Goal: Task Accomplishment & Management: Use online tool/utility

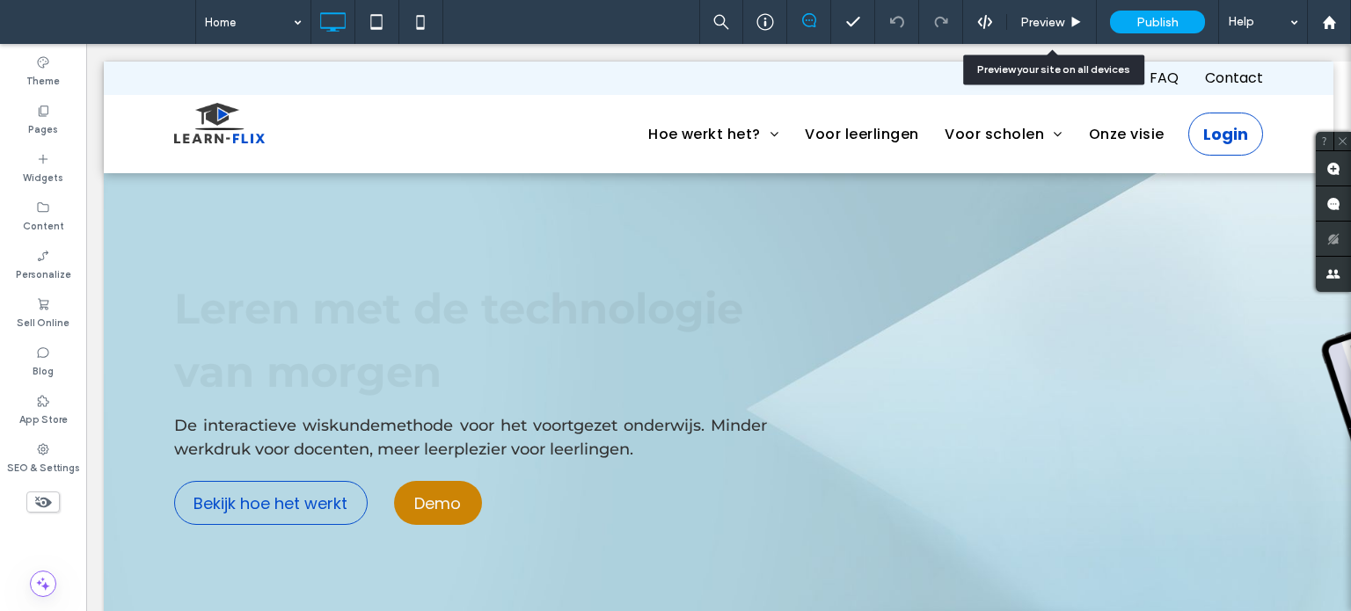
click at [977, 23] on icon at bounding box center [985, 22] width 16 height 16
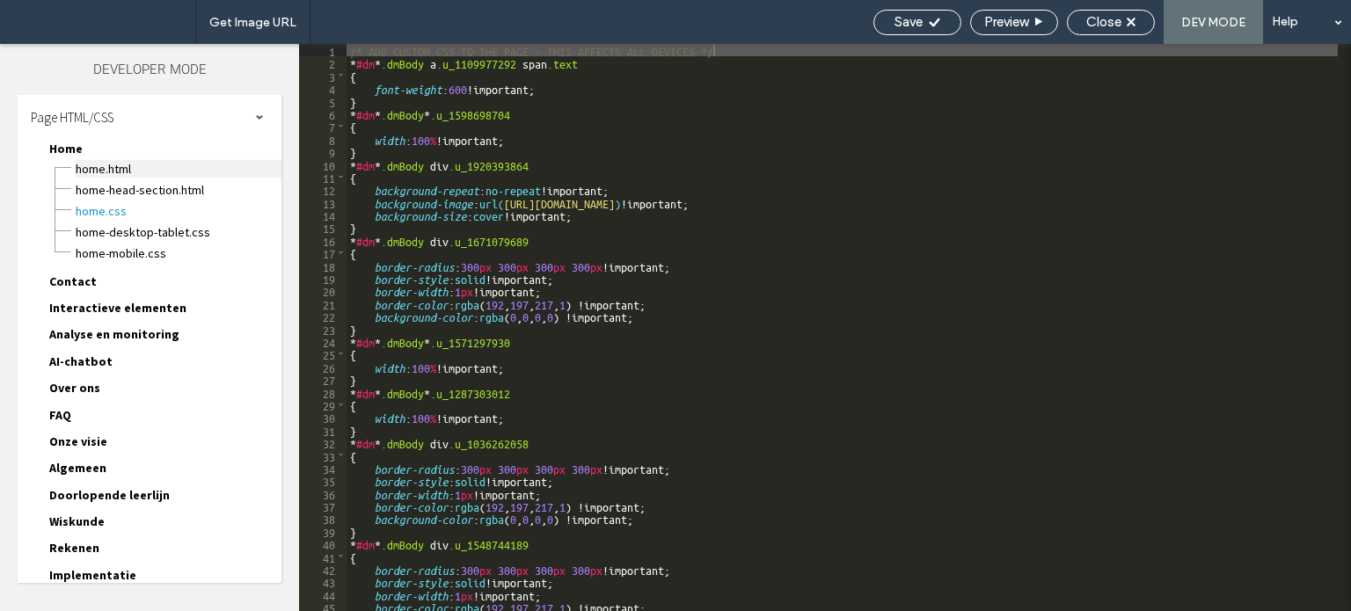
click at [122, 171] on span "Home.html" at bounding box center [178, 169] width 207 height 18
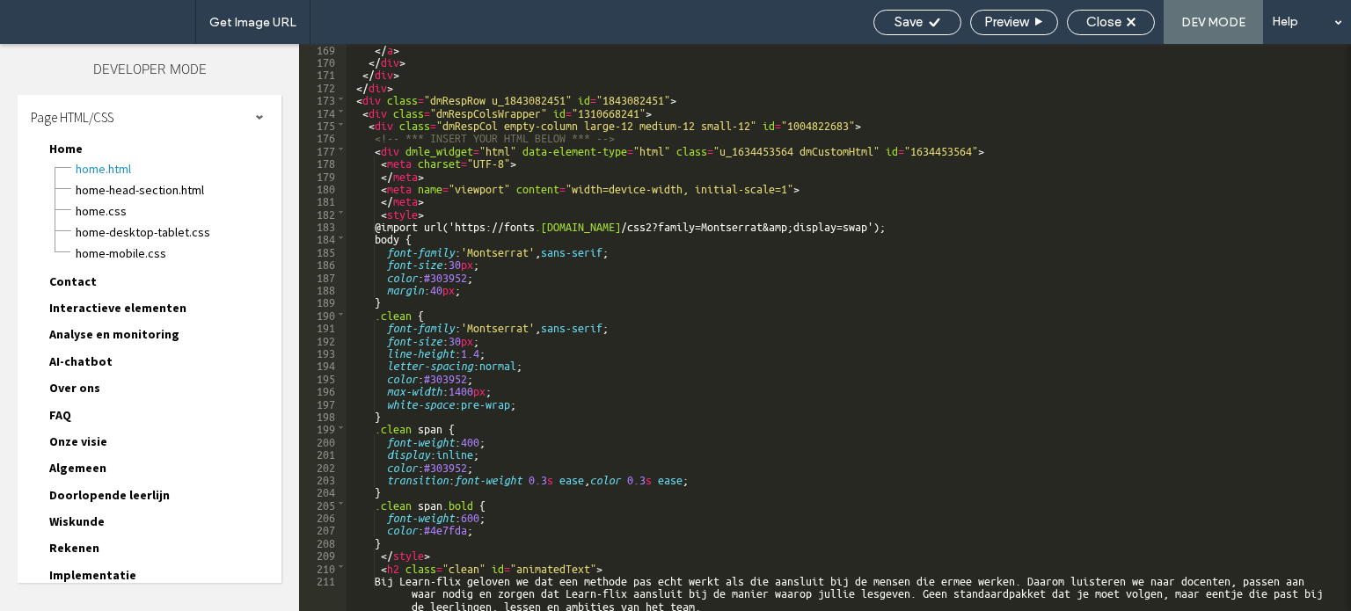
scroll to position [2902, 0]
click at [1104, 28] on span "Close" at bounding box center [1103, 22] width 35 height 16
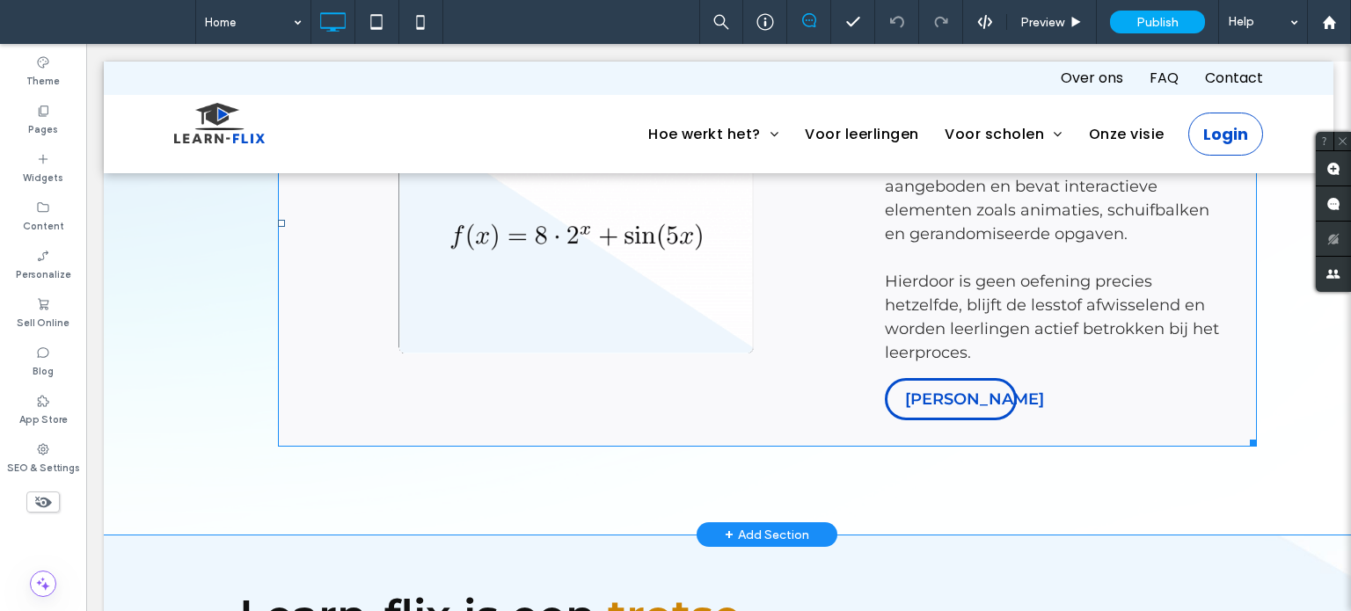
scroll to position [2462, 0]
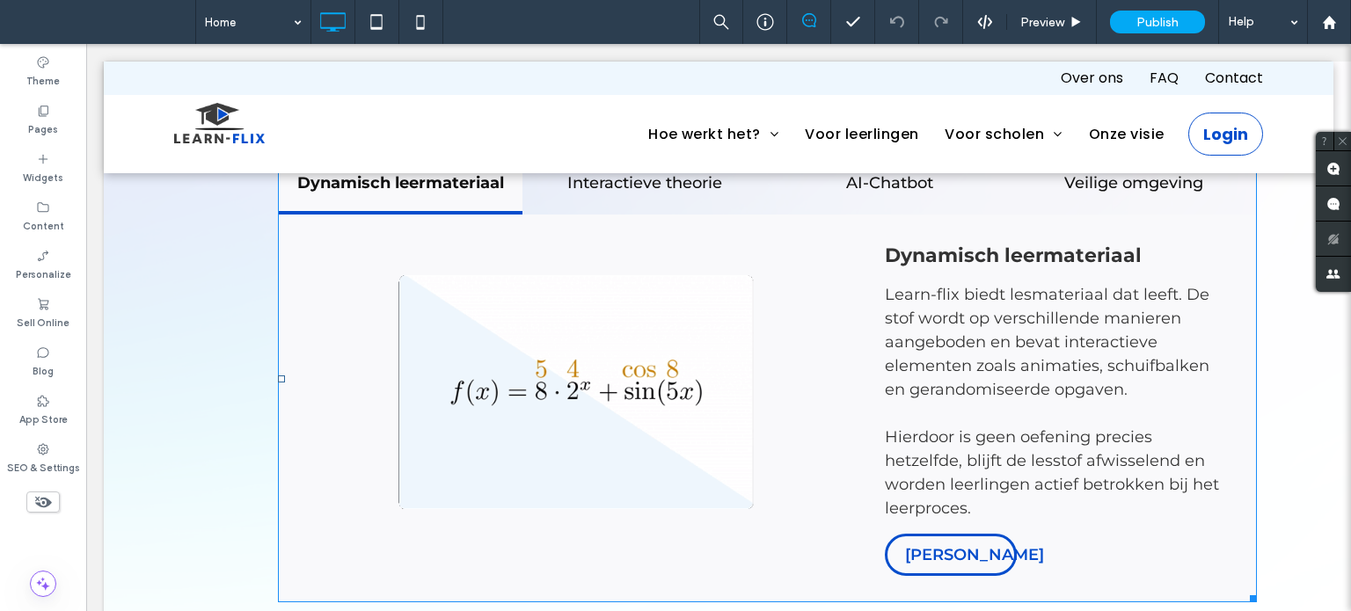
click at [858, 332] on span at bounding box center [767, 379] width 979 height 447
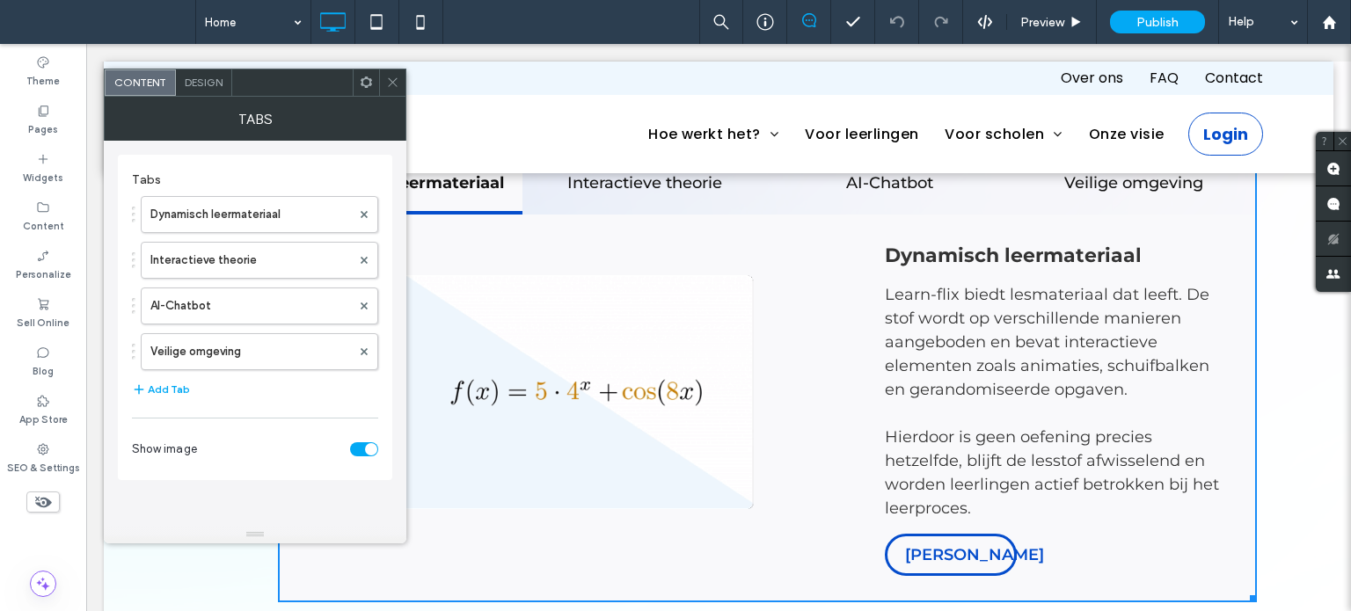
click at [393, 78] on icon at bounding box center [392, 82] width 13 height 13
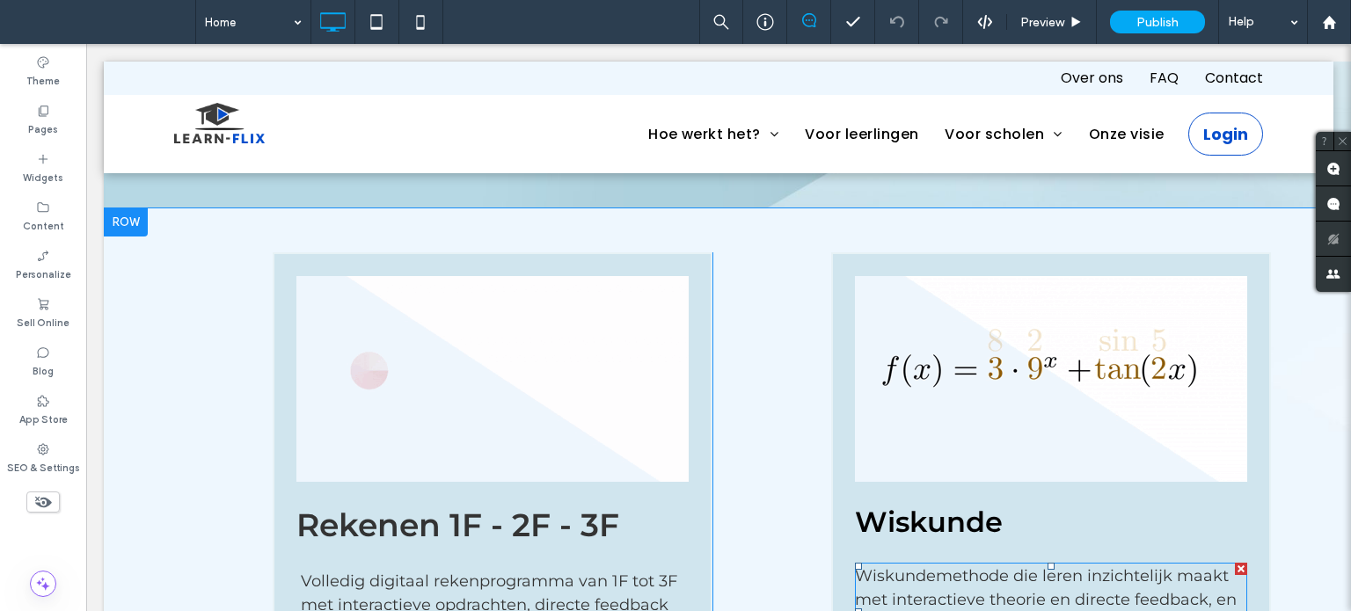
scroll to position [1231, 0]
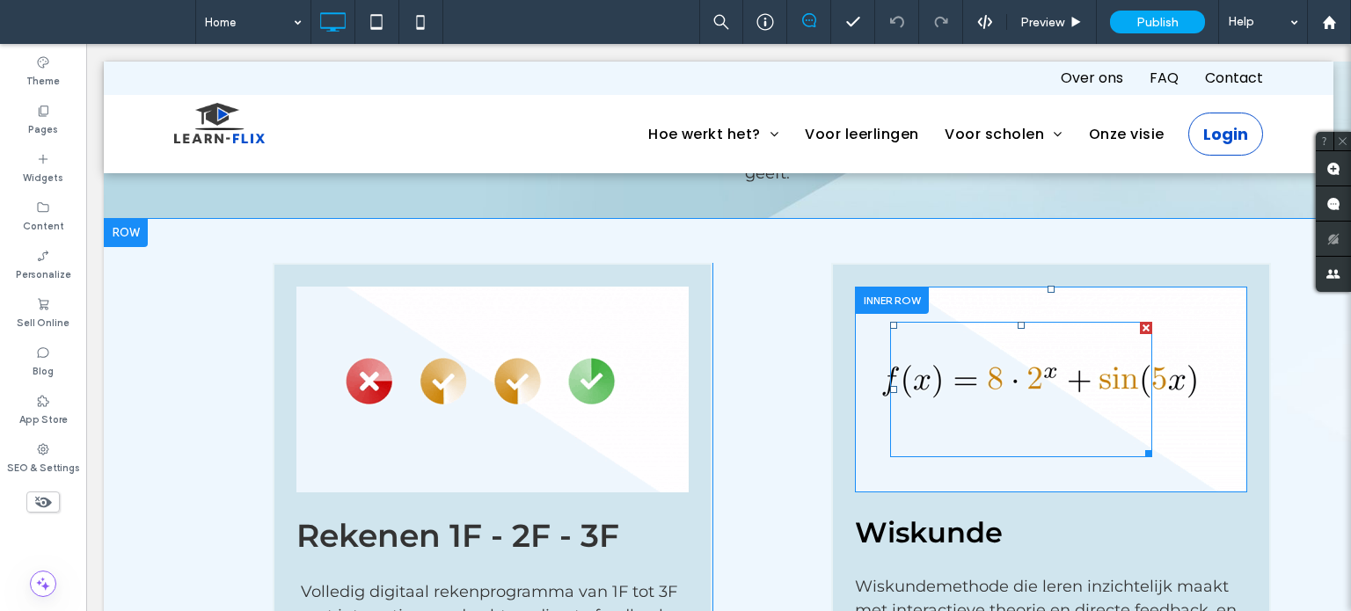
click at [1017, 389] on div at bounding box center [1021, 389] width 262 height 135
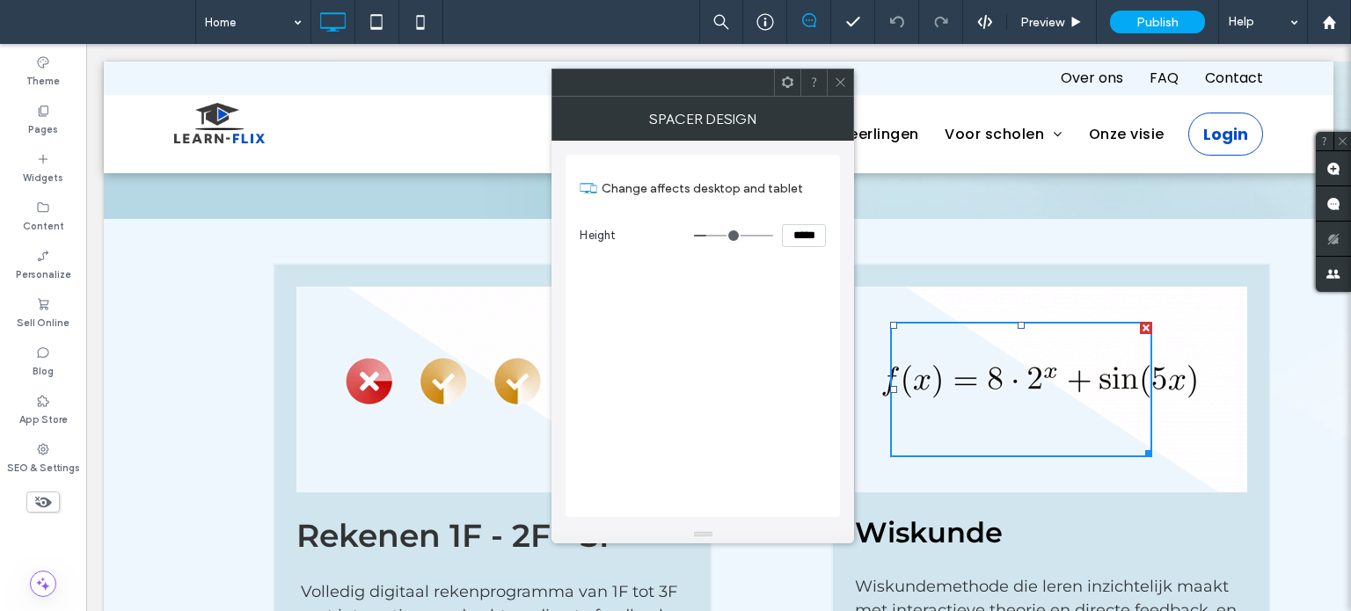
click at [836, 76] on icon at bounding box center [840, 82] width 13 height 13
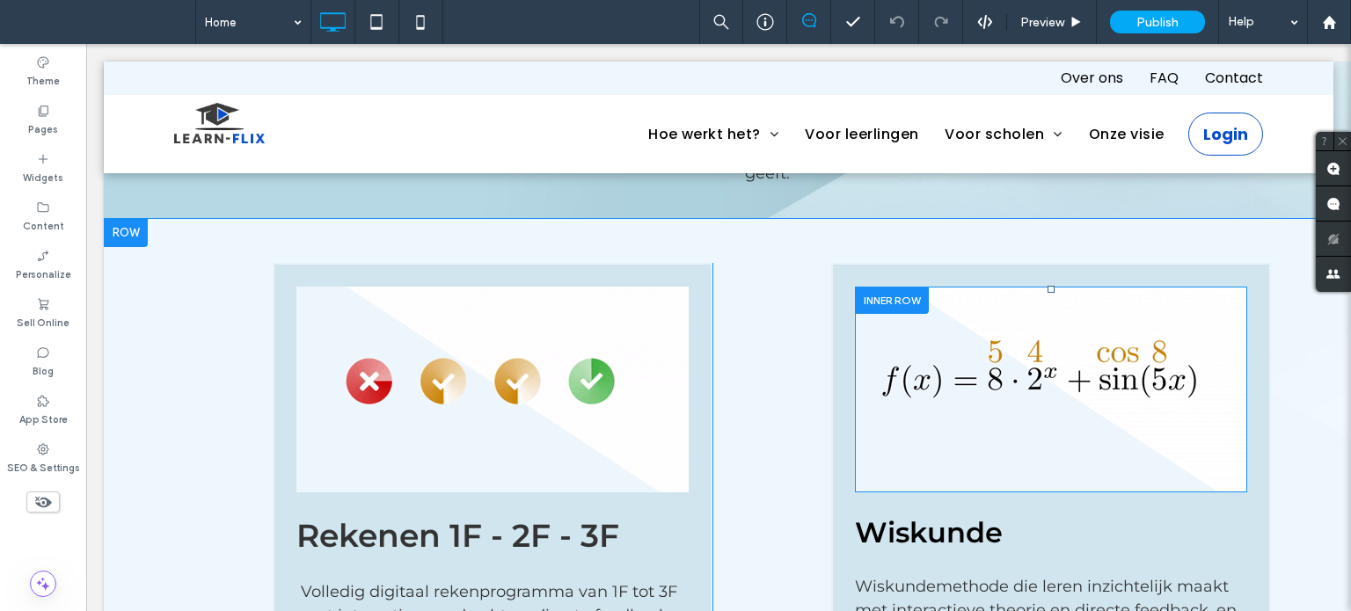
click at [1196, 345] on div "Click To Paste" at bounding box center [1051, 389] width 322 height 135
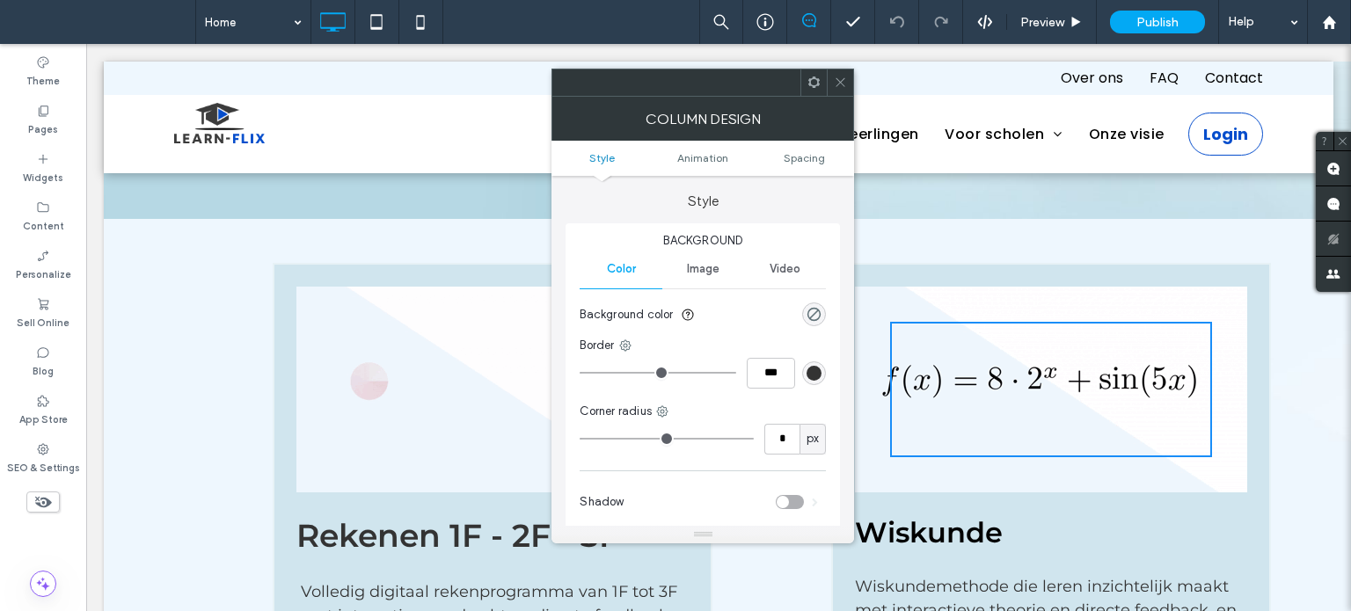
drag, startPoint x: 841, startPoint y: 91, endPoint x: 762, endPoint y: 242, distance: 170.3
click at [841, 91] on span at bounding box center [840, 82] width 13 height 26
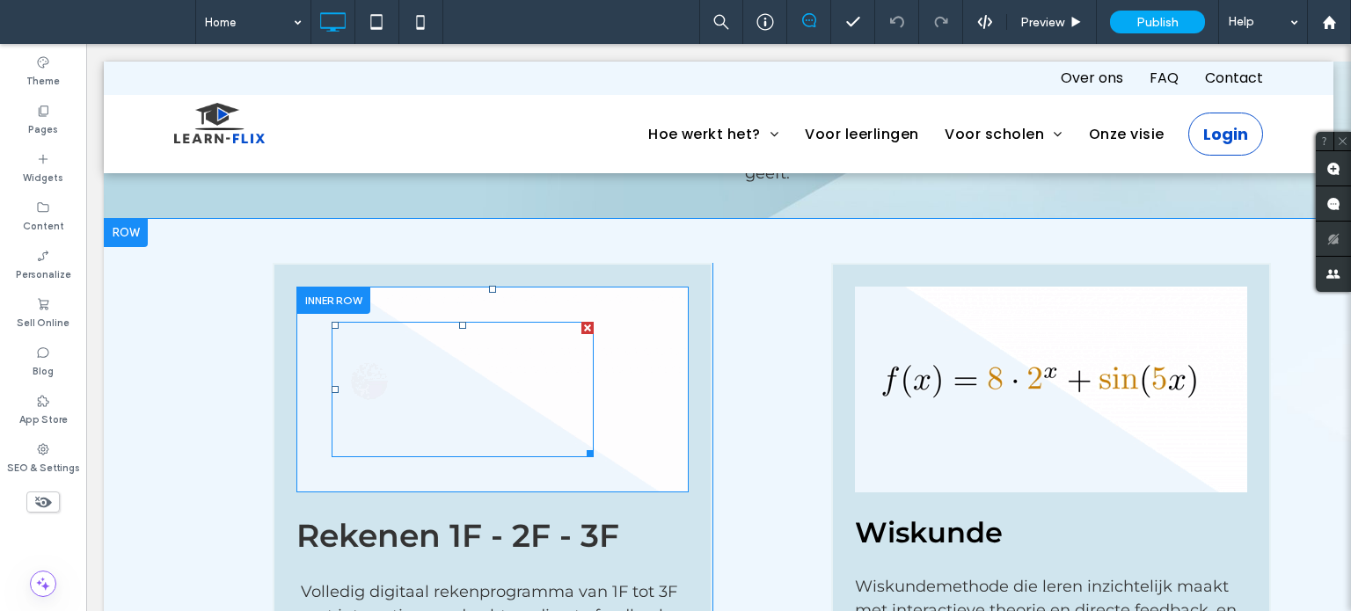
click at [489, 368] on div at bounding box center [463, 389] width 262 height 135
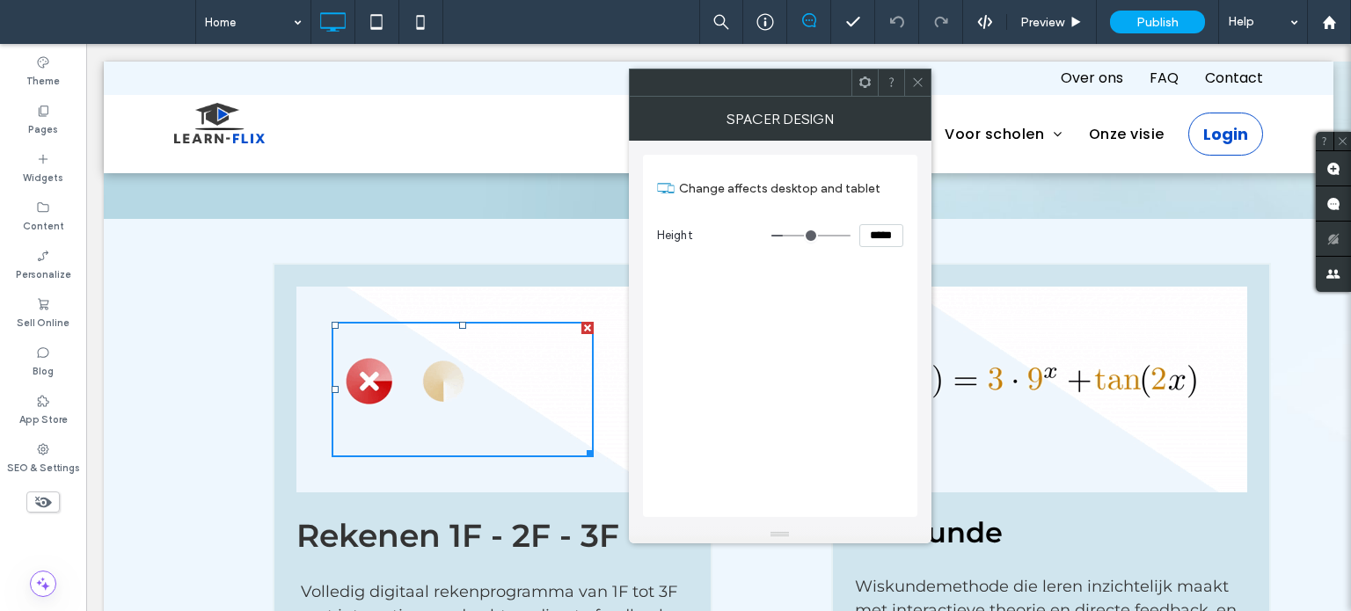
drag, startPoint x: 910, startPoint y: 82, endPoint x: 711, endPoint y: 337, distance: 323.3
click at [911, 81] on icon at bounding box center [917, 82] width 13 height 13
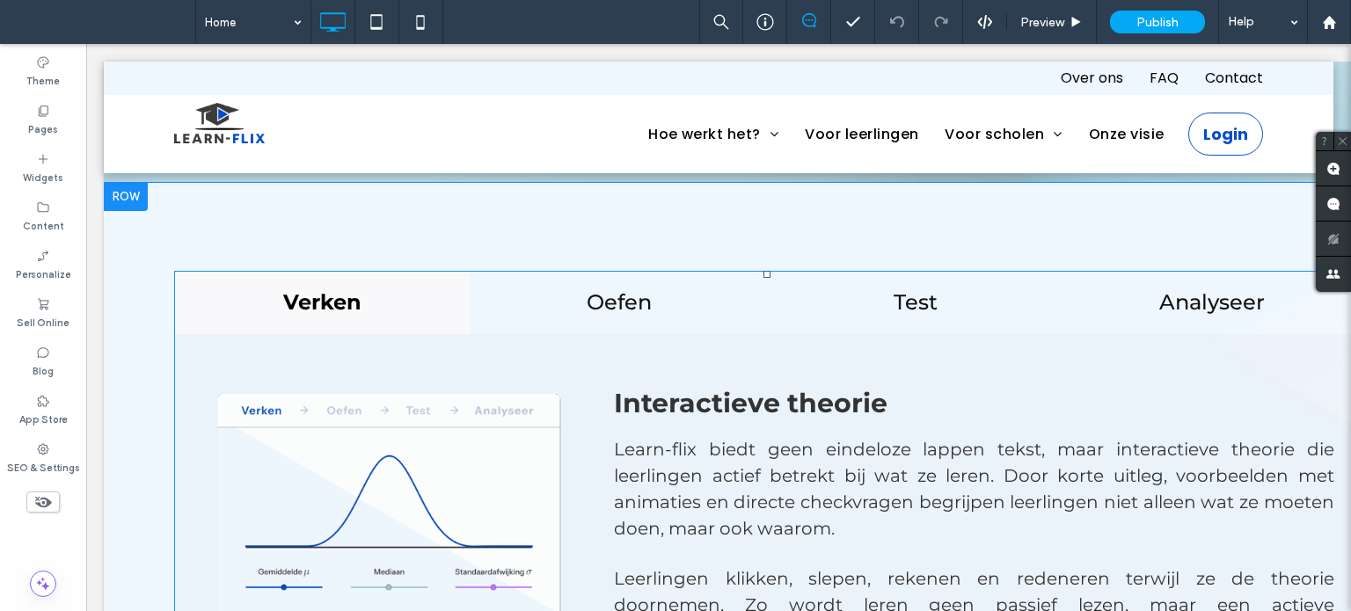
scroll to position [0, 0]
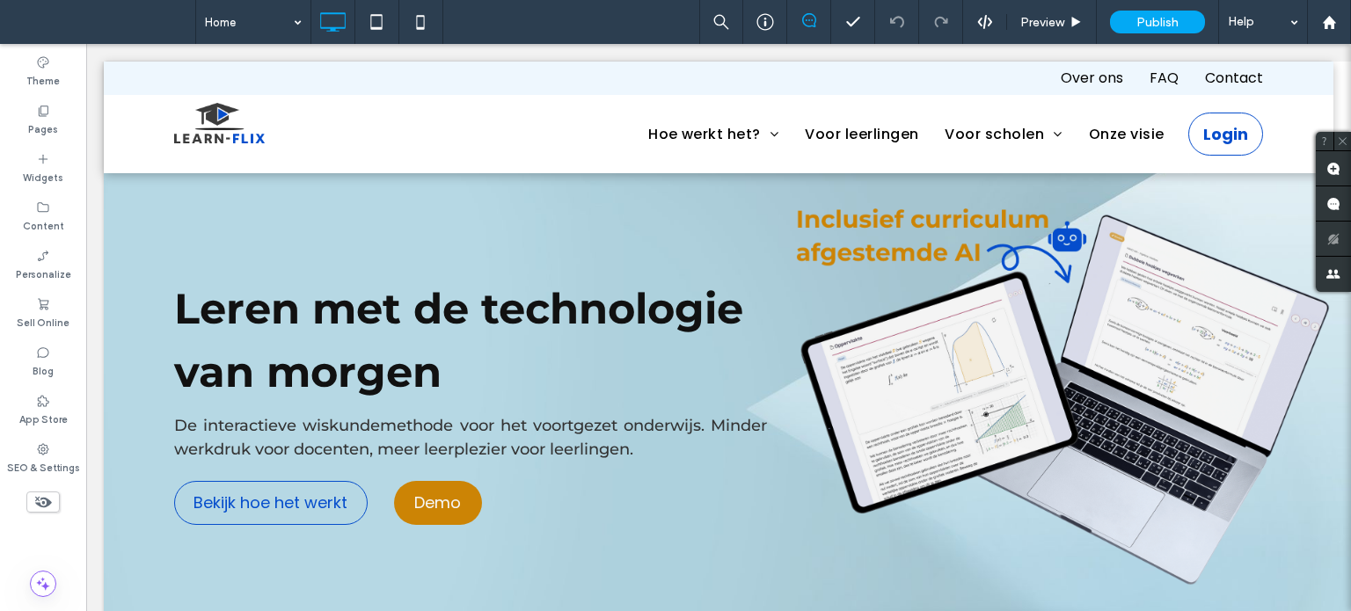
click at [973, 10] on div "Preview Publish Help" at bounding box center [1025, 22] width 652 height 44
click at [979, 17] on icon at bounding box center [985, 22] width 16 height 16
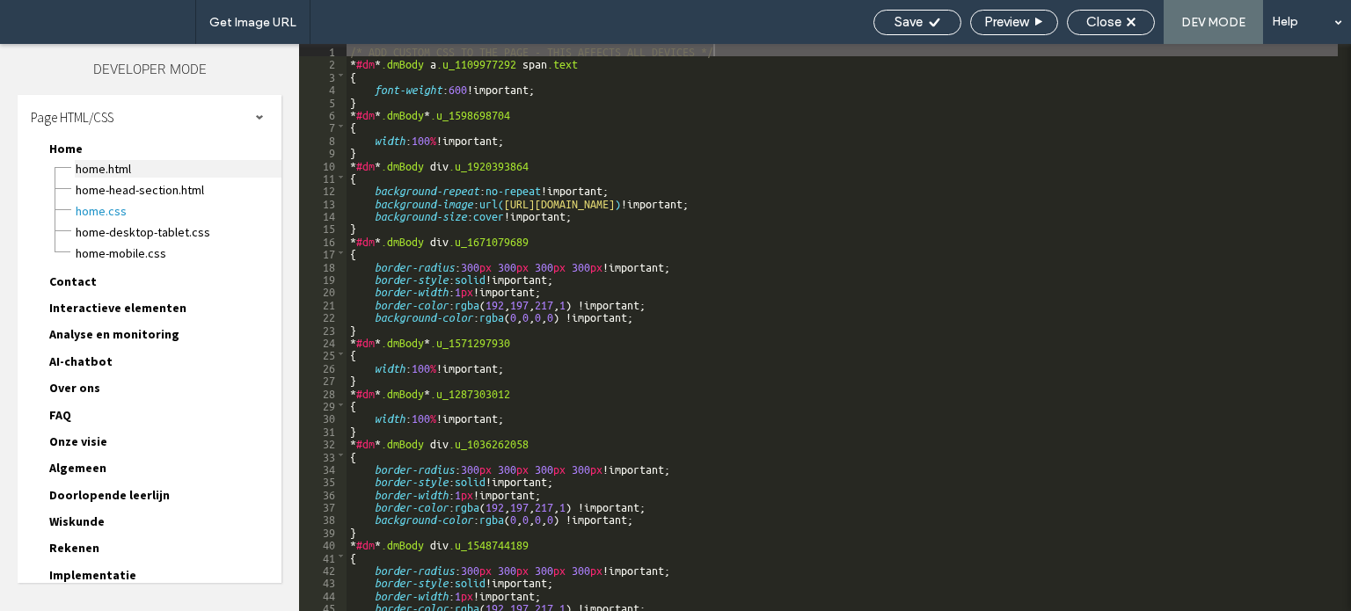
click at [102, 171] on span "Home.html" at bounding box center [178, 169] width 207 height 18
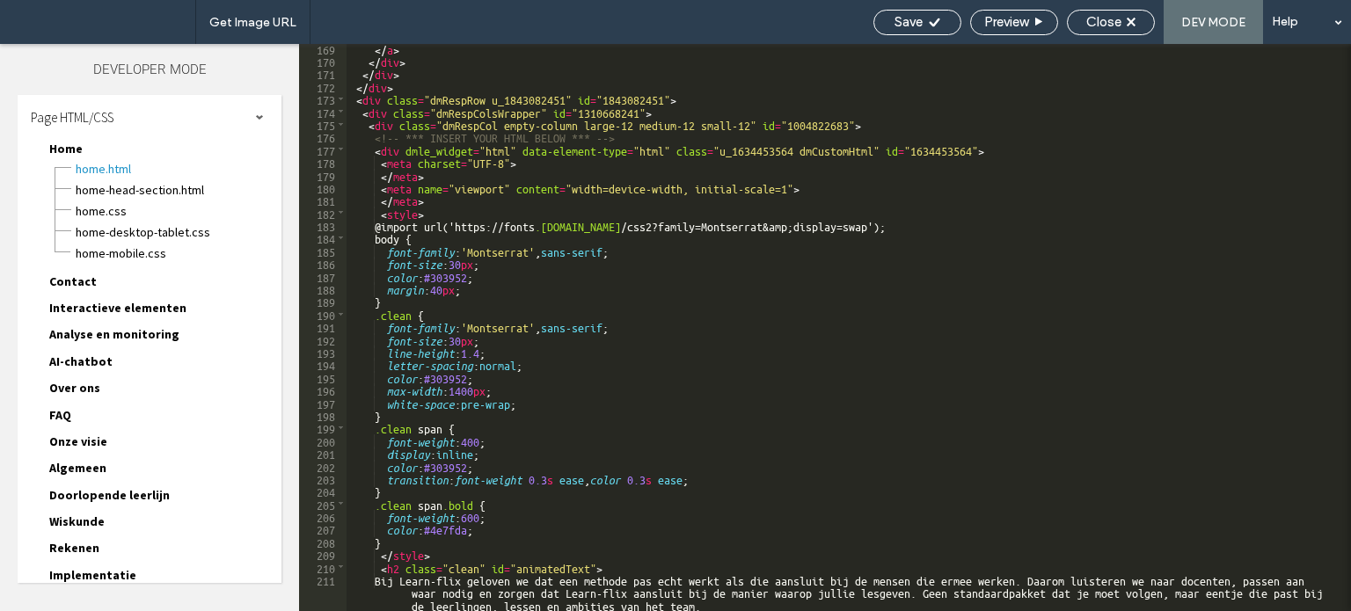
scroll to position [2849, 0]
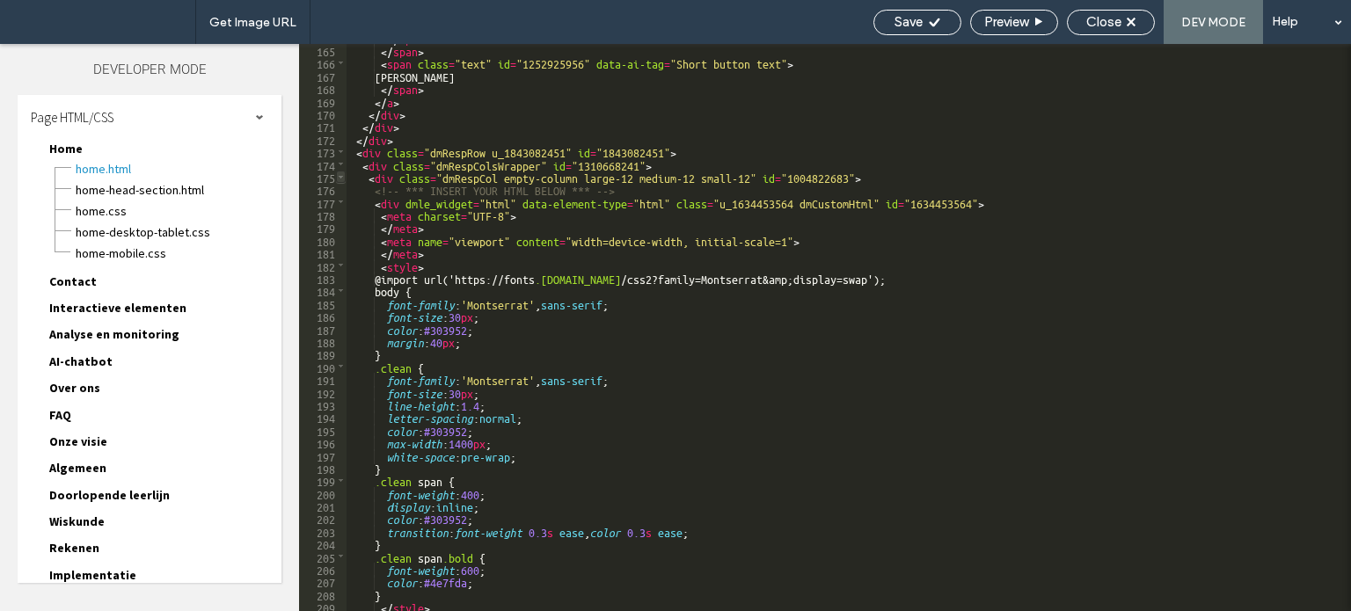
click at [339, 179] on span at bounding box center [341, 177] width 10 height 12
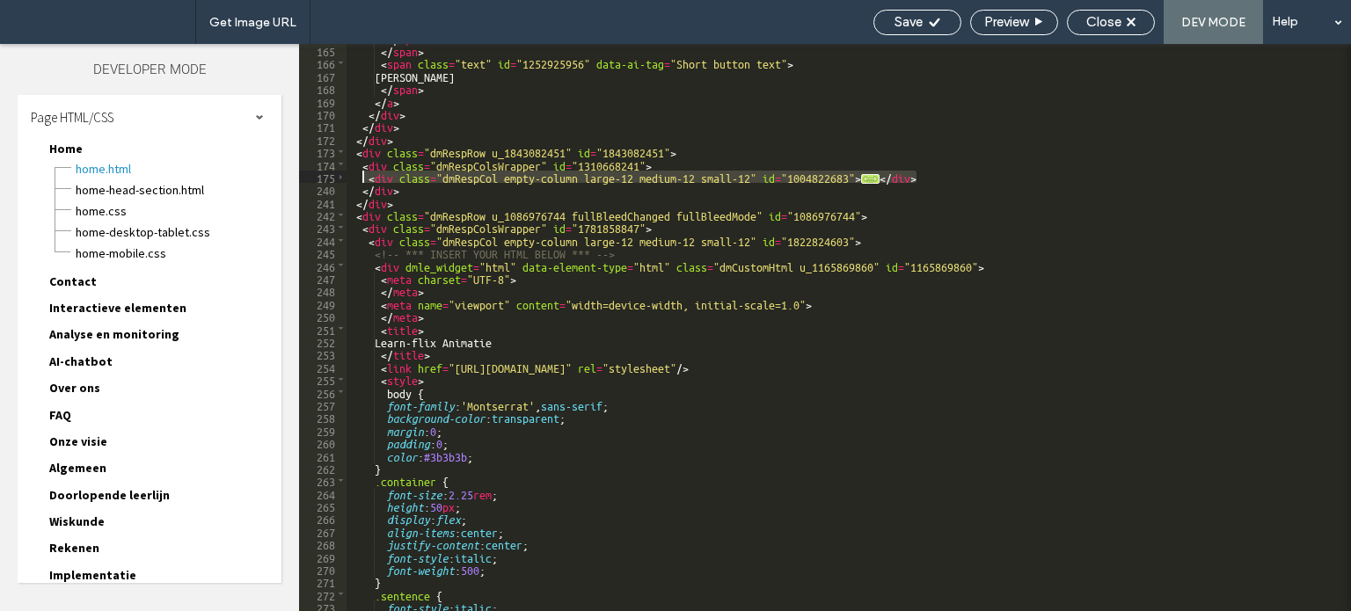
drag, startPoint x: 908, startPoint y: 175, endPoint x: 364, endPoint y: 173, distance: 544.4
click at [364, 173] on div "</ span > </ span > < span class = "text" id = "1252925956" data-ai-tag = "Shor…" at bounding box center [842, 328] width 991 height 593
click at [341, 150] on span at bounding box center [341, 151] width 10 height 12
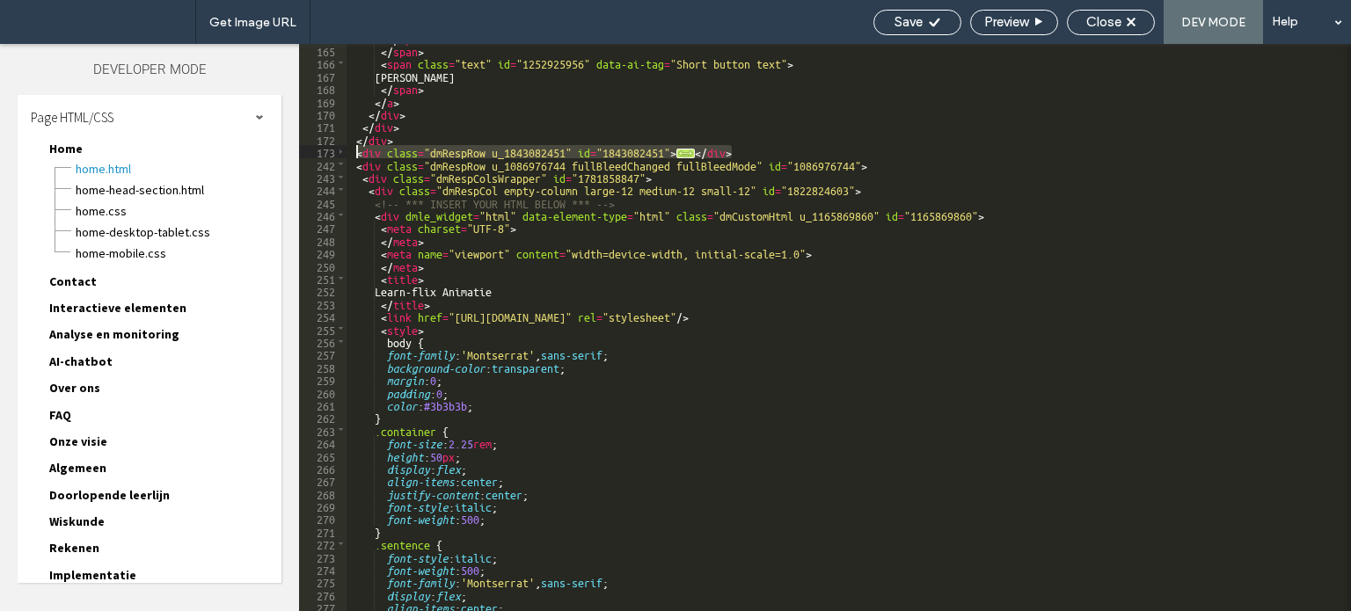
drag, startPoint x: 774, startPoint y: 153, endPoint x: 355, endPoint y: 154, distance: 418.6
click at [355, 154] on div "</ span > </ span > < span class = "text" id = "1252925956" data-ai-tag = "Shor…" at bounding box center [842, 328] width 991 height 593
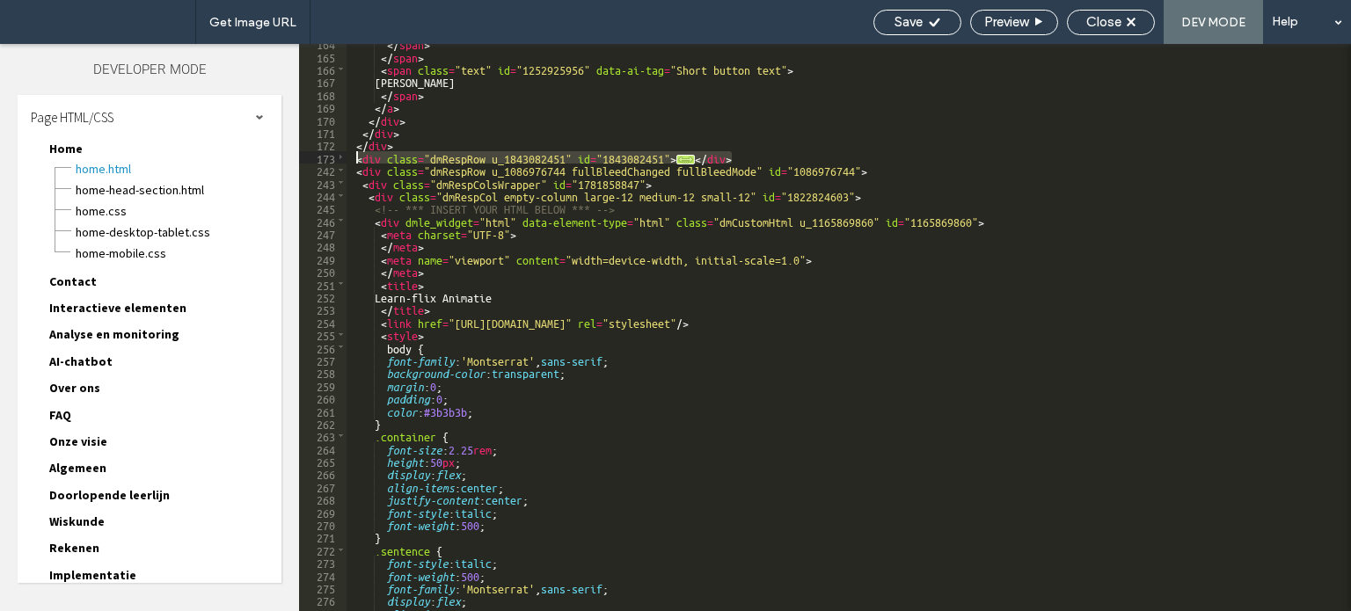
scroll to position [2843, 0]
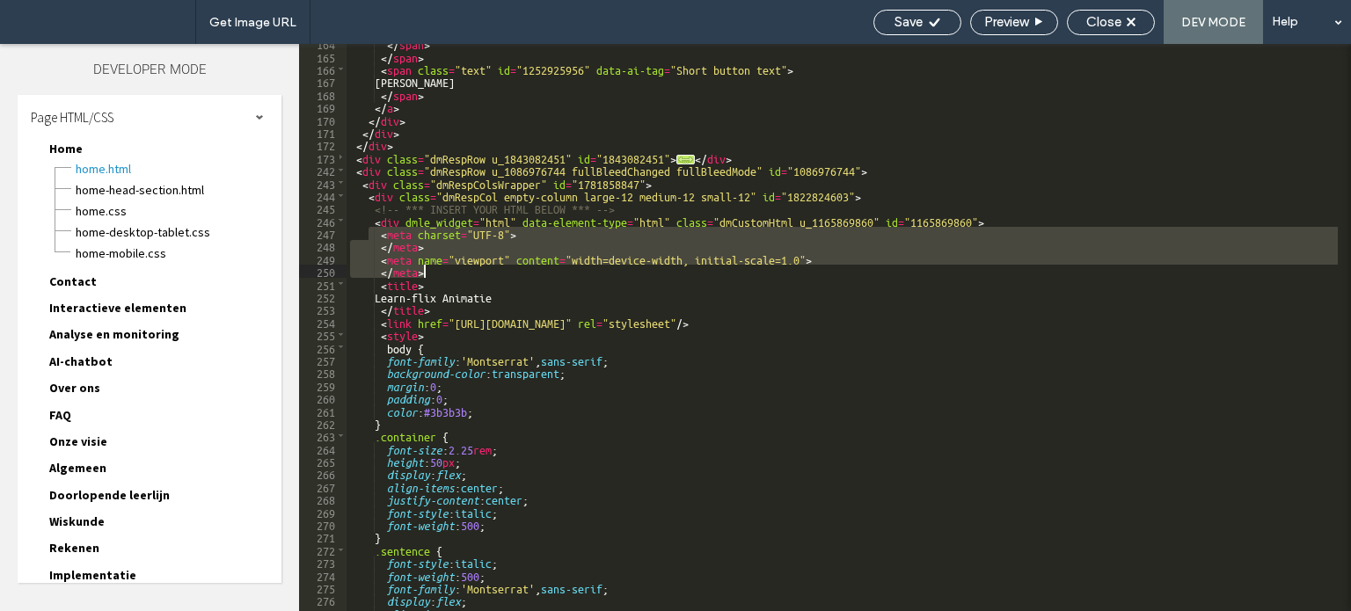
drag, startPoint x: 369, startPoint y: 231, endPoint x: 486, endPoint y: 276, distance: 125.3
click at [486, 276] on div "</ span > </ span > < span class = "text" id = "1252925956" data-ai-tag = "Shor…" at bounding box center [842, 333] width 991 height 593
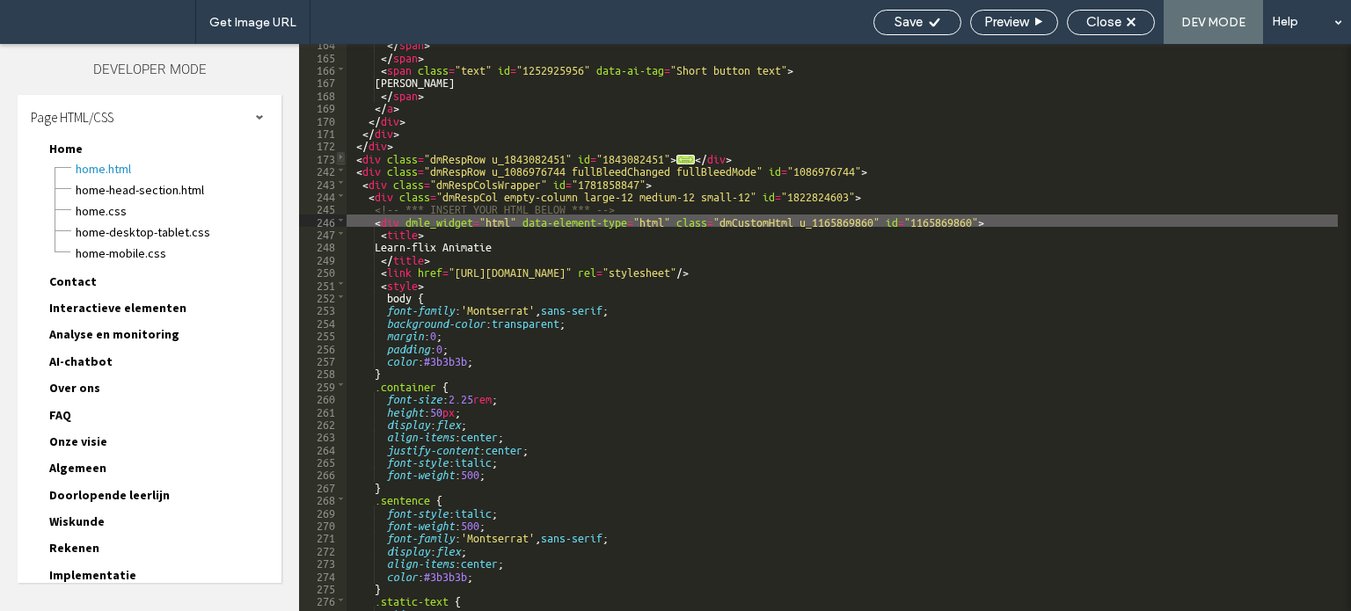
click at [339, 155] on span at bounding box center [341, 157] width 10 height 12
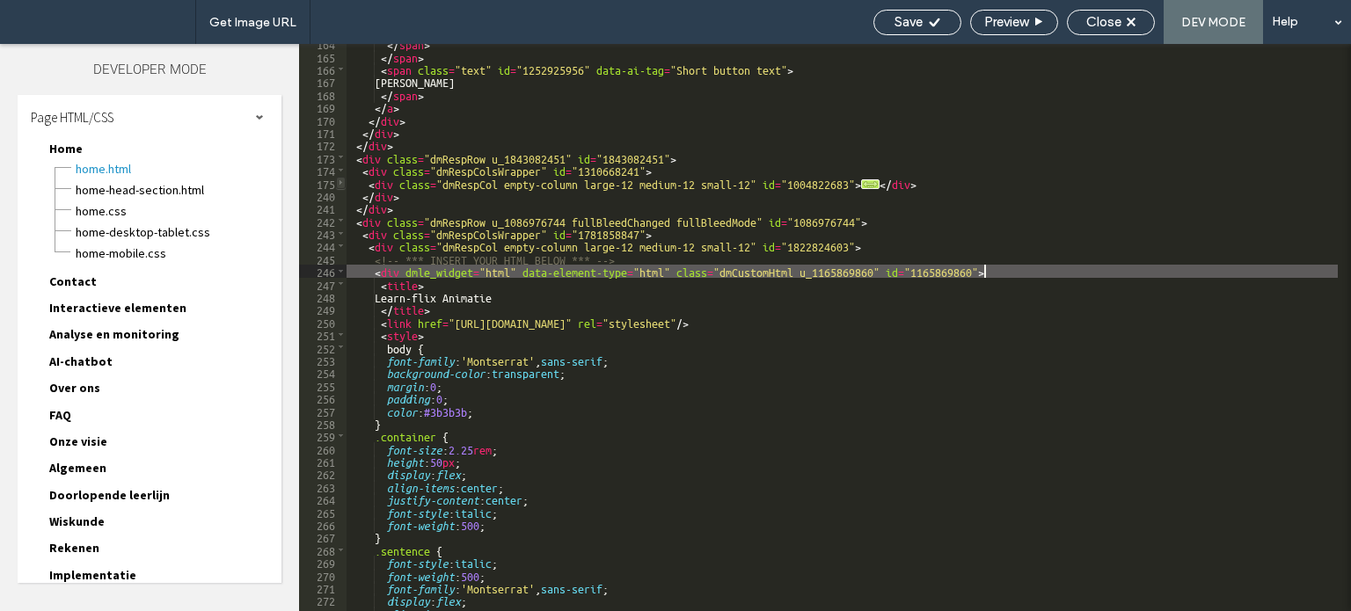
click at [338, 181] on span at bounding box center [341, 183] width 10 height 12
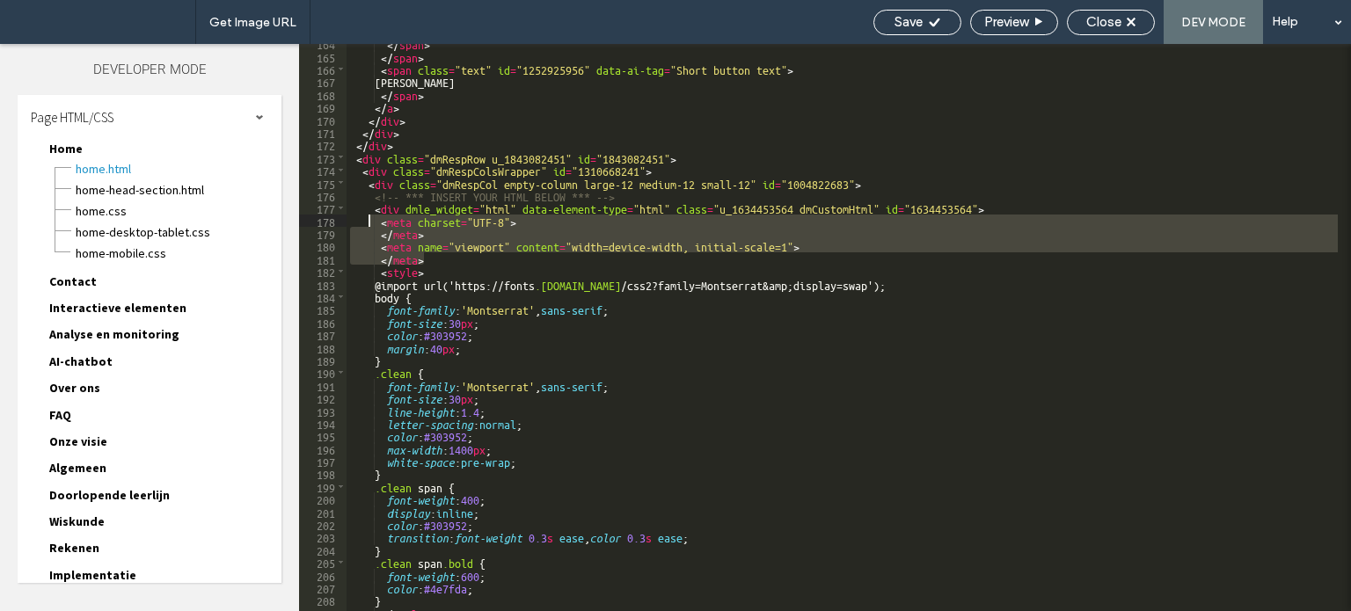
drag, startPoint x: 434, startPoint y: 259, endPoint x: 369, endPoint y: 217, distance: 77.6
click at [369, 217] on div "</ span > </ span > < span class = "text" id = "1252925956" data-ai-tag = "Shor…" at bounding box center [842, 333] width 991 height 593
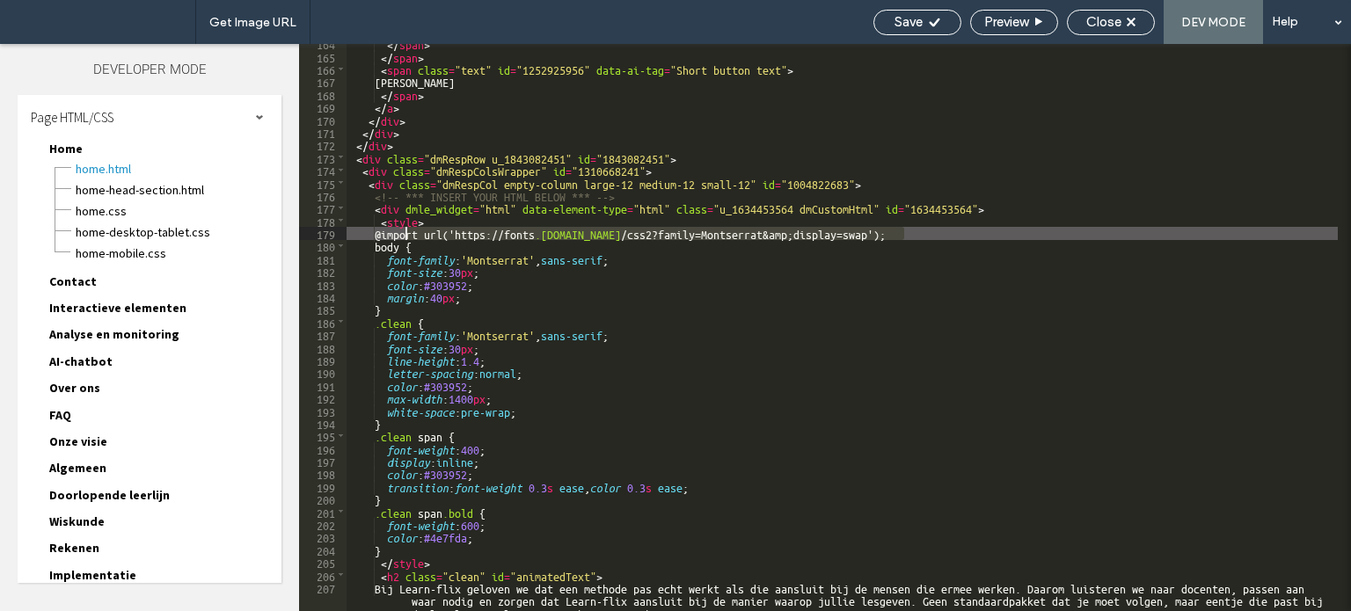
drag, startPoint x: 920, startPoint y: 235, endPoint x: 373, endPoint y: 237, distance: 547.0
click at [373, 237] on div "</ span > </ span > < span class = "text" id = "1252925956" data-ai-tag = "Shor…" at bounding box center [842, 346] width 991 height 618
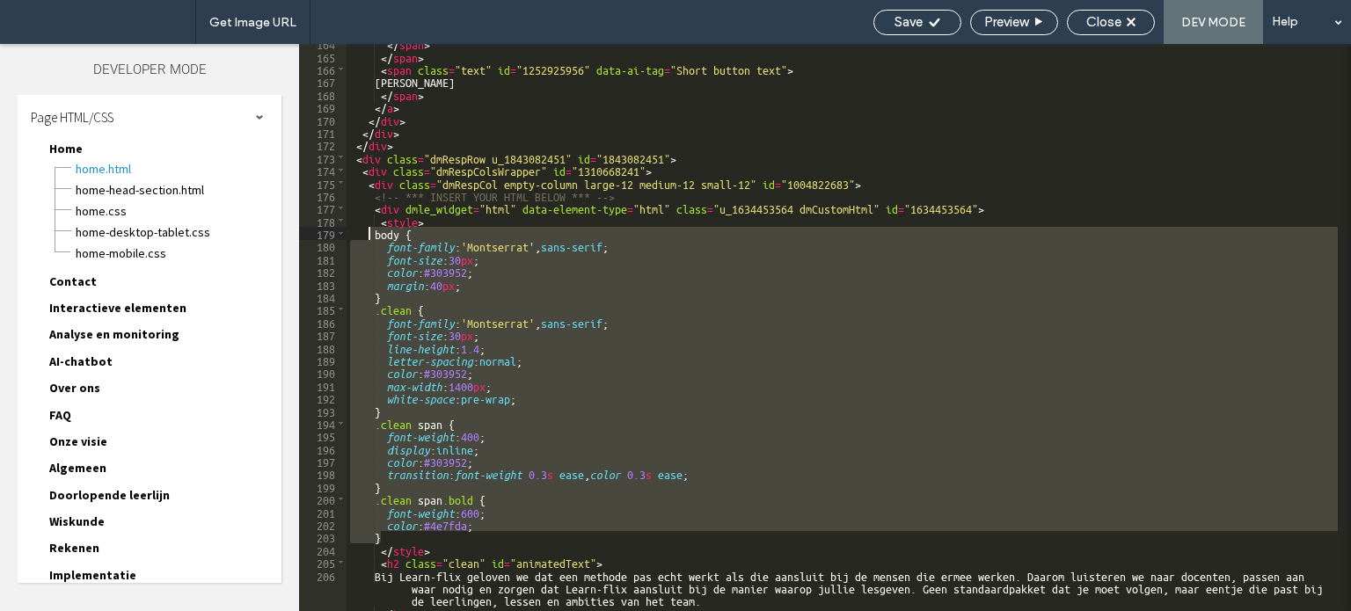
drag, startPoint x: 380, startPoint y: 502, endPoint x: 367, endPoint y: 232, distance: 270.3
click at [367, 232] on div "</ span > </ span > < span class = "text" id = "1252925956" data-ai-tag = "Shor…" at bounding box center [842, 333] width 991 height 593
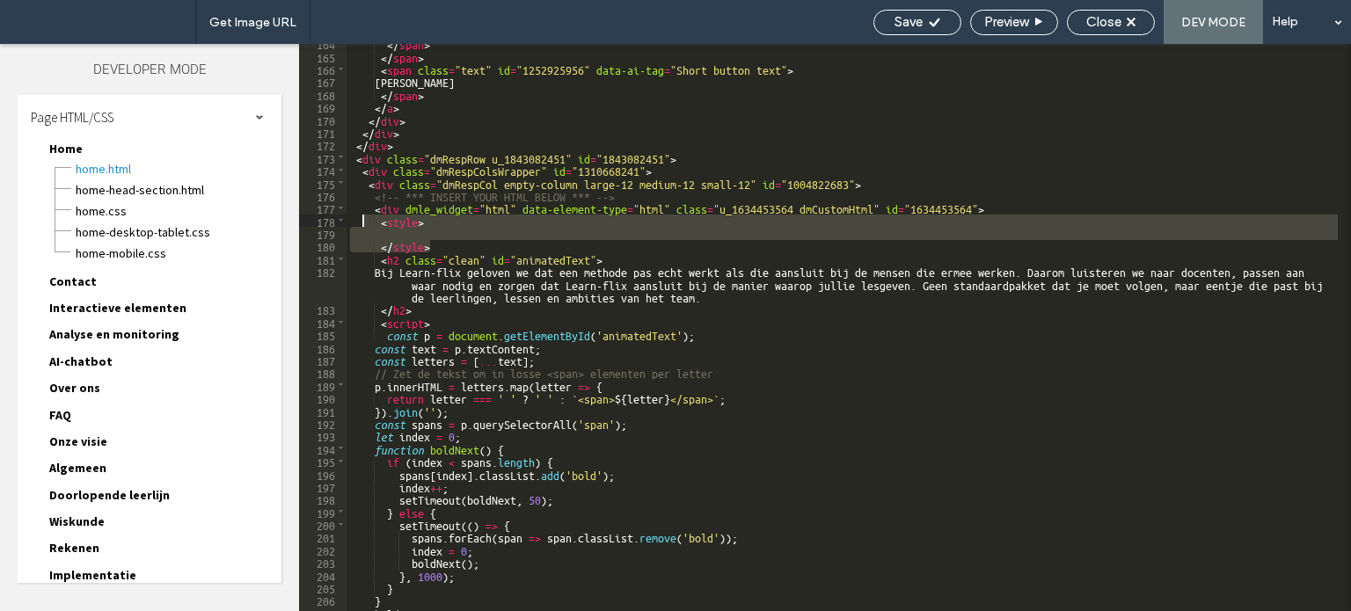
drag, startPoint x: 433, startPoint y: 247, endPoint x: 365, endPoint y: 220, distance: 73.0
click at [365, 220] on div "</ span > </ span > < span class = "text" id = "1252925956" data-ai-tag = "Shor…" at bounding box center [842, 333] width 991 height 593
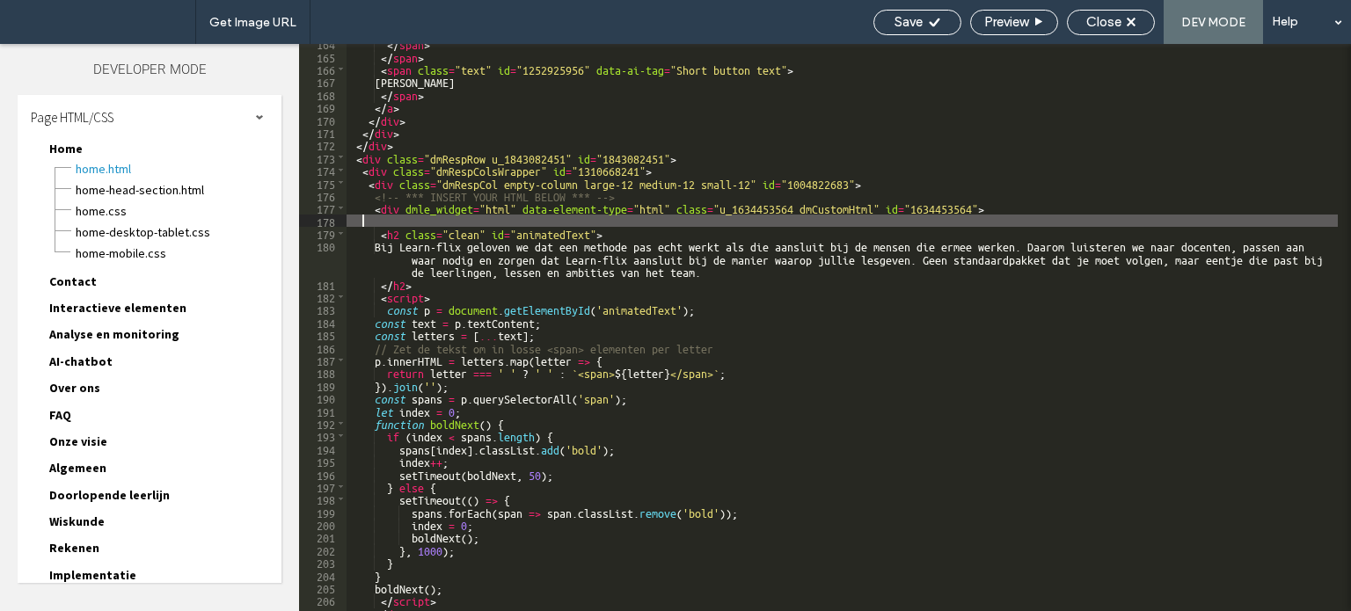
scroll to position [157, 0]
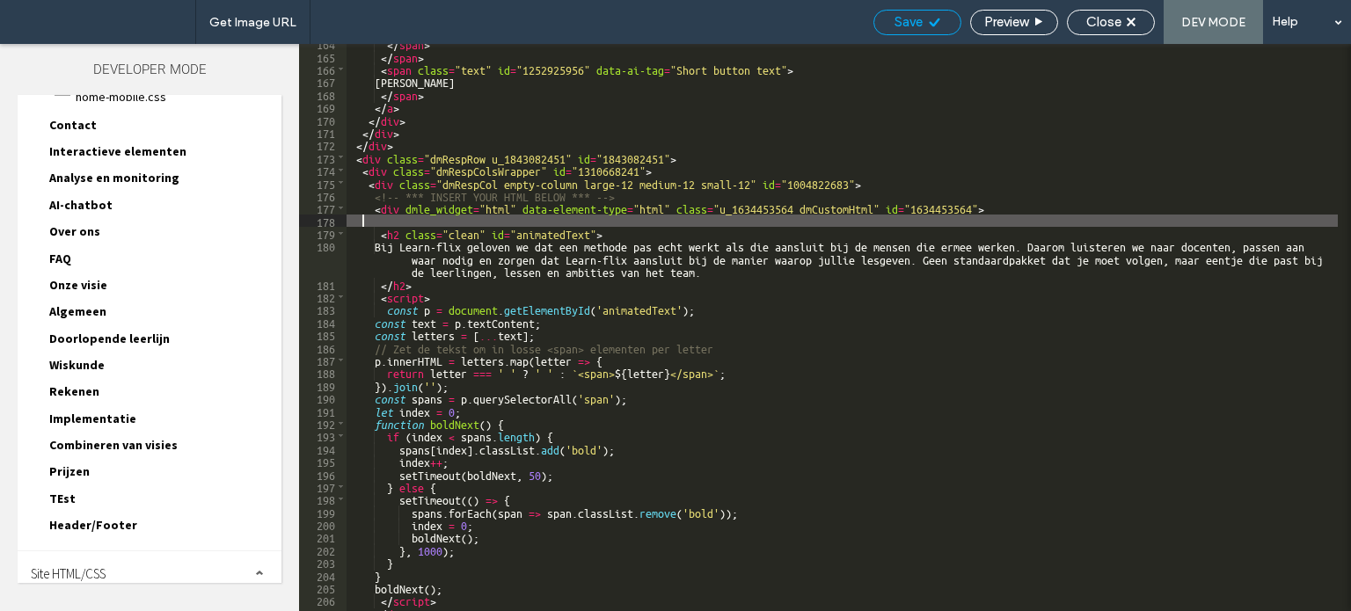
click at [902, 32] on div "Save" at bounding box center [917, 23] width 88 height 26
click at [905, 20] on span "Save" at bounding box center [908, 22] width 28 height 16
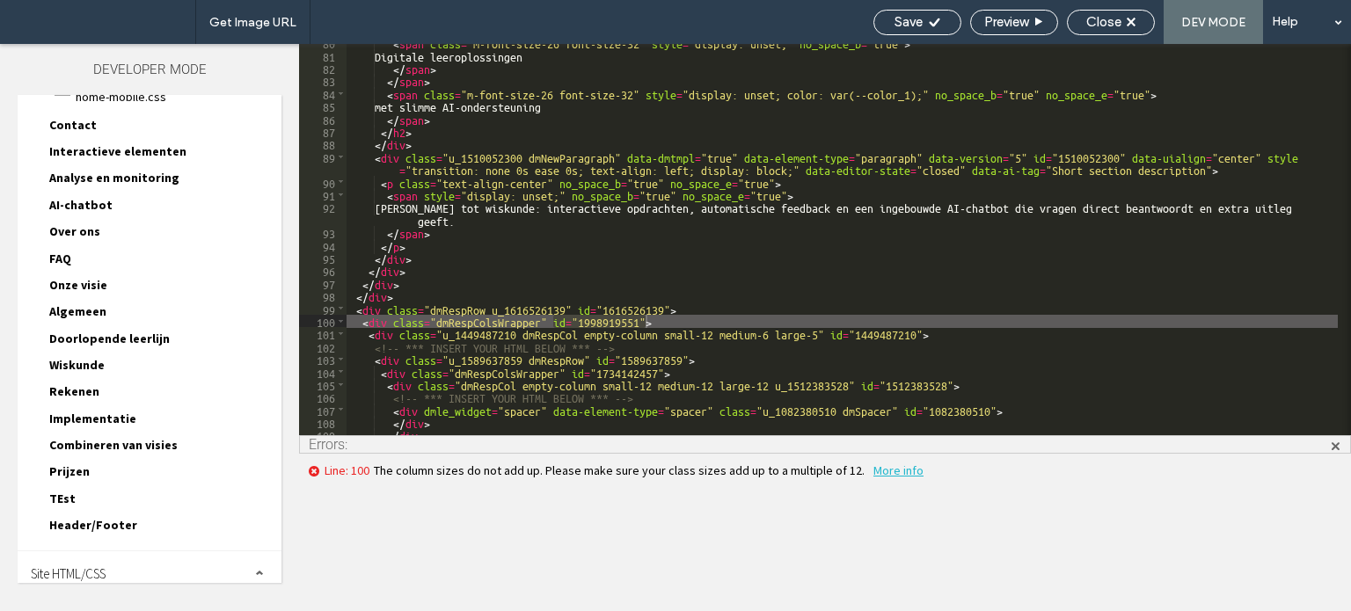
scroll to position [1641, 0]
click at [875, 473] on span "More info" at bounding box center [898, 471] width 50 height 16
drag, startPoint x: 1338, startPoint y: 442, endPoint x: 1328, endPoint y: 449, distance: 12.0
click at [1332, 447] on span at bounding box center [1335, 444] width 12 height 17
click at [1328, 449] on div "< span class = "m-font-size-26 font-size-32" style = "display: unset;" no_space…" at bounding box center [842, 244] width 991 height 417
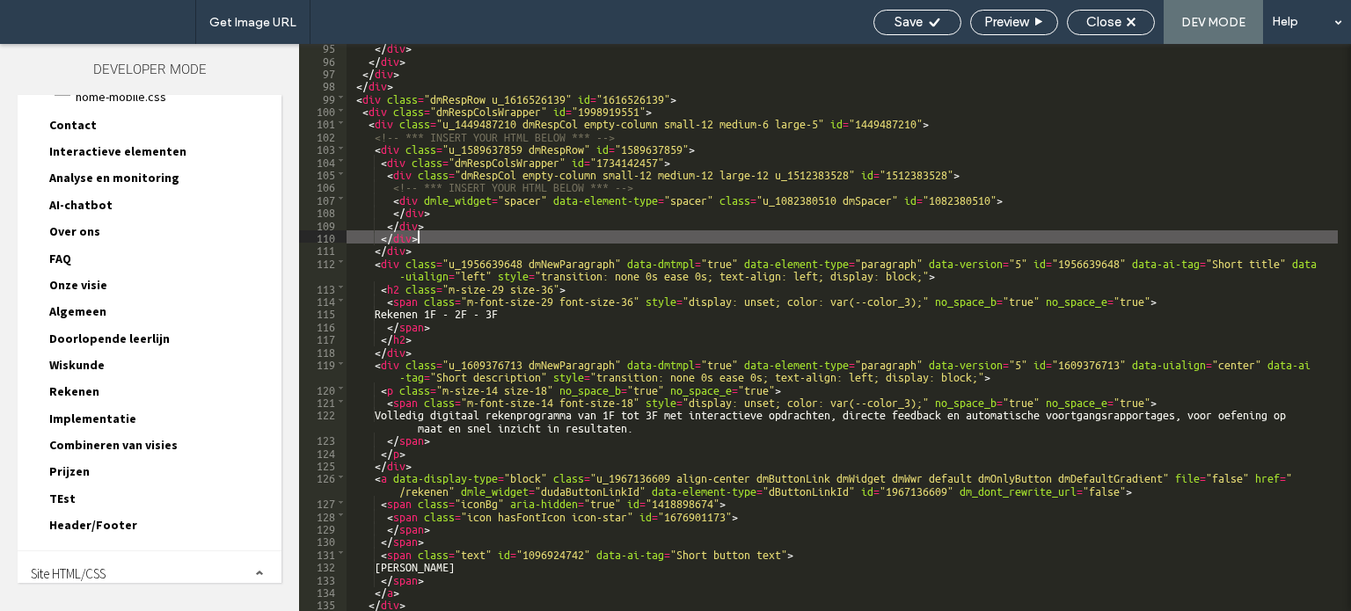
scroll to position [1852, 0]
click at [1094, 7] on div "Save Preview Close DEV MODE Help" at bounding box center [1108, 22] width 486 height 44
click at [1096, 22] on span "Close" at bounding box center [1103, 22] width 35 height 16
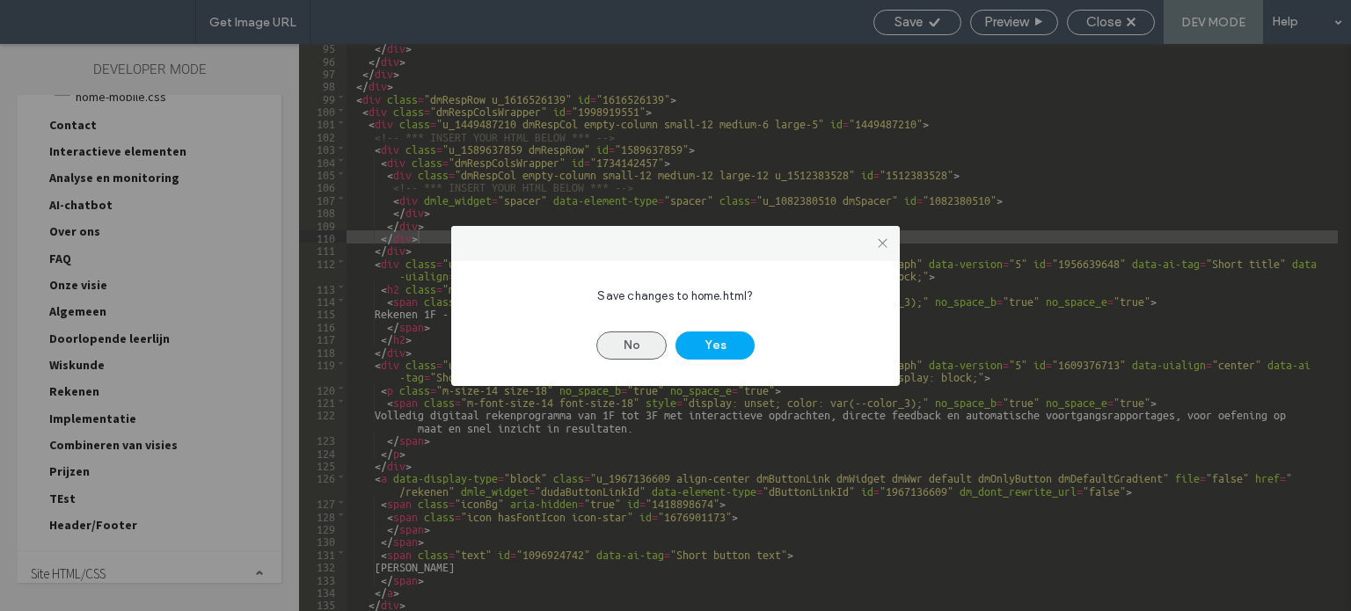
click at [640, 351] on button "No" at bounding box center [631, 346] width 70 height 28
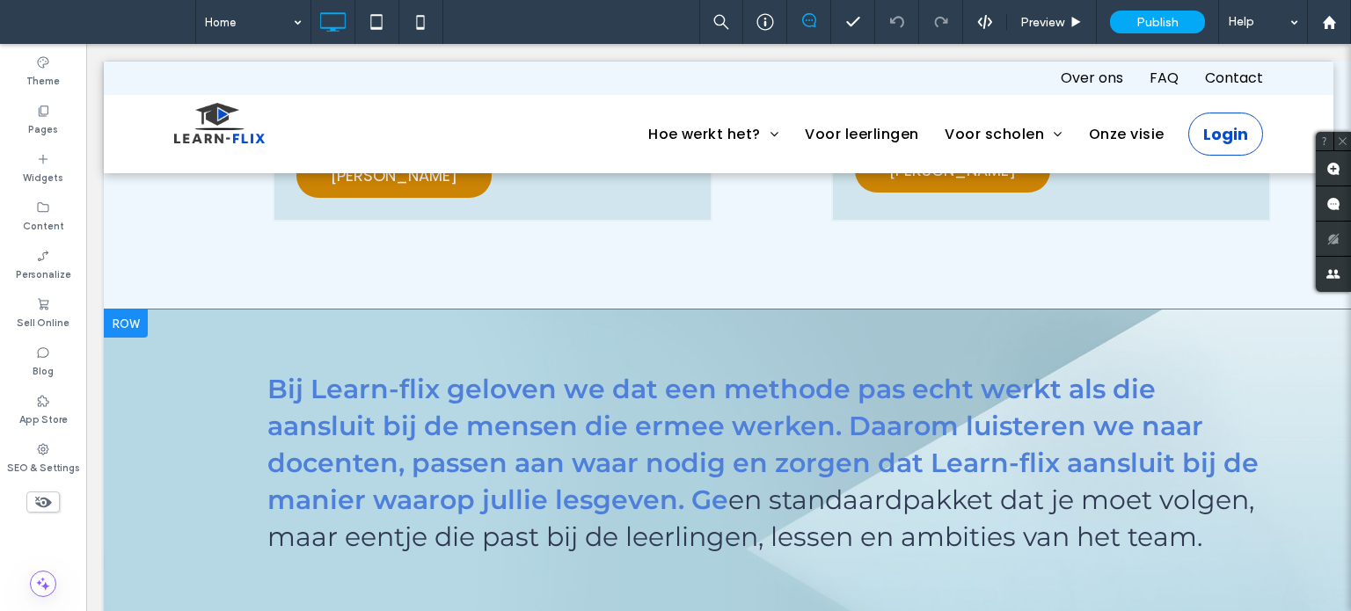
scroll to position [1759, 0]
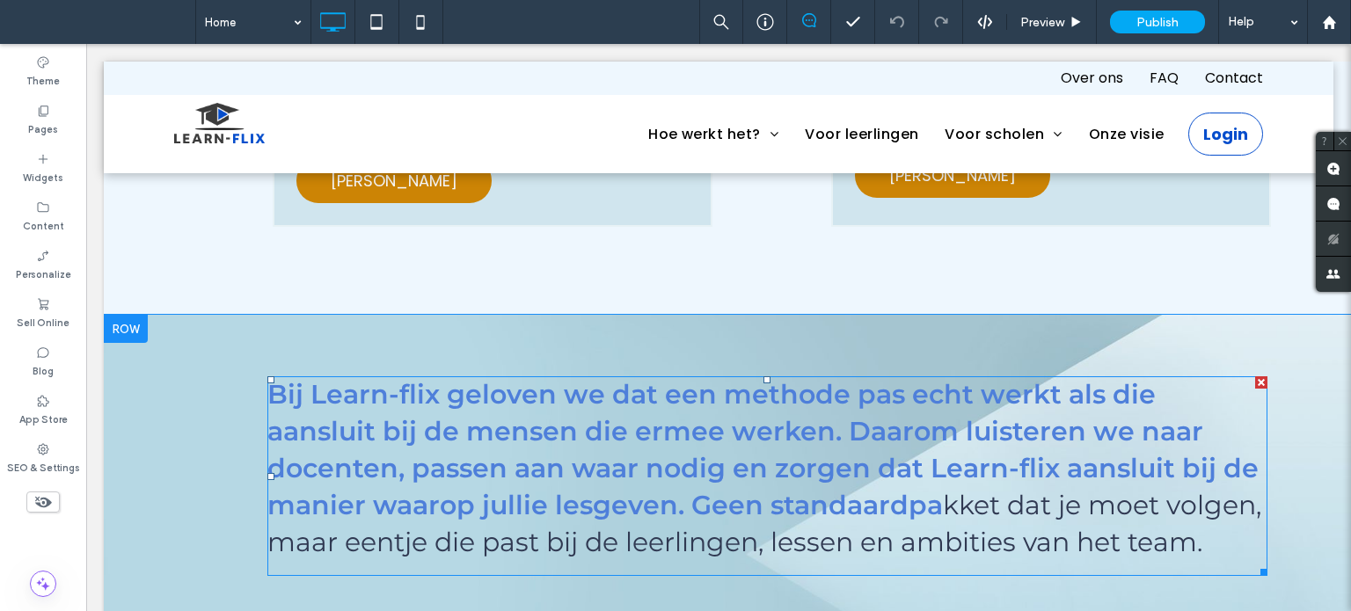
click at [615, 424] on span at bounding box center [767, 476] width 1000 height 200
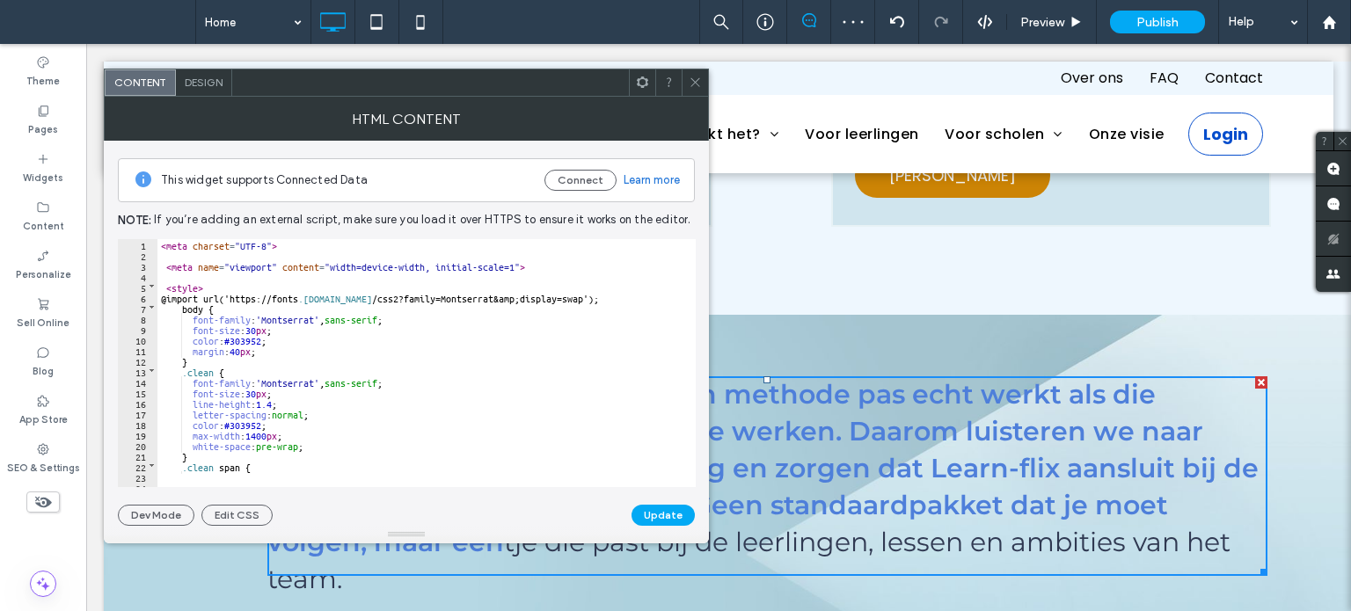
click at [694, 85] on icon at bounding box center [695, 82] width 13 height 13
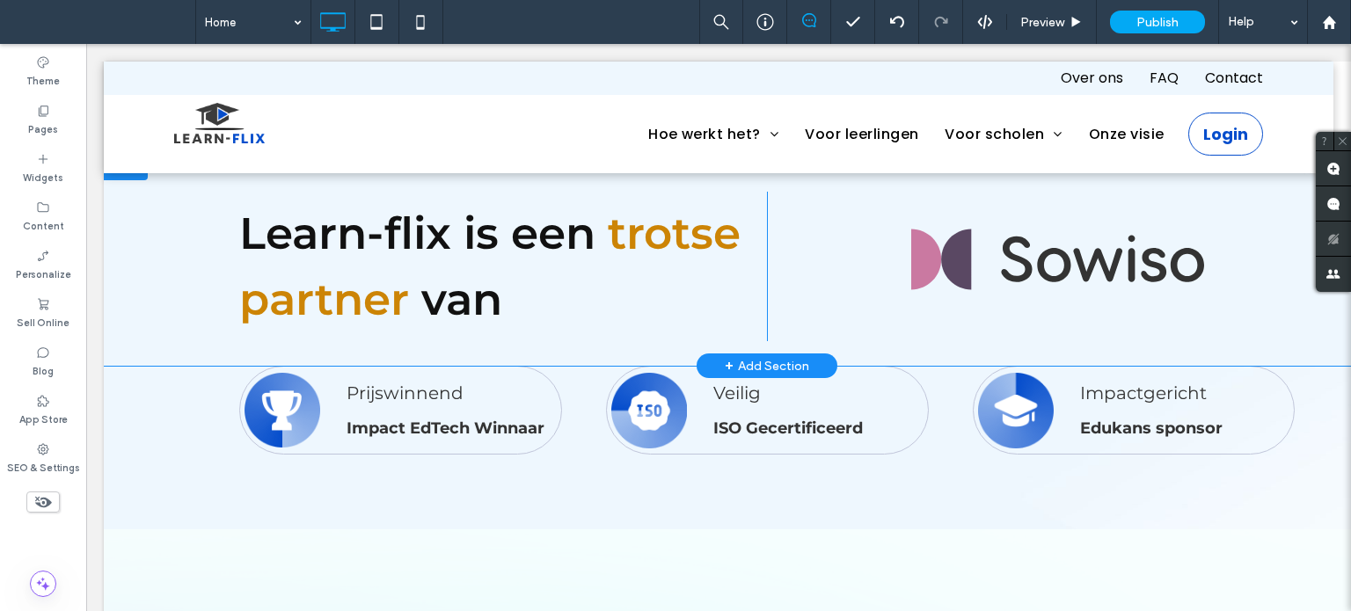
scroll to position [2990, 0]
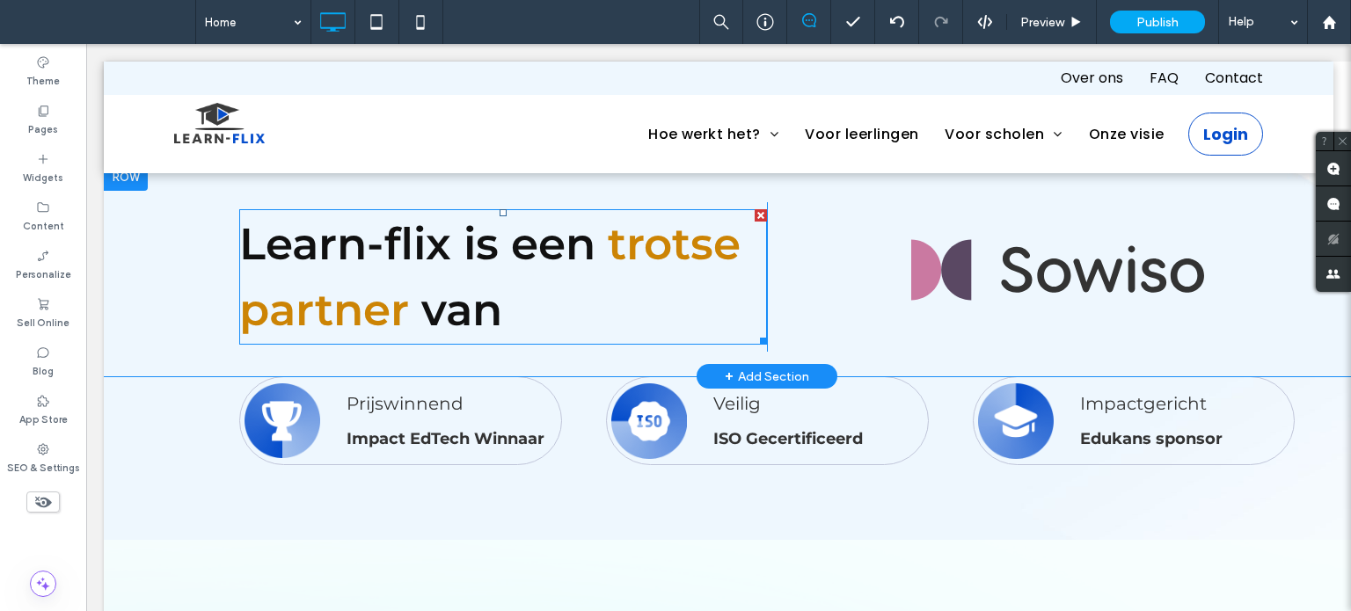
click at [554, 255] on h1 "Learn-flix is een trotse partner van" at bounding box center [503, 277] width 528 height 132
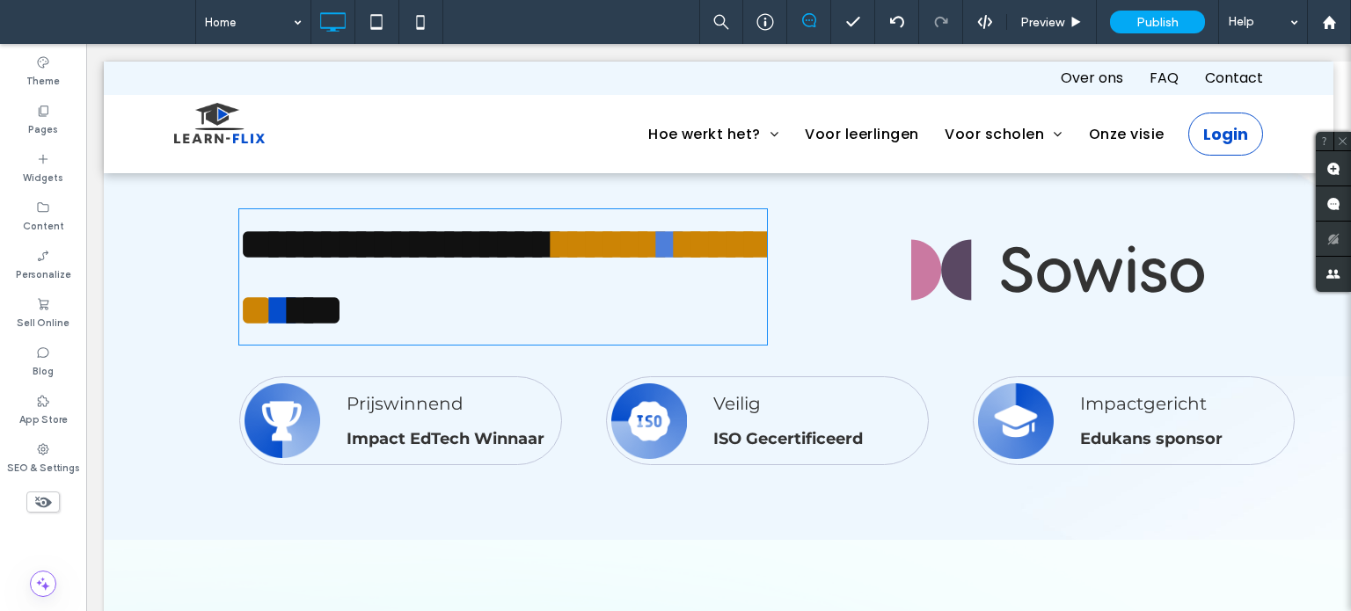
type input "**********"
type input "**"
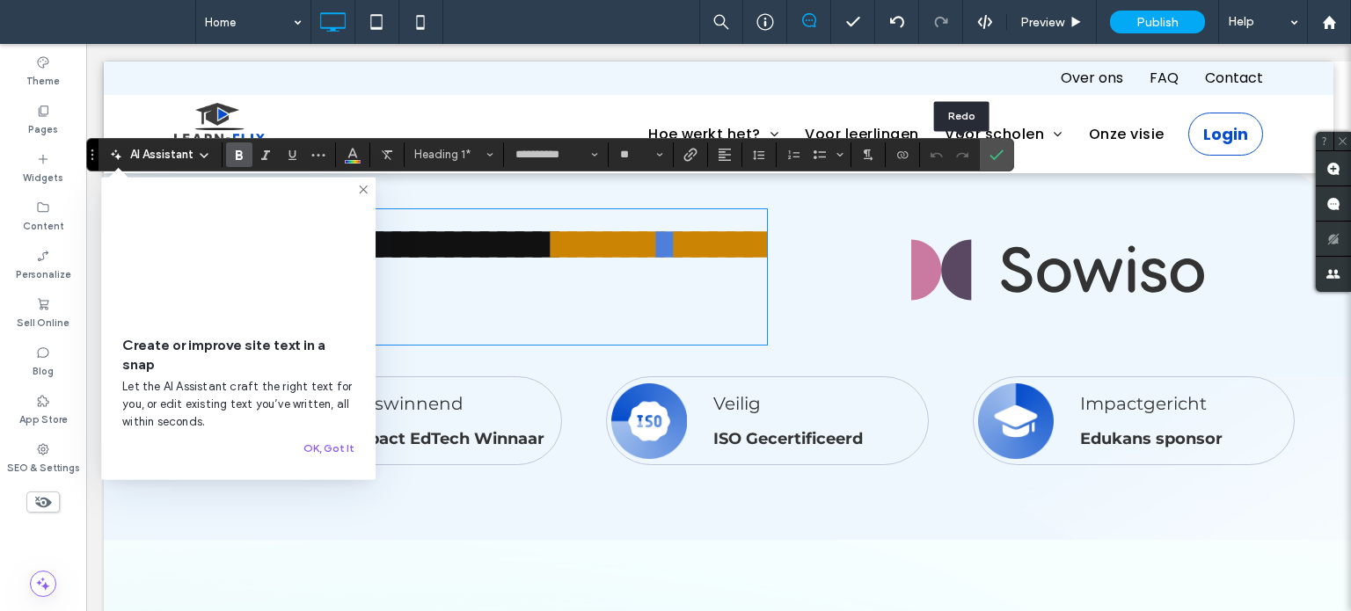
click at [967, 154] on div at bounding box center [963, 154] width 26 height 25
click at [999, 157] on icon "Confirm" at bounding box center [996, 155] width 14 height 14
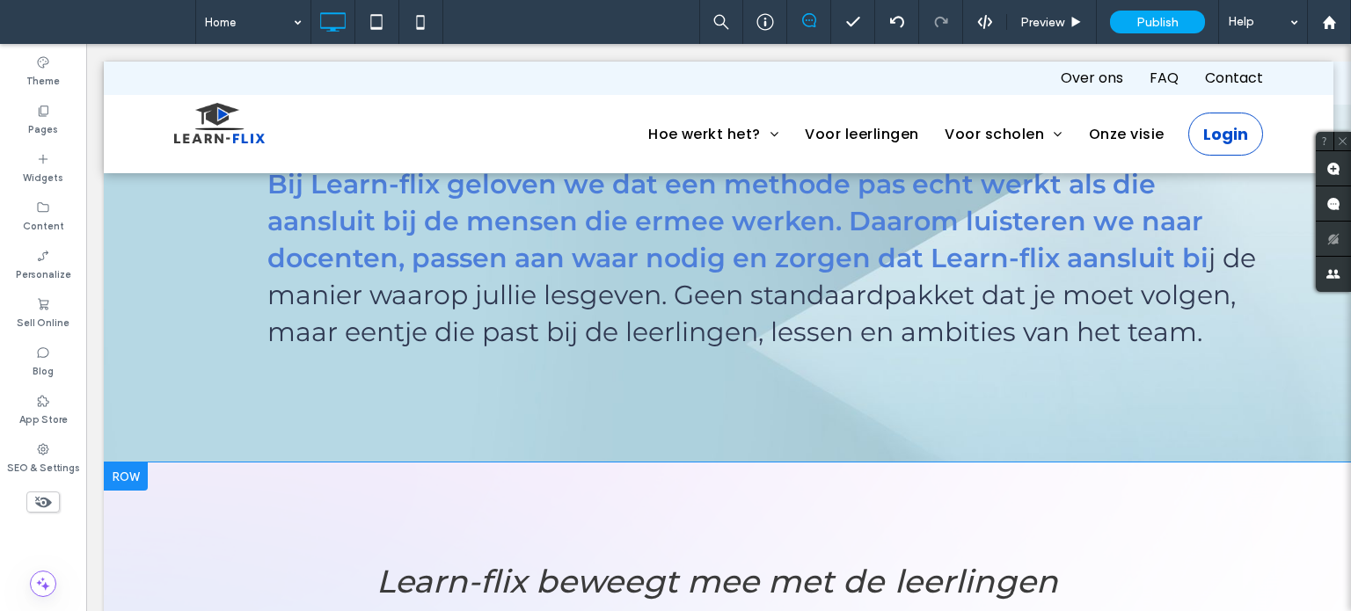
scroll to position [2199, 0]
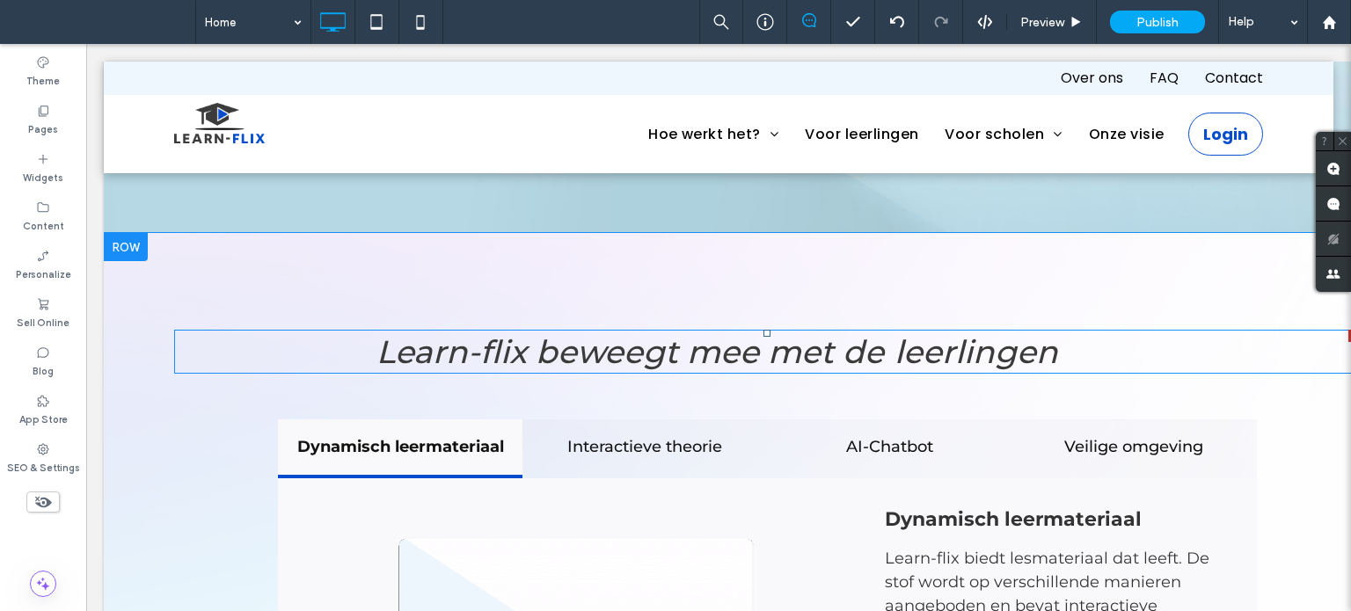
click at [984, 330] on span at bounding box center [767, 352] width 1186 height 44
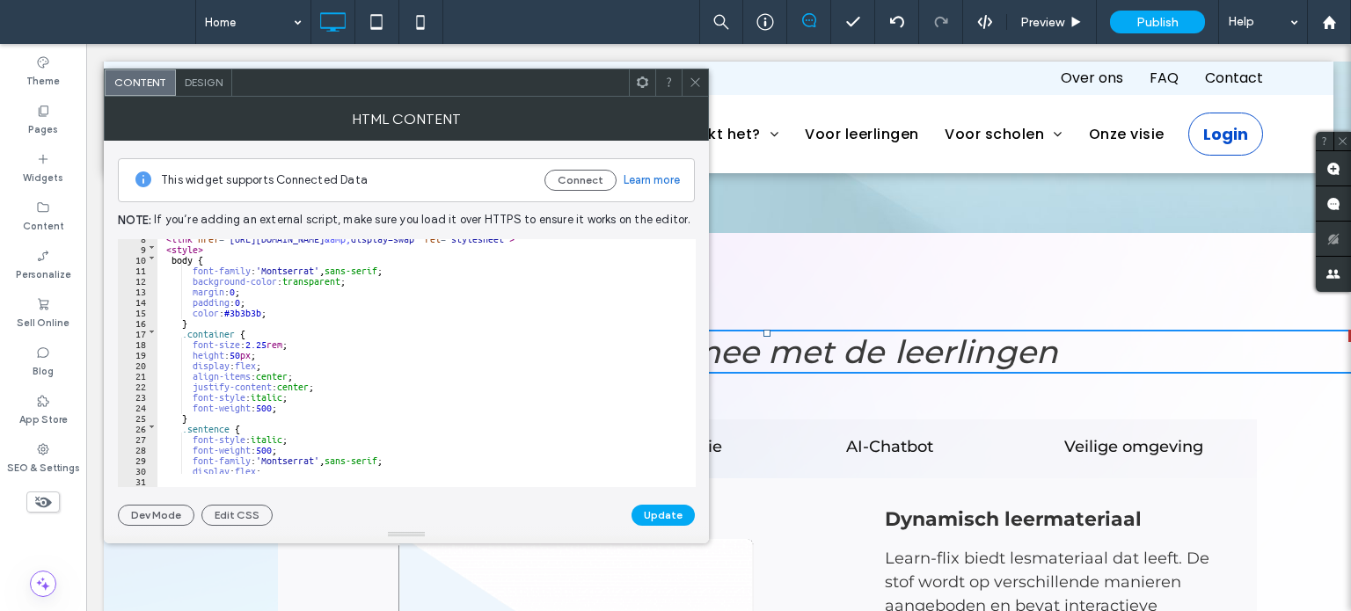
scroll to position [0, 0]
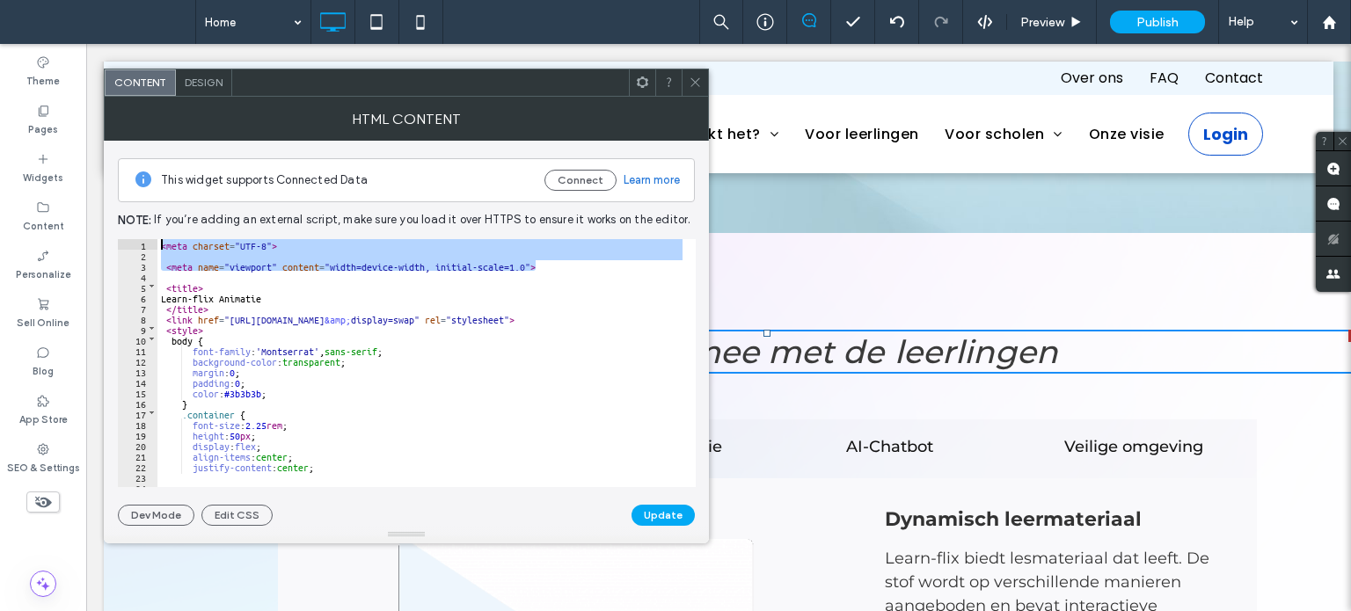
drag, startPoint x: 549, startPoint y: 263, endPoint x: 155, endPoint y: 238, distance: 394.8
click at [155, 239] on div "** 1 2 3 4 5 6 7 8 9 10 11 12 13 14 15 16 17 18 19 20 21 22 23 24 25 26 < meta …" at bounding box center [407, 363] width 578 height 248
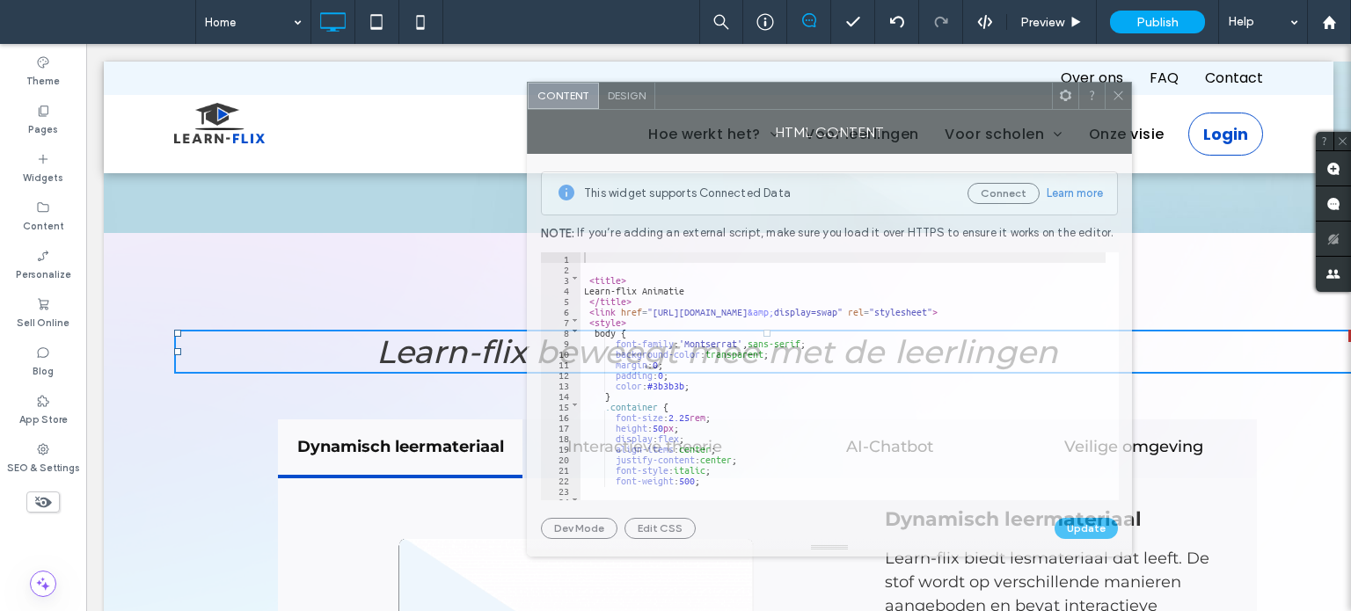
drag, startPoint x: 379, startPoint y: 88, endPoint x: 802, endPoint y: 101, distance: 423.2
click at [802, 101] on div at bounding box center [853, 96] width 397 height 26
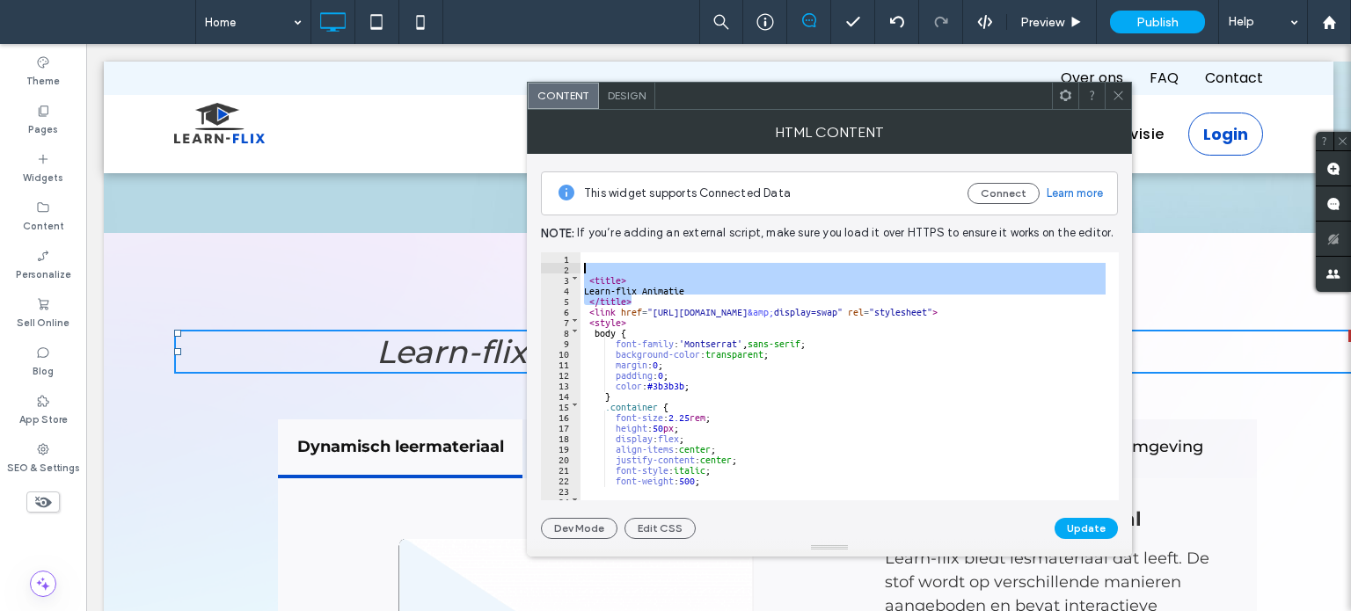
drag, startPoint x: 635, startPoint y: 298, endPoint x: 570, endPoint y: 266, distance: 72.4
click at [570, 266] on div "** 1 2 3 4 5 6 7 8 9 10 11 12 13 14 15 16 17 18 19 20 21 22 23 24 25 26 < title…" at bounding box center [830, 376] width 578 height 248
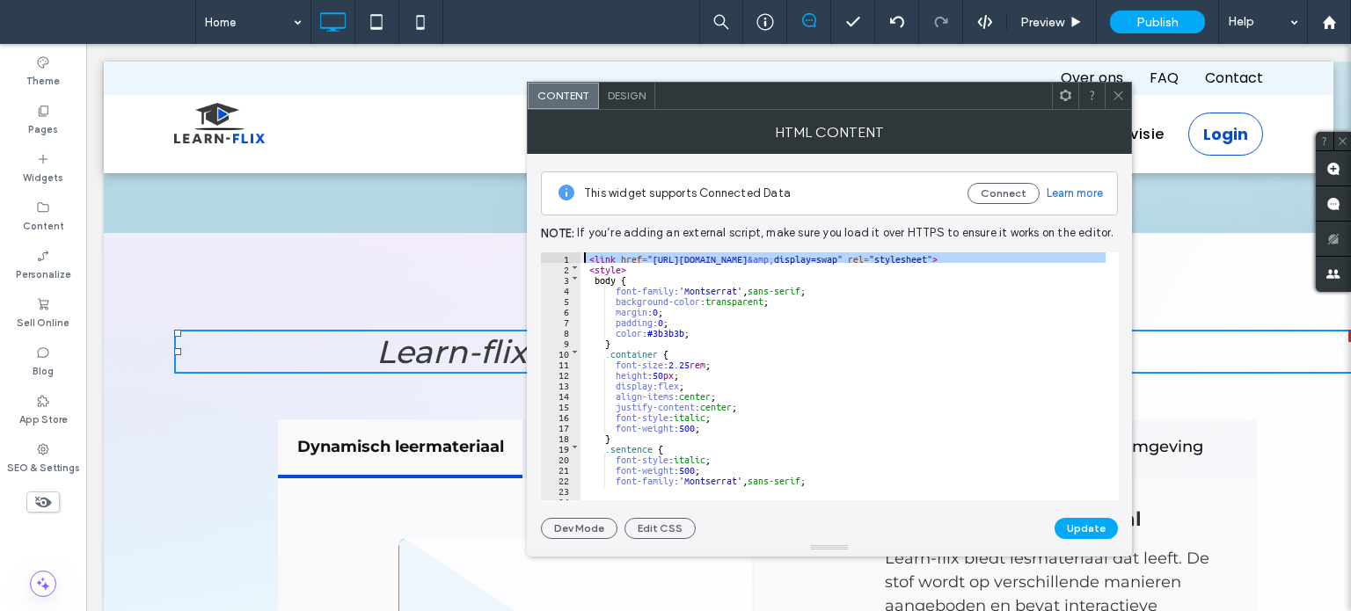
drag, startPoint x: 1100, startPoint y: 256, endPoint x: 579, endPoint y: 248, distance: 521.6
click at [579, 248] on div "This widget supports Connected Data Connect Learn more Note: If you’re adding a…" at bounding box center [829, 346] width 577 height 385
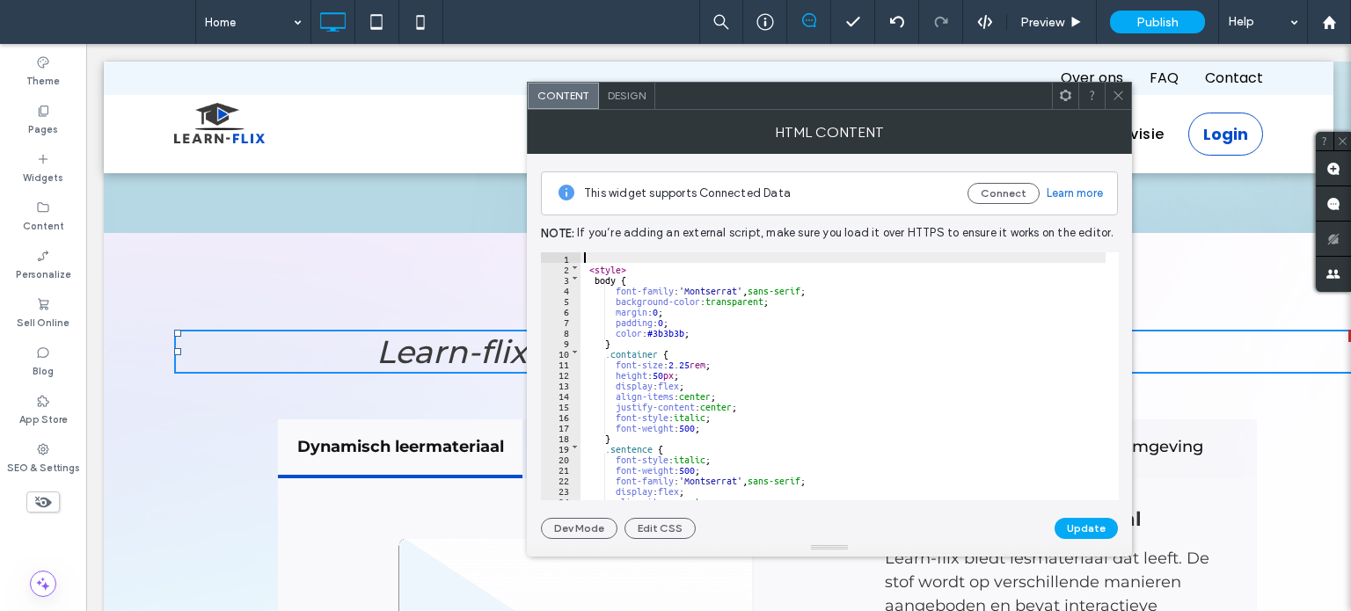
click at [585, 265] on div "< style > body { font-family : 'Montserrat' , sans-serif ; background-color : t…" at bounding box center [842, 380] width 525 height 257
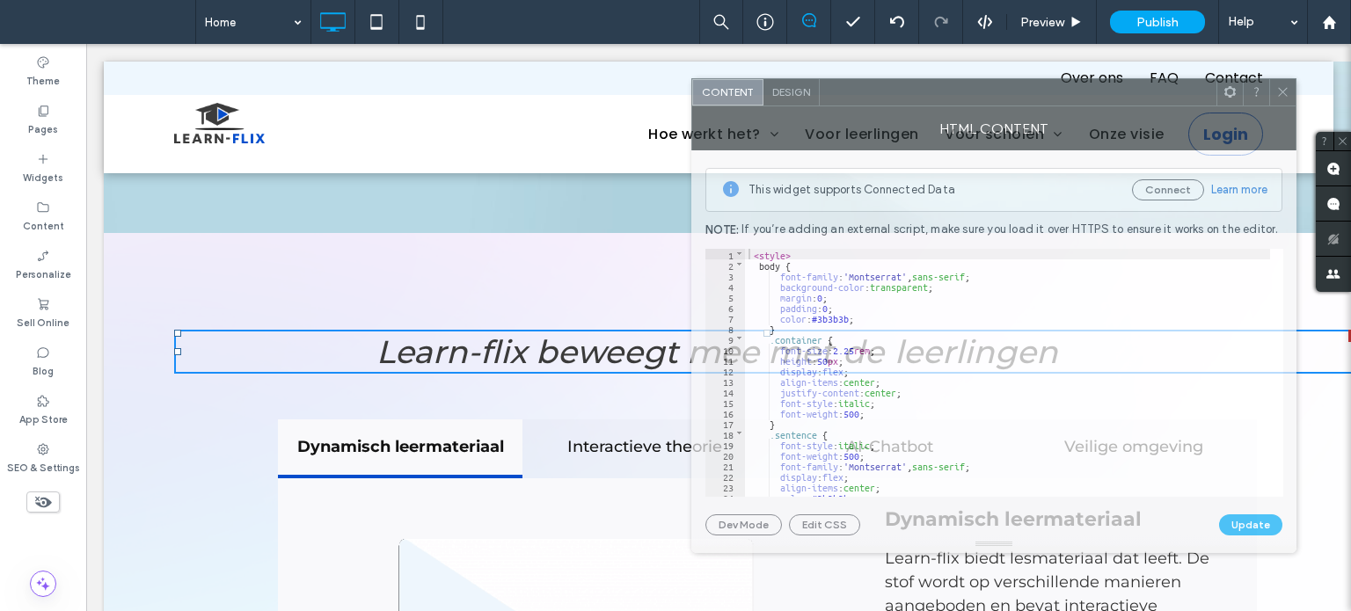
drag, startPoint x: 761, startPoint y: 107, endPoint x: 925, endPoint y: 104, distance: 164.5
click at [925, 104] on div at bounding box center [1018, 92] width 397 height 26
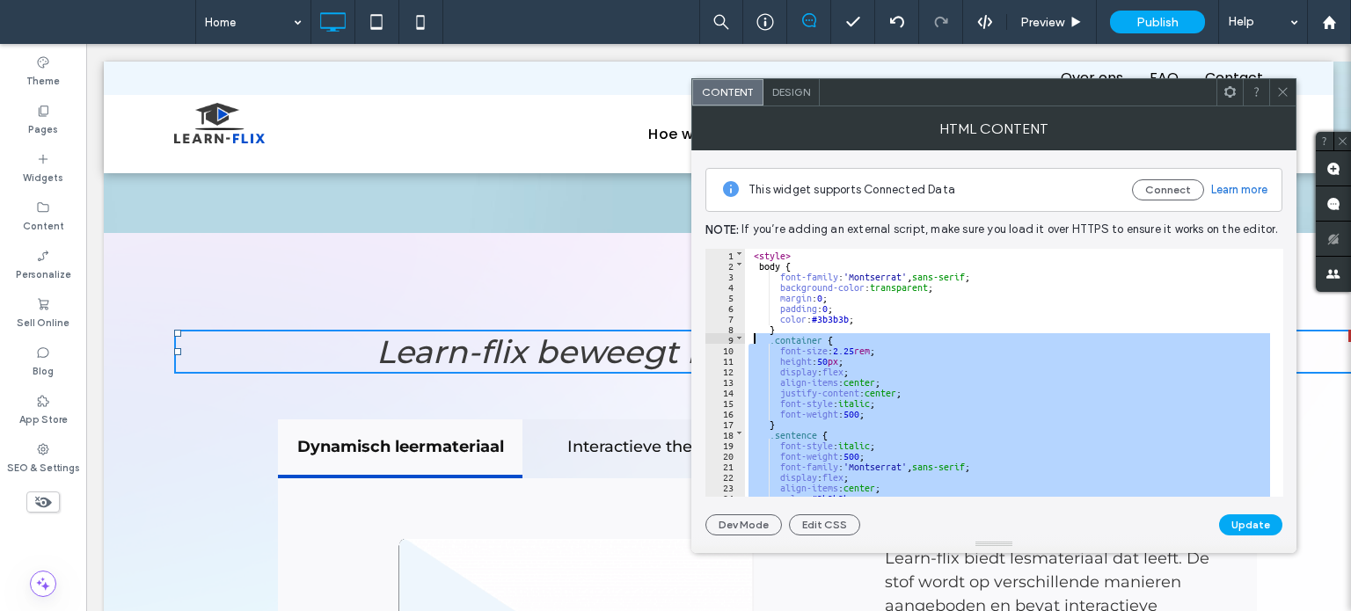
drag, startPoint x: 782, startPoint y: 424, endPoint x: 753, endPoint y: 339, distance: 90.1
click at [753, 339] on div "< style > body { font-family : 'Montserrat' , sans-serif ; background-color : t…" at bounding box center [1007, 384] width 525 height 270
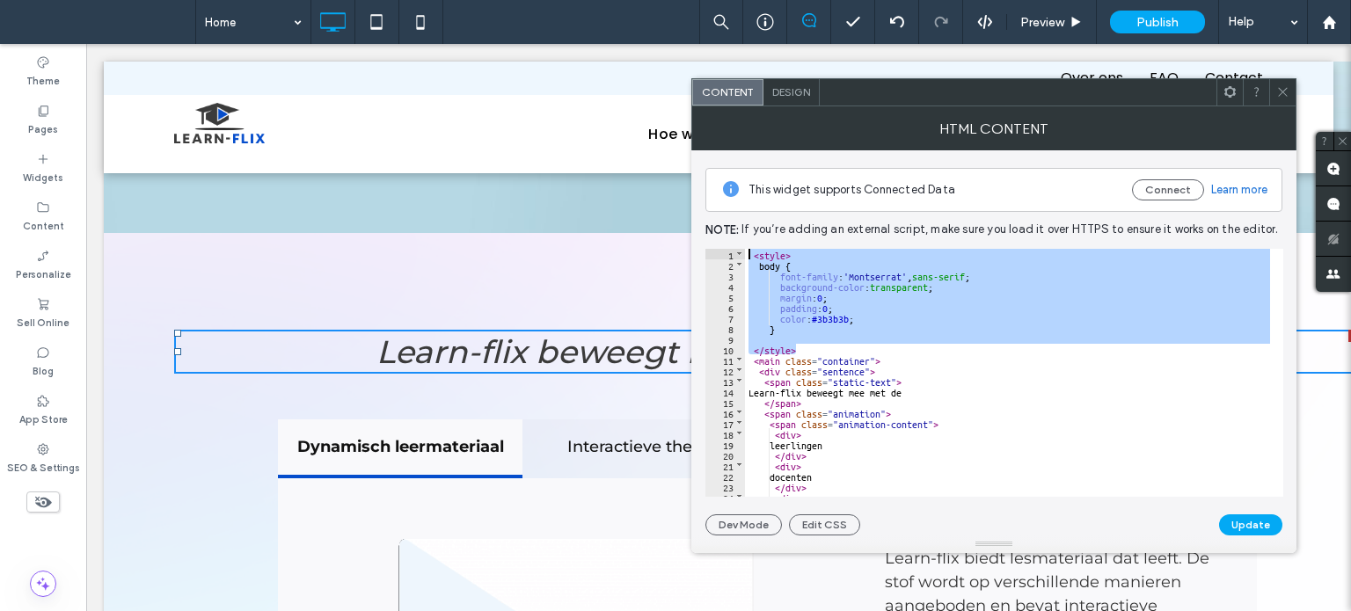
drag, startPoint x: 806, startPoint y: 348, endPoint x: 733, endPoint y: 239, distance: 130.7
click at [733, 239] on div "This widget supports Connected Data Connect Learn more Note: If you’re adding a…" at bounding box center [993, 342] width 577 height 385
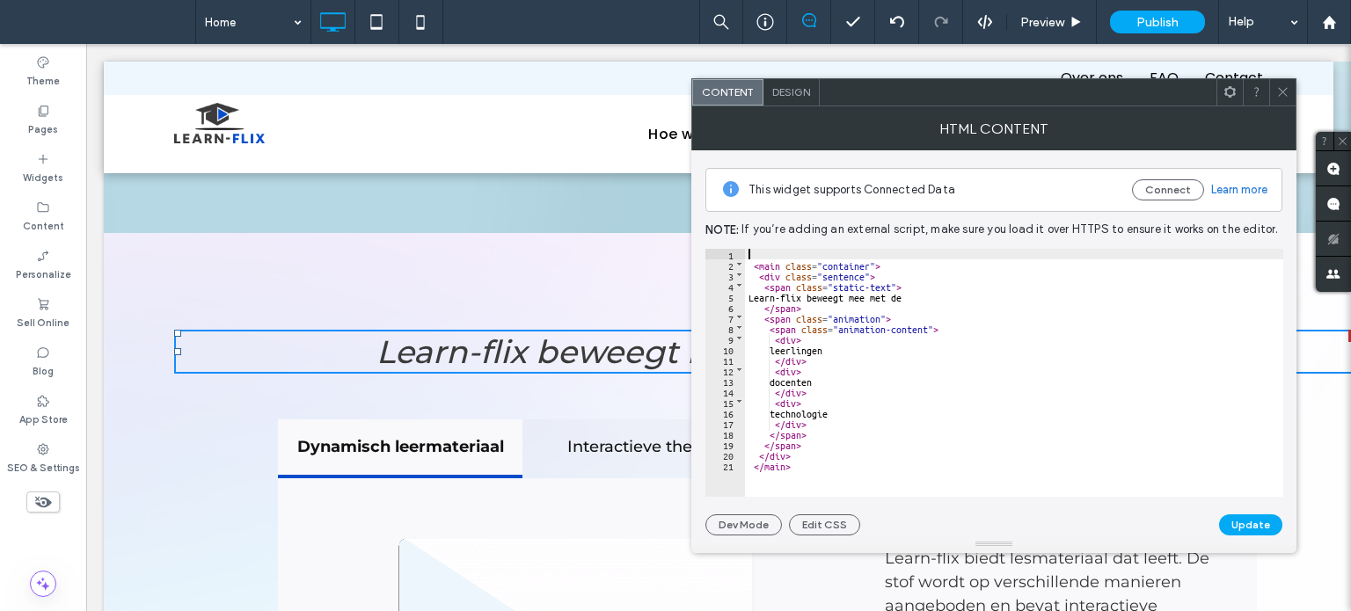
click at [749, 263] on div "< main class = "container" > < div class = "sentence" > < span class = "static-…" at bounding box center [1014, 384] width 538 height 270
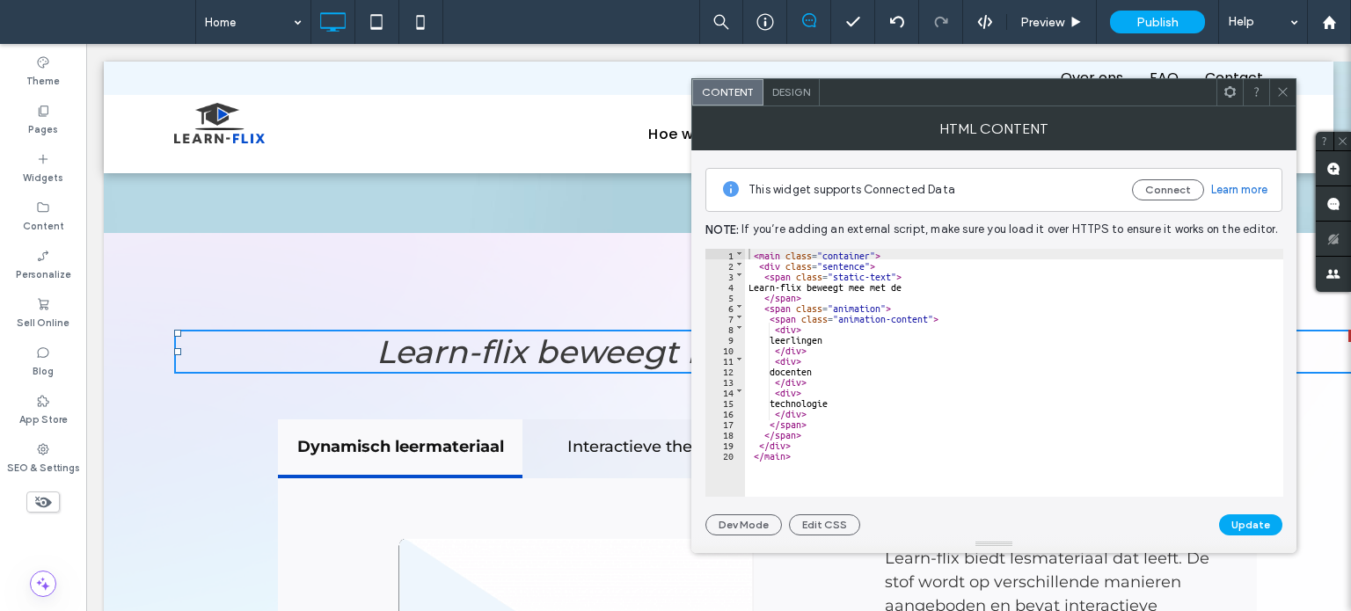
click at [1238, 523] on button "Update" at bounding box center [1250, 524] width 63 height 21
click at [1241, 523] on div "Update" at bounding box center [1250, 524] width 63 height 21
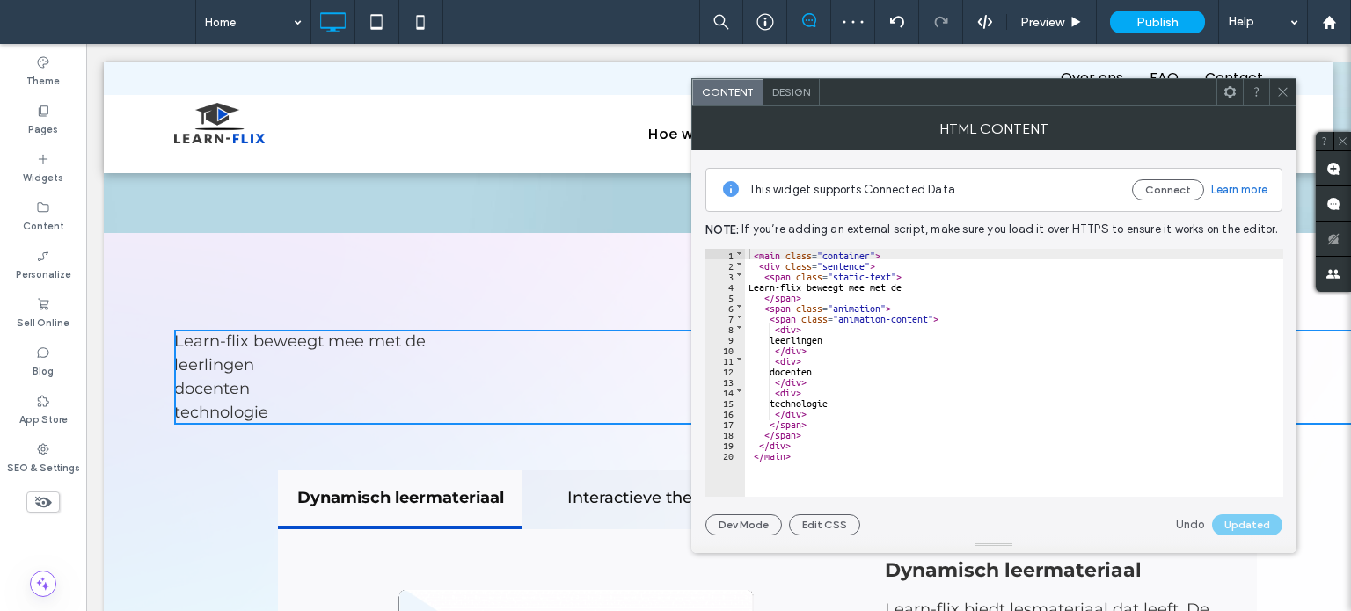
click at [1282, 91] on use at bounding box center [1282, 92] width 9 height 9
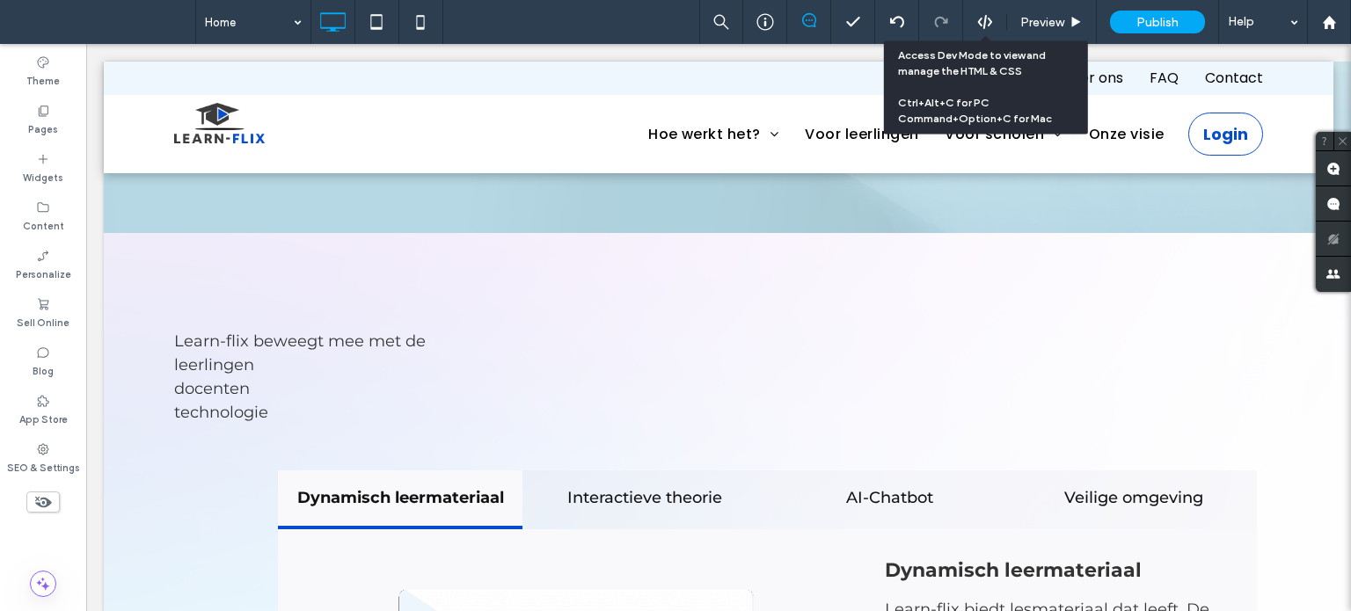
click at [979, 24] on icon at bounding box center [985, 22] width 16 height 16
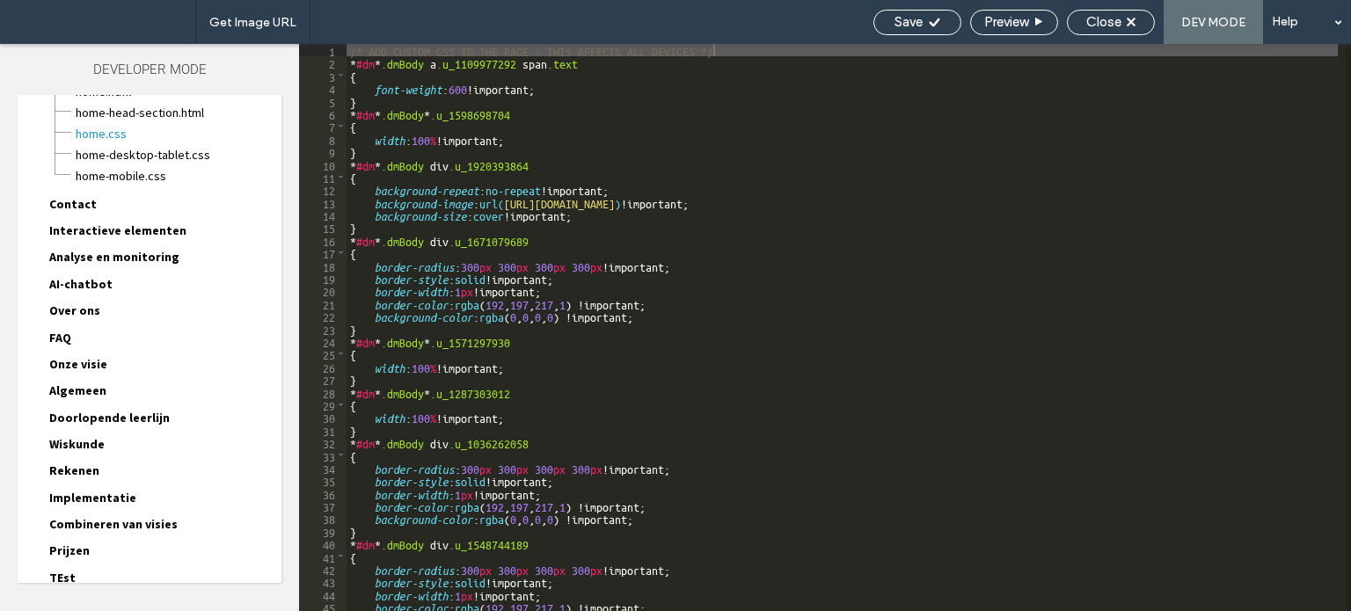
scroll to position [157, 0]
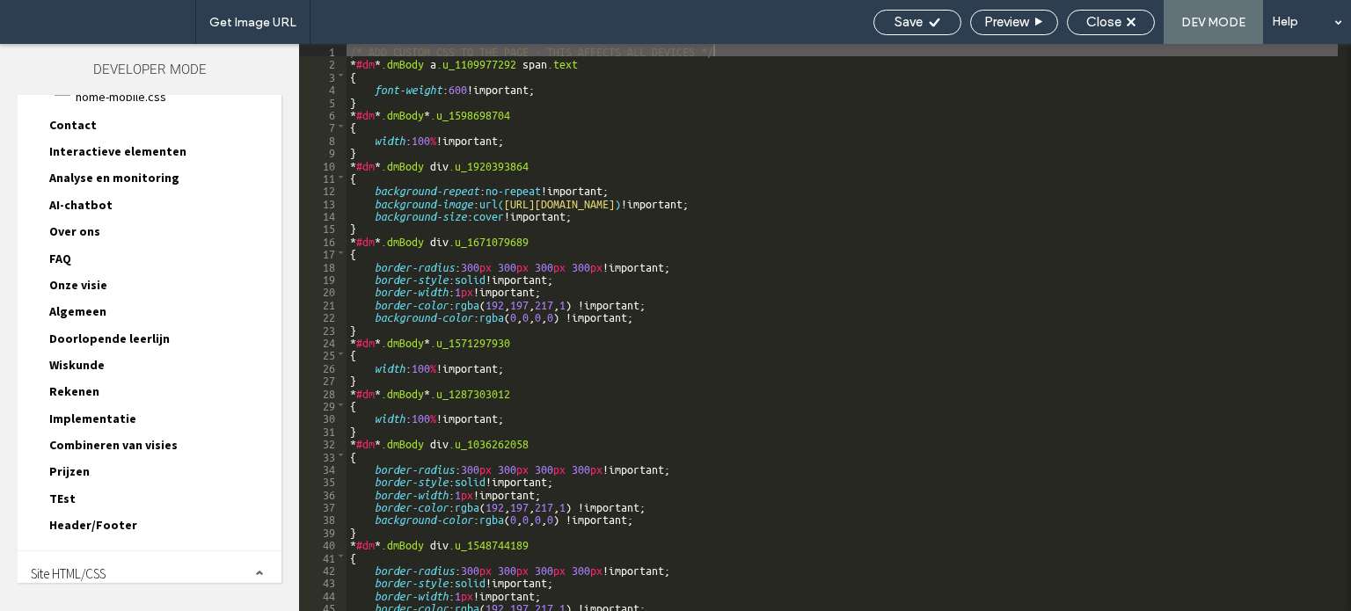
click at [106, 566] on span "Site HTML/CSS" at bounding box center [68, 573] width 75 height 17
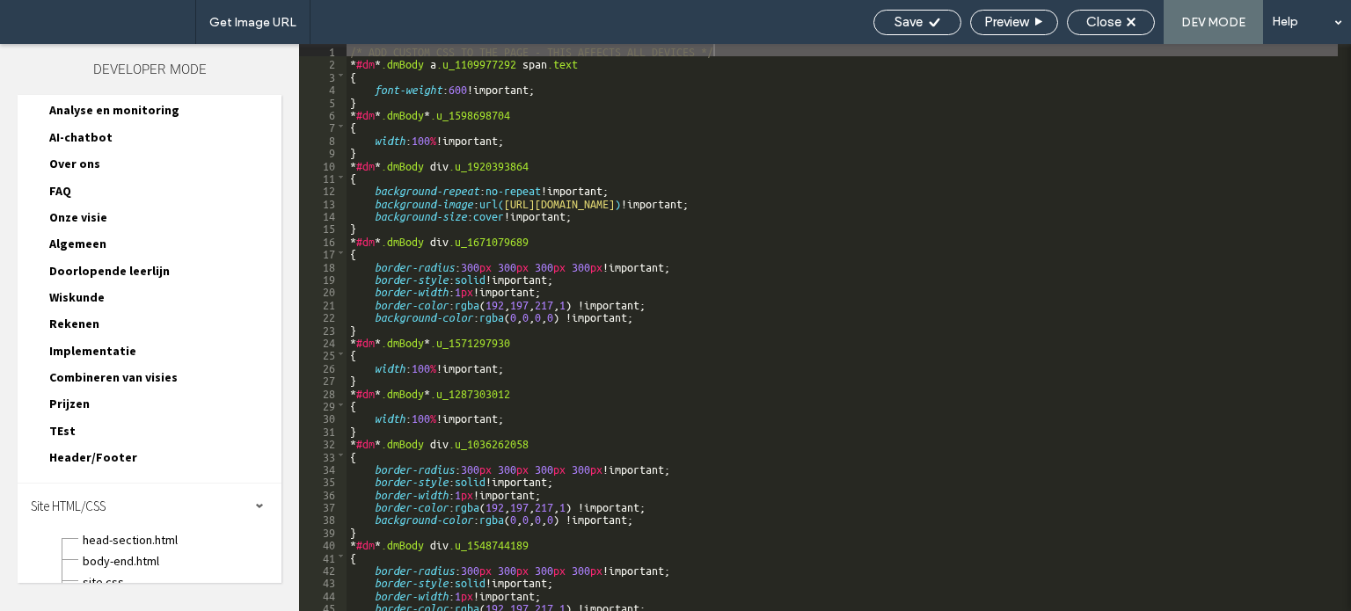
scroll to position [312, 0]
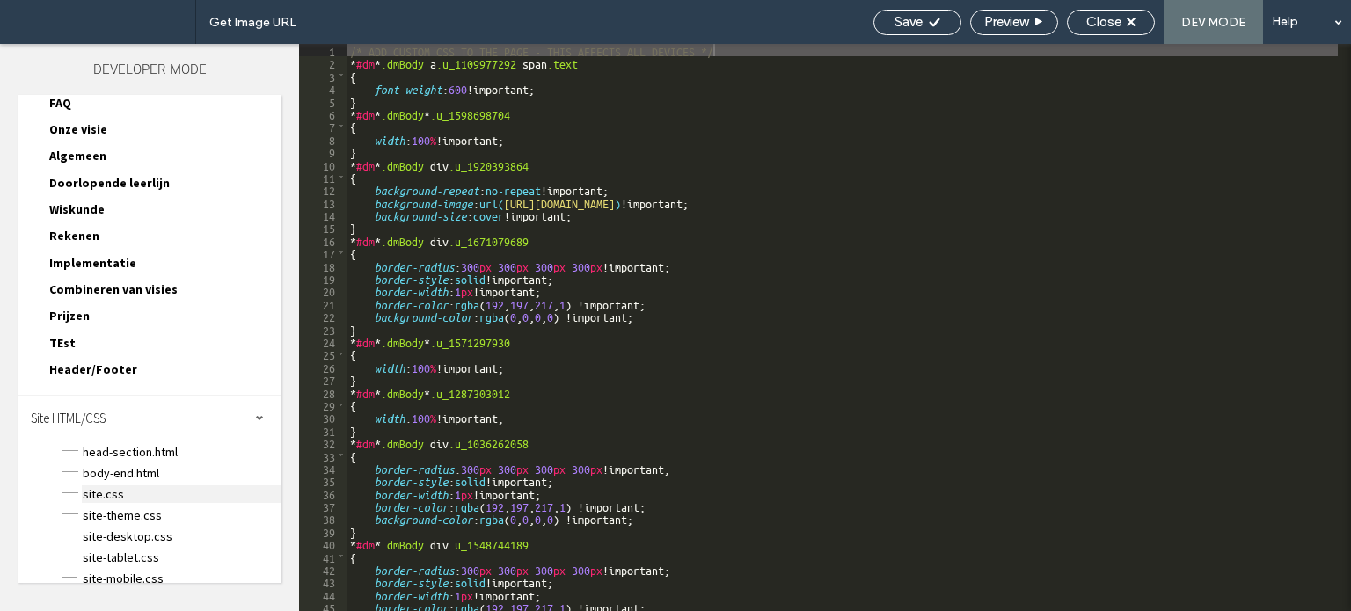
click at [120, 485] on span "site.css" at bounding box center [182, 494] width 200 height 18
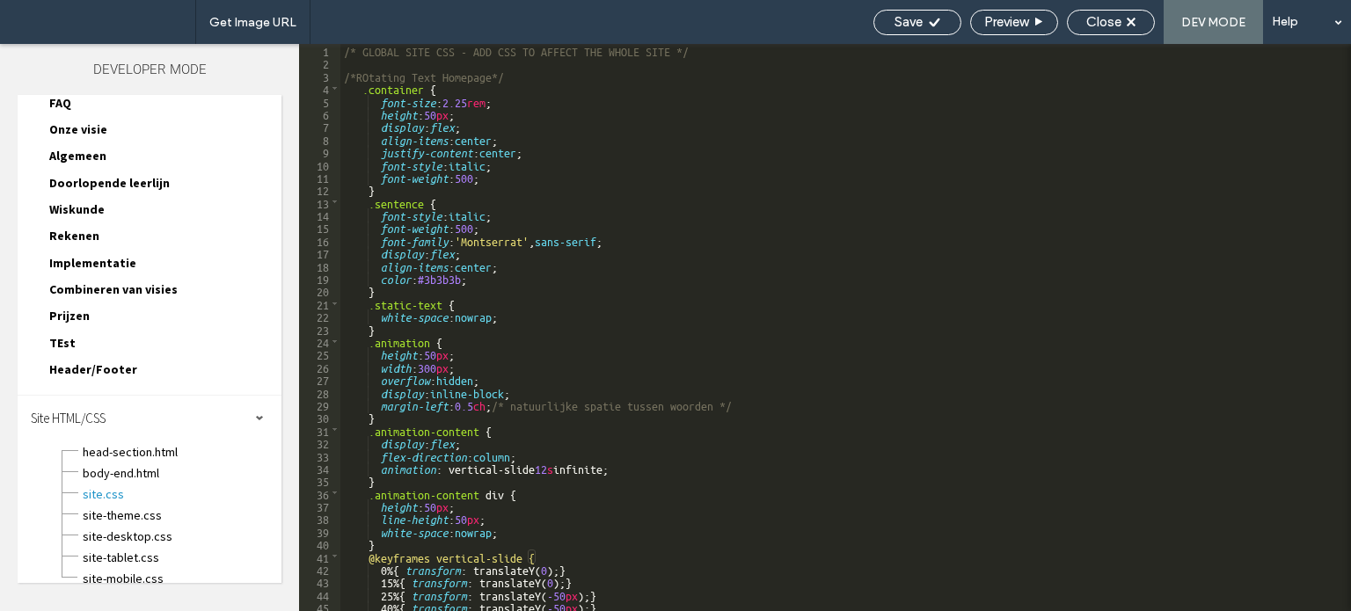
scroll to position [0, 0]
click at [369, 77] on div "/* GLOBAL SITE CSS - ADD CSS TO AFFECT THE WHOLE SITE */ /*ROtating Text Homepa…" at bounding box center [838, 340] width 997 height 593
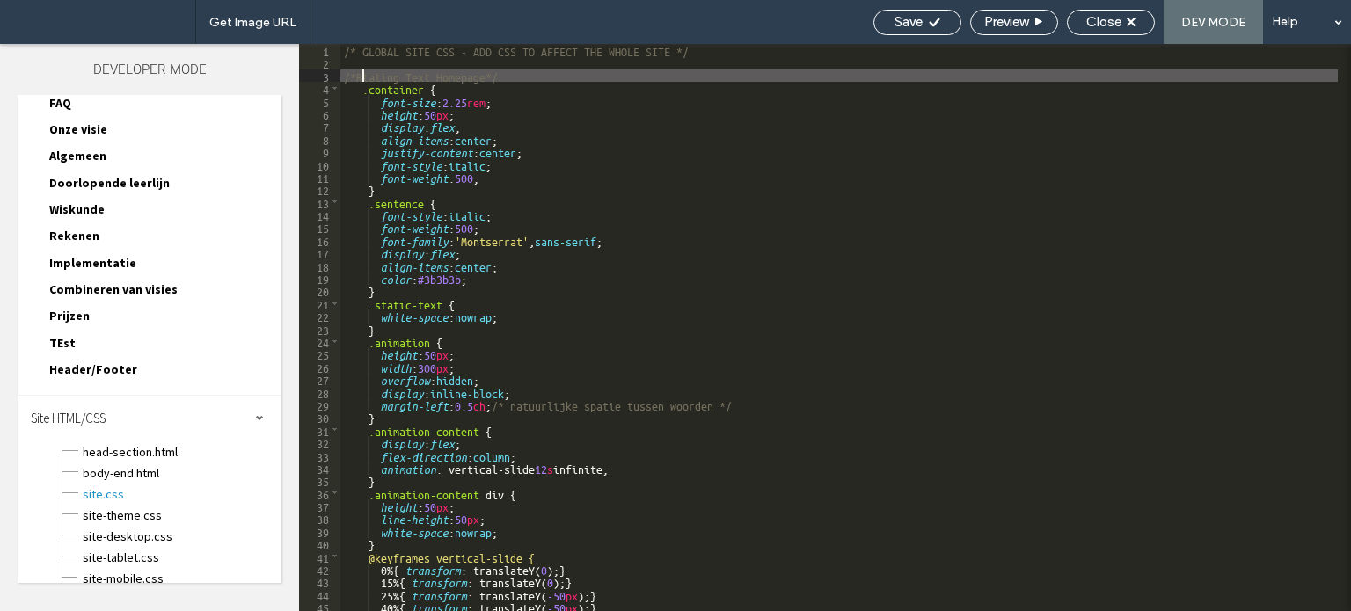
type textarea "**"
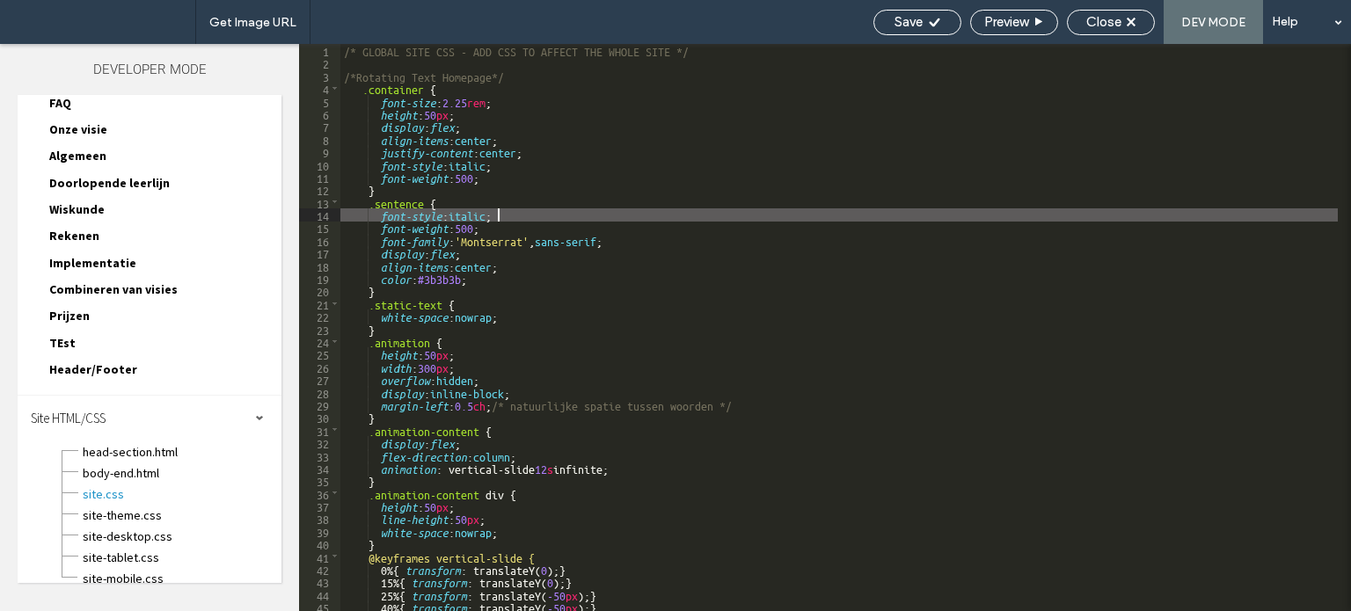
click at [962, 217] on div "/* GLOBAL SITE CSS - ADD CSS TO AFFECT THE WHOLE SITE */ /*Rotating Text Homepa…" at bounding box center [838, 340] width 997 height 593
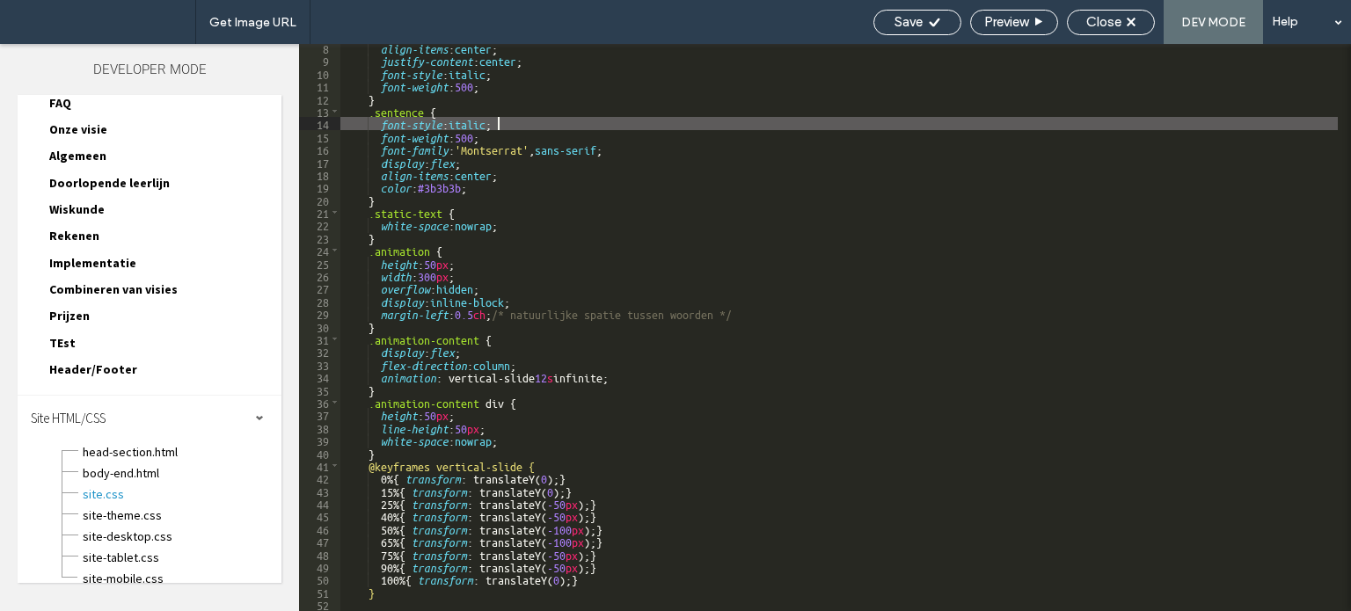
scroll to position [91, 0]
click at [1098, 17] on span "Close" at bounding box center [1103, 22] width 35 height 16
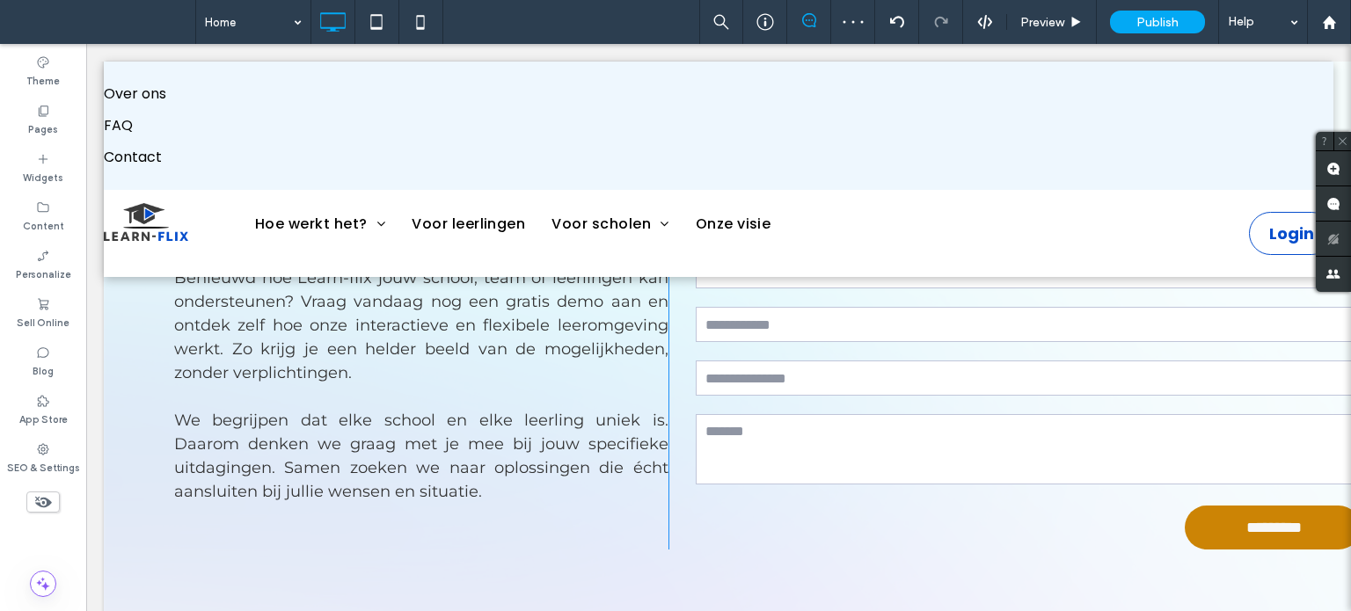
scroll to position [3694, 0]
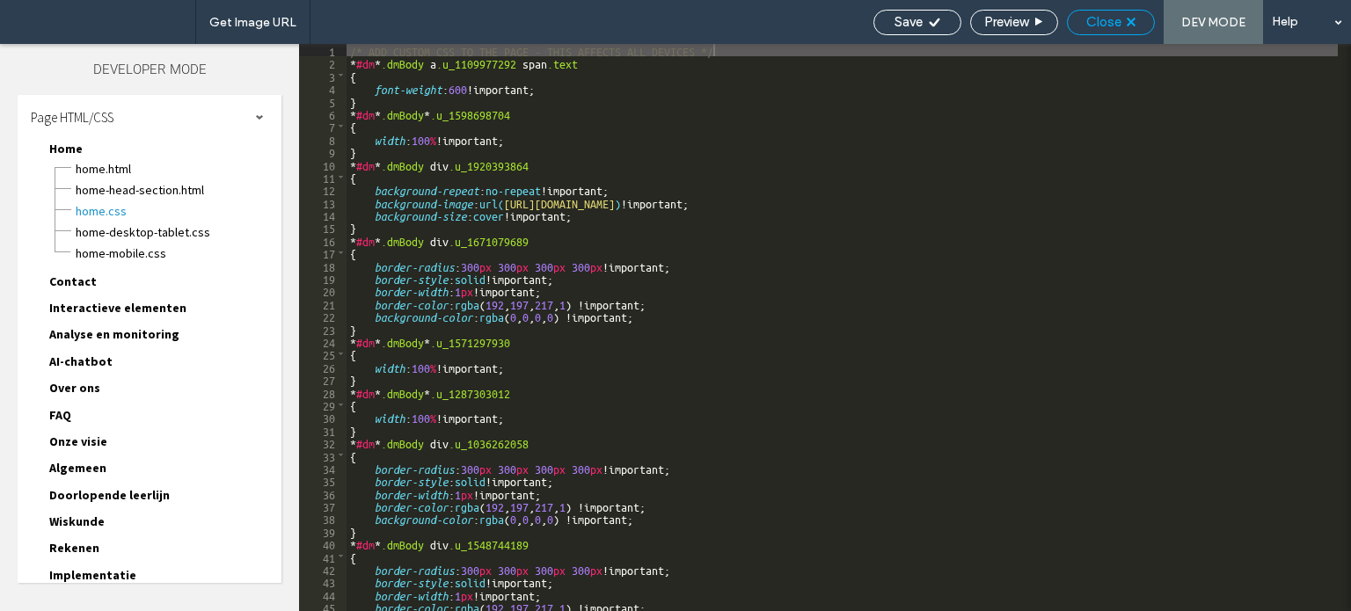
click at [1095, 31] on div "Close" at bounding box center [1111, 23] width 88 height 26
click at [1101, 26] on span "Close" at bounding box center [1103, 22] width 35 height 16
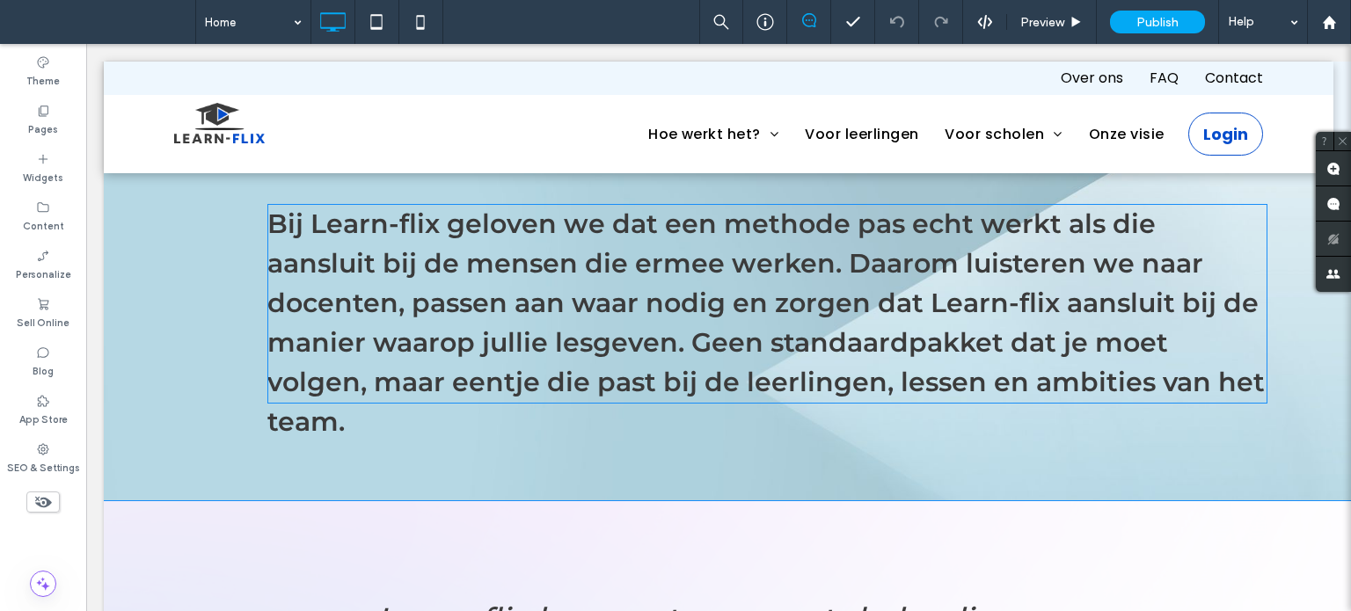
scroll to position [1935, 0]
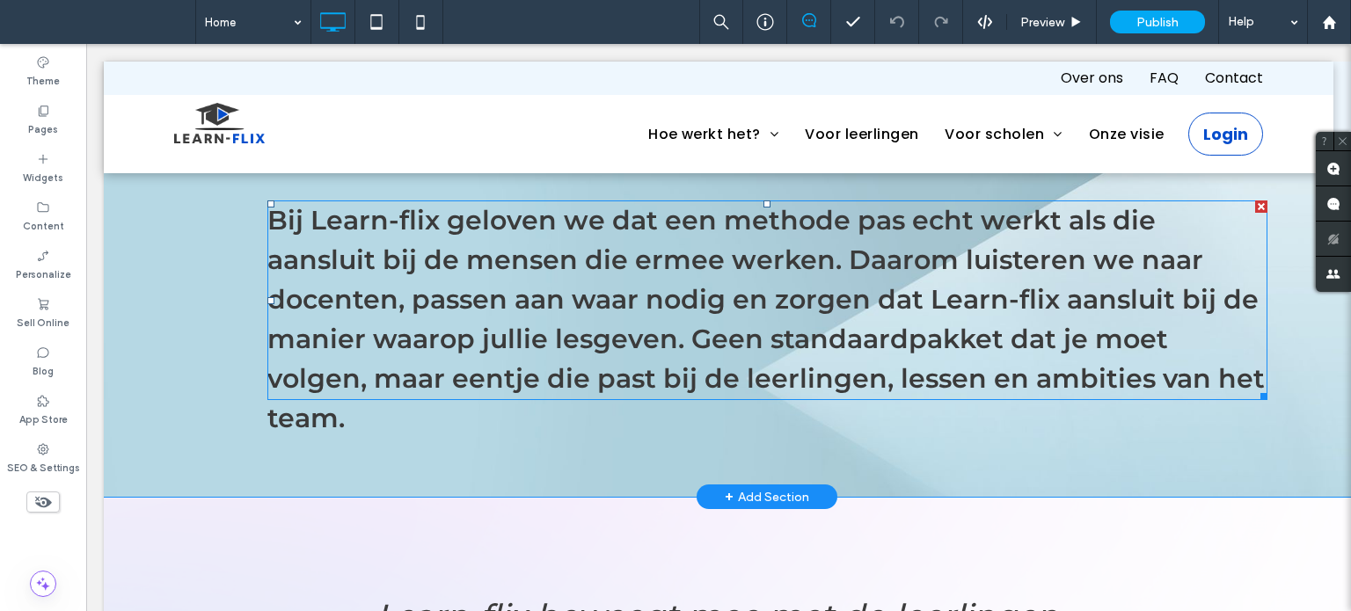
click at [626, 306] on span at bounding box center [767, 301] width 1000 height 200
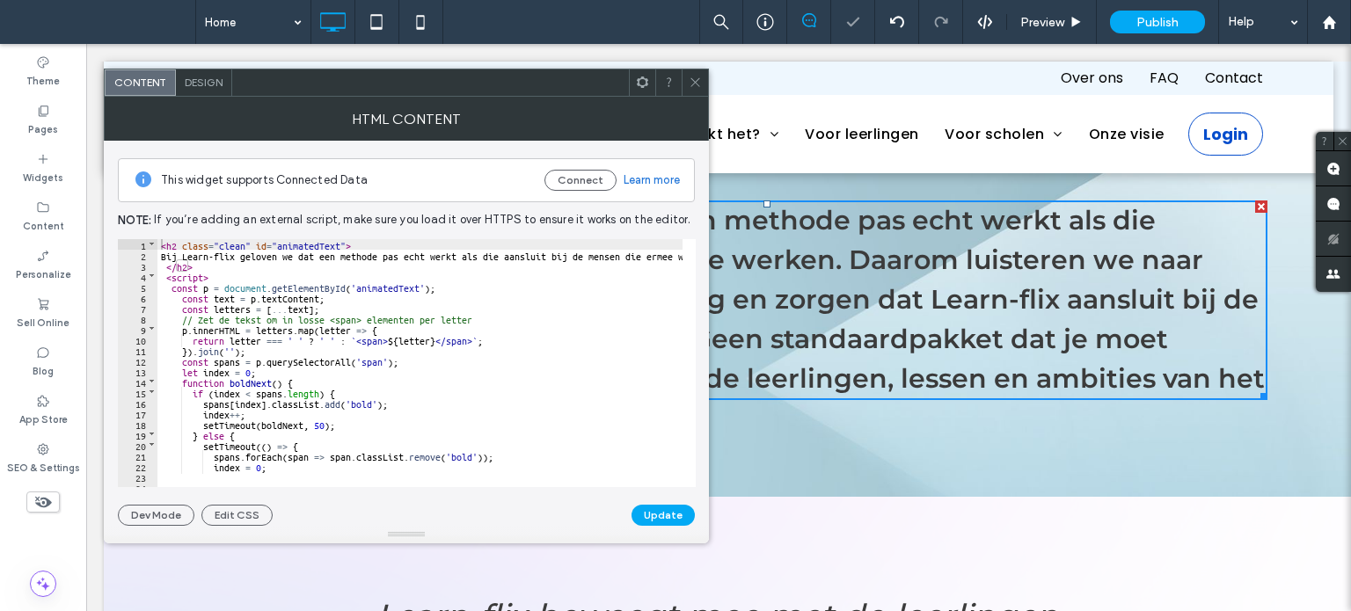
drag, startPoint x: 696, startPoint y: 78, endPoint x: 609, endPoint y: 94, distance: 88.5
click at [696, 77] on icon at bounding box center [695, 82] width 13 height 13
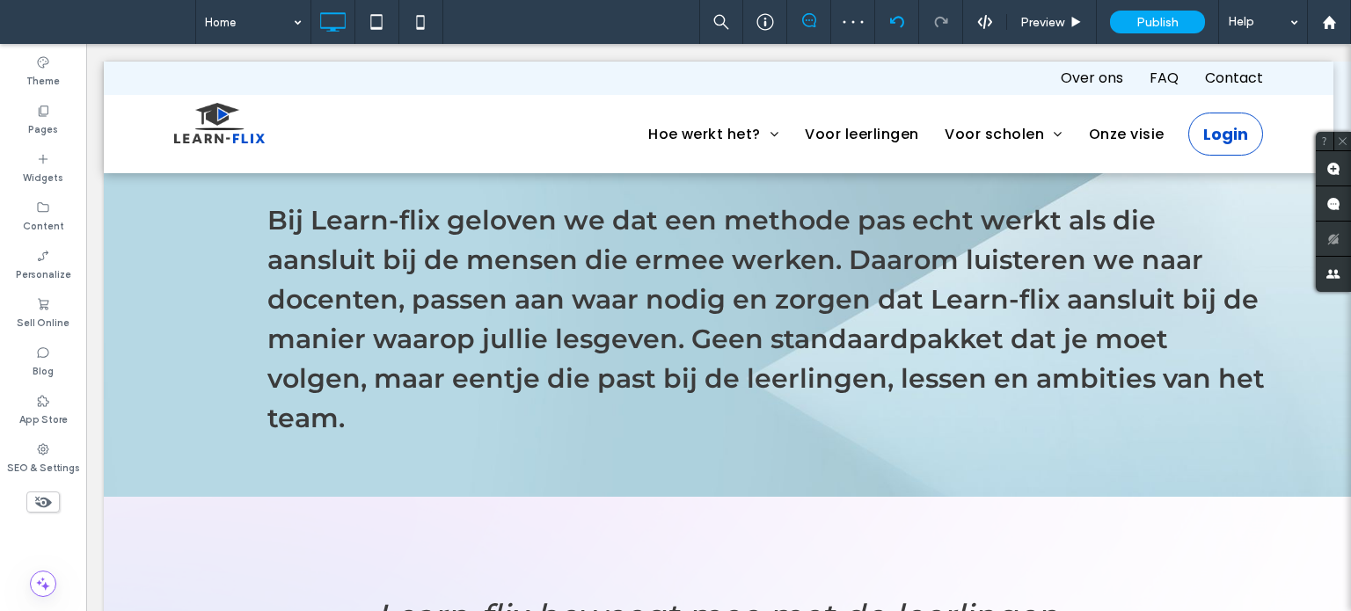
click at [898, 21] on icon at bounding box center [897, 22] width 14 height 14
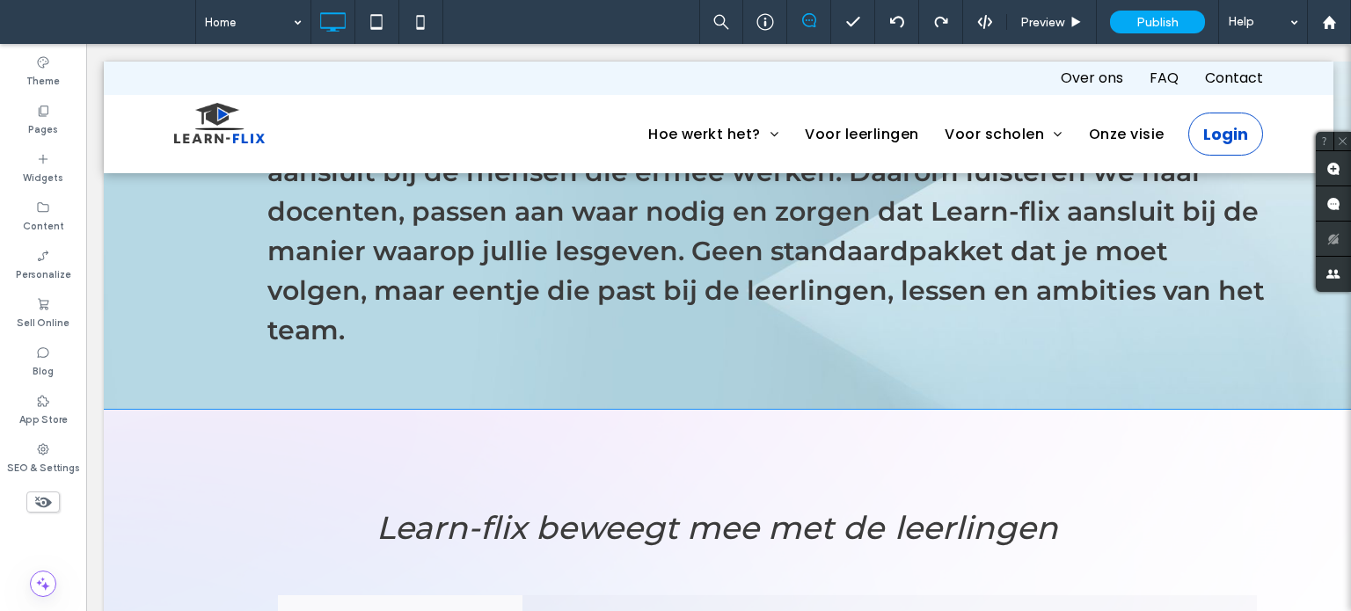
scroll to position [1671, 0]
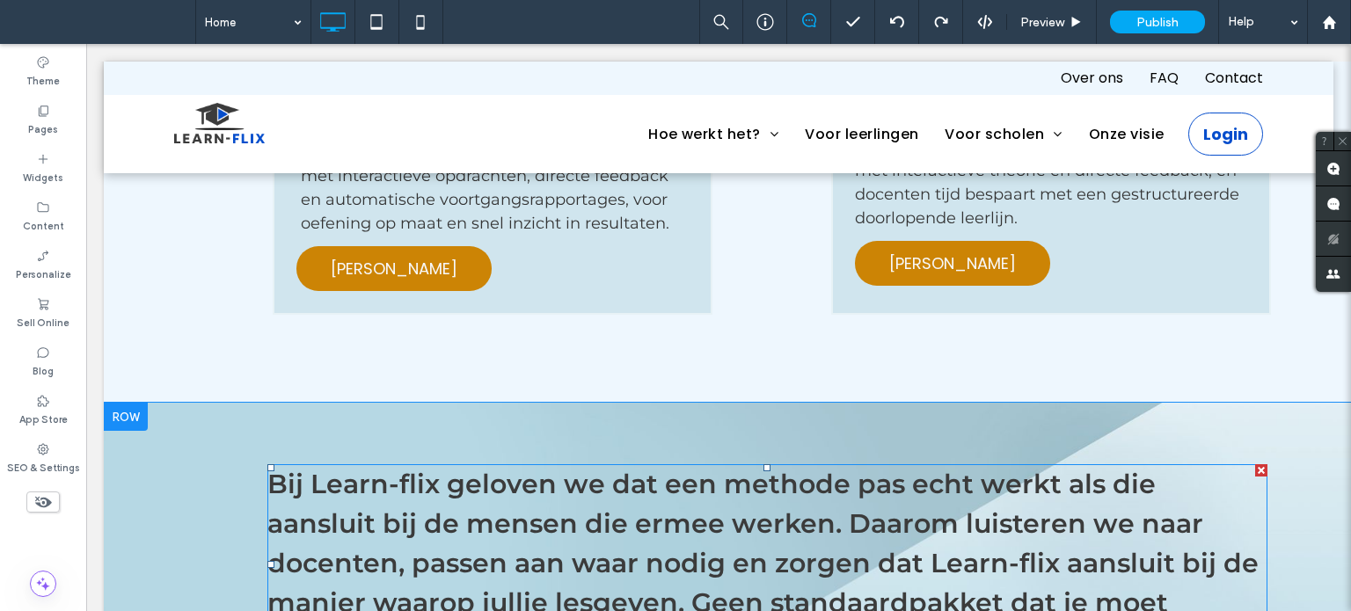
click at [676, 517] on span at bounding box center [767, 564] width 1000 height 200
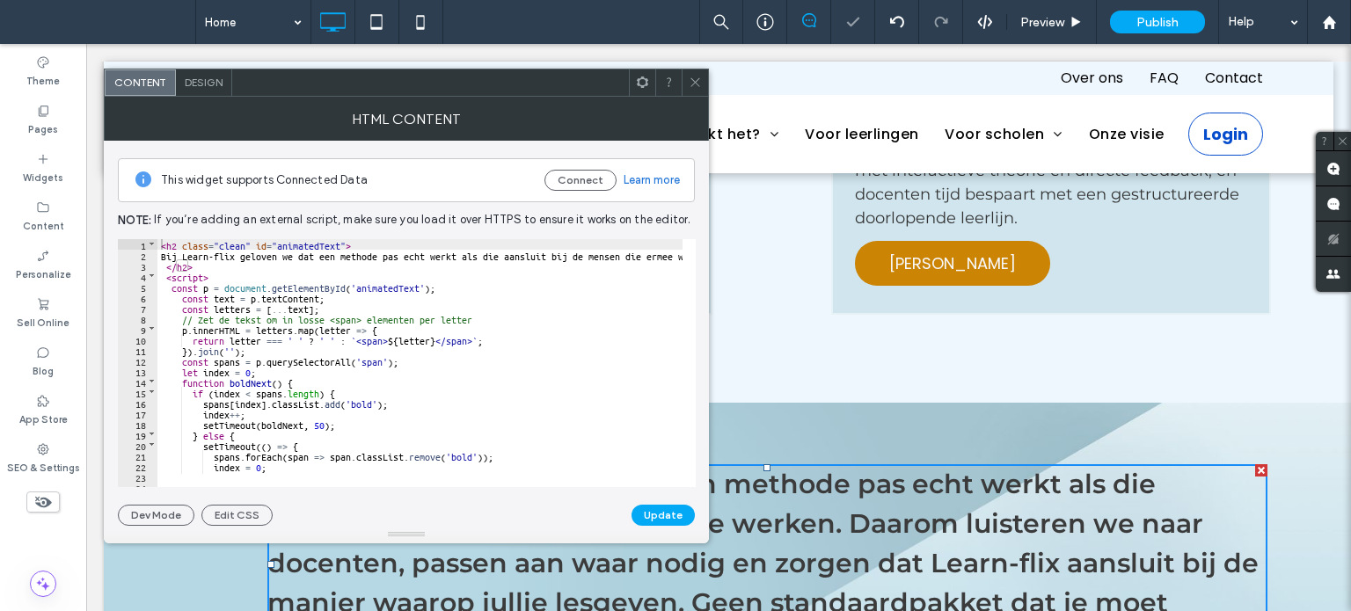
click at [702, 81] on div at bounding box center [695, 82] width 26 height 26
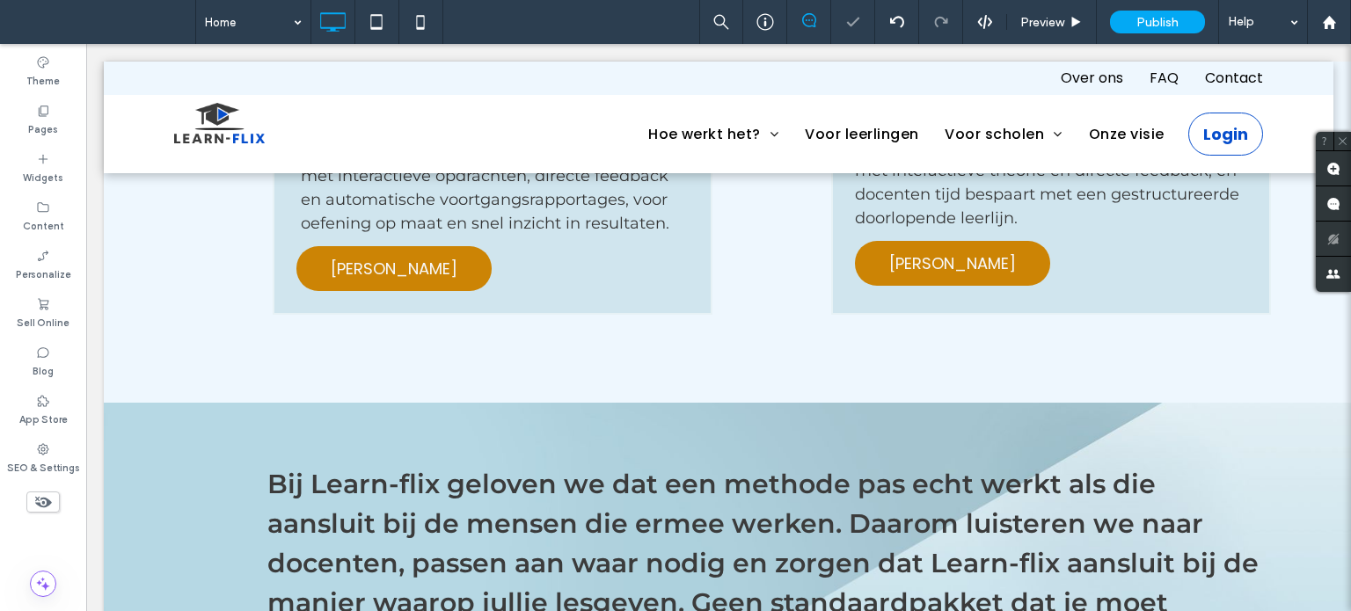
click at [882, 23] on div at bounding box center [896, 22] width 43 height 14
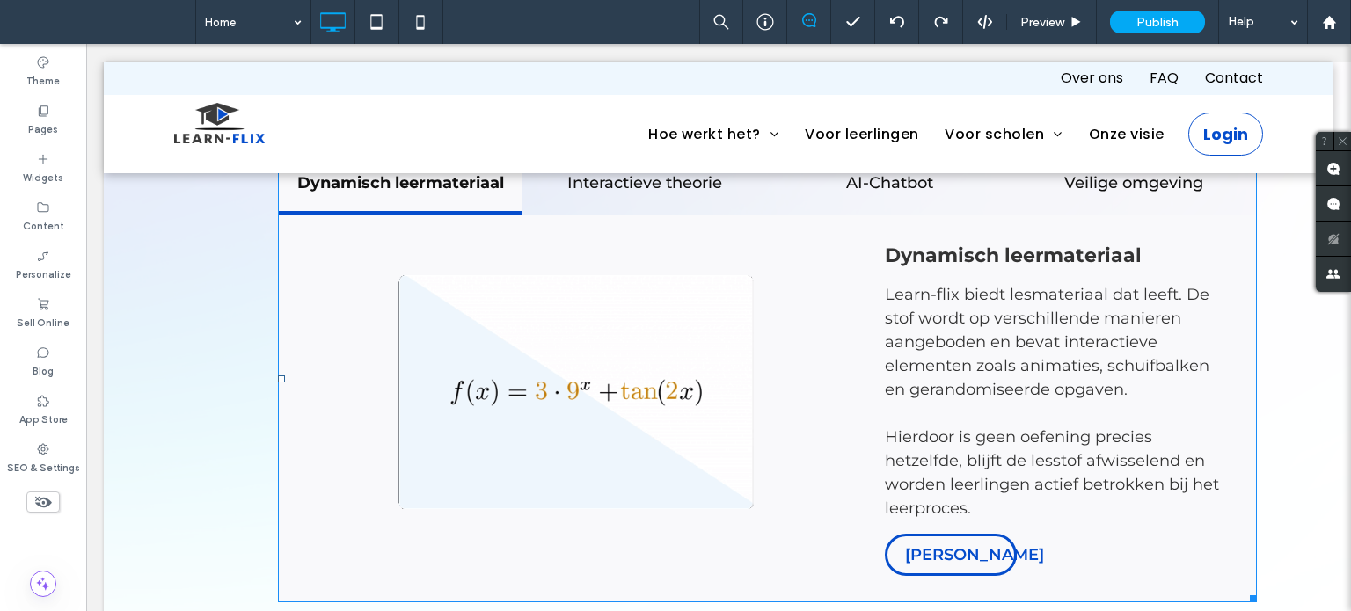
scroll to position [2199, 0]
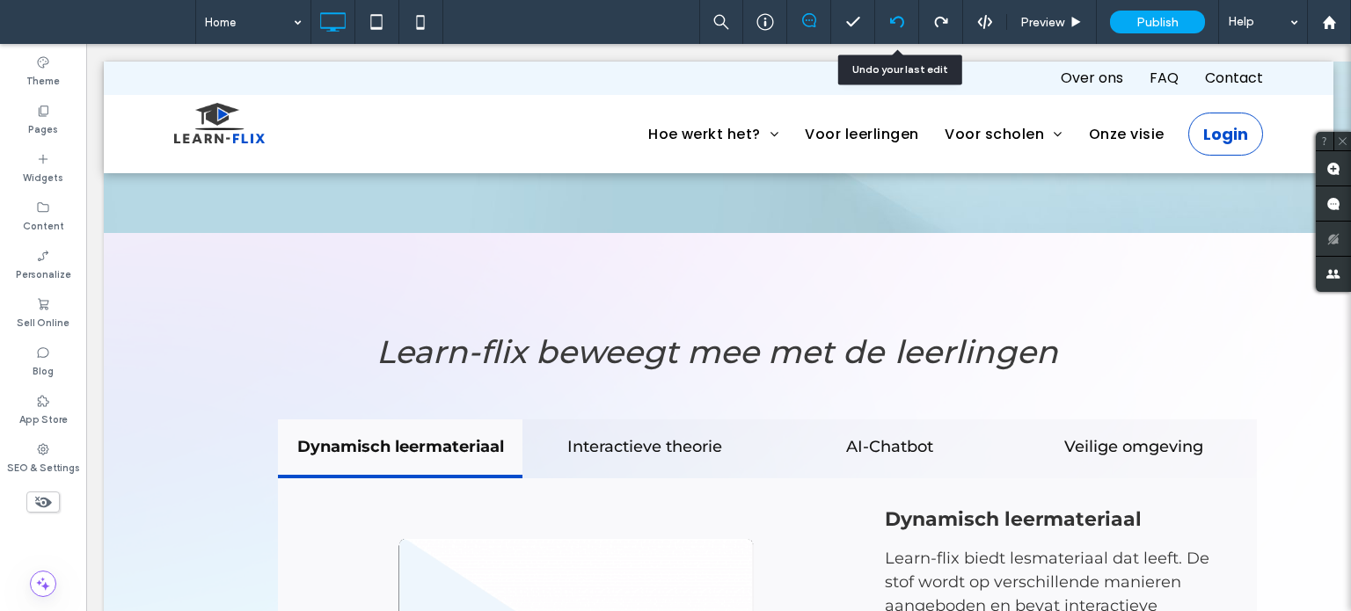
click at [896, 35] on div at bounding box center [897, 22] width 44 height 44
click at [894, 20] on icon at bounding box center [897, 22] width 14 height 14
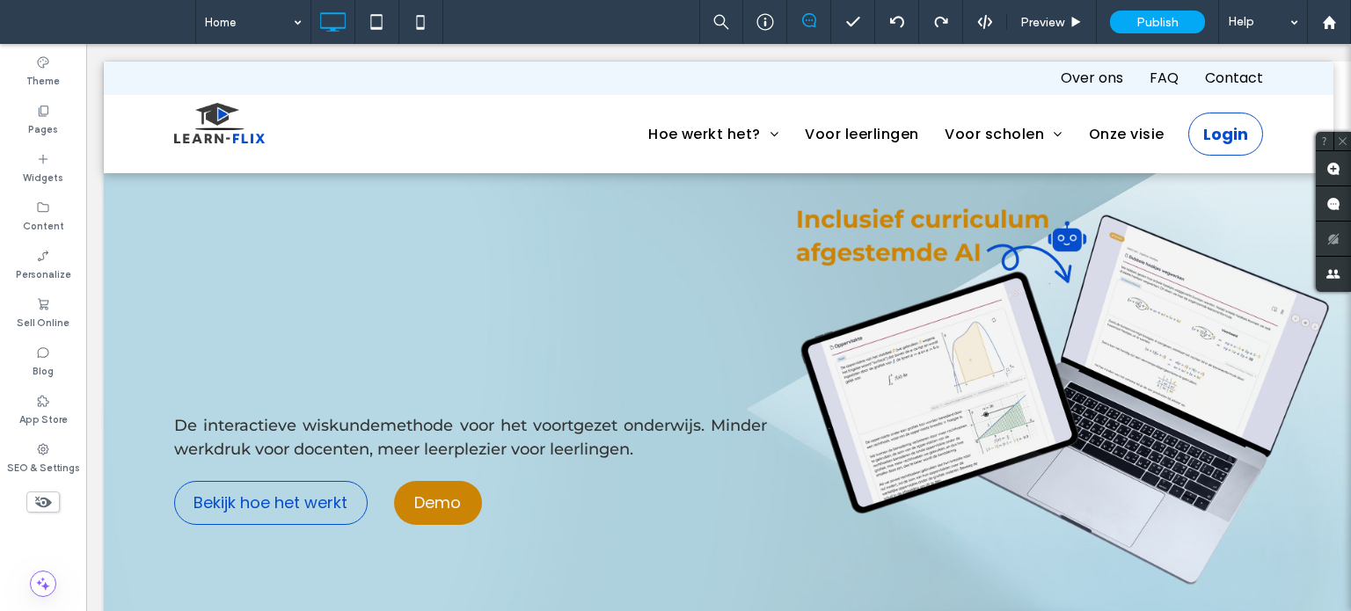
scroll to position [1935, 0]
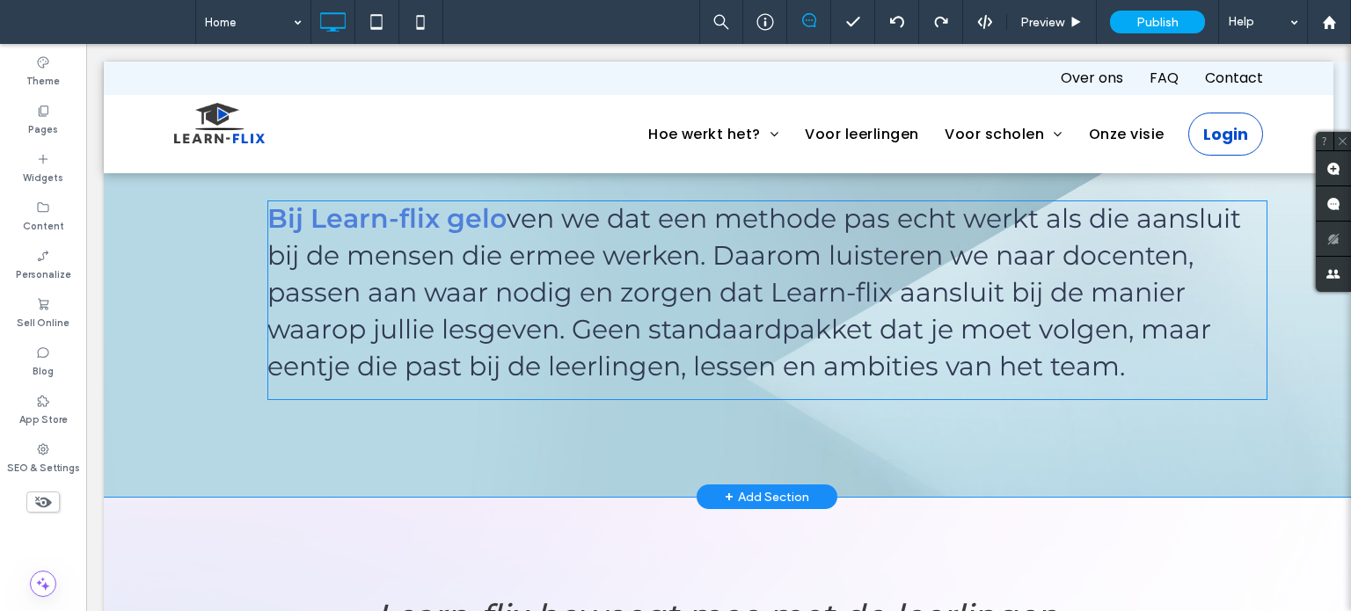
click at [676, 276] on span at bounding box center [767, 301] width 1000 height 200
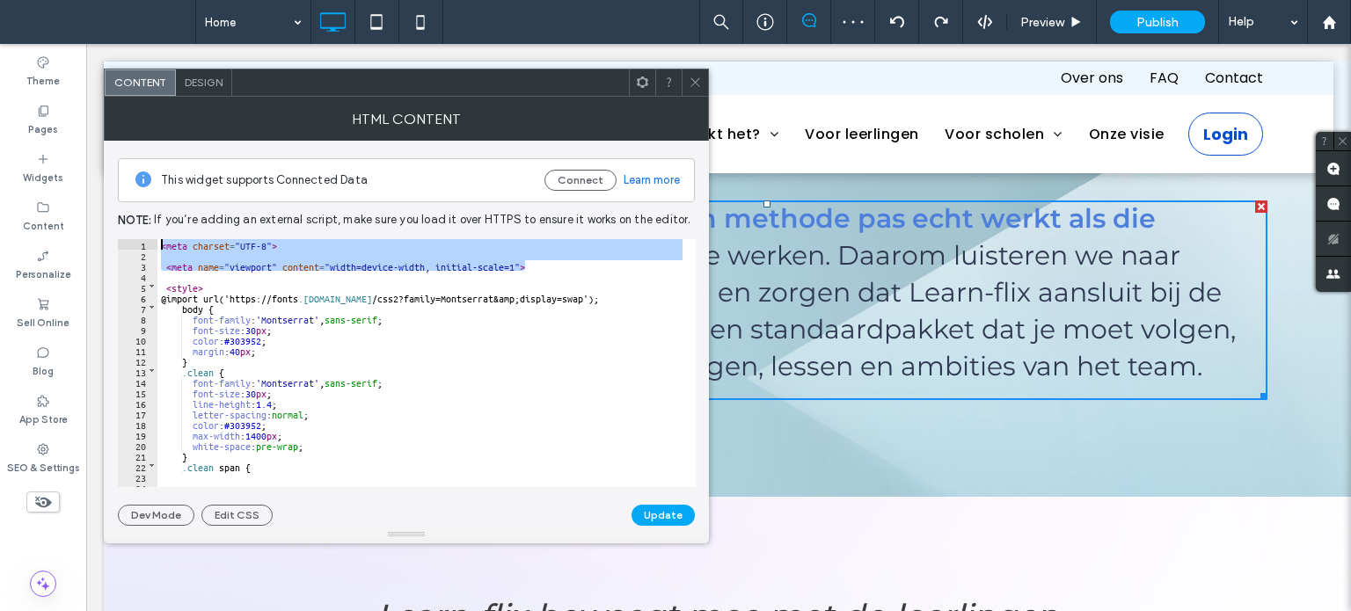
drag, startPoint x: 476, startPoint y: 260, endPoint x: 164, endPoint y: 240, distance: 312.9
click at [163, 240] on div "< meta charset = "UTF-8" > < meta name = "viewport" content = "width=device-wid…" at bounding box center [1084, 367] width 1854 height 257
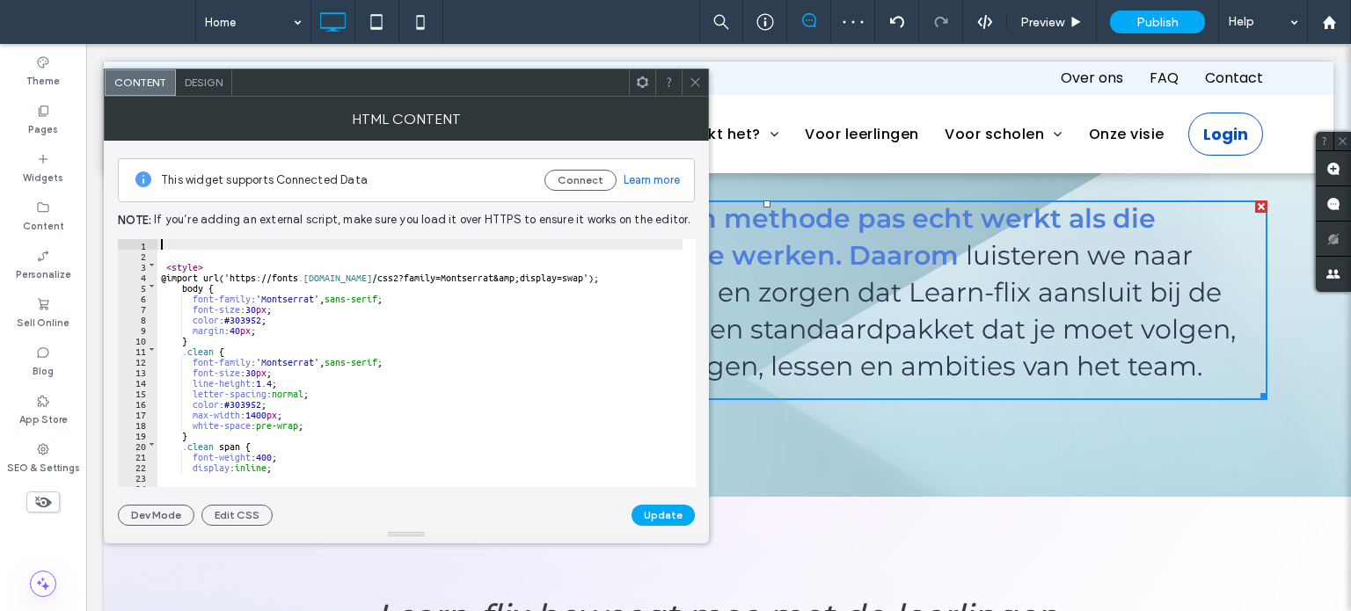
click at [157, 245] on div "1" at bounding box center [138, 244] width 40 height 11
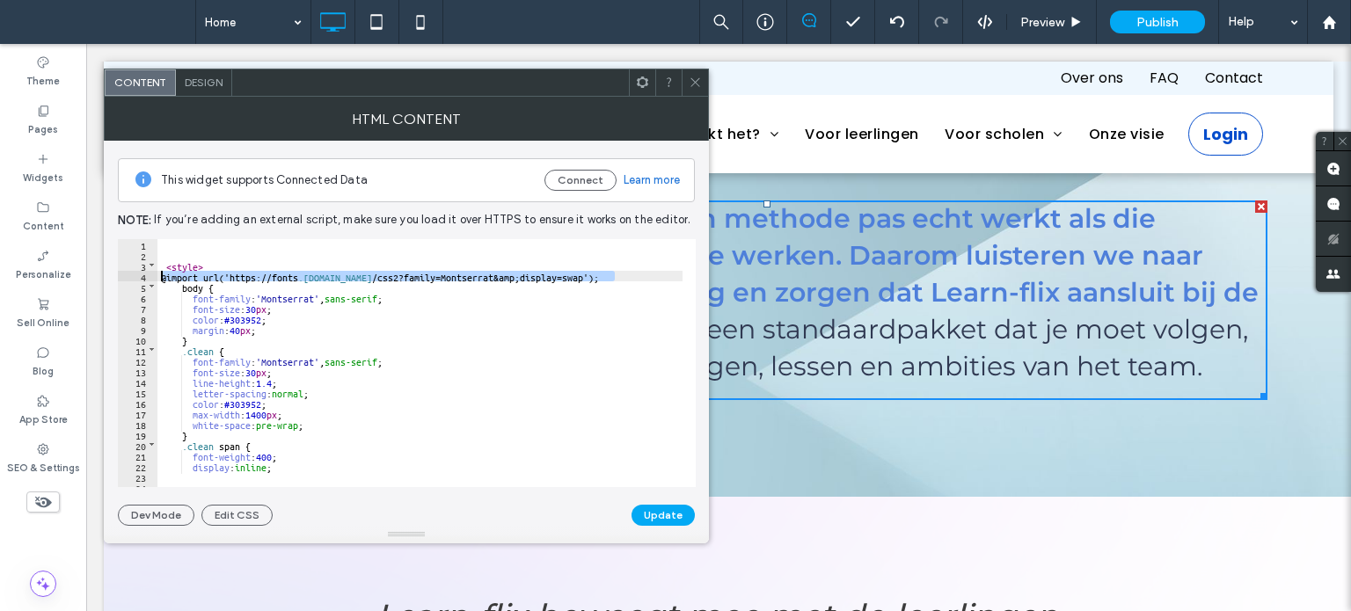
drag, startPoint x: 619, startPoint y: 278, endPoint x: 141, endPoint y: 274, distance: 478.4
click at [141, 274] on div "** 1 2 3 4 5 6 7 8 9 10 11 12 13 14 15 16 17 18 19 20 21 22 23 24 25 26 < style…" at bounding box center [407, 363] width 578 height 248
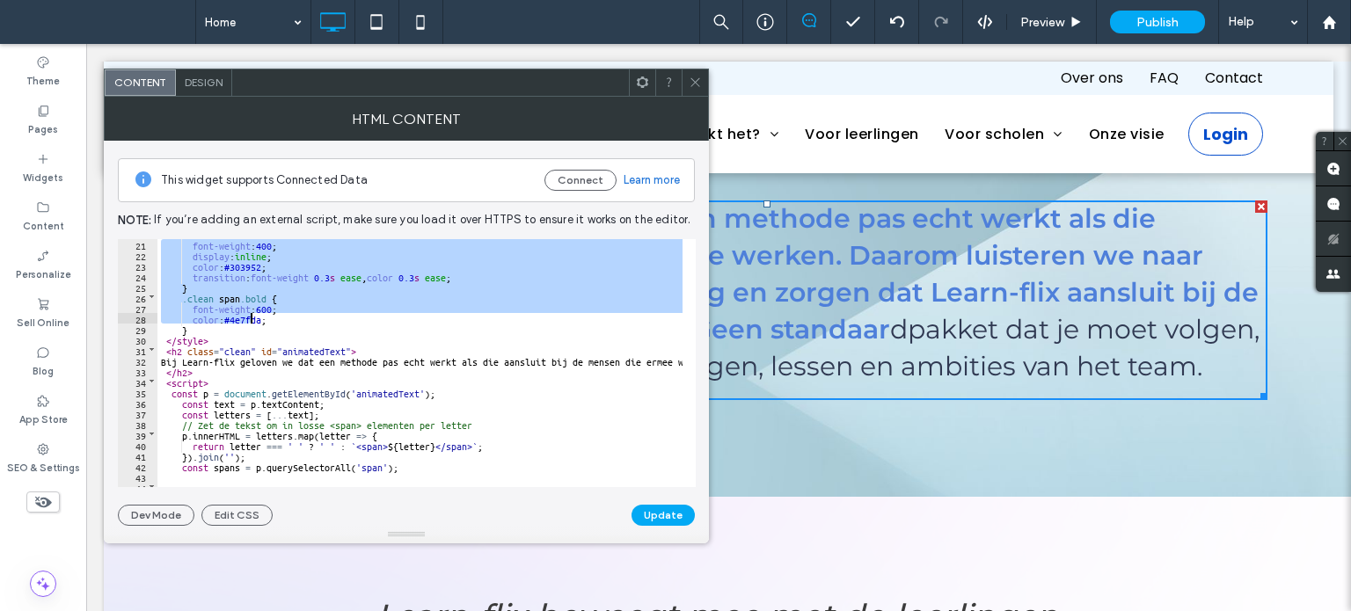
scroll to position [211, 0]
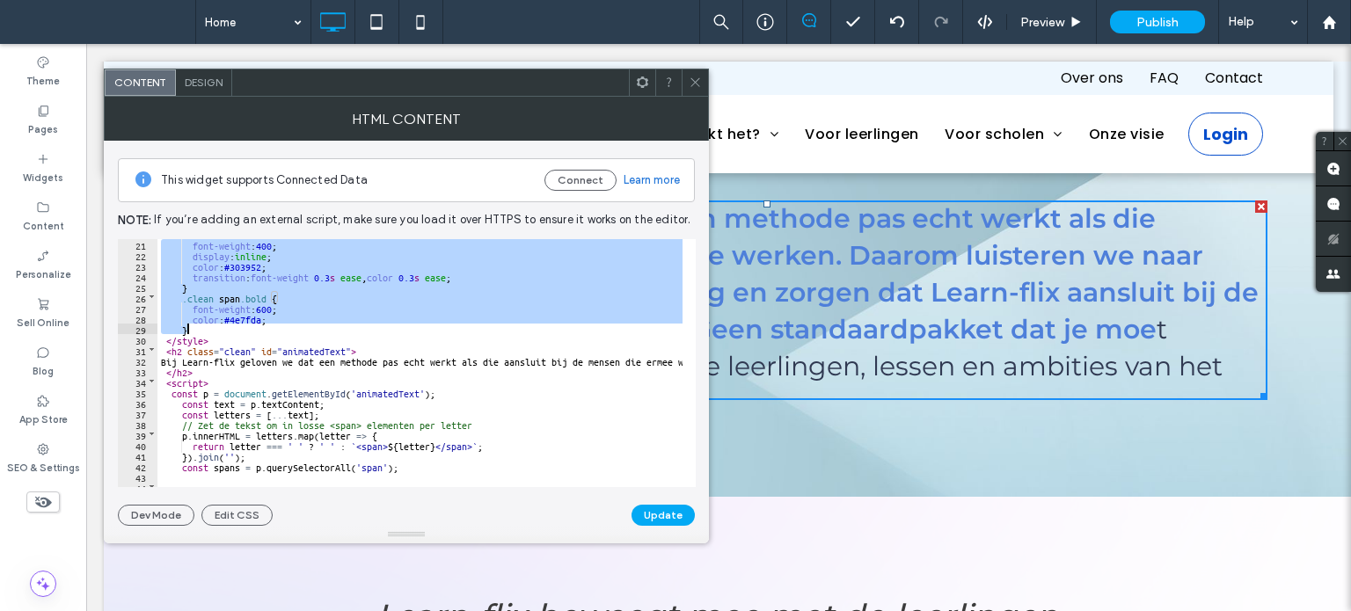
drag, startPoint x: 167, startPoint y: 282, endPoint x: 266, endPoint y: 330, distance: 110.1
click at [266, 330] on div "font-weight : 400 ; display : inline ; color : #303952 ; transition : font-weig…" at bounding box center [1084, 367] width 1854 height 257
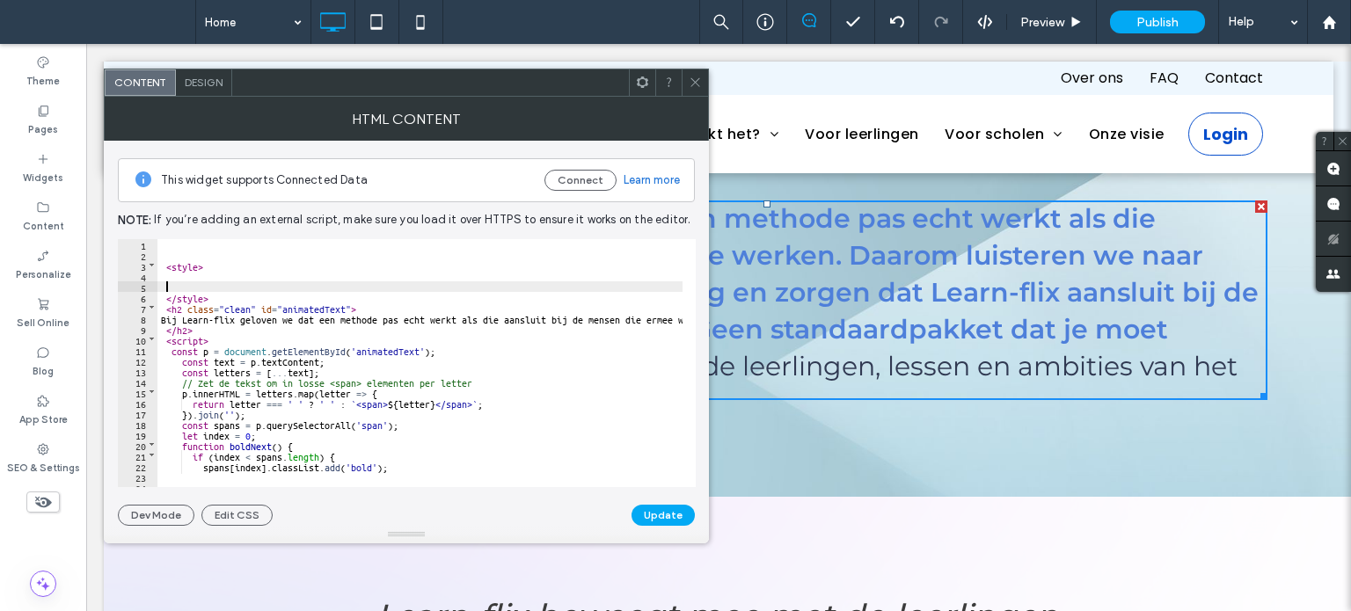
scroll to position [0, 0]
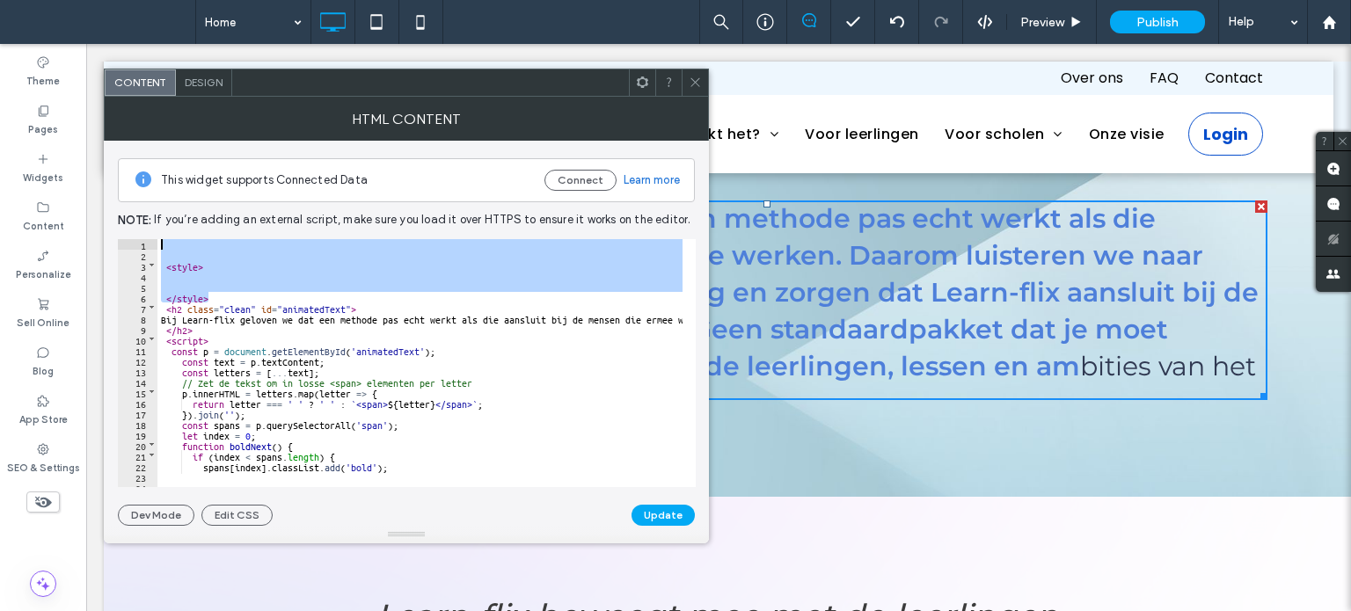
drag, startPoint x: 208, startPoint y: 295, endPoint x: 145, endPoint y: 244, distance: 81.9
click at [145, 244] on div "** 1 2 3 4 5 6 7 8 9 10 11 12 13 14 15 16 17 18 19 20 21 22 23 24 25 26 < style…" at bounding box center [407, 363] width 578 height 248
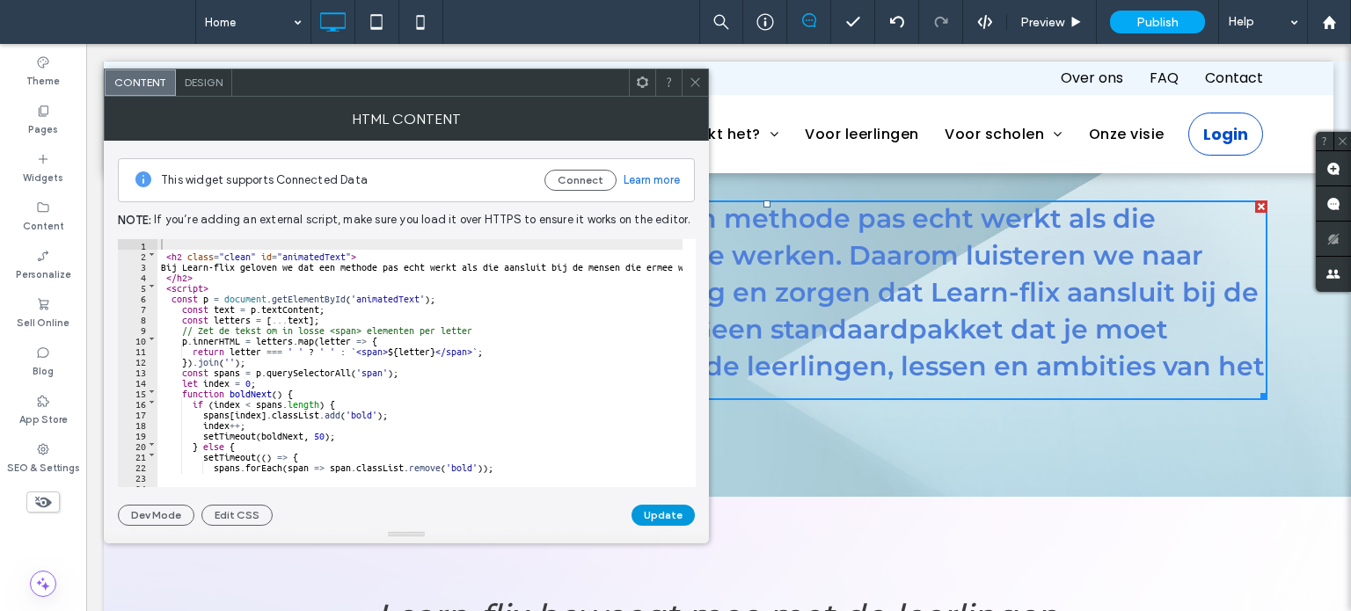
click at [657, 513] on button "Update" at bounding box center [662, 515] width 63 height 21
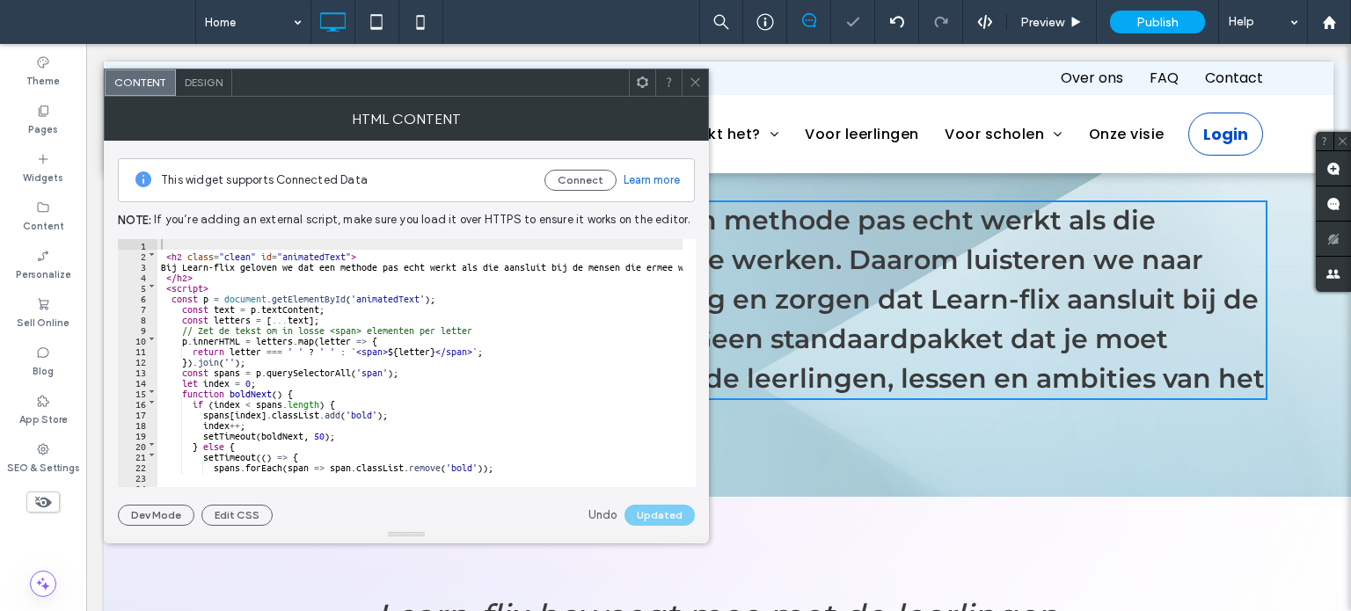
drag, startPoint x: 693, startPoint y: 85, endPoint x: 707, endPoint y: 84, distance: 14.2
click at [692, 84] on icon at bounding box center [695, 82] width 13 height 13
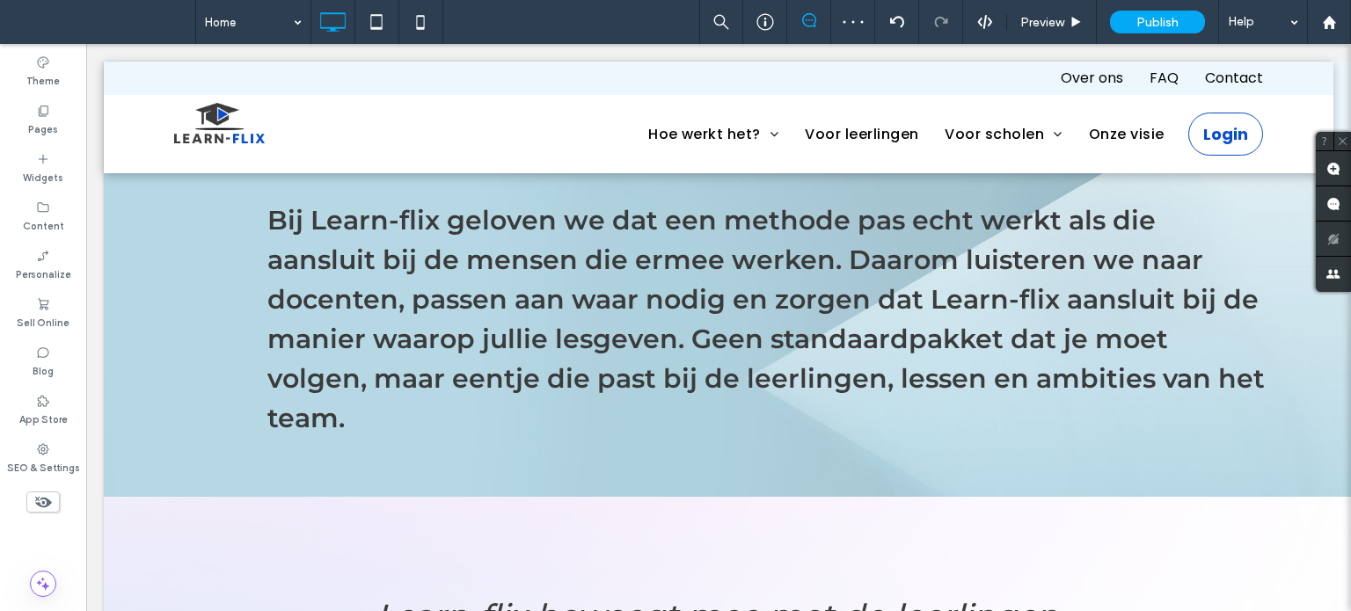
click at [970, 18] on div at bounding box center [984, 22] width 43 height 16
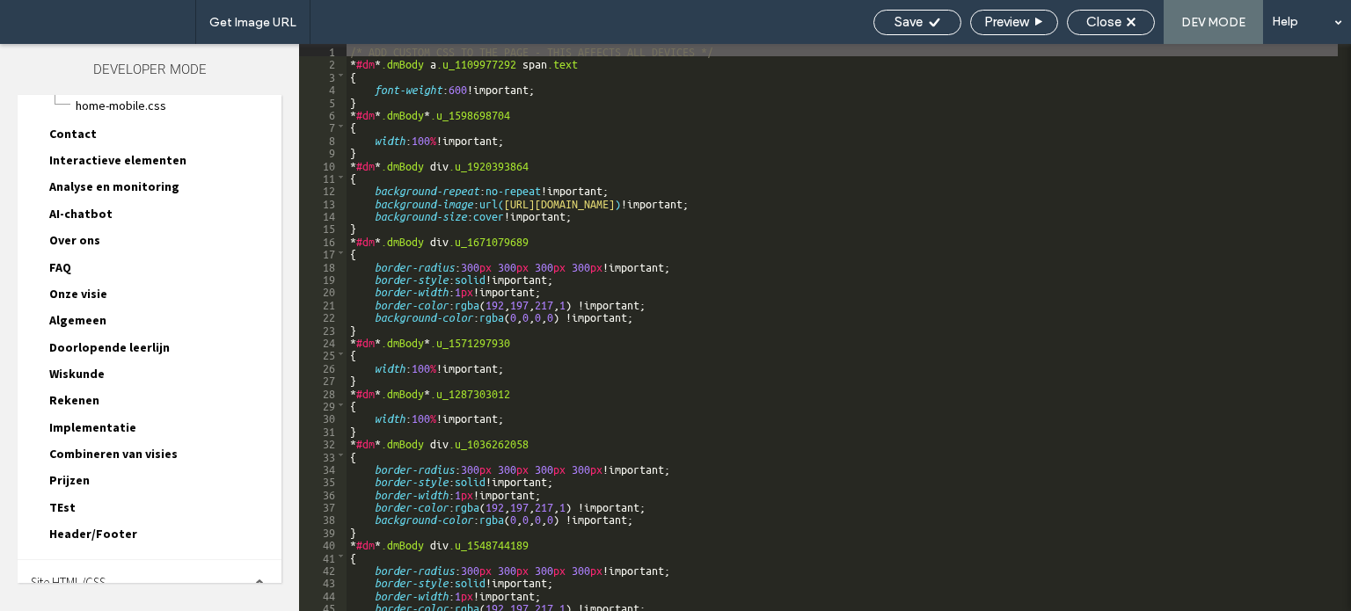
scroll to position [157, 0]
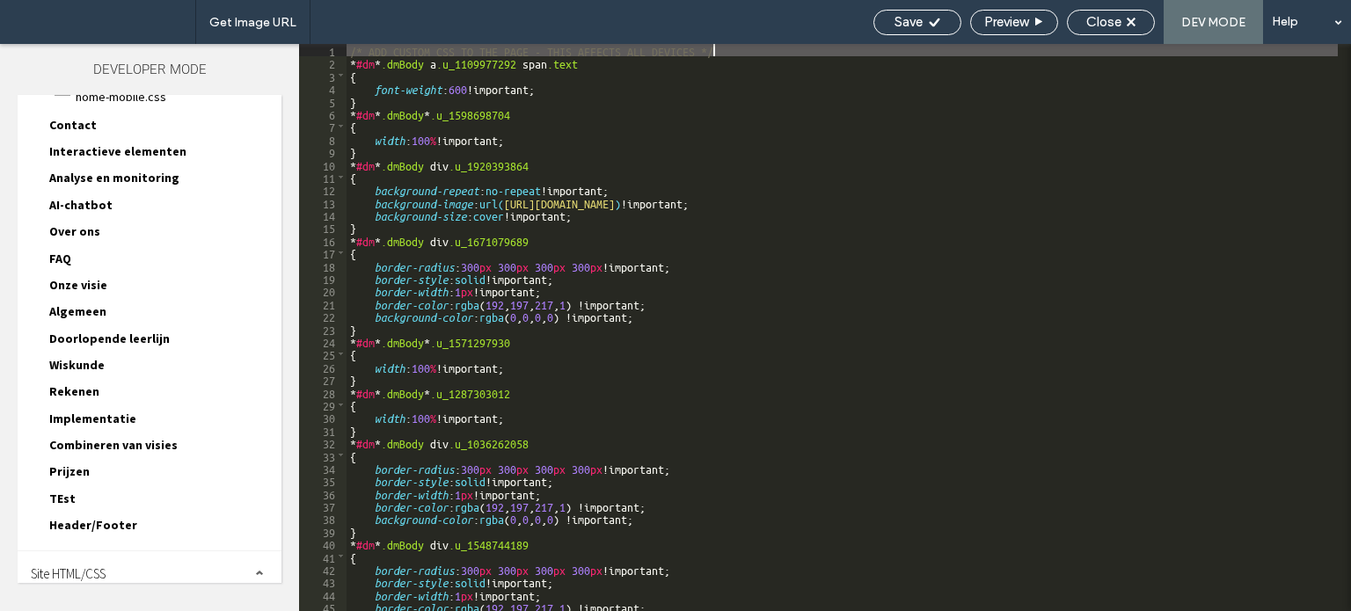
click at [102, 573] on div "Site HTML/CSS" at bounding box center [150, 573] width 264 height 44
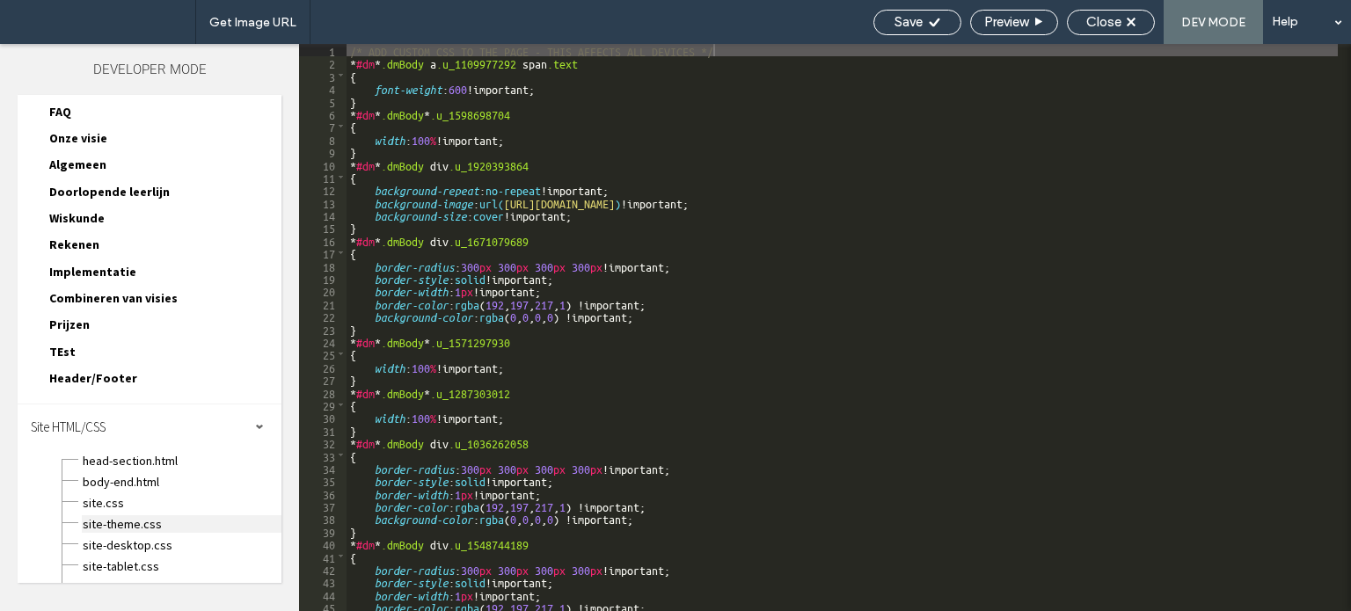
scroll to position [312, 0]
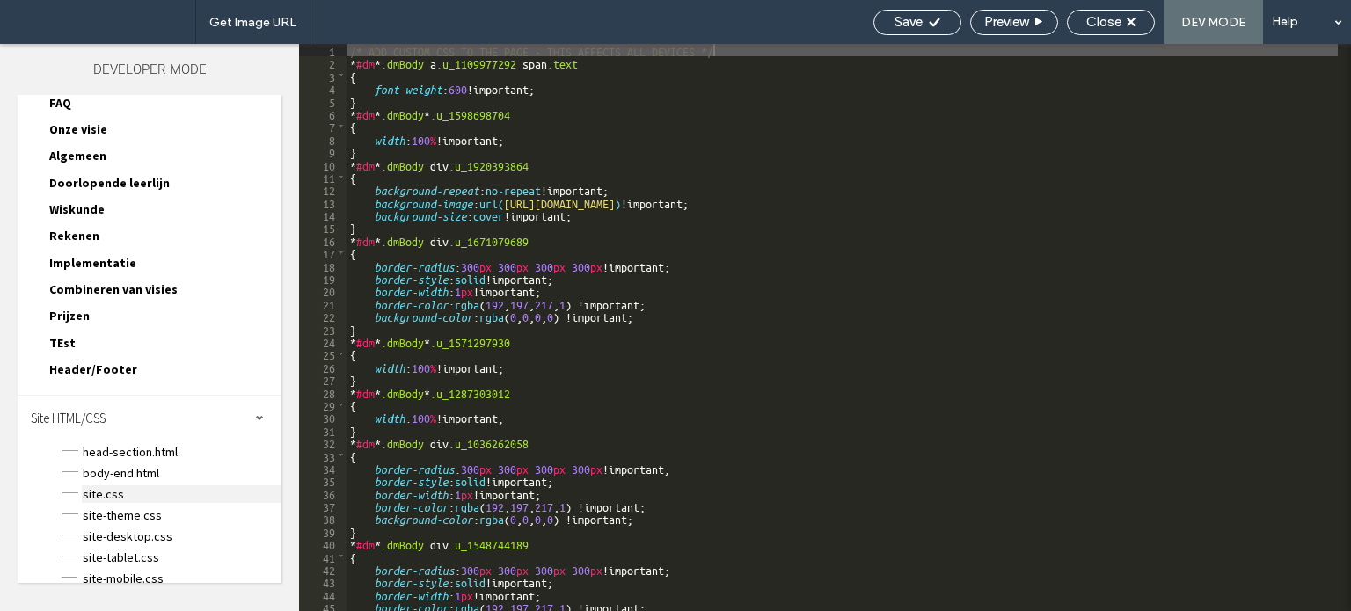
click at [124, 485] on span "site.css" at bounding box center [182, 494] width 200 height 18
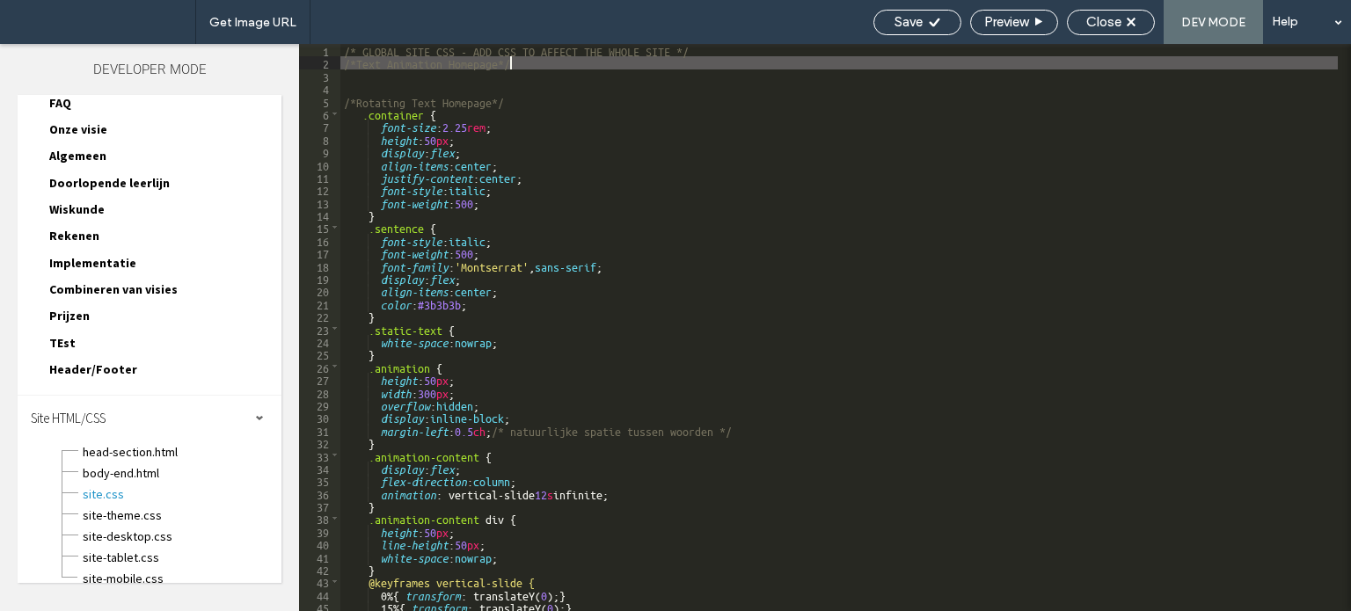
type textarea "**"
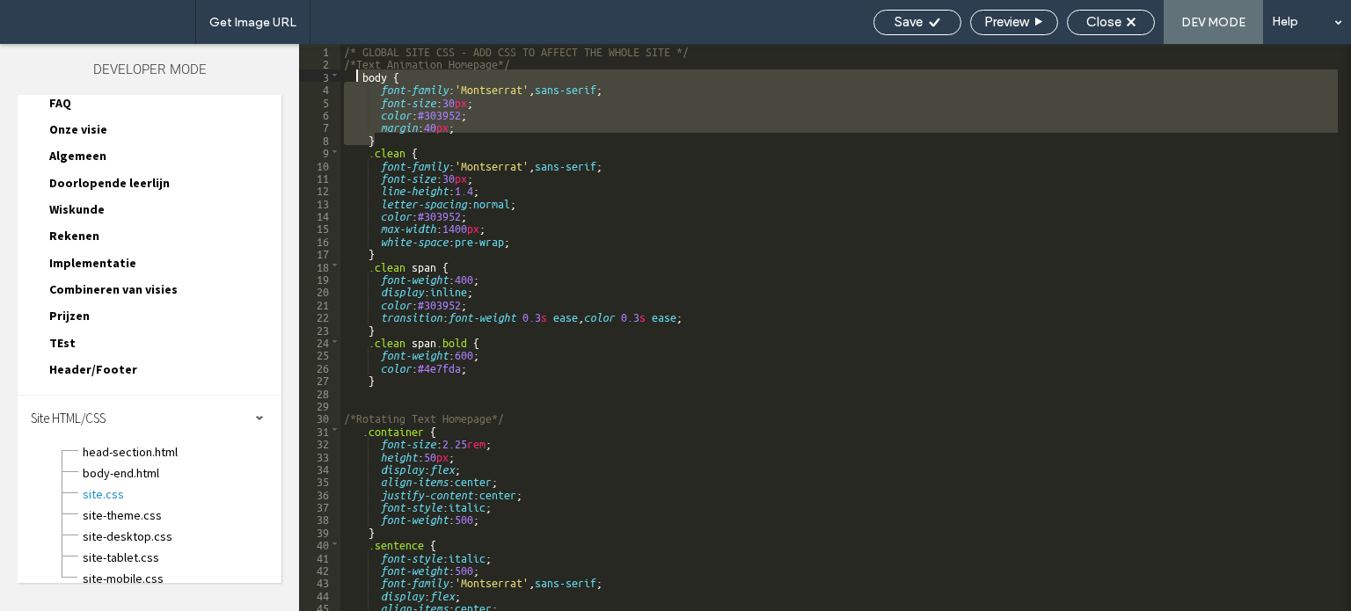
drag, startPoint x: 386, startPoint y: 141, endPoint x: 352, endPoint y: 77, distance: 72.8
click at [355, 72] on div "/* GLOBAL SITE CSS - ADD CSS TO AFFECT THE WHOLE SITE */ /*Text Animation Homep…" at bounding box center [838, 340] width 997 height 593
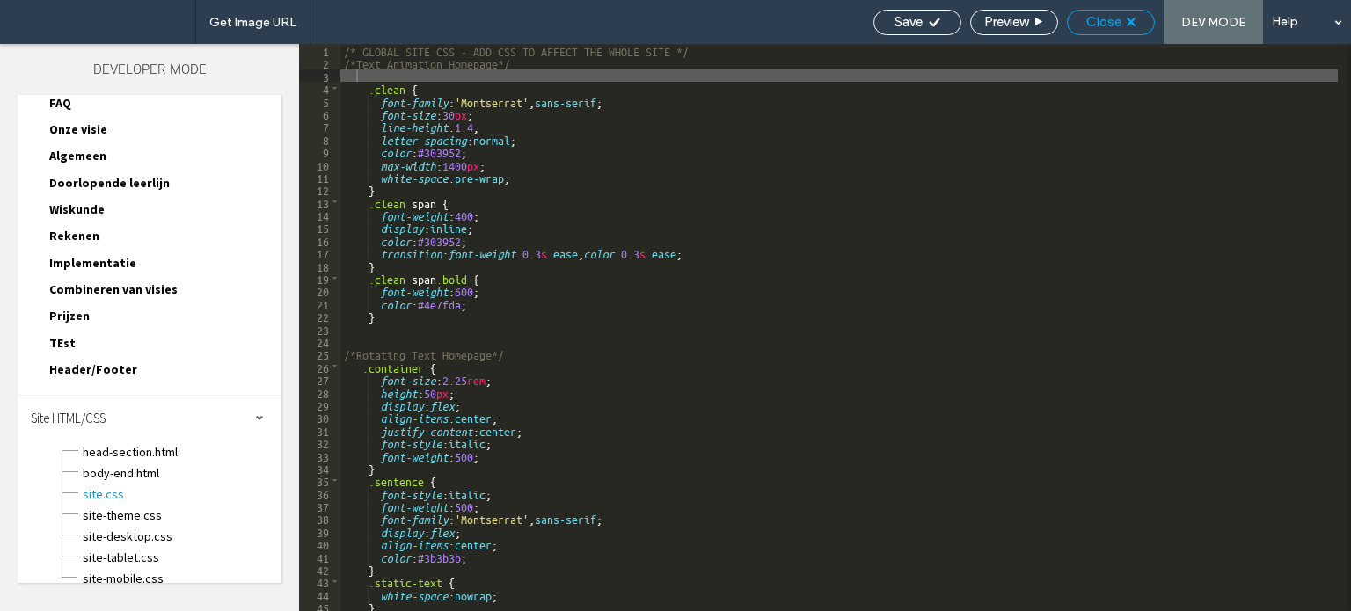
click at [1104, 29] on span "Close" at bounding box center [1103, 22] width 35 height 16
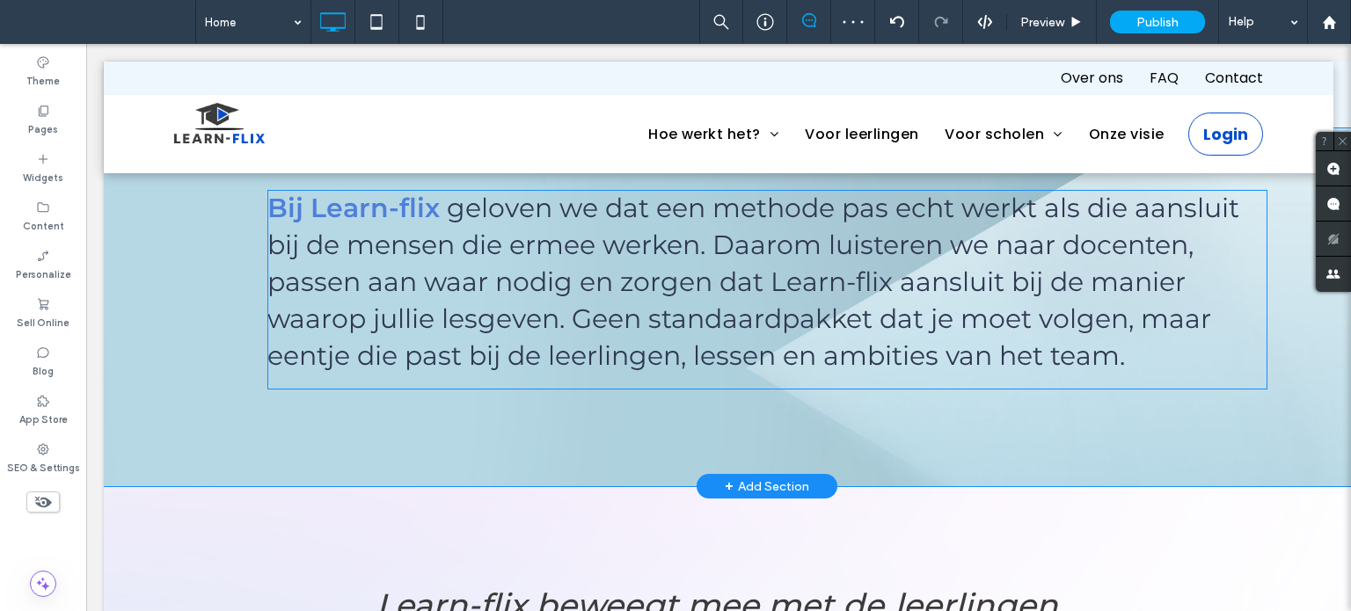
scroll to position [1935, 0]
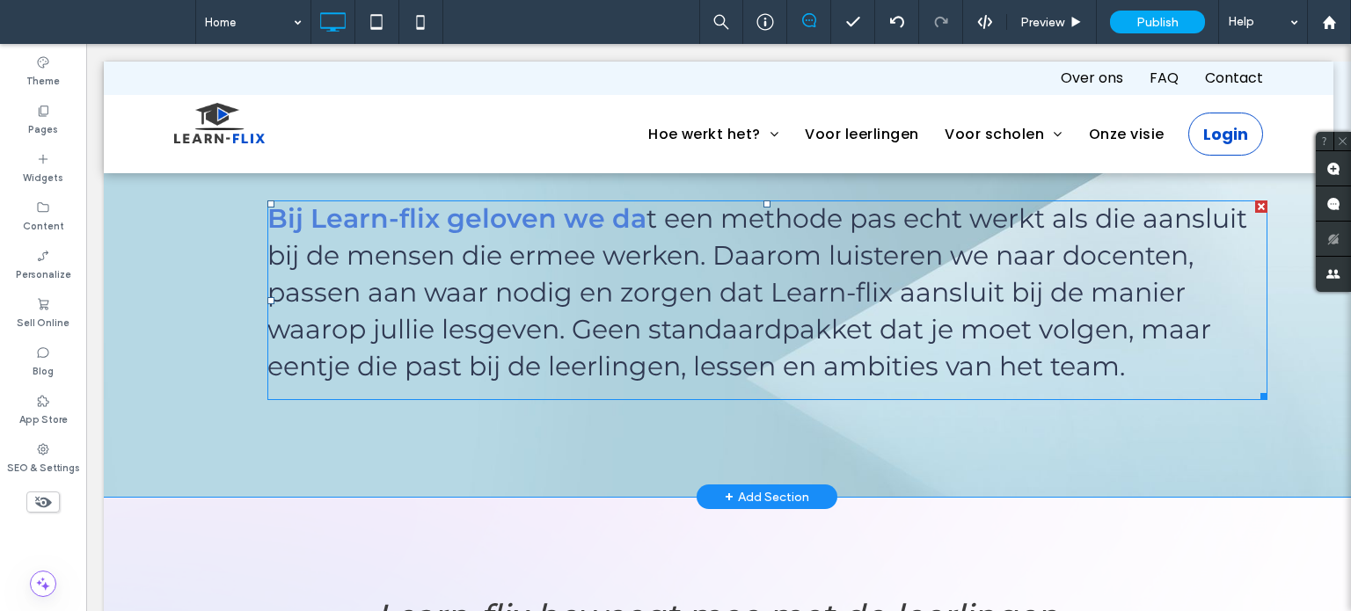
click at [573, 317] on span at bounding box center [767, 301] width 1000 height 200
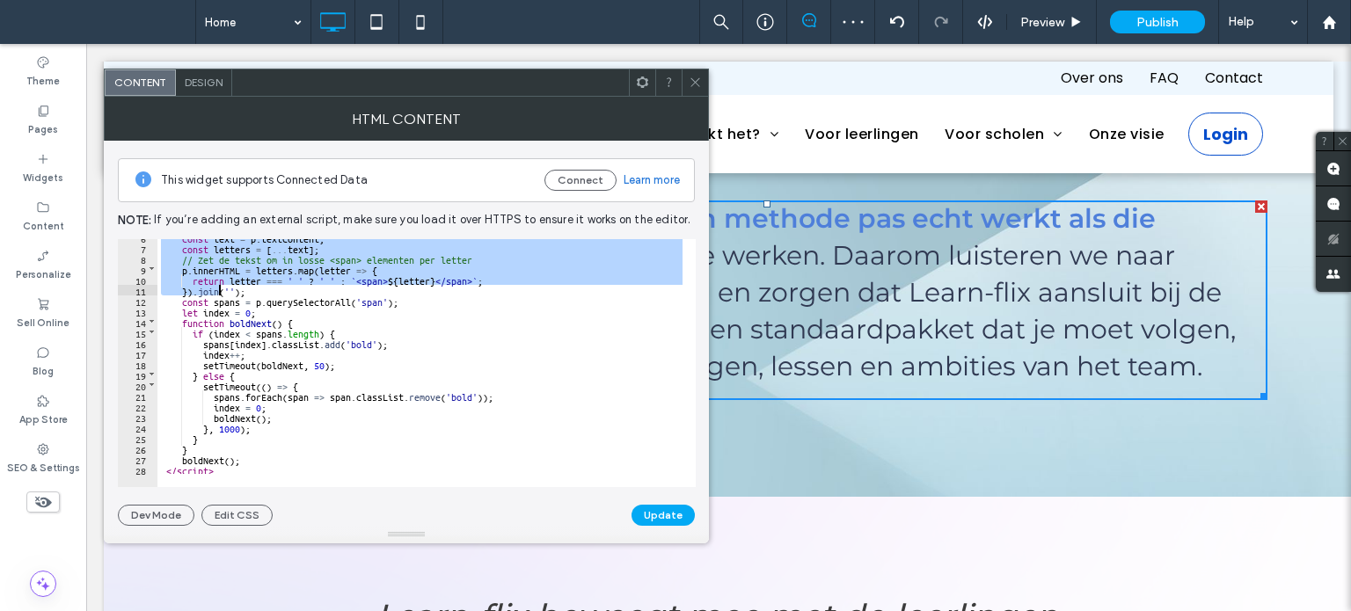
scroll to position [60, 0]
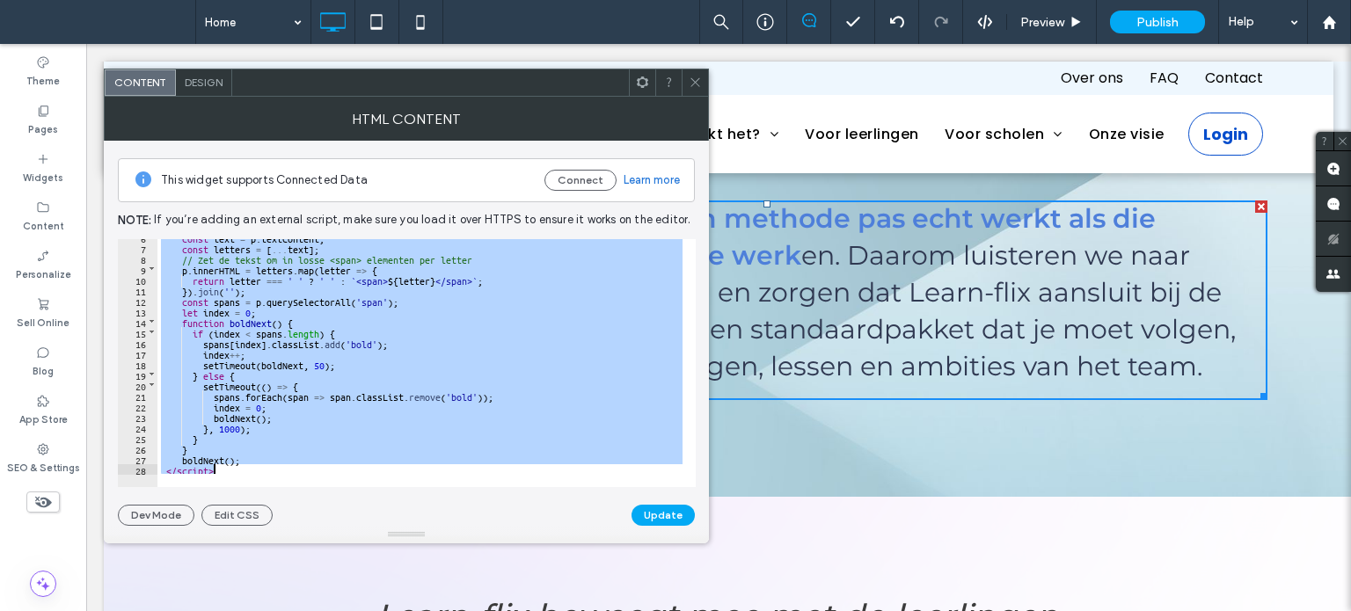
drag, startPoint x: 177, startPoint y: 287, endPoint x: 237, endPoint y: 466, distance: 189.1
click at [237, 466] on div "const text = p . textContent ; const letters = [ ... text ] ; // Zet de tekst o…" at bounding box center [1084, 360] width 1854 height 257
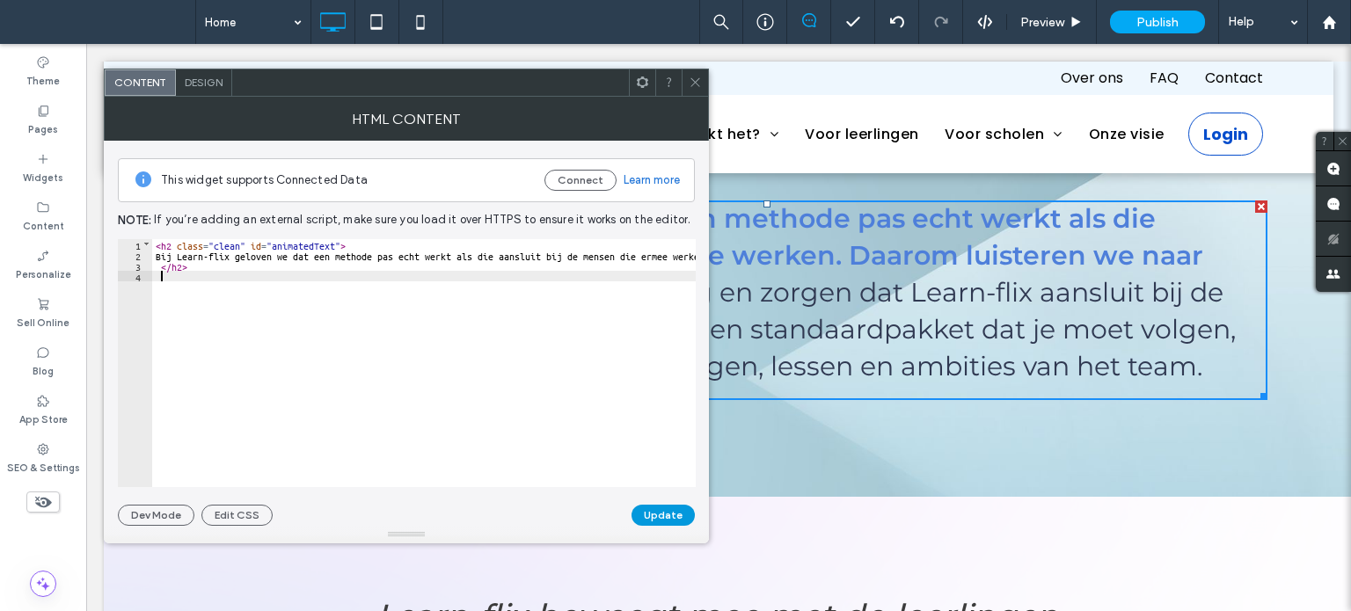
click at [679, 515] on button "Update" at bounding box center [662, 515] width 63 height 21
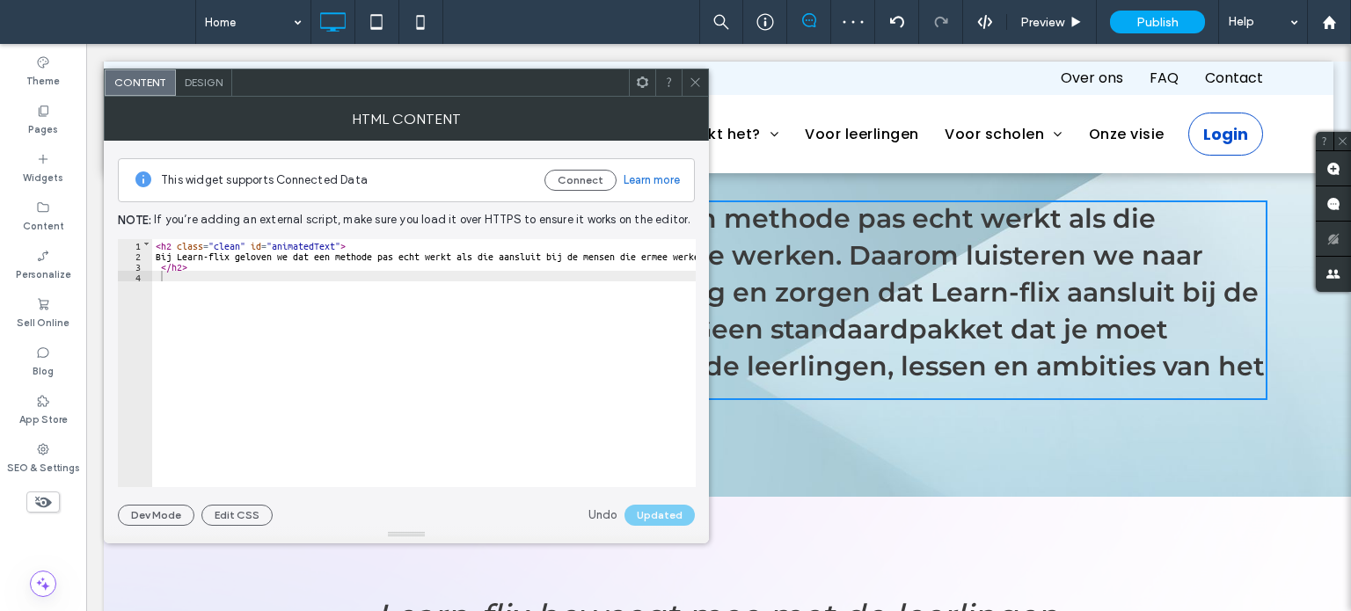
drag, startPoint x: 694, startPoint y: 77, endPoint x: 678, endPoint y: 79, distance: 15.9
click at [694, 77] on icon at bounding box center [695, 82] width 13 height 13
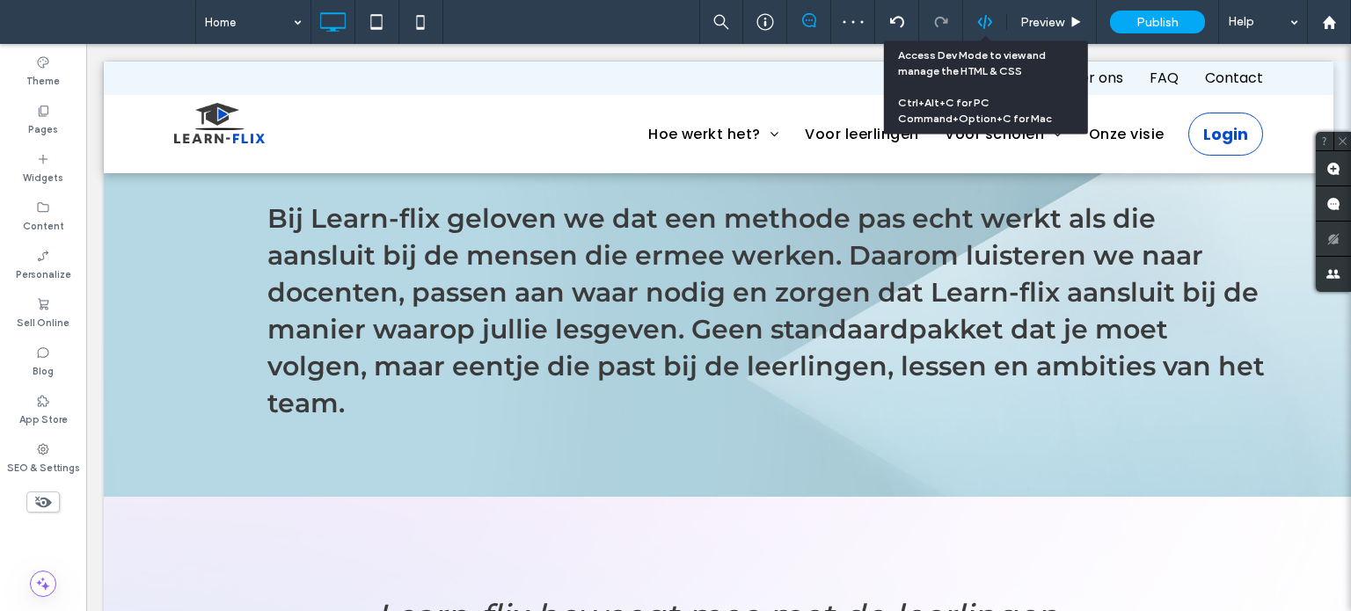
click at [977, 13] on div "Preview Publish Help" at bounding box center [1025, 22] width 652 height 44
click at [987, 17] on icon at bounding box center [985, 22] width 16 height 16
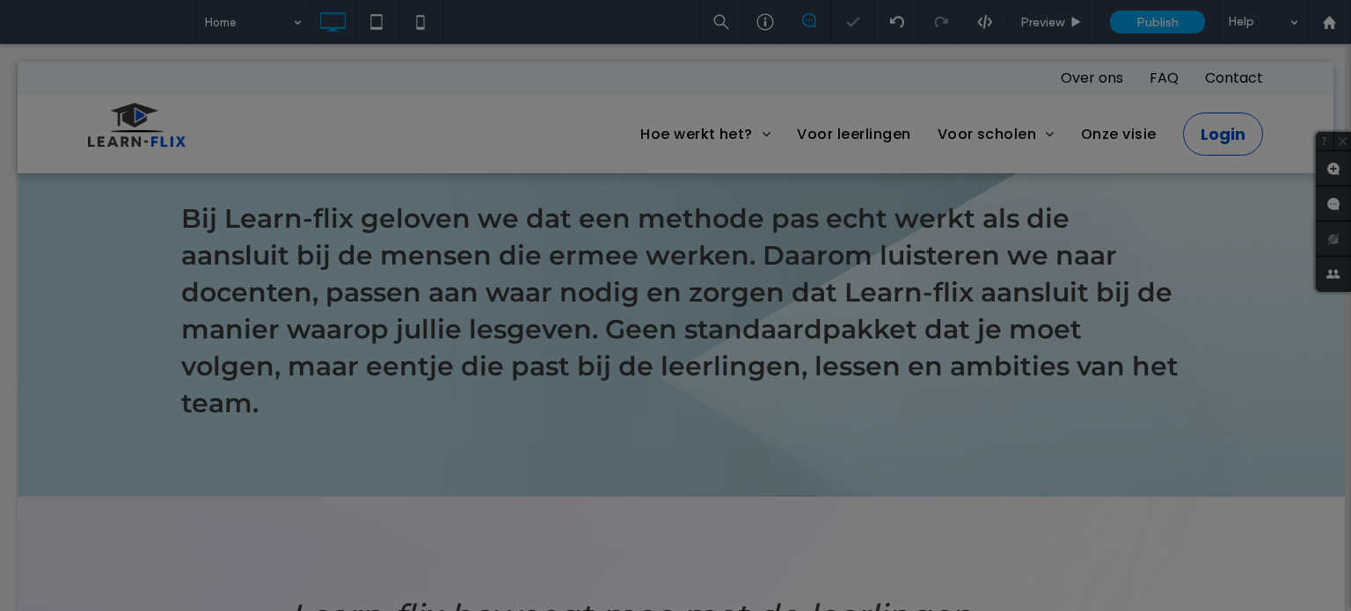
scroll to position [0, 0]
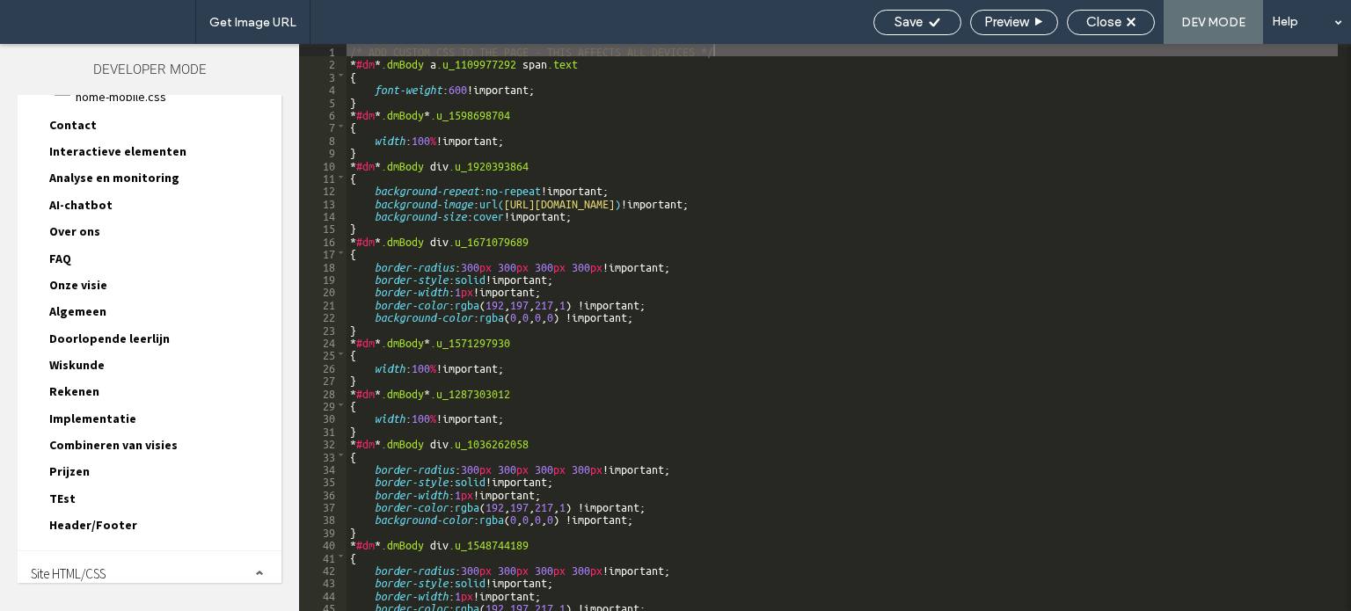
drag, startPoint x: 81, startPoint y: 559, endPoint x: 101, endPoint y: 522, distance: 42.9
click at [81, 565] on span "Site HTML/CSS" at bounding box center [68, 573] width 75 height 17
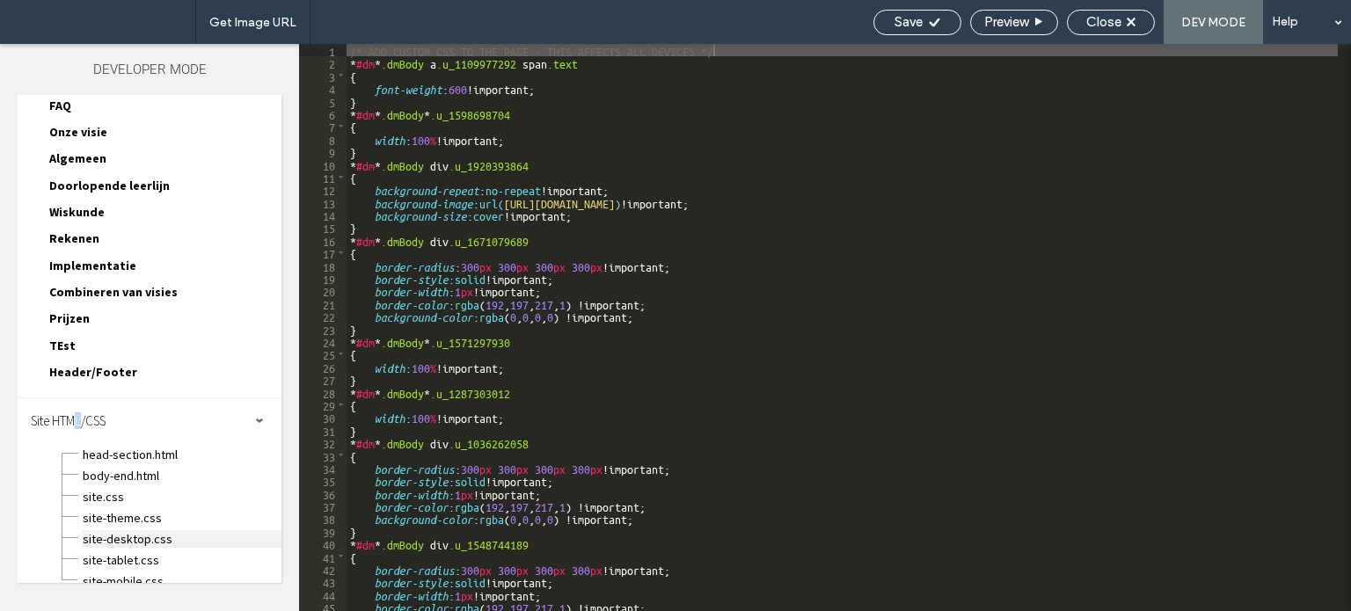
scroll to position [312, 0]
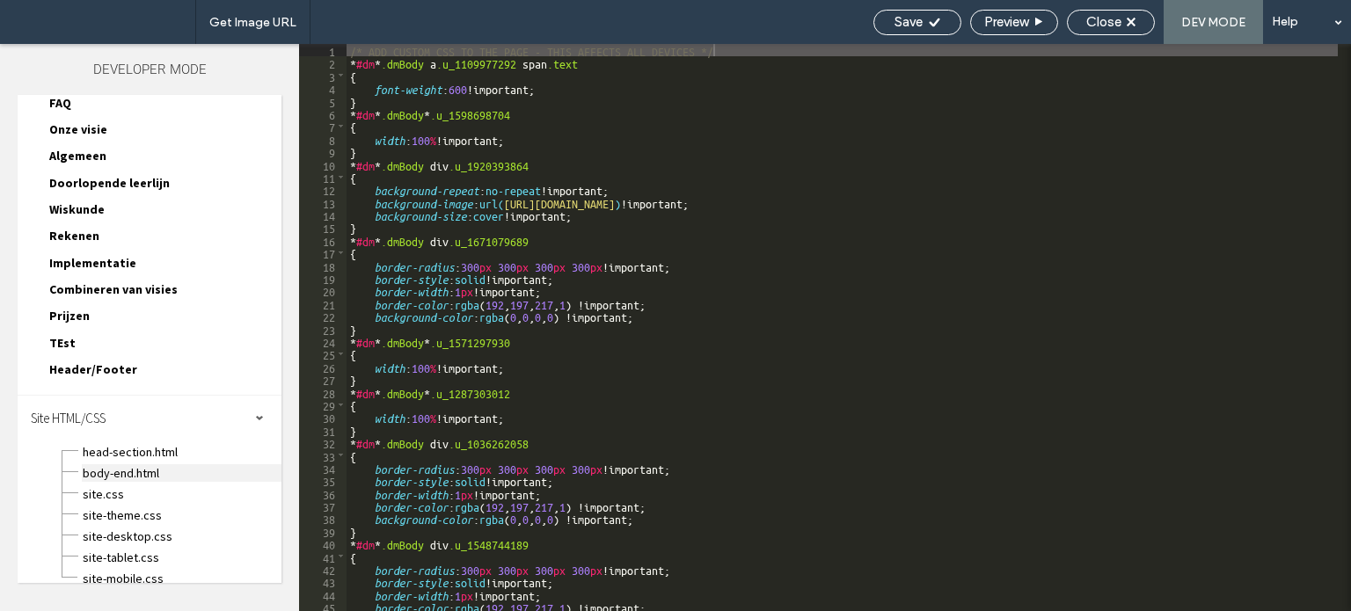
click at [131, 464] on span "body-end.html" at bounding box center [182, 473] width 200 height 18
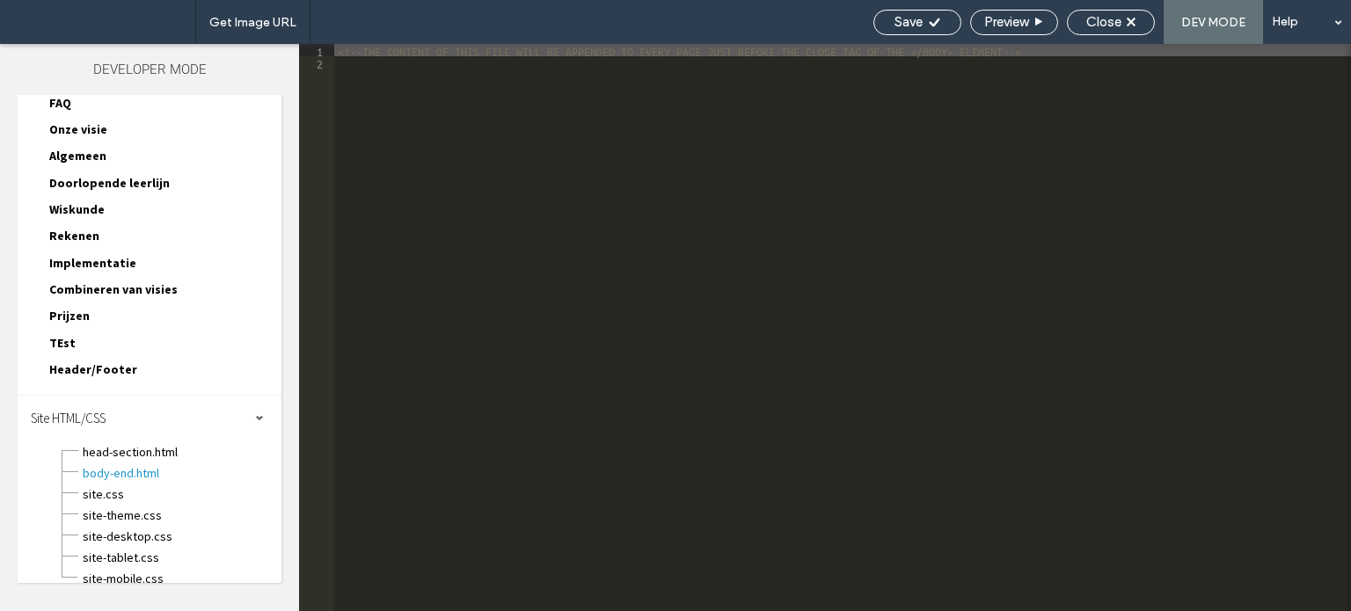
click at [495, 90] on div "<!--THE CONTENT OF THIS FILE WILL BE APPENDED TO EVERY PAGE JUST BEFORE THE CLO…" at bounding box center [842, 340] width 1017 height 593
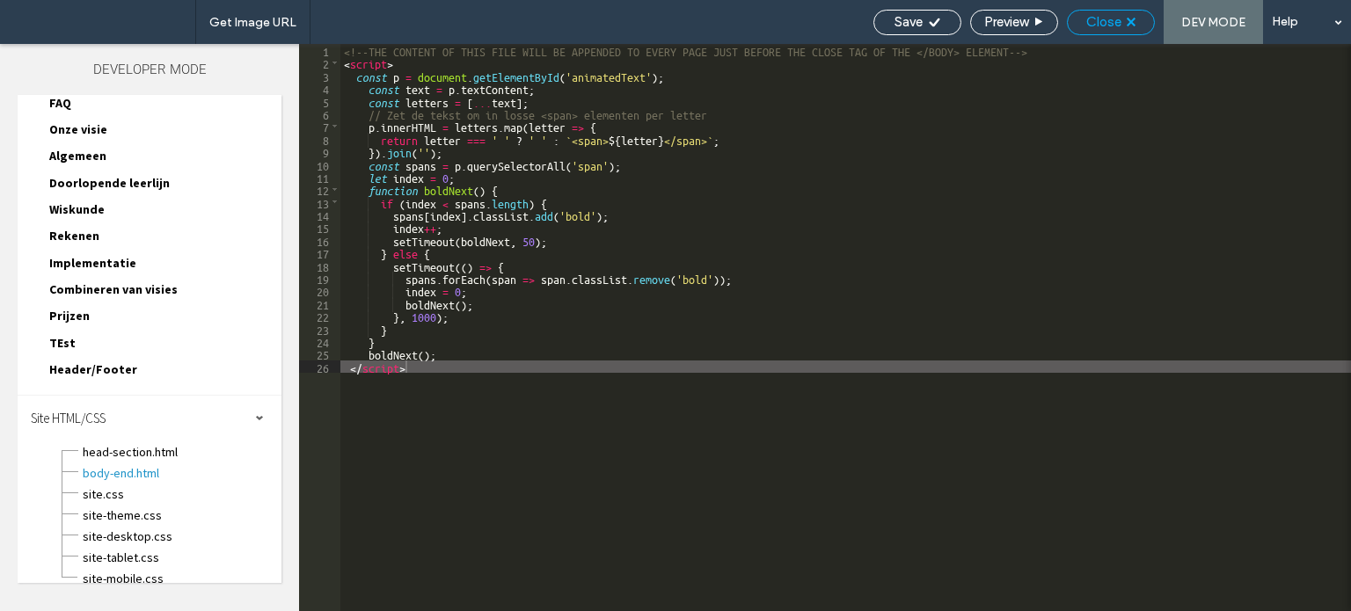
click at [1107, 15] on span "Close" at bounding box center [1103, 22] width 35 height 16
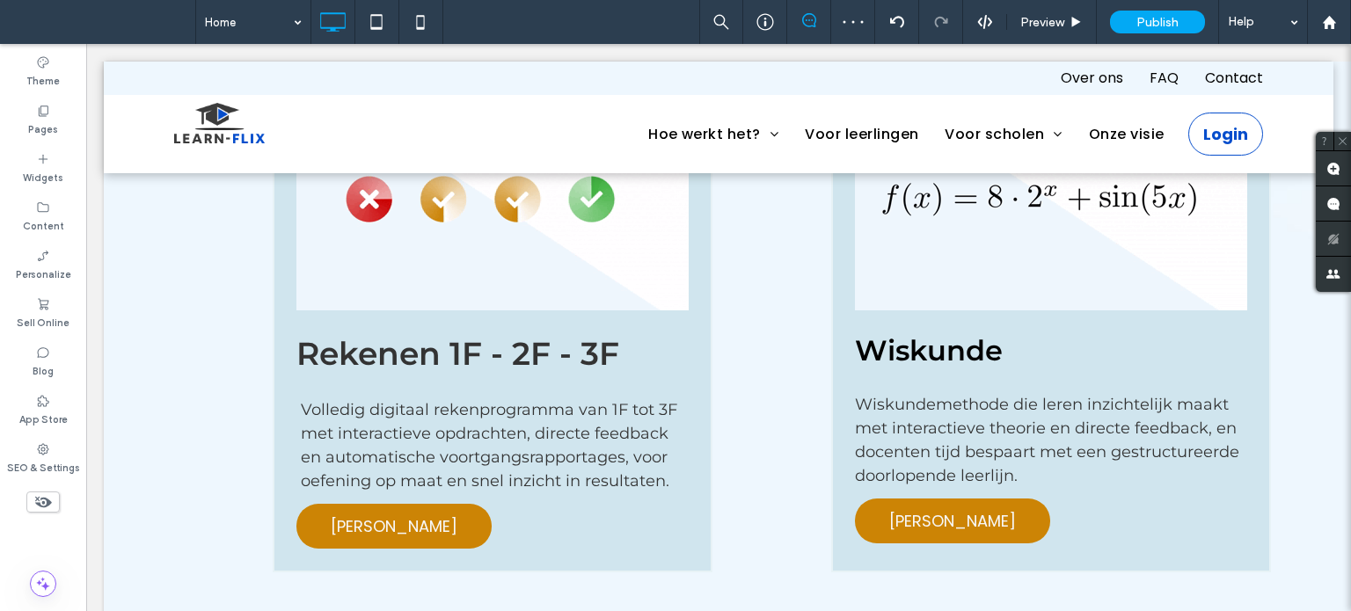
scroll to position [1935, 0]
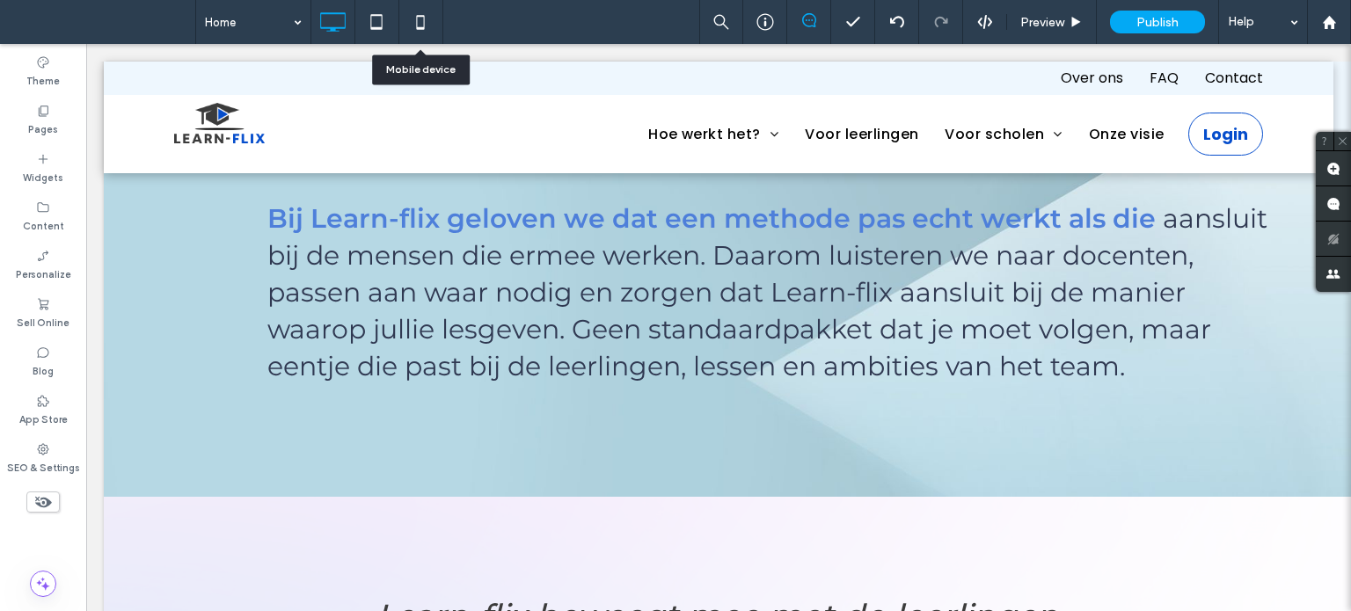
drag, startPoint x: 432, startPoint y: 26, endPoint x: 436, endPoint y: 37, distance: 11.4
click at [431, 26] on icon at bounding box center [420, 21] width 35 height 35
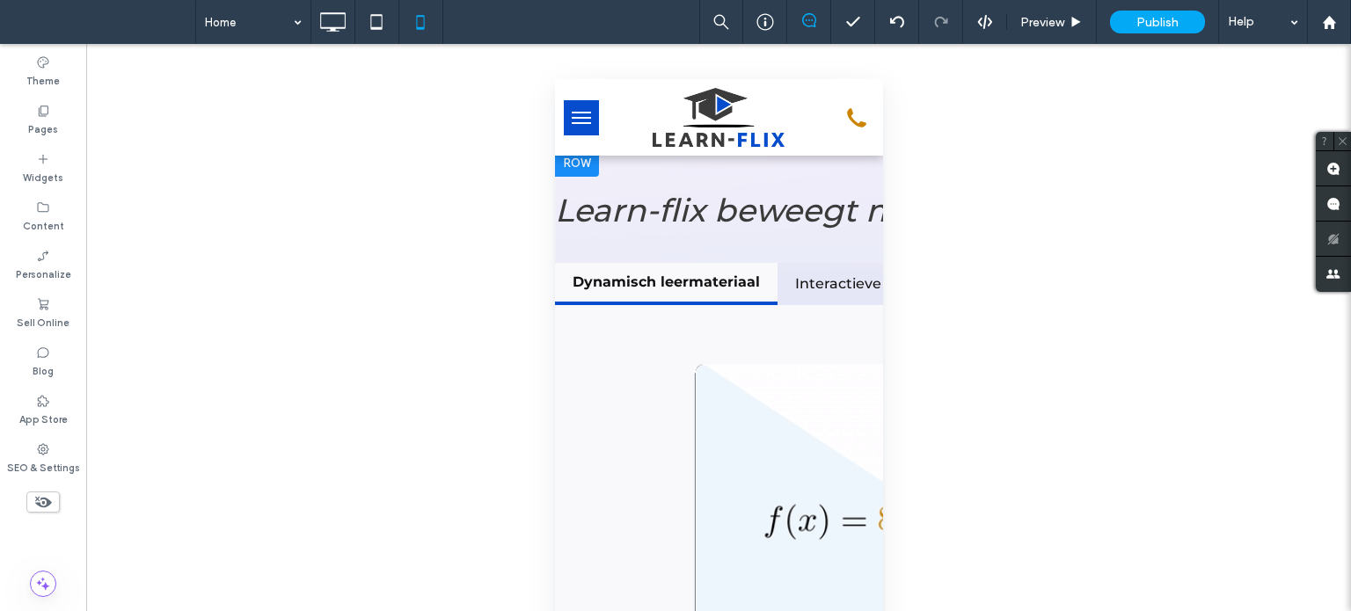
scroll to position [2550, 0]
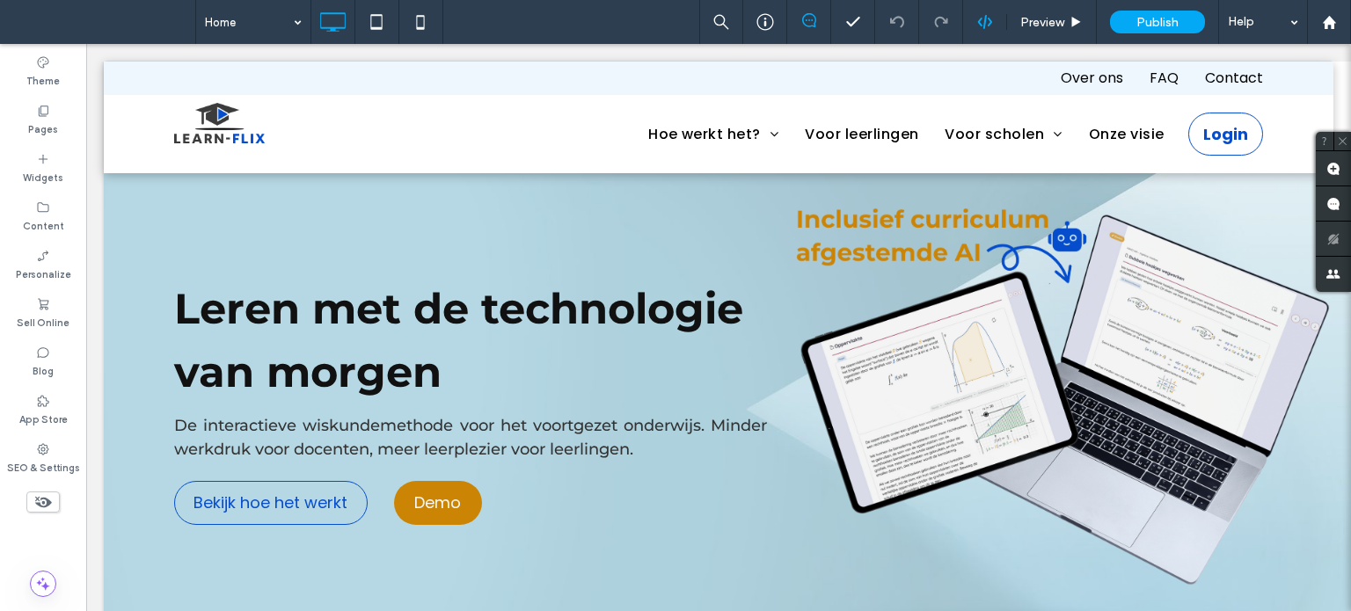
click at [974, 15] on div at bounding box center [984, 22] width 43 height 16
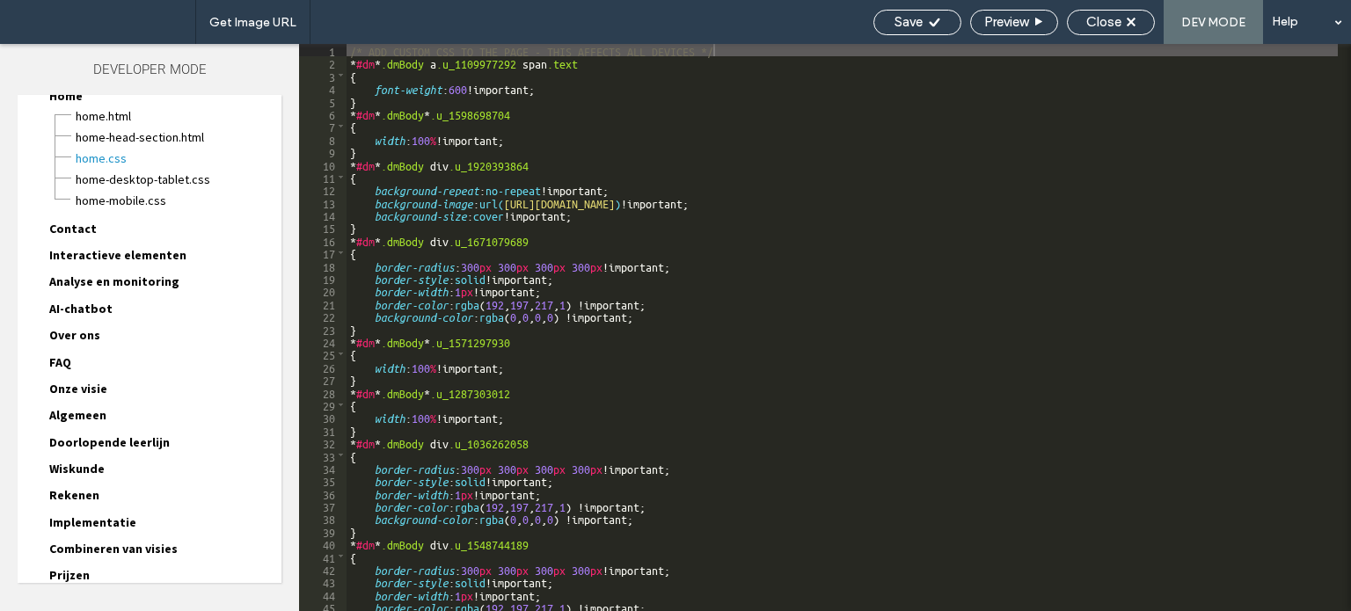
scroll to position [157, 0]
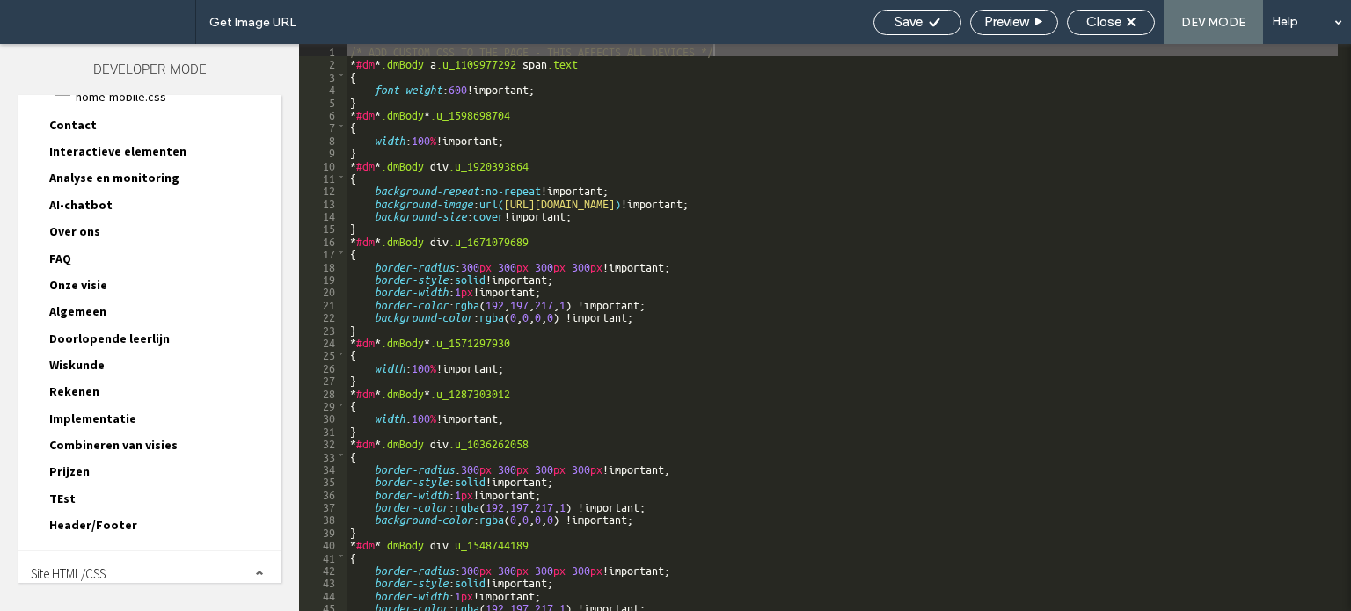
click at [141, 551] on div "Site HTML/CSS" at bounding box center [150, 573] width 264 height 44
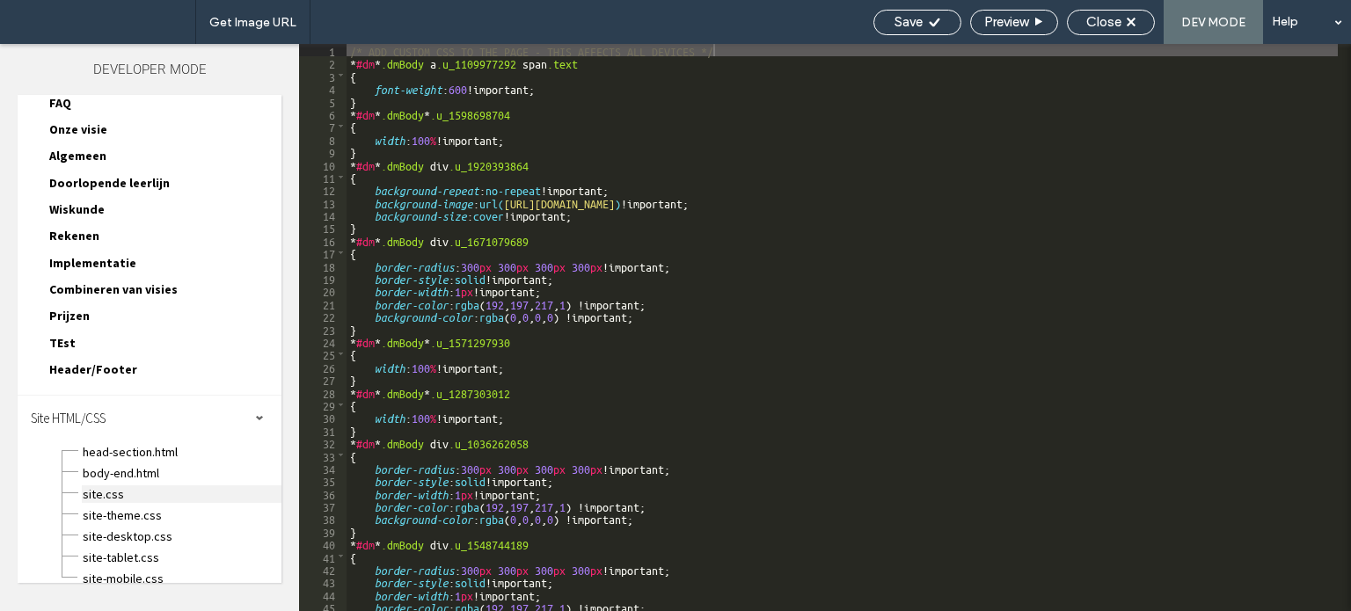
click at [139, 485] on span "site.css" at bounding box center [182, 494] width 200 height 18
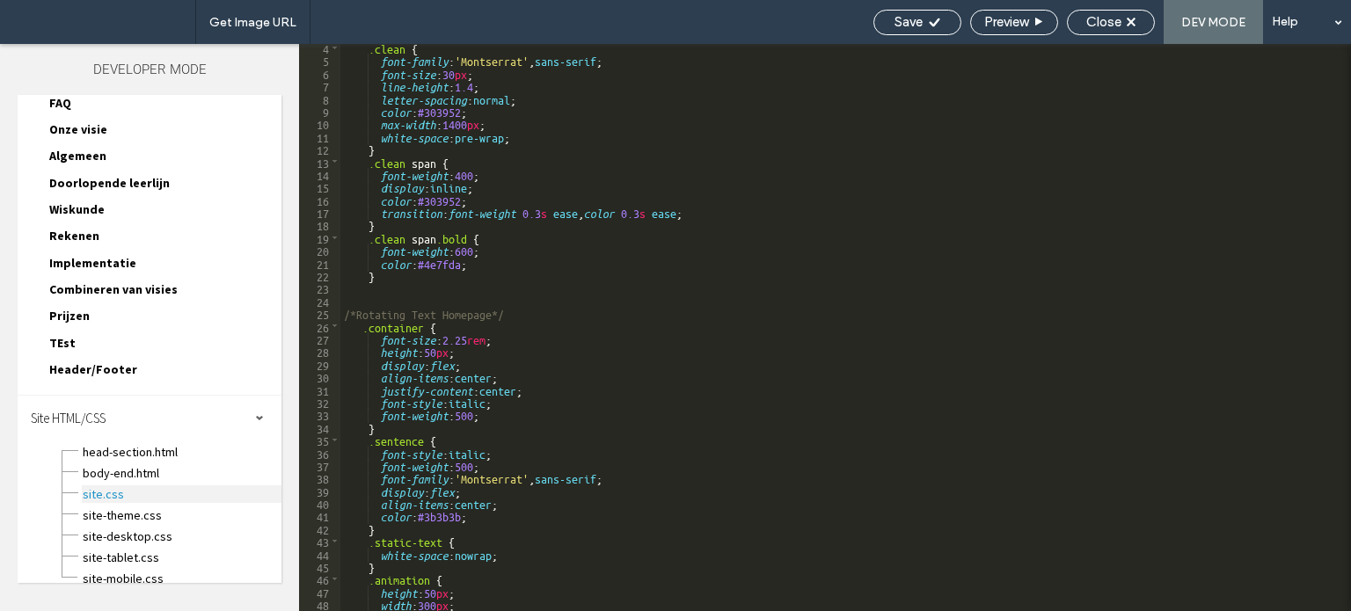
scroll to position [40, 0]
click at [158, 466] on span "body-end.html" at bounding box center [182, 473] width 200 height 18
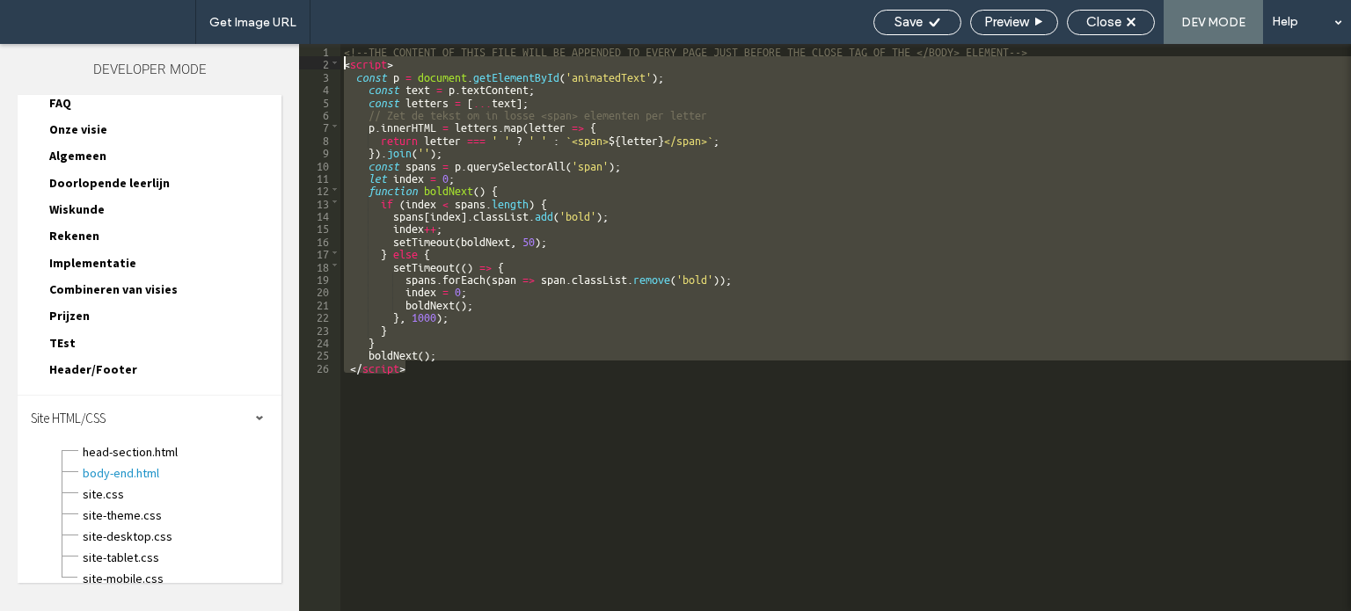
drag, startPoint x: 412, startPoint y: 371, endPoint x: 310, endPoint y: 57, distance: 330.4
click at [310, 57] on div "** 1 2 3 4 5 6 7 8 9 10 11 12 13 14 15 16 17 18 19 20 21 22 23 24 25 26 <!--THE…" at bounding box center [825, 327] width 1052 height 567
drag, startPoint x: 359, startPoint y: 202, endPoint x: 332, endPoint y: 66, distance: 139.0
click at [332, 66] on div "** 1 2 3 4 5 6 7 8 9 10 11 12 13 14 15 16 17 18 19 20 21 22 23 24 25 26 <!--THE…" at bounding box center [825, 327] width 1052 height 567
type textarea "**"
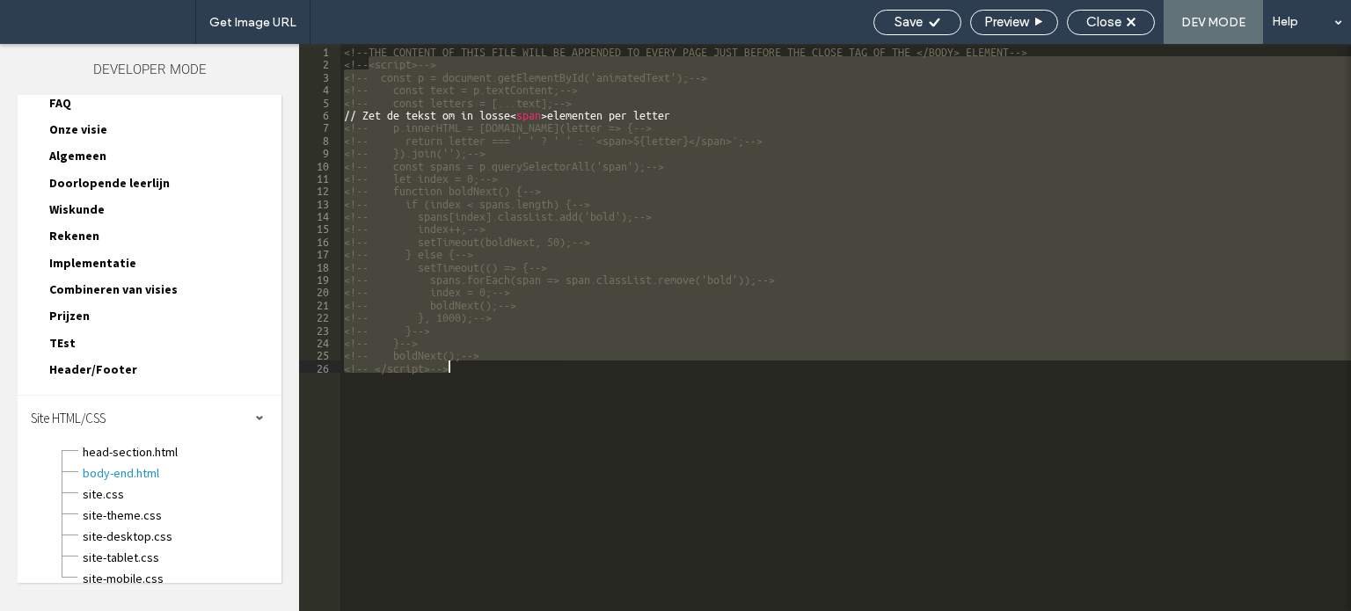
click at [524, 434] on div "<!--THE CONTENT OF THIS FILE WILL BE APPENDED TO EVERY PAGE JUST BEFORE THE CLO…" at bounding box center [845, 327] width 1010 height 567
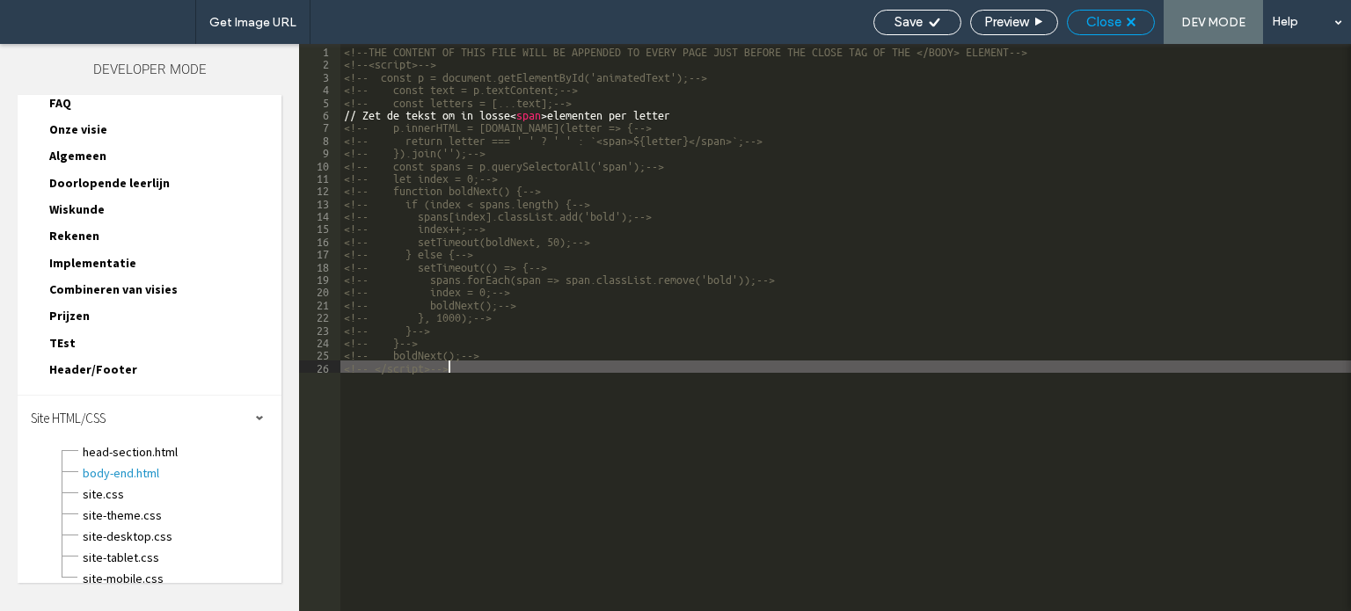
click at [1091, 19] on span "Close" at bounding box center [1103, 22] width 35 height 16
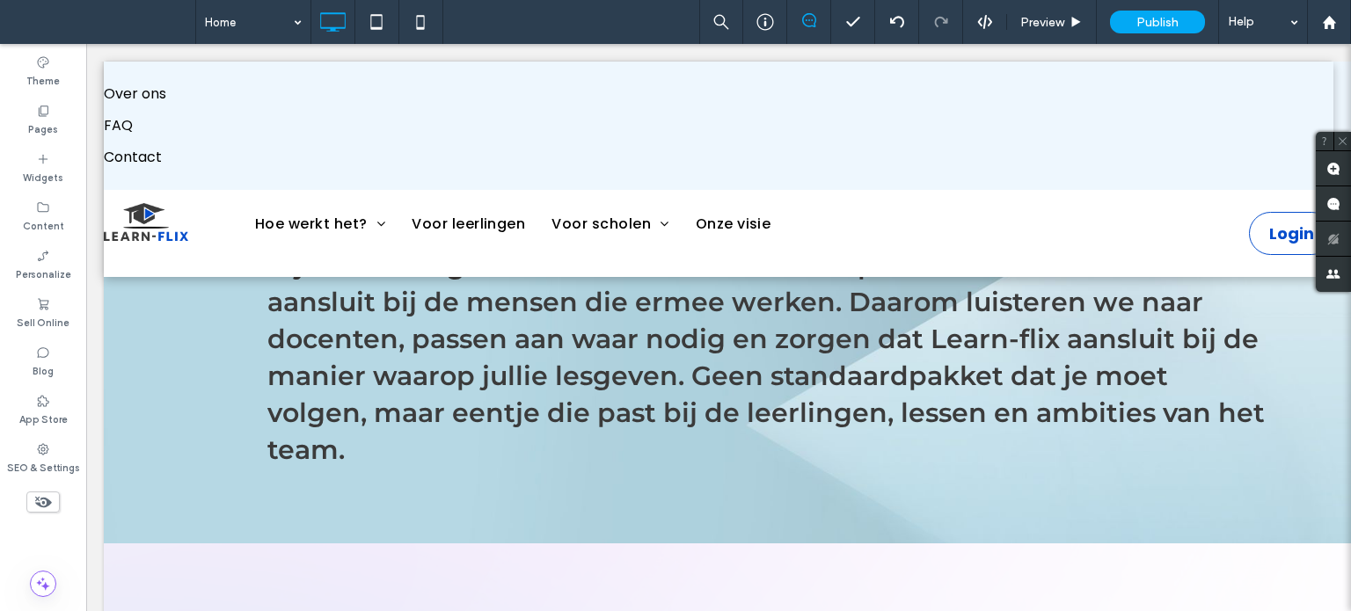
scroll to position [1935, 0]
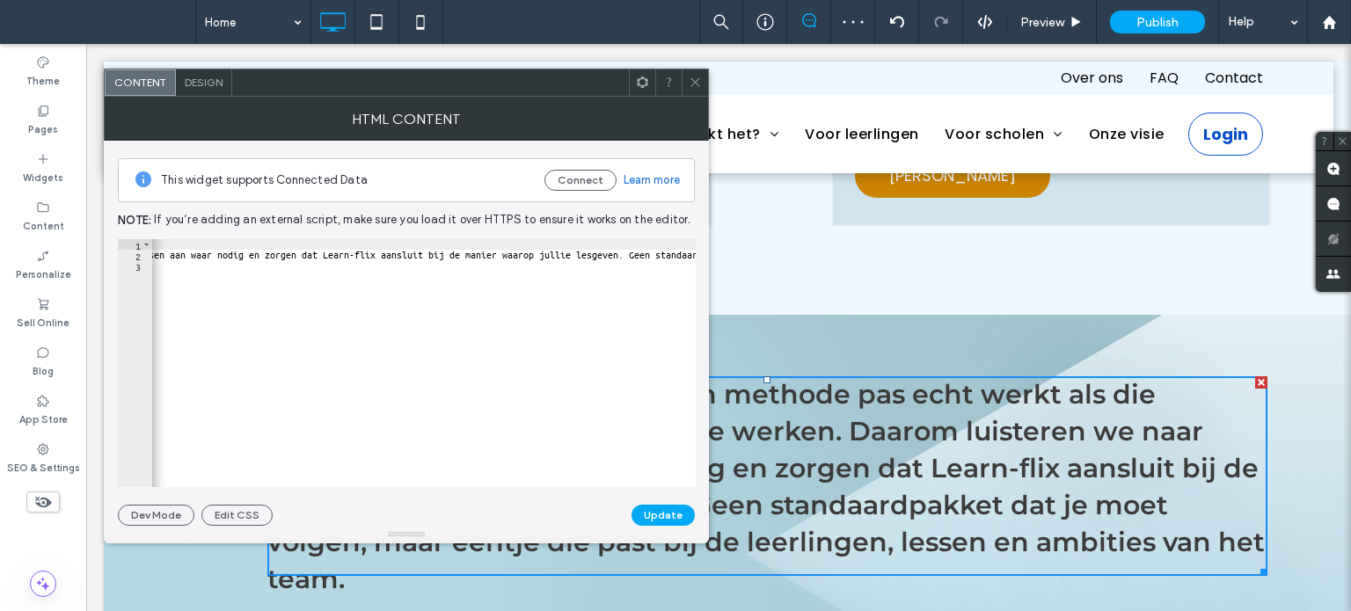
scroll to position [0, 1310]
drag, startPoint x: 299, startPoint y: 478, endPoint x: 626, endPoint y: 349, distance: 351.5
type textarea "**********"
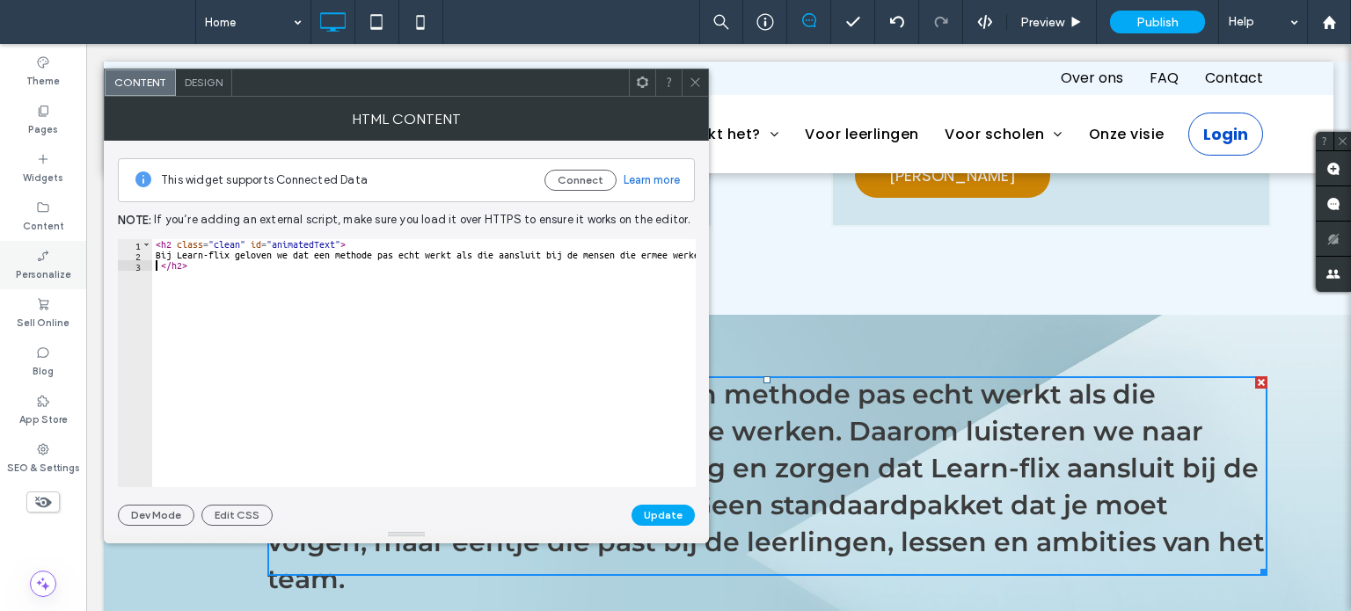
scroll to position [0, 0]
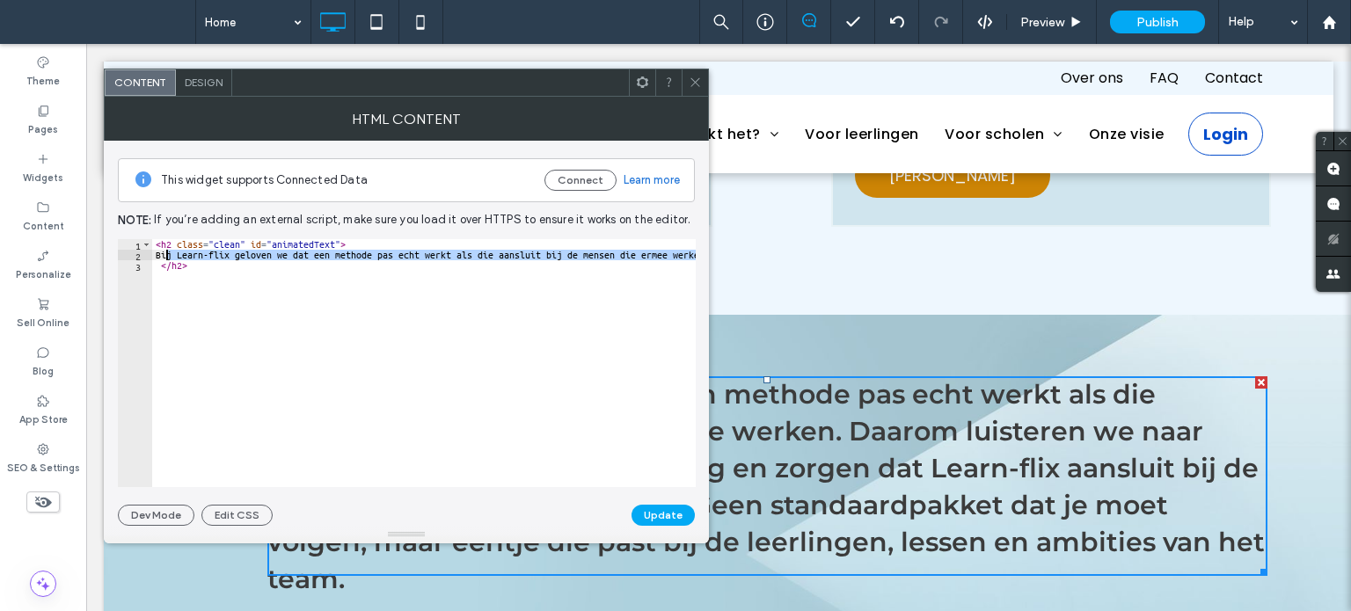
drag, startPoint x: 690, startPoint y: 252, endPoint x: 165, endPoint y: 252, distance: 525.0
click at [165, 252] on div "< h2 class = "clean" id = "animatedText" > Bij Learn-flix geloven we dat een me…" at bounding box center [1079, 367] width 1854 height 257
click at [691, 77] on icon at bounding box center [695, 82] width 13 height 13
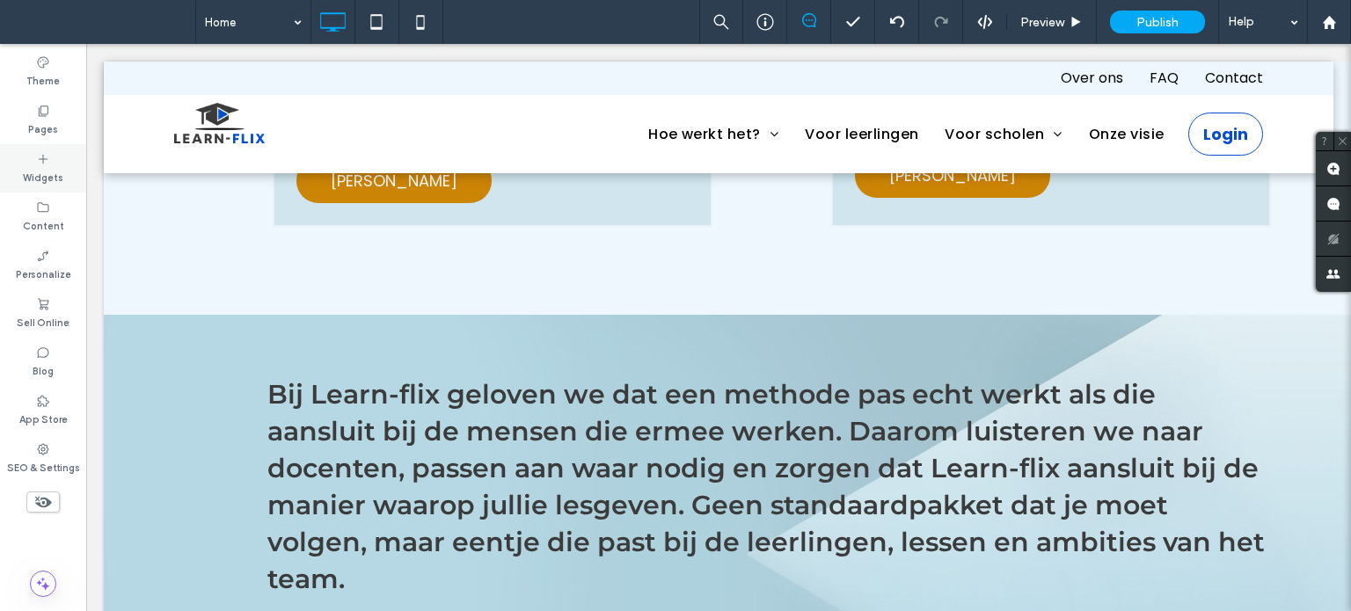
click at [47, 156] on icon at bounding box center [43, 159] width 14 height 14
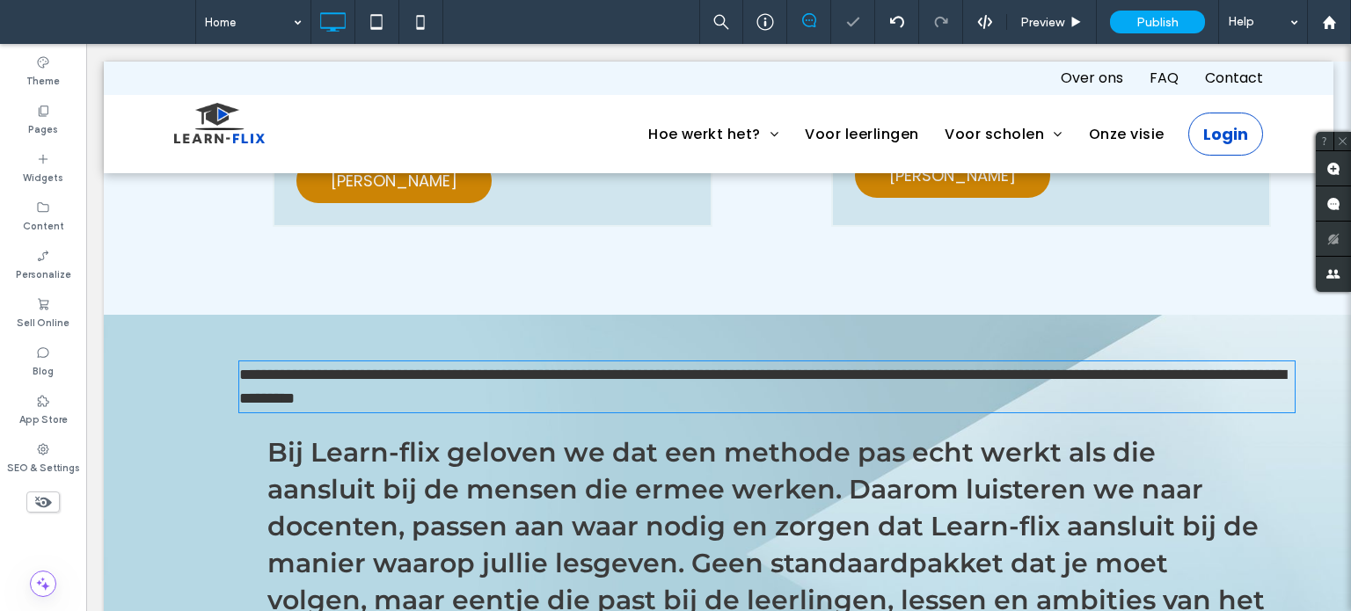
type input "**********"
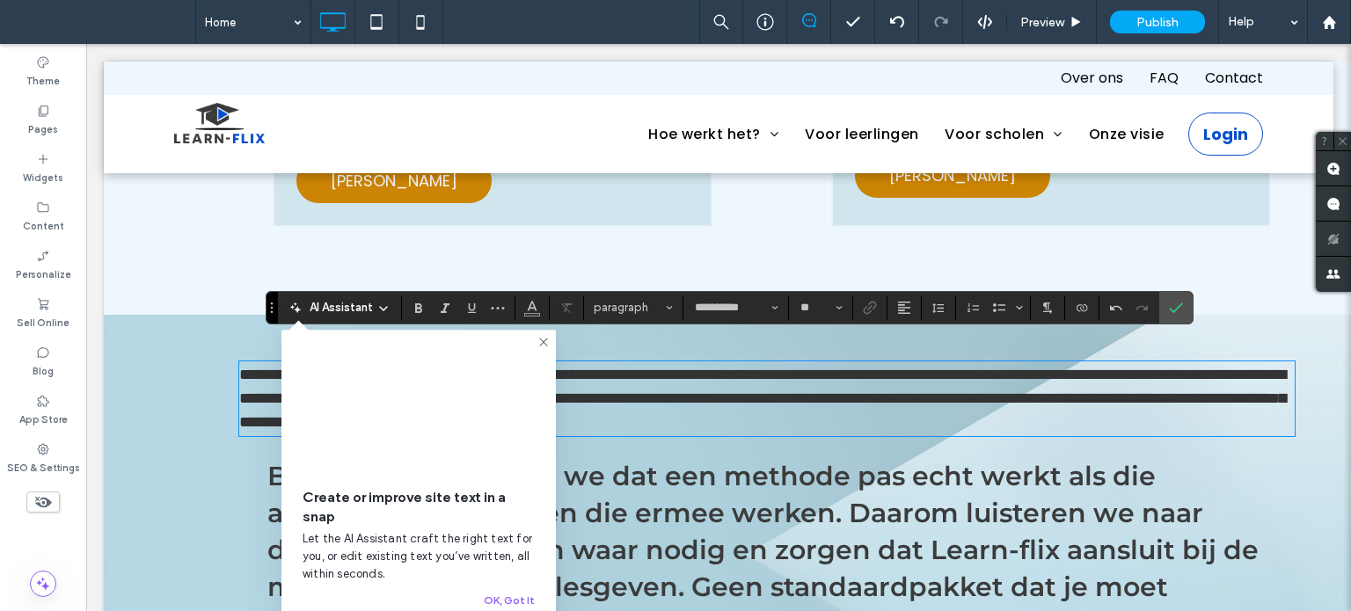
click at [923, 394] on p "**********" at bounding box center [766, 398] width 1055 height 71
drag, startPoint x: 544, startPoint y: 338, endPoint x: 481, endPoint y: 291, distance: 77.9
click at [544, 338] on icon at bounding box center [543, 342] width 14 height 14
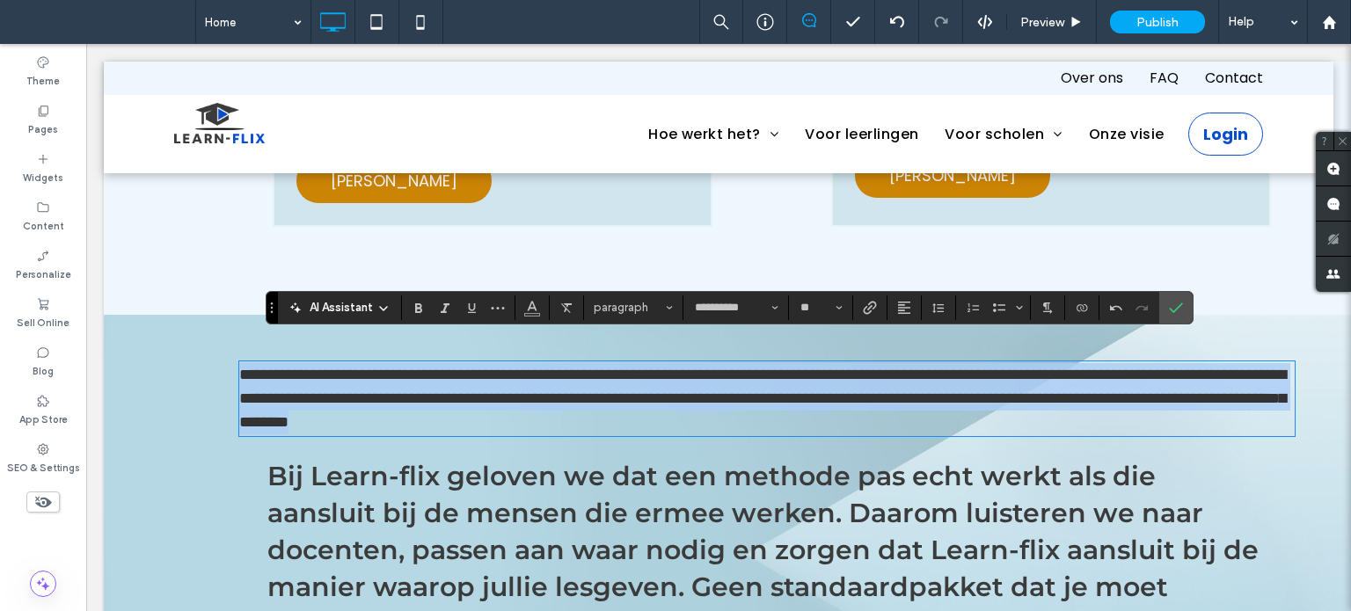
drag, startPoint x: 366, startPoint y: 358, endPoint x: 144, endPoint y: 325, distance: 224.1
click at [142, 330] on div "**********" at bounding box center [767, 535] width 1327 height 440
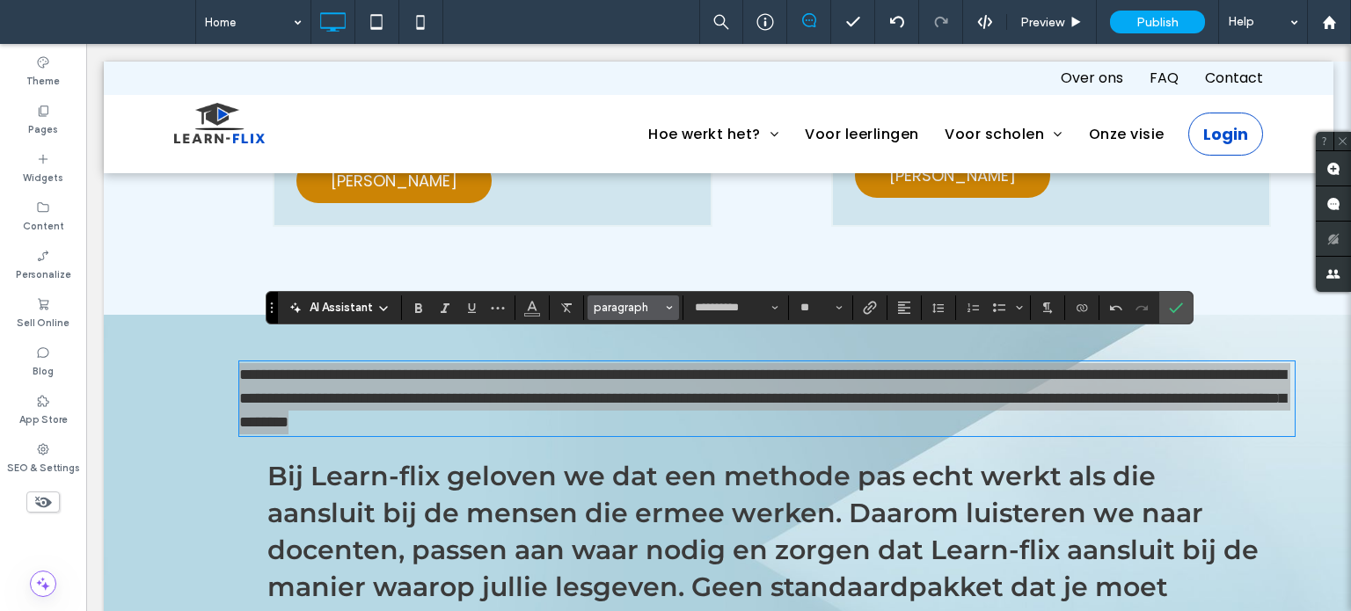
click at [647, 318] on button "paragraph" at bounding box center [632, 307] width 91 height 25
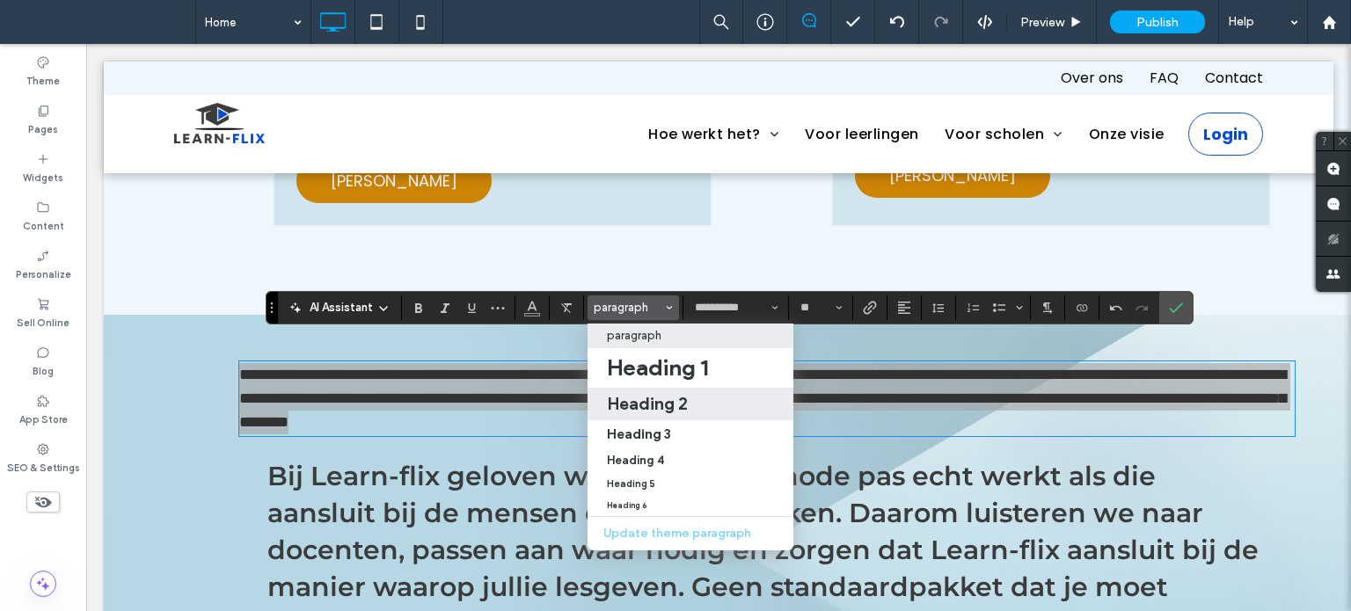
click at [649, 408] on h2 "Heading 2" at bounding box center [647, 403] width 81 height 21
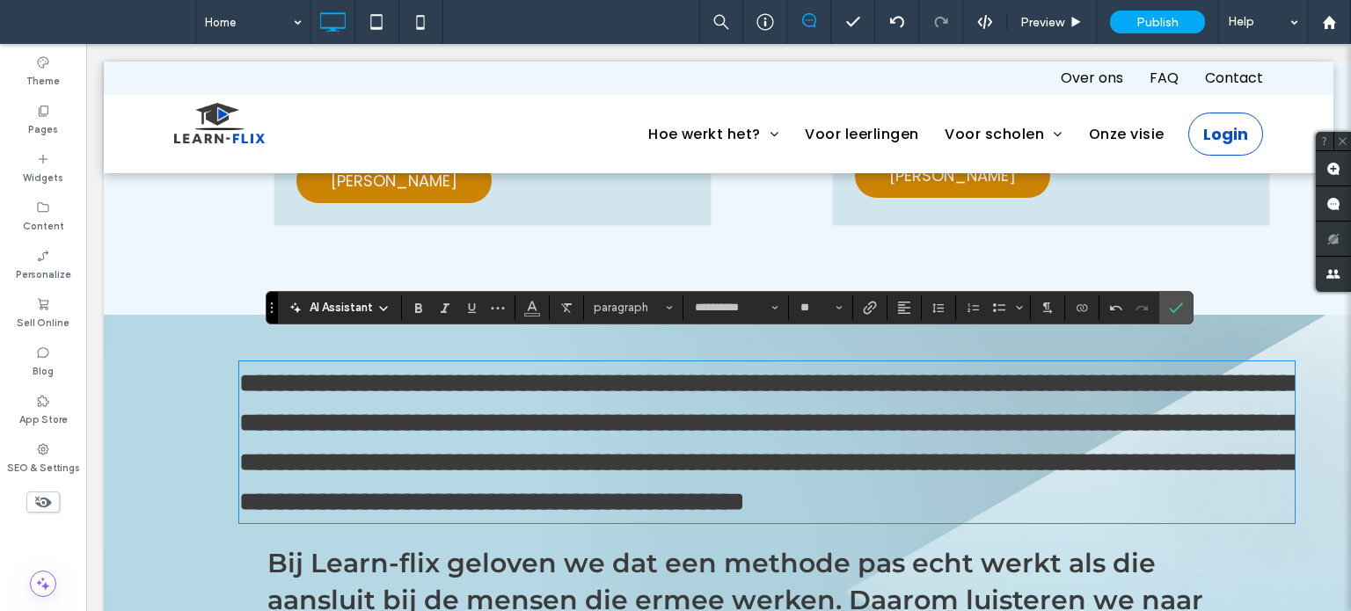
type input "**"
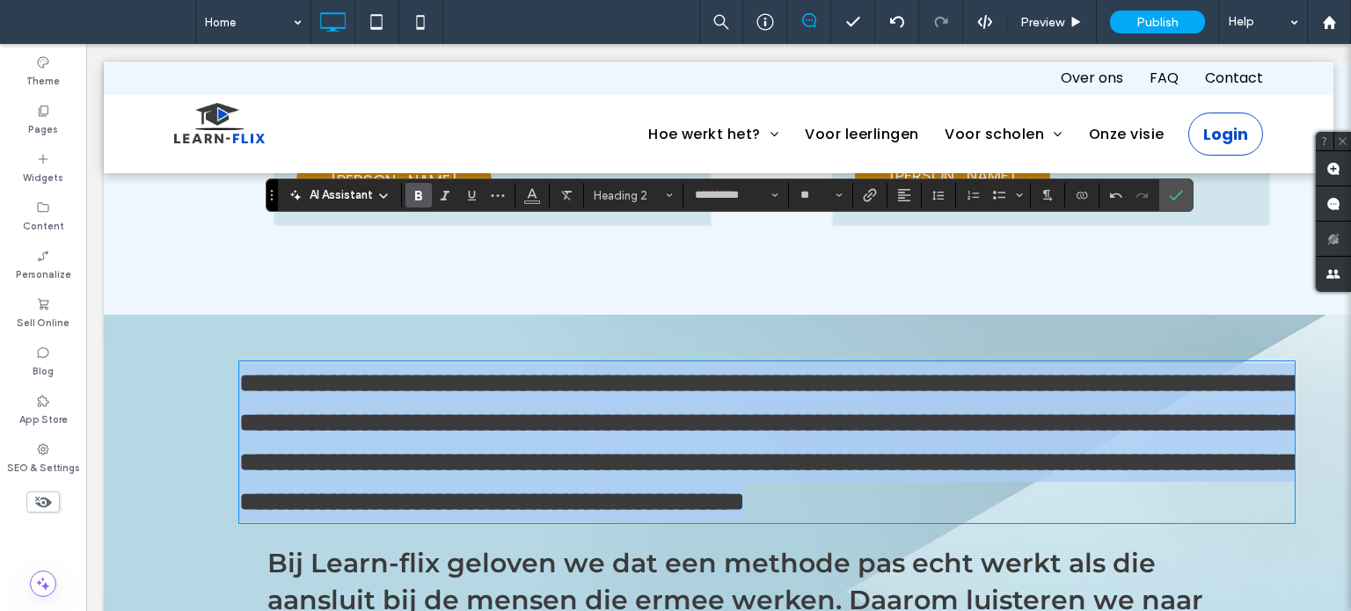
scroll to position [1935, 0]
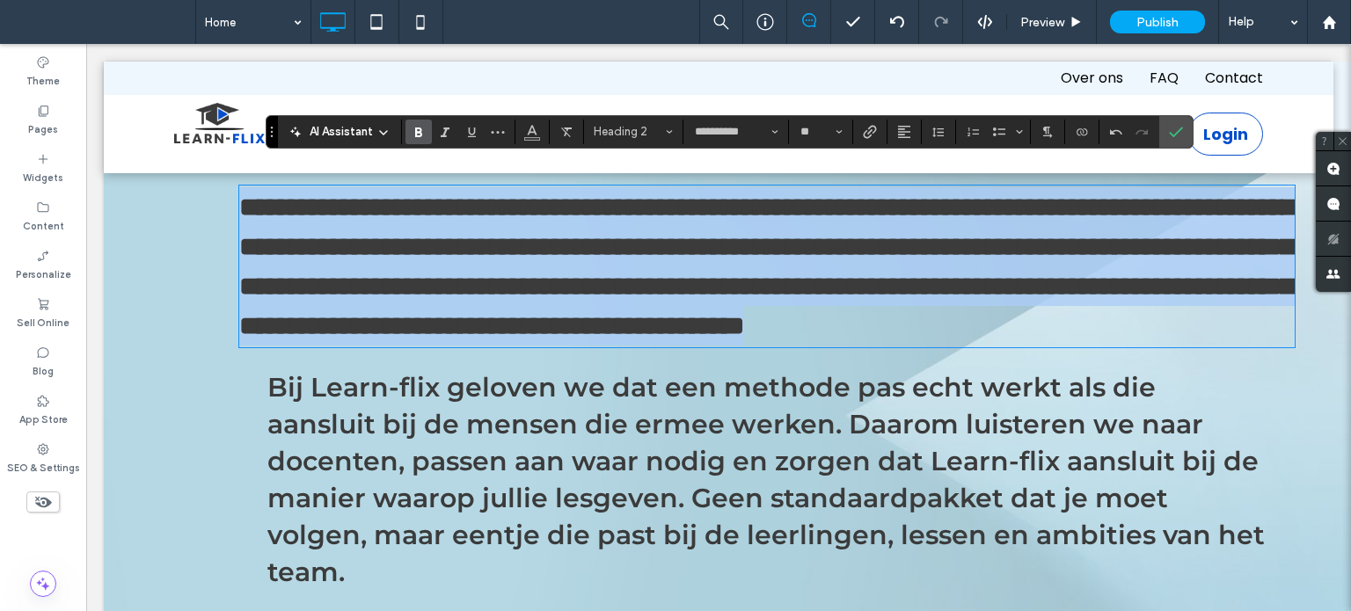
click at [880, 346] on h2 "**********" at bounding box center [766, 266] width 1055 height 158
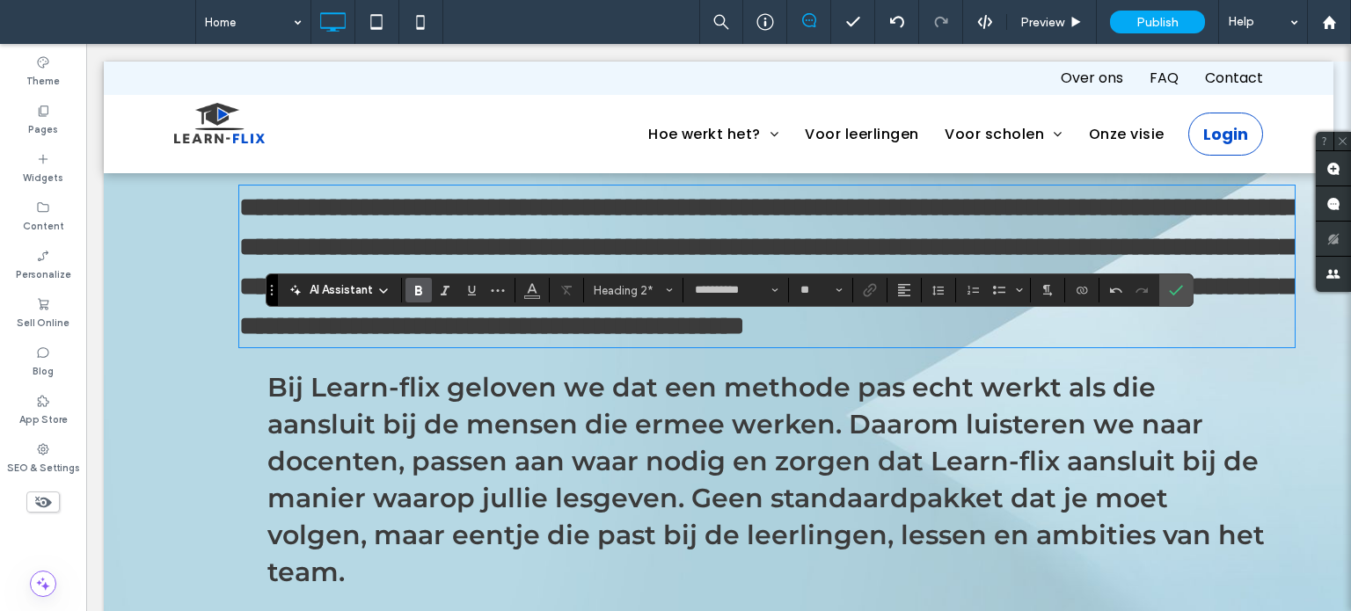
scroll to position [1759, 0]
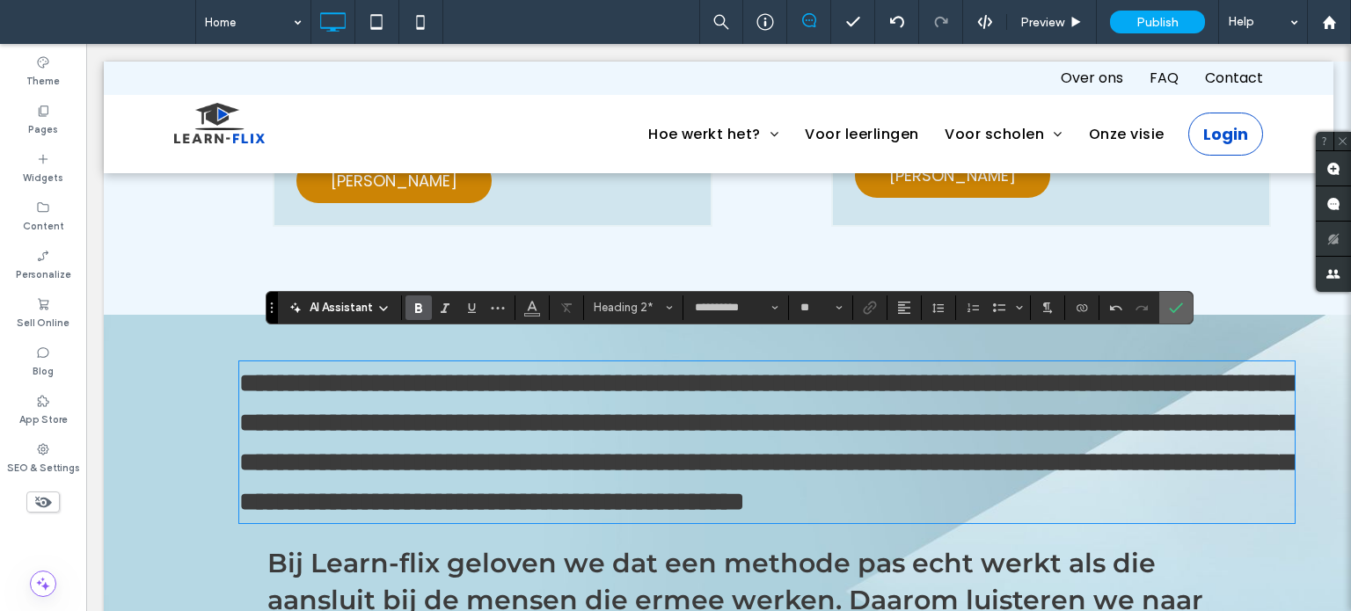
click at [1178, 310] on icon "Confirm" at bounding box center [1176, 308] width 14 height 14
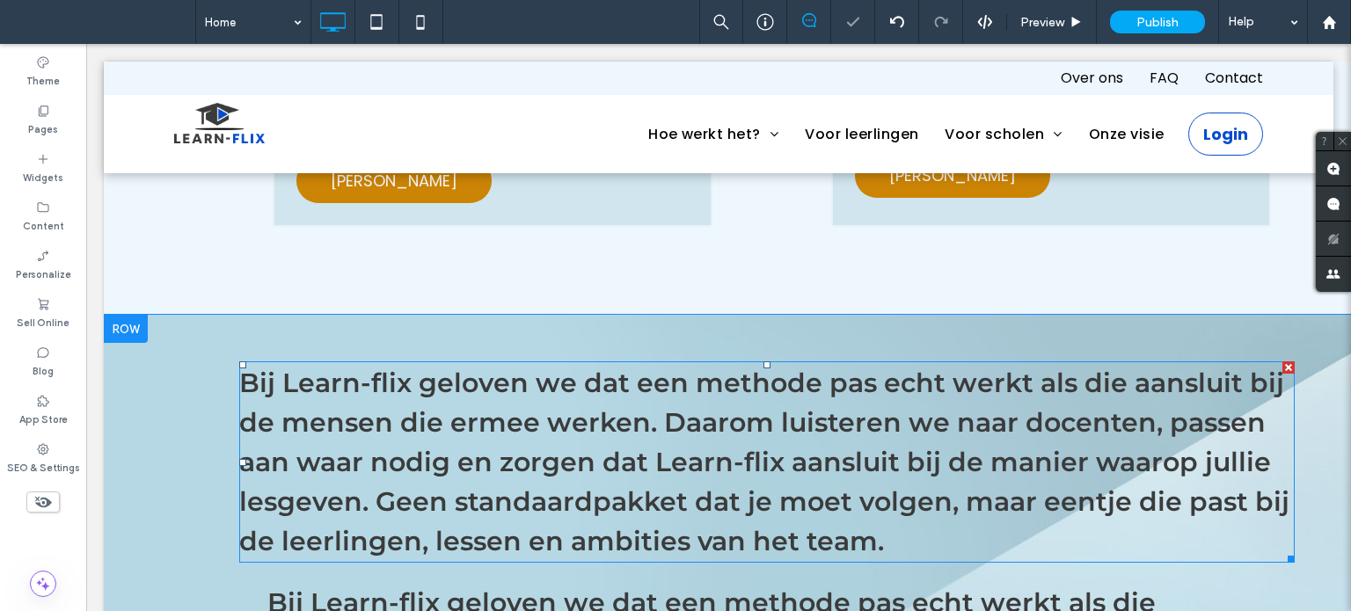
scroll to position [1935, 0]
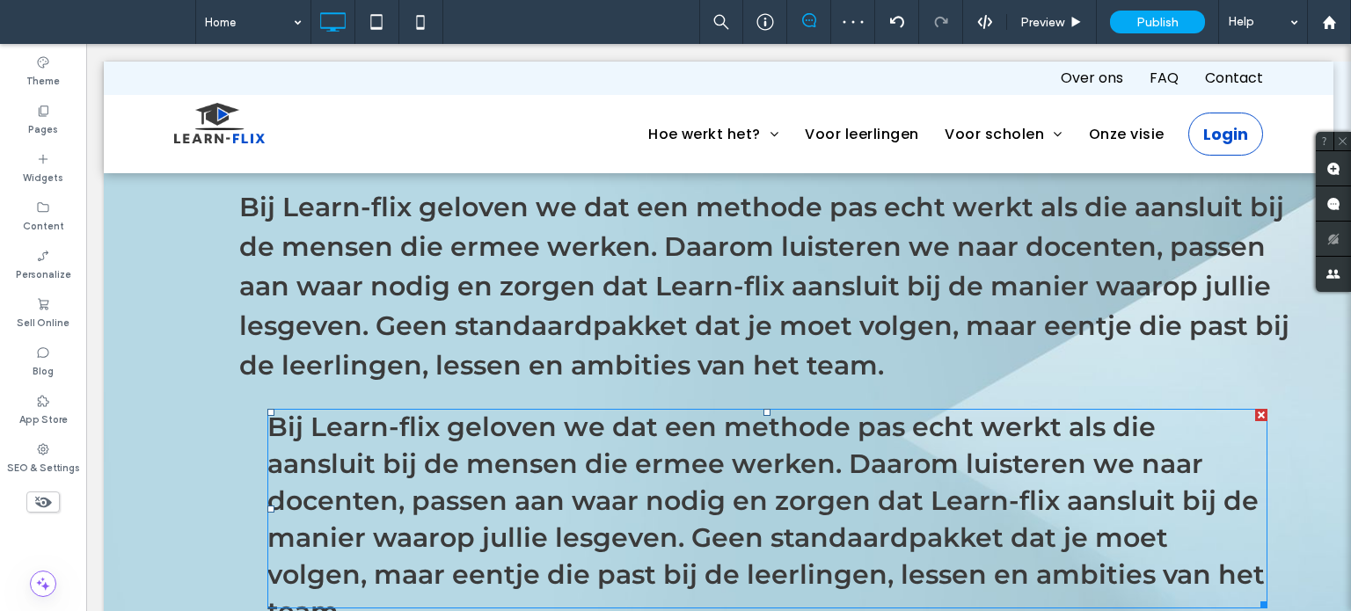
click at [1261, 409] on div at bounding box center [1261, 415] width 12 height 12
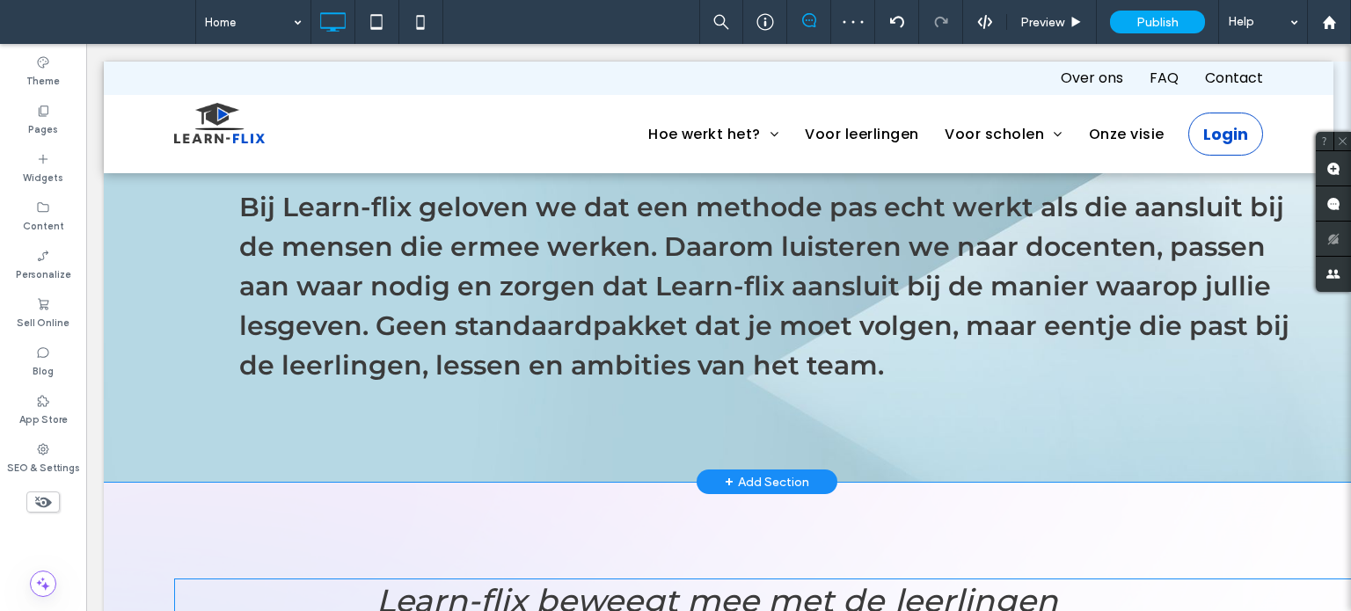
scroll to position [2111, 0]
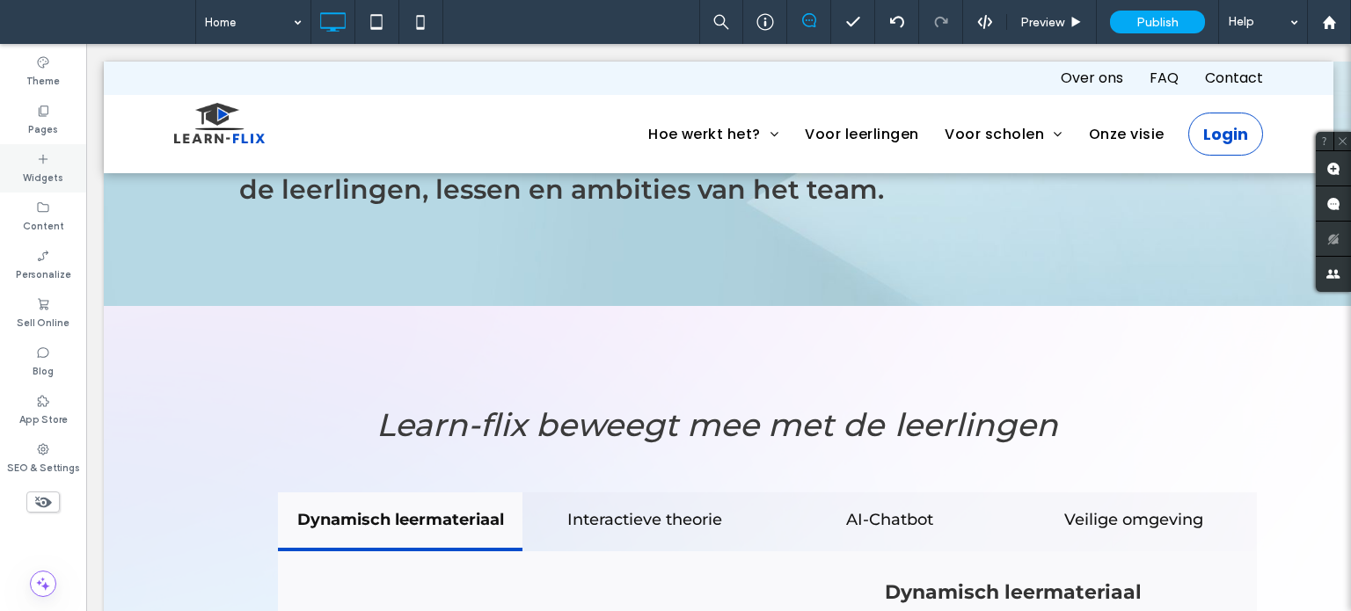
click at [49, 179] on label "Widgets" at bounding box center [43, 175] width 40 height 19
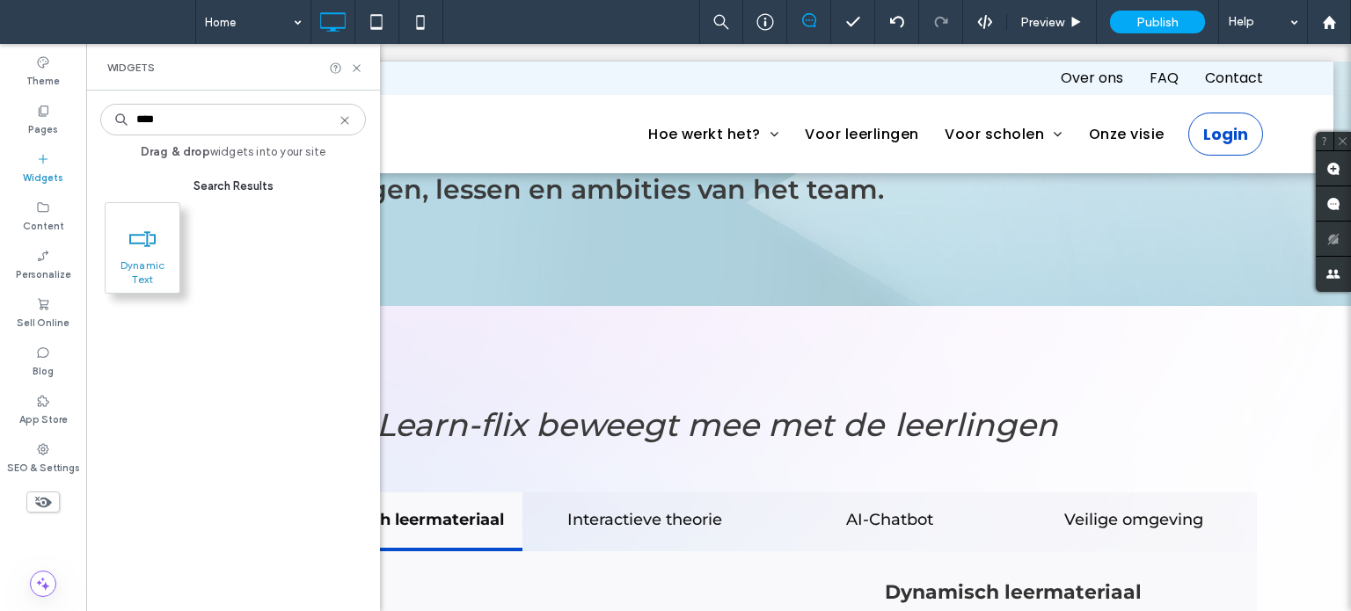
type input "****"
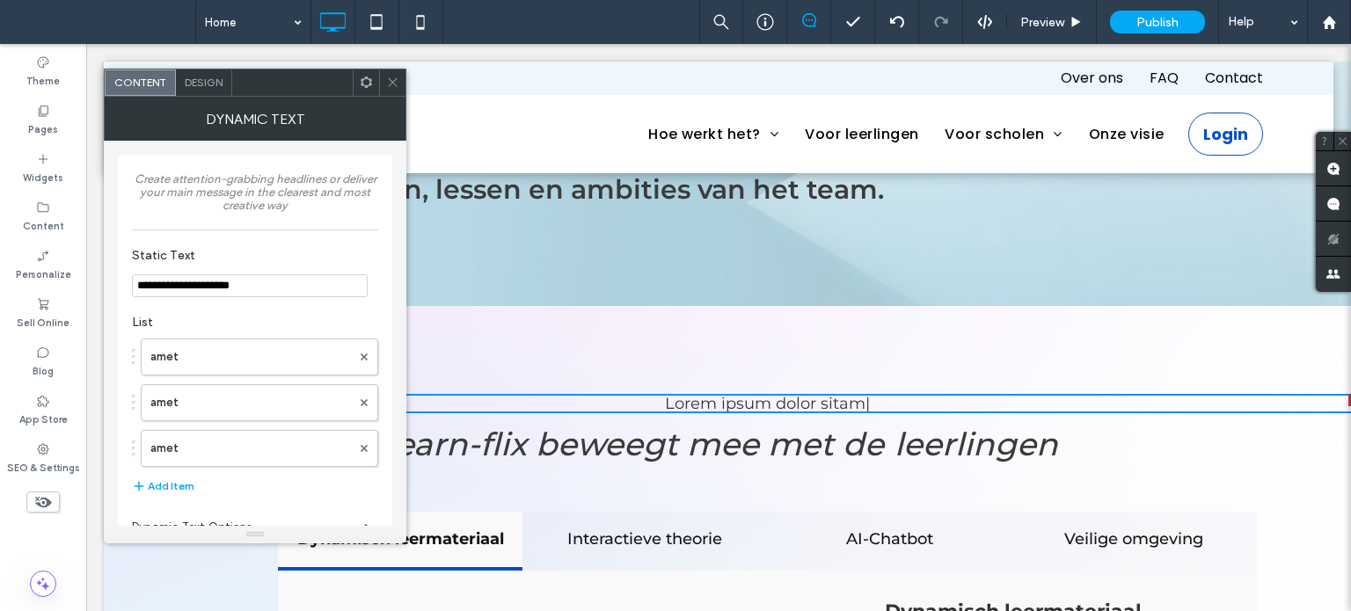
click at [391, 86] on icon at bounding box center [392, 82] width 13 height 13
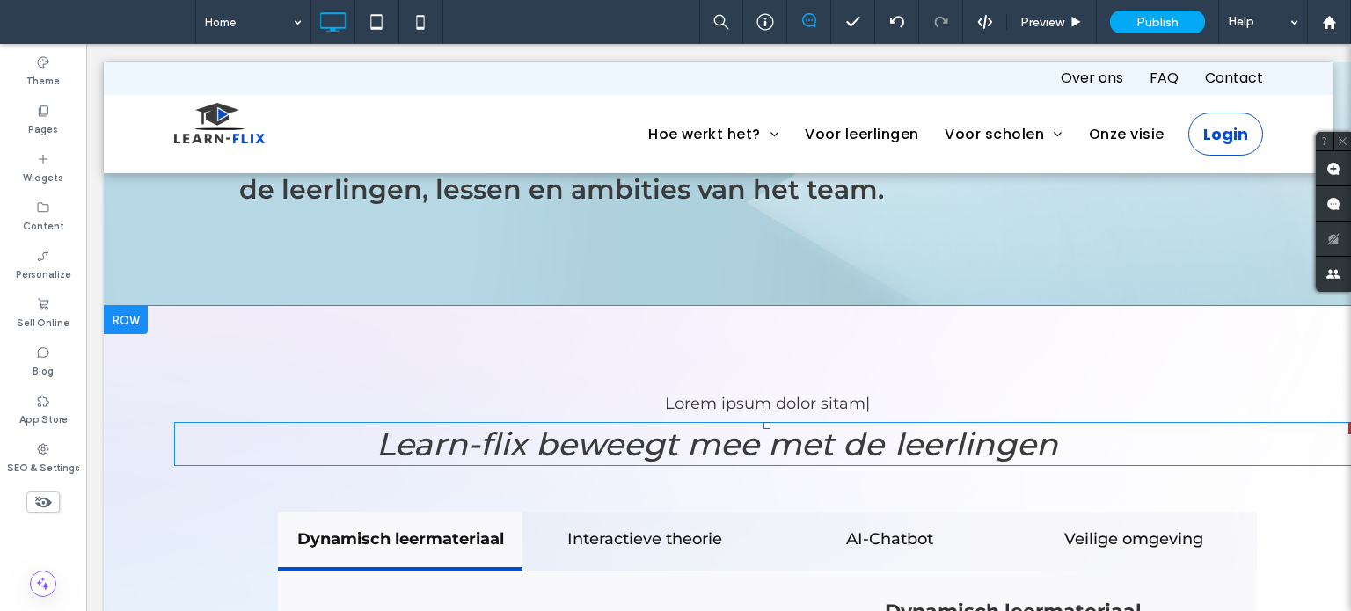
click at [789, 422] on span at bounding box center [767, 444] width 1186 height 44
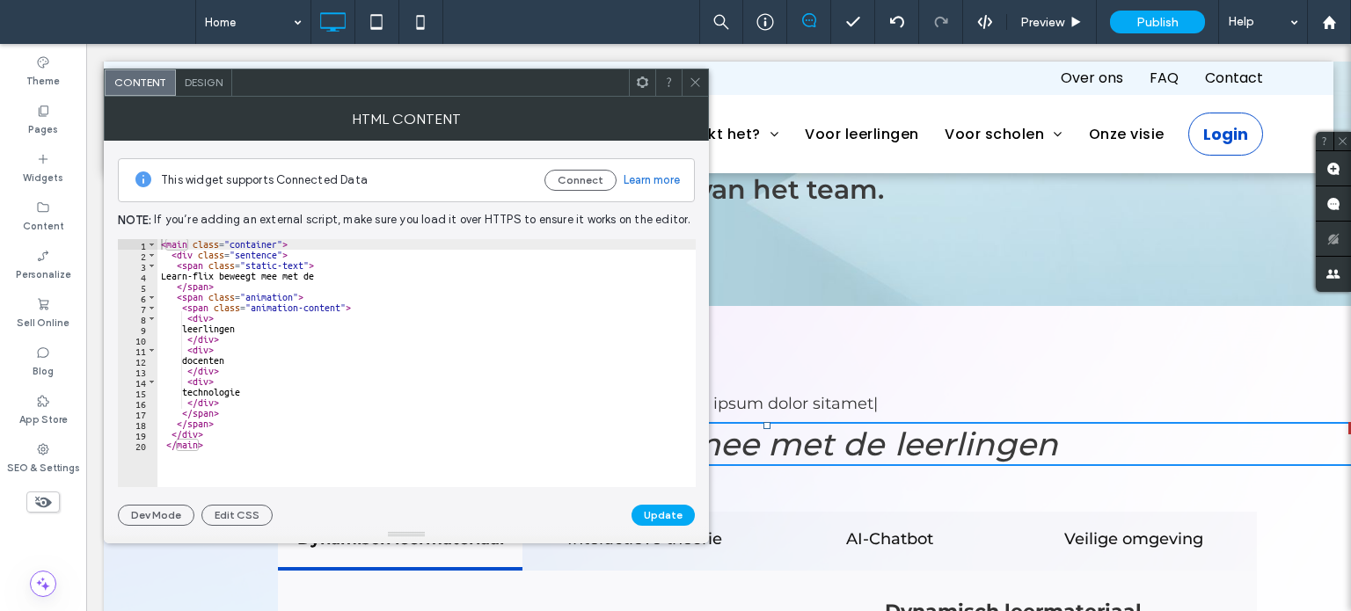
type textarea "**********"
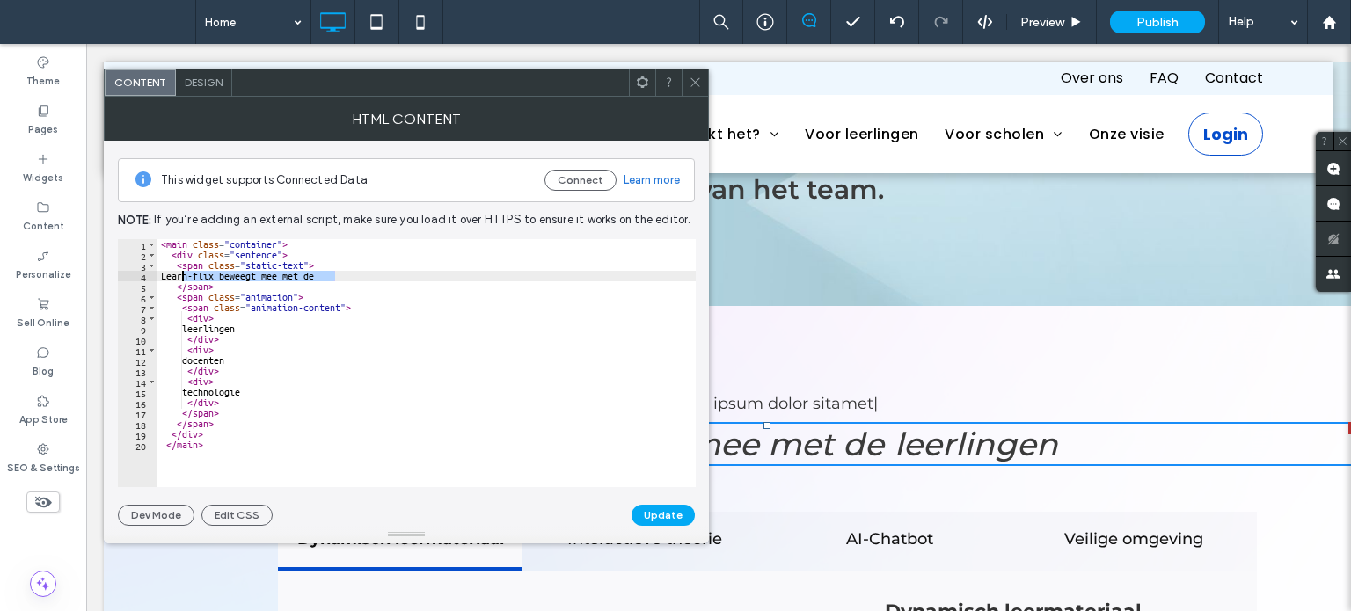
drag, startPoint x: 357, startPoint y: 277, endPoint x: 179, endPoint y: 270, distance: 177.8
click at [179, 270] on div "< main class = "container" > < div class = "sentence" > < span class = "static-…" at bounding box center [426, 374] width 538 height 270
click at [693, 86] on icon at bounding box center [695, 82] width 13 height 13
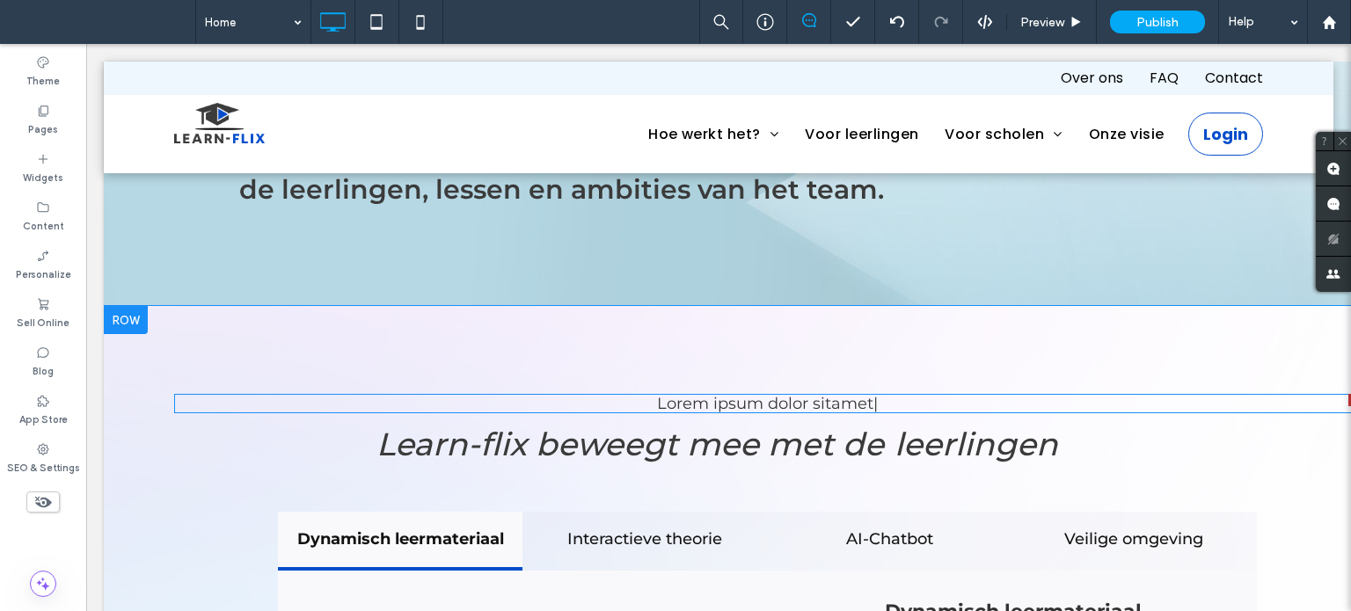
click at [778, 394] on span at bounding box center [767, 403] width 1186 height 19
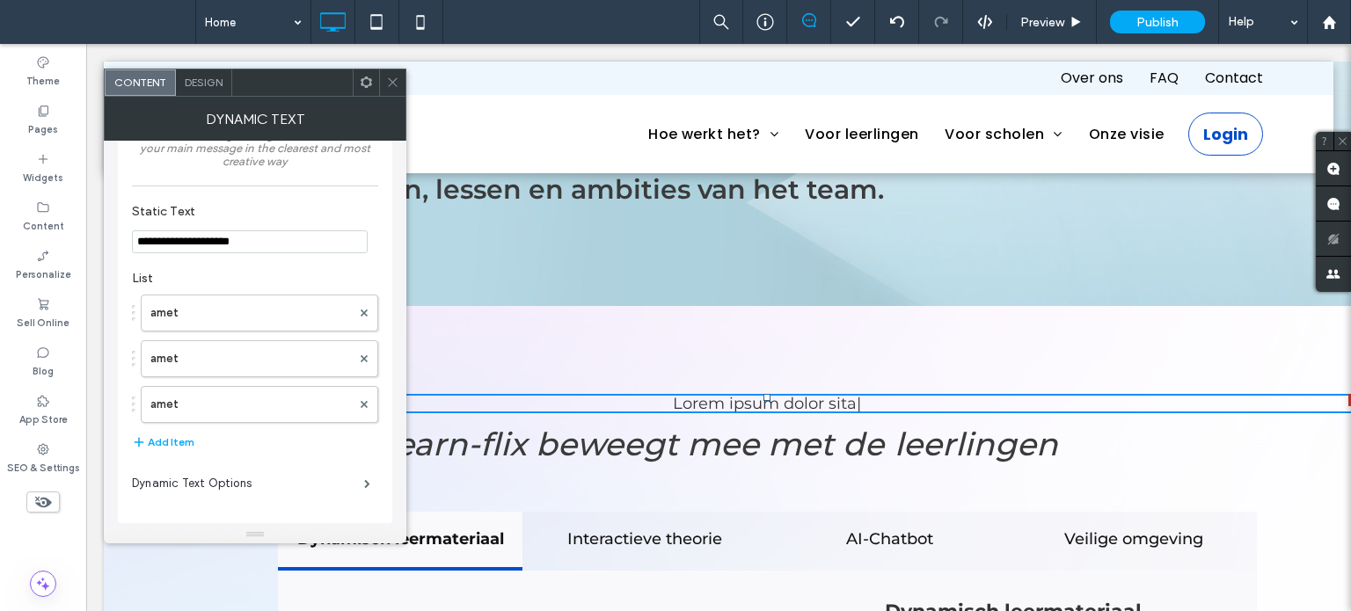
scroll to position [52, 0]
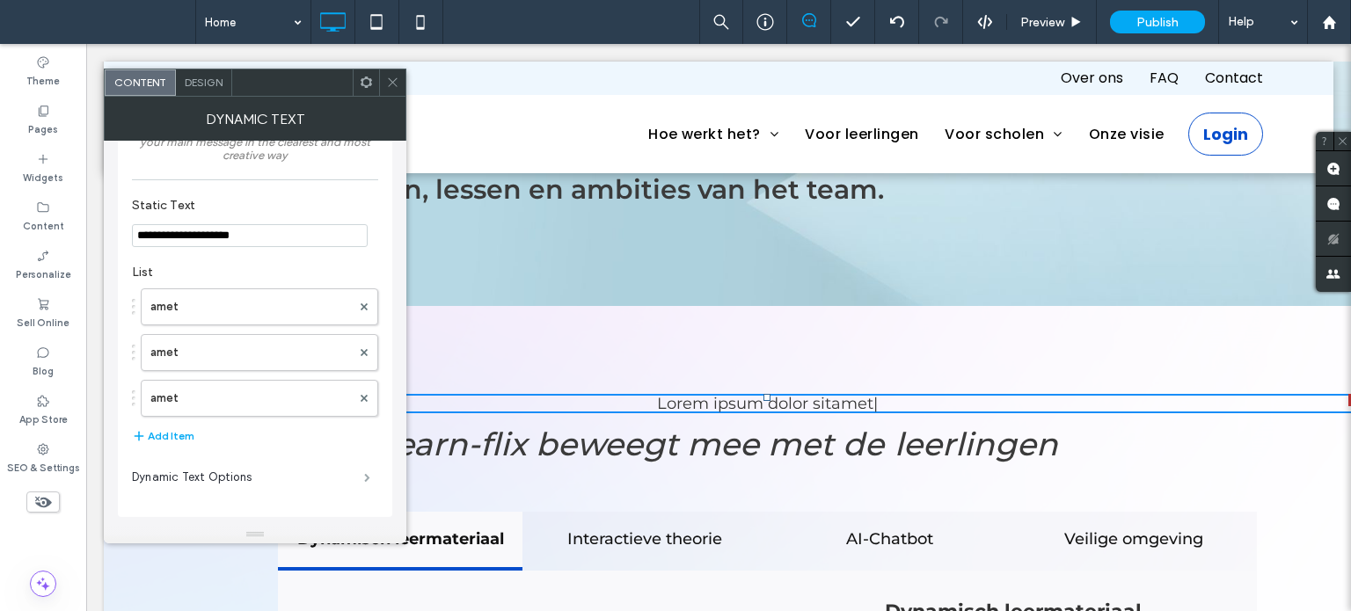
click at [364, 479] on span at bounding box center [367, 477] width 6 height 9
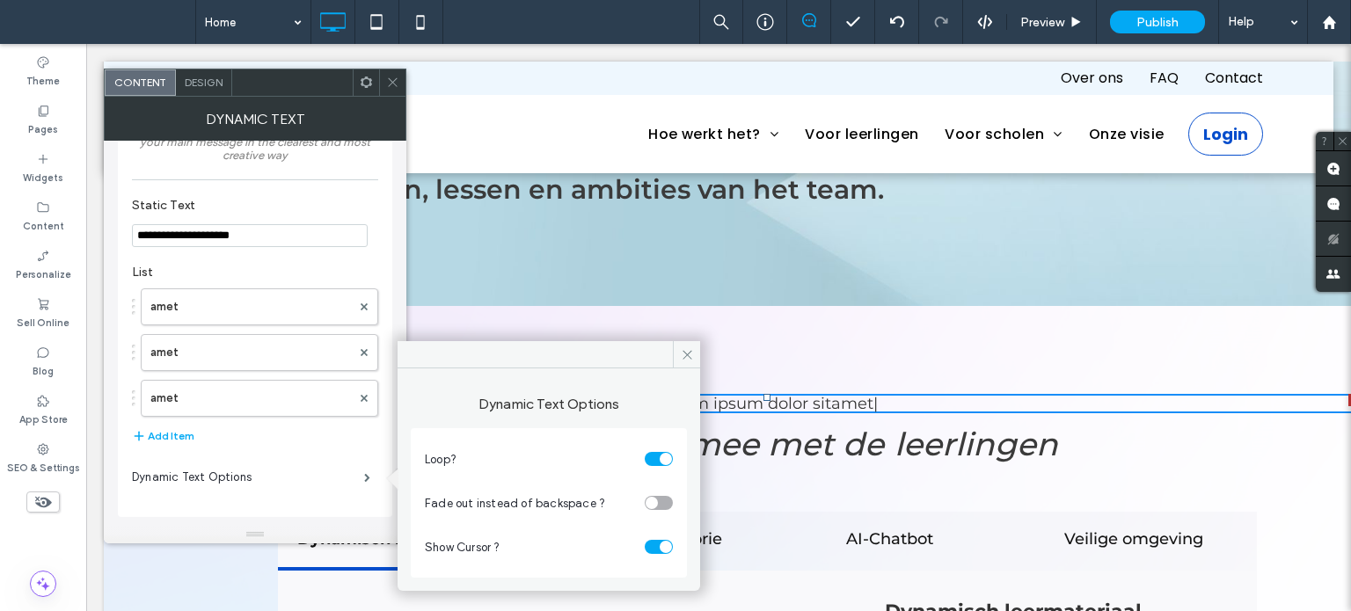
click at [664, 508] on div "toggle" at bounding box center [659, 503] width 28 height 14
drag, startPoint x: 668, startPoint y: 551, endPoint x: 643, endPoint y: 552, distance: 25.6
click at [669, 551] on div "toggle" at bounding box center [666, 547] width 12 height 12
drag, startPoint x: 271, startPoint y: 239, endPoint x: 0, endPoint y: 218, distance: 271.7
click at [0, 218] on body ".wqwq-1{fill:#231f20;} .cls-1q, .cls-2q { fill-rule: evenodd; } .cls-2q { fill:…" at bounding box center [675, 305] width 1351 height 611
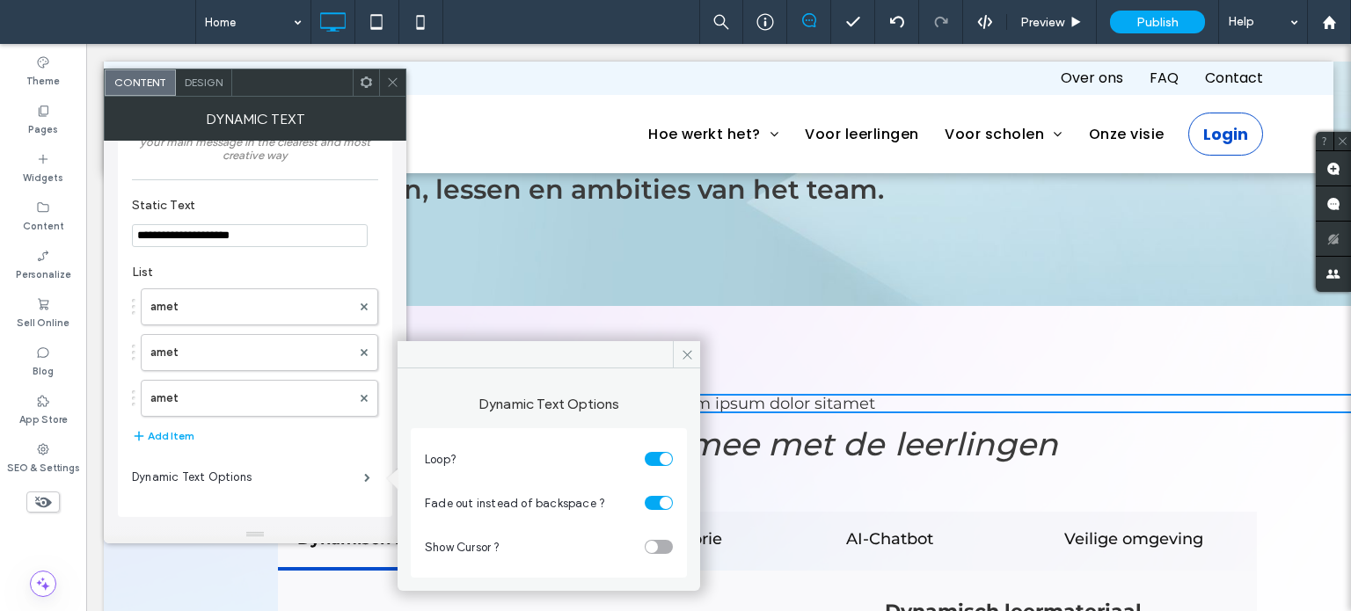
paste input "********"
type input "**********"
click at [397, 77] on icon at bounding box center [392, 82] width 13 height 13
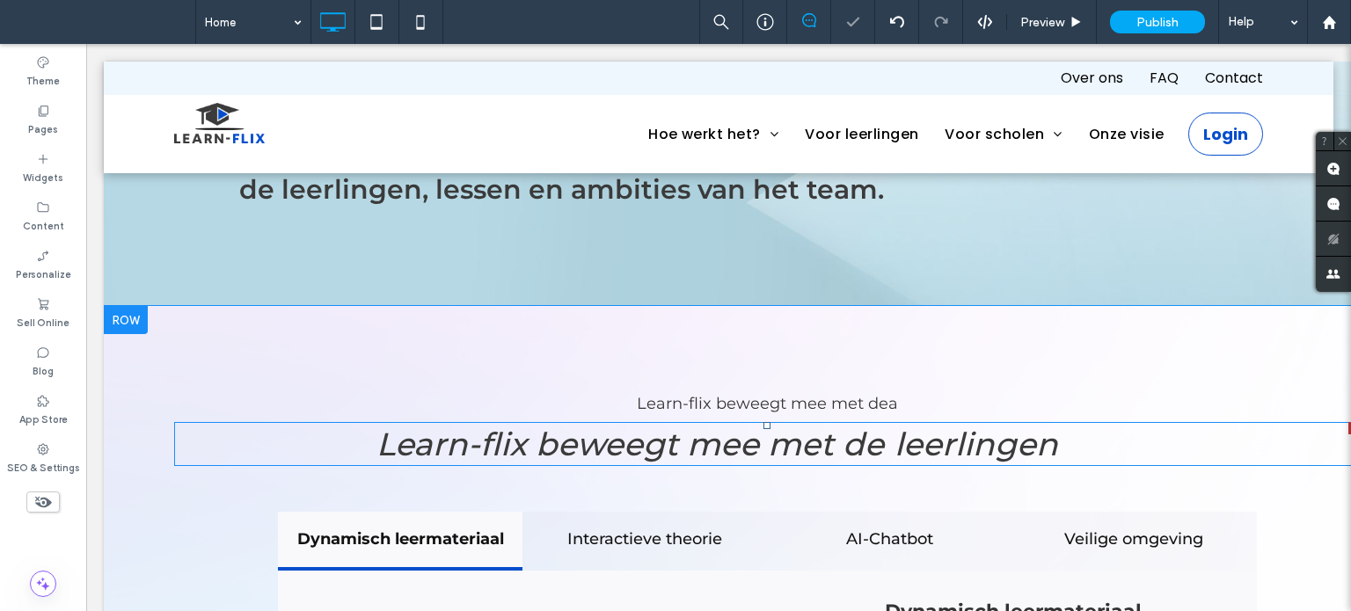
click at [638, 422] on span at bounding box center [767, 444] width 1186 height 44
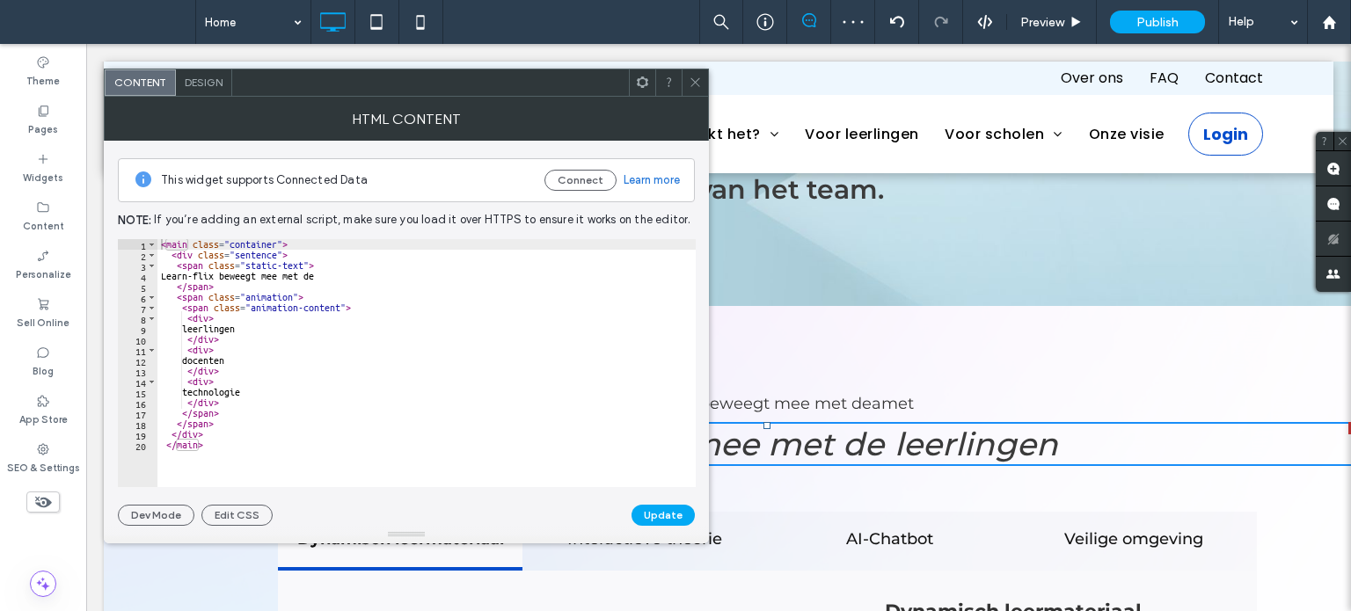
type textarea "**********"
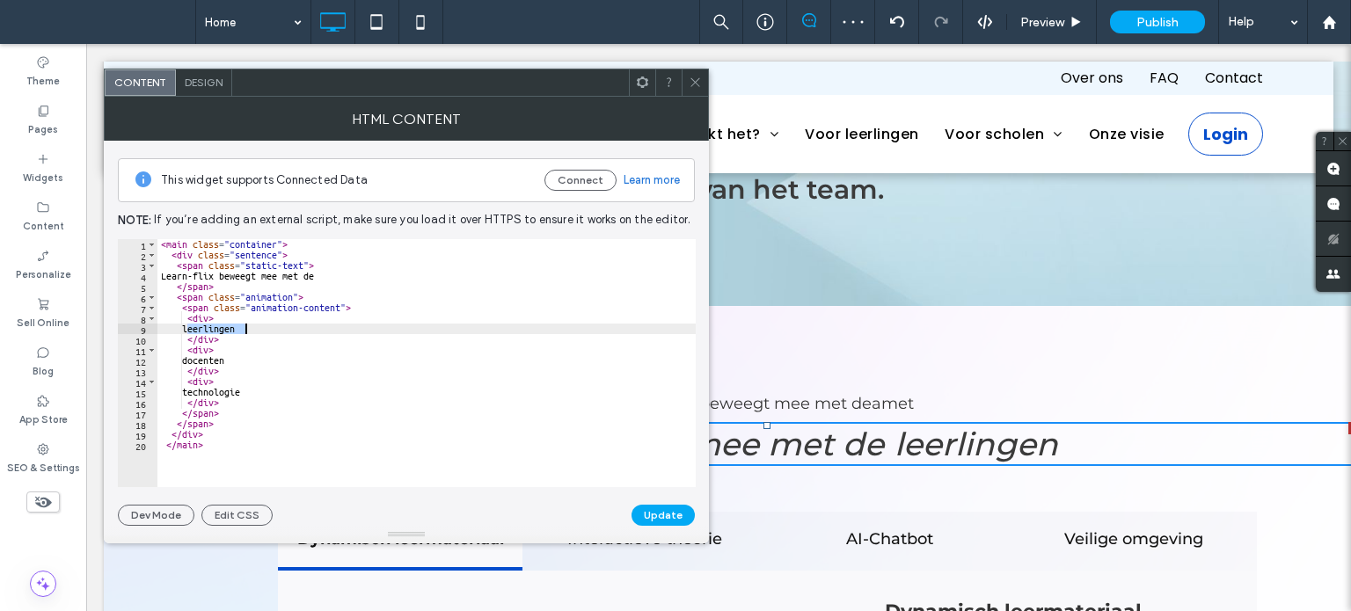
drag, startPoint x: 188, startPoint y: 323, endPoint x: 267, endPoint y: 323, distance: 79.2
click at [267, 323] on div "< main class = "container" > < div class = "sentence" > < span class = "static-…" at bounding box center [426, 374] width 538 height 270
click at [694, 84] on icon at bounding box center [695, 82] width 13 height 13
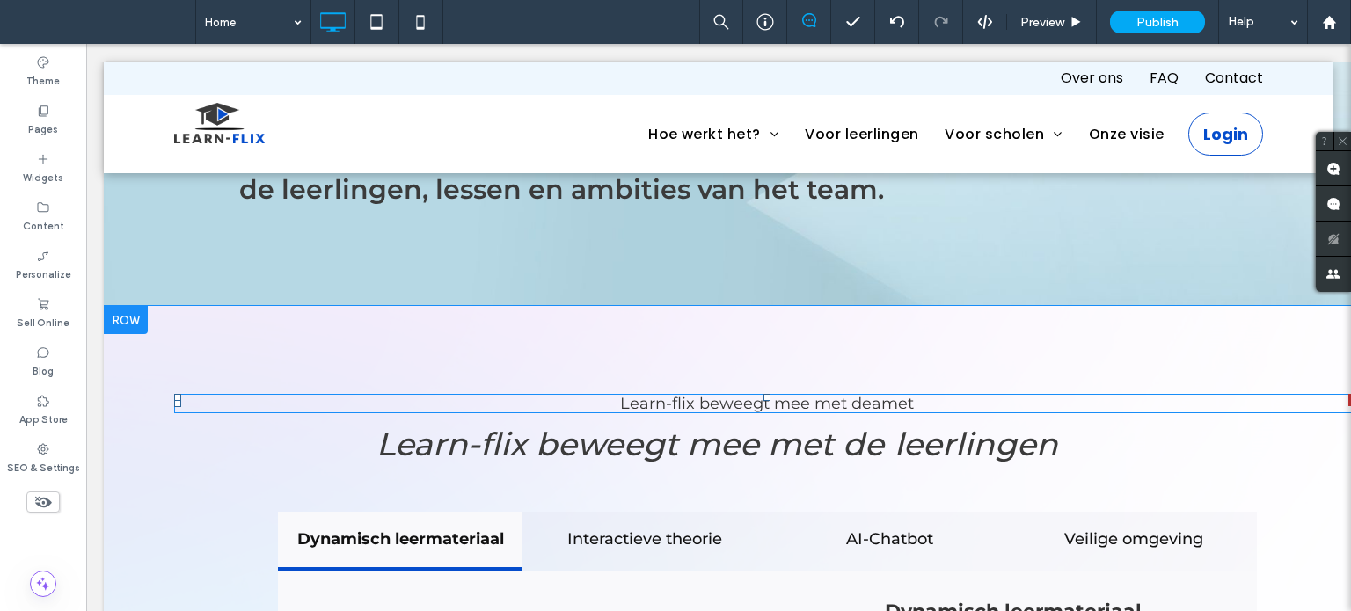
click at [861, 394] on span at bounding box center [767, 403] width 1186 height 19
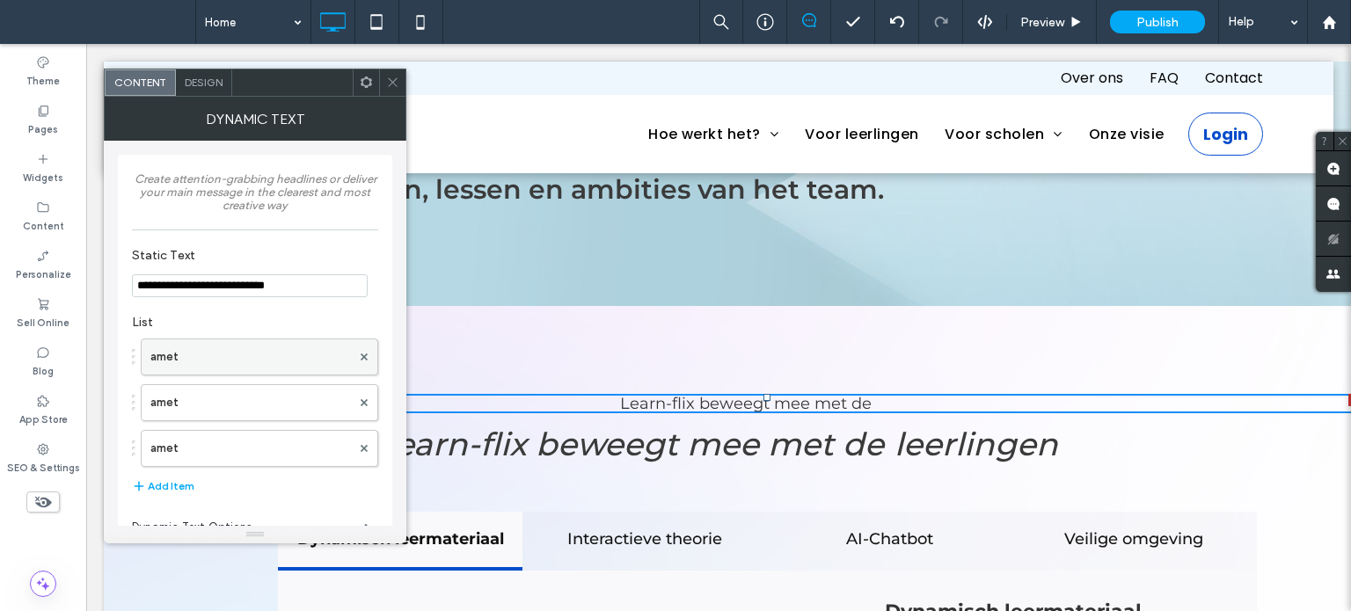
click at [210, 365] on label "amet" at bounding box center [250, 356] width 201 height 35
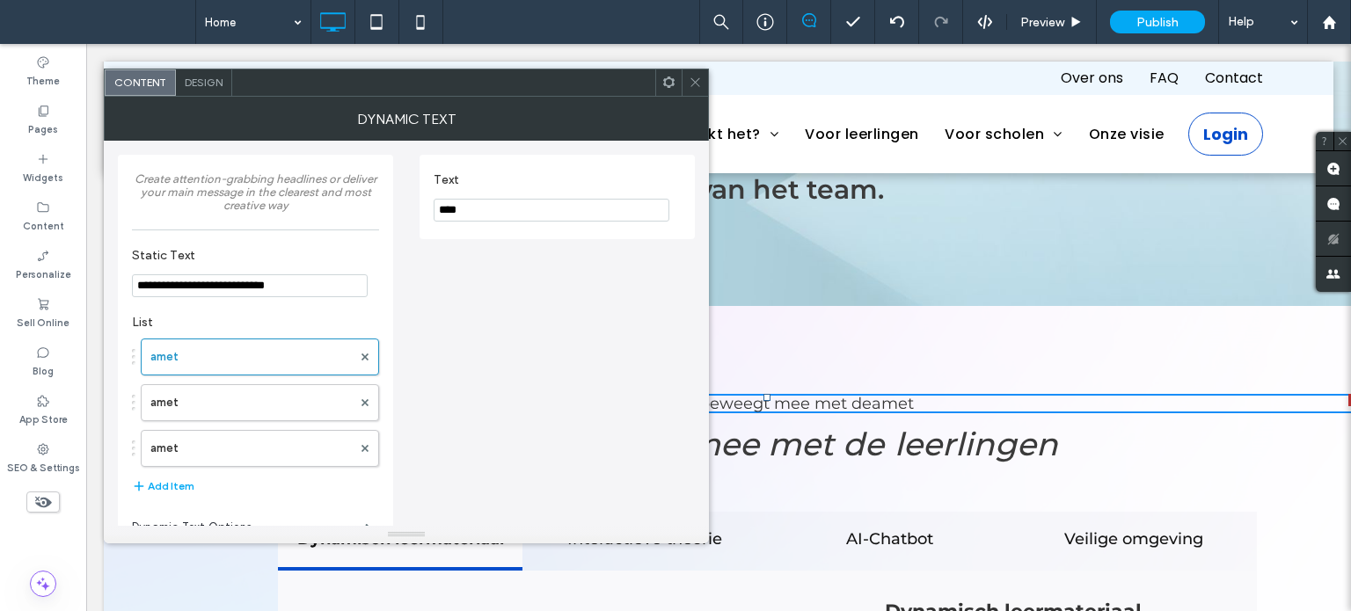
drag, startPoint x: 383, startPoint y: 203, endPoint x: 369, endPoint y: 201, distance: 14.2
click at [369, 203] on div "**********" at bounding box center [406, 354] width 577 height 427
paste input "******"
click at [693, 80] on icon at bounding box center [695, 82] width 13 height 13
type input "**********"
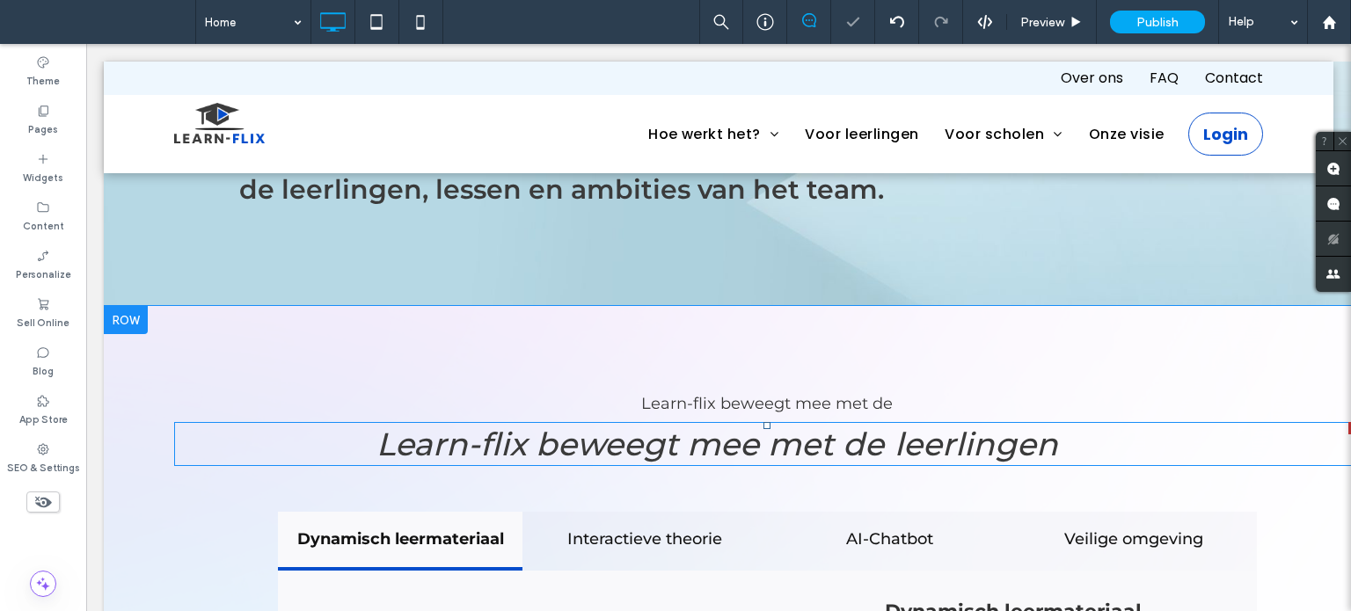
click at [809, 422] on span at bounding box center [767, 444] width 1186 height 44
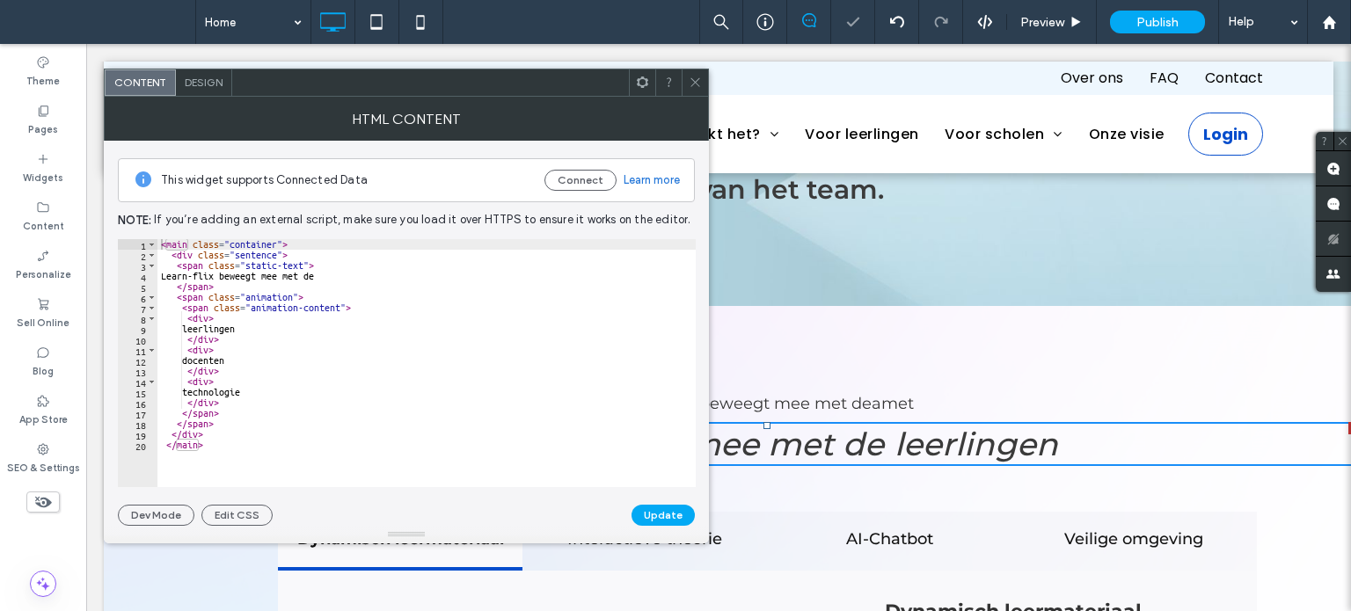
type textarea "********"
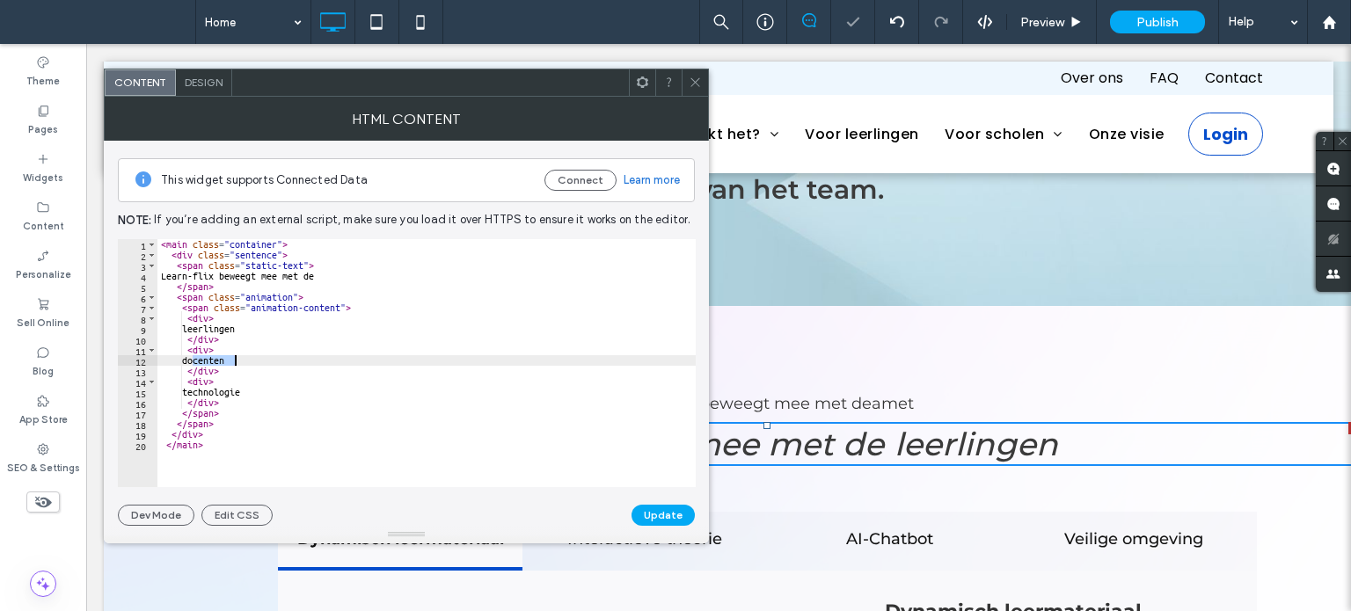
drag, startPoint x: 192, startPoint y: 354, endPoint x: 259, endPoint y: 364, distance: 67.5
click at [259, 364] on div "< main class = "container" > < div class = "sentence" > < span class = "static-…" at bounding box center [426, 374] width 538 height 270
click at [697, 89] on span at bounding box center [695, 82] width 13 height 26
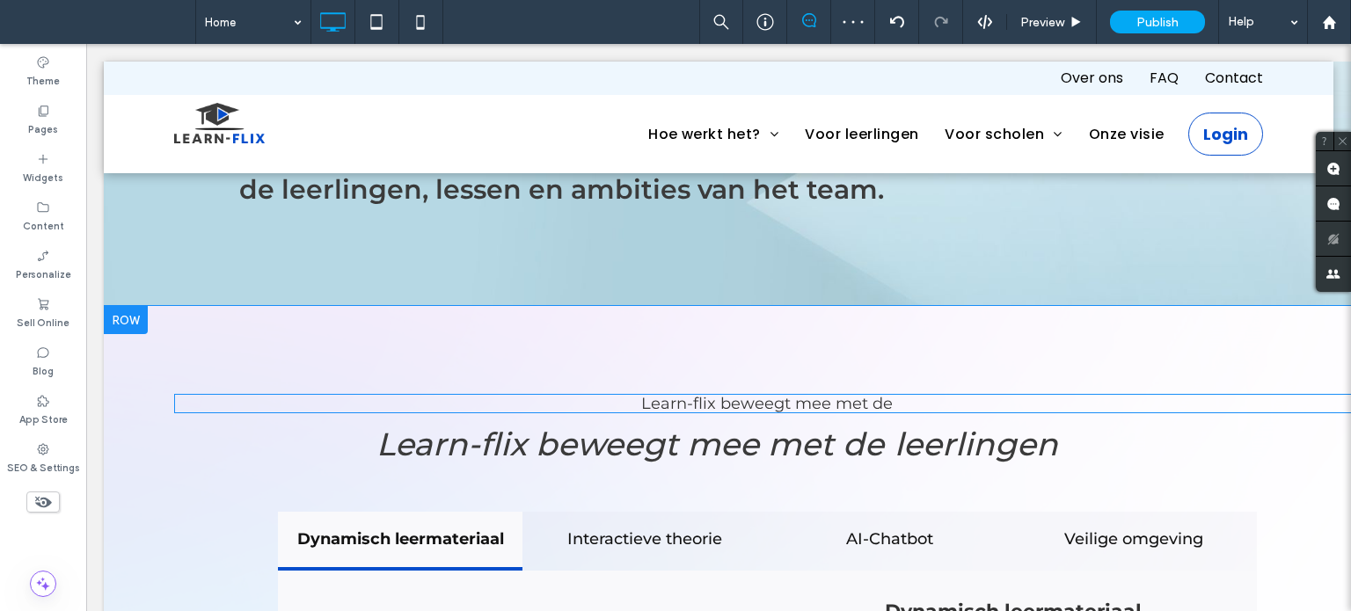
click at [746, 394] on span at bounding box center [767, 403] width 1186 height 19
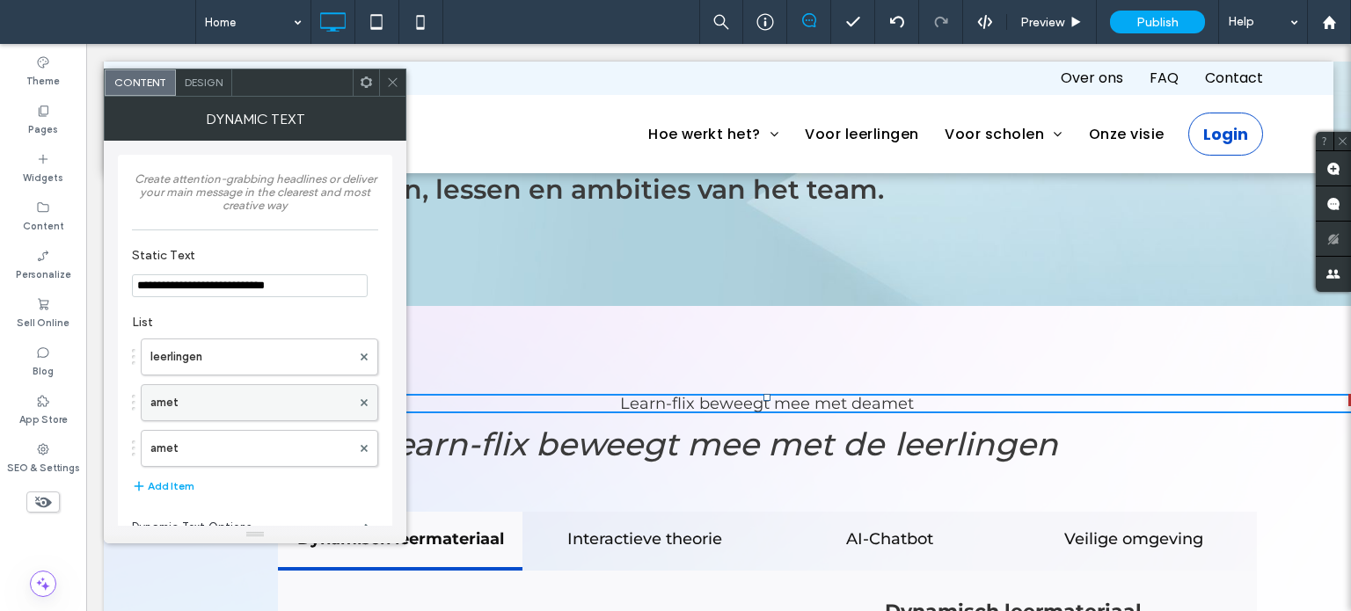
click at [201, 401] on label "amet" at bounding box center [250, 402] width 201 height 35
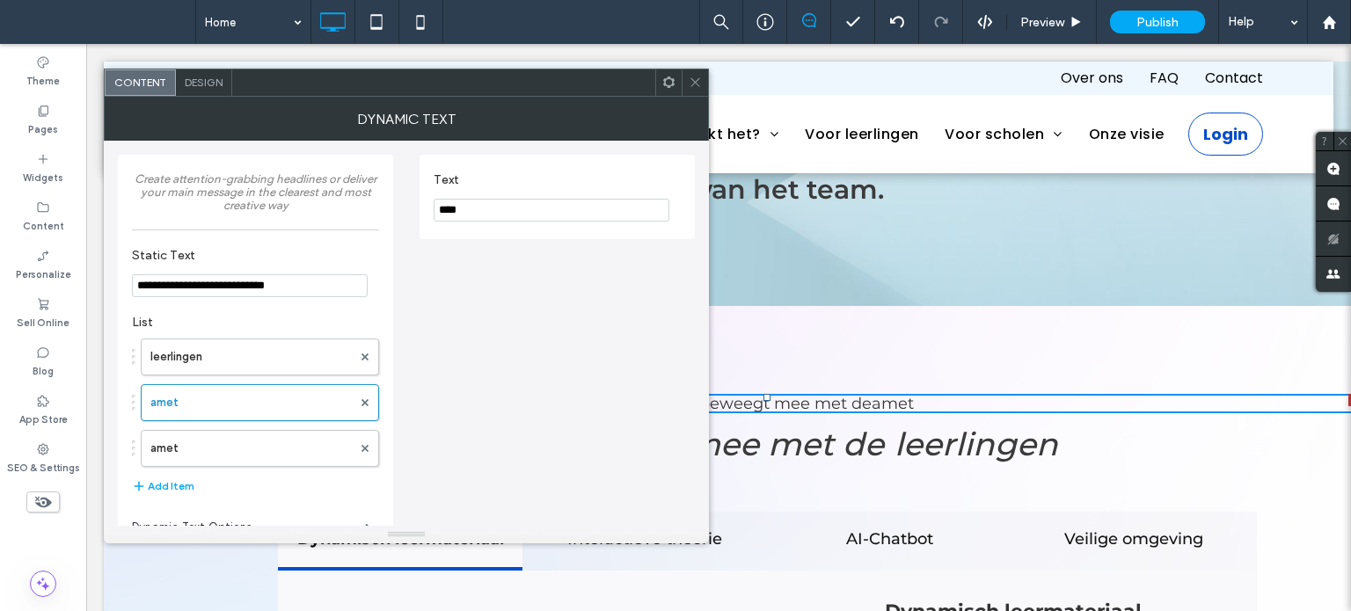
drag, startPoint x: 499, startPoint y: 210, endPoint x: 393, endPoint y: 210, distance: 105.5
click at [398, 210] on div "**********" at bounding box center [406, 354] width 577 height 427
paste input "****"
type input "********"
click at [704, 84] on div at bounding box center [695, 82] width 26 height 26
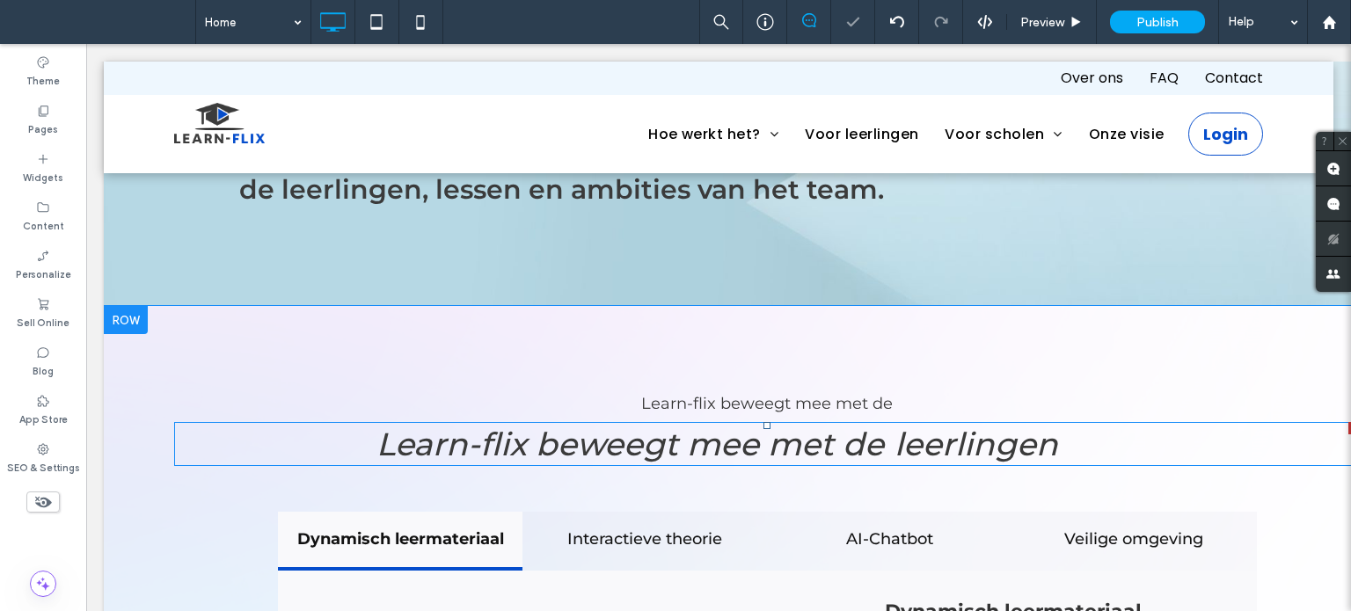
click at [735, 422] on span at bounding box center [767, 444] width 1186 height 44
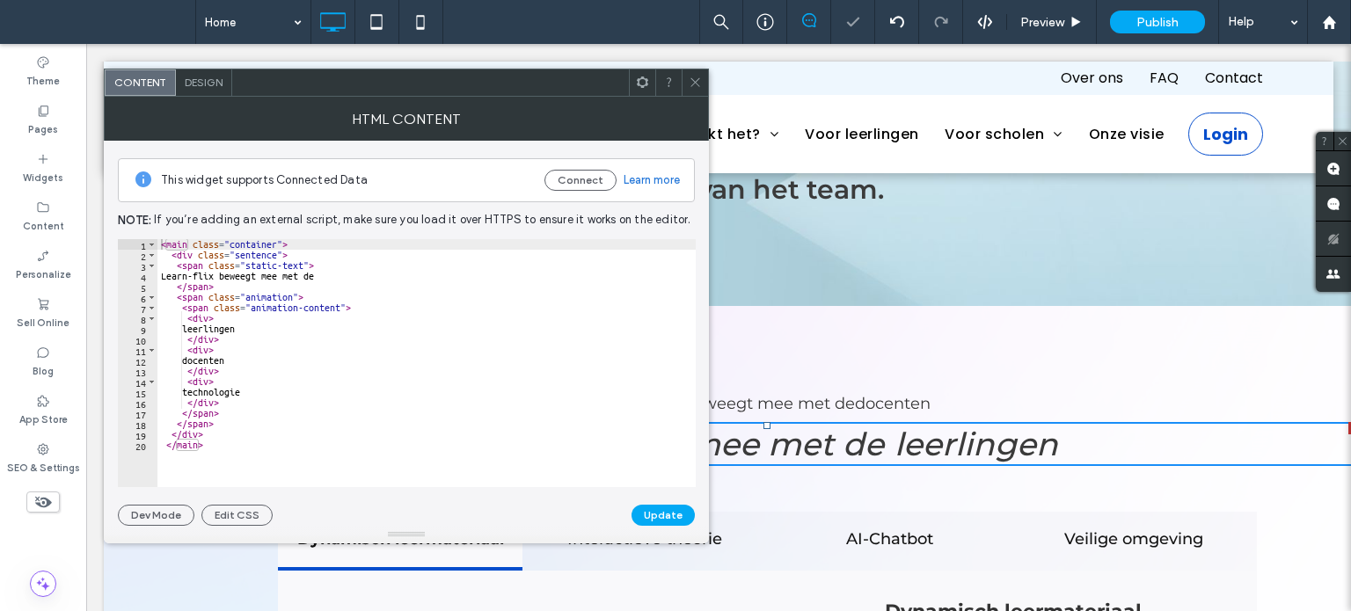
type textarea "**********"
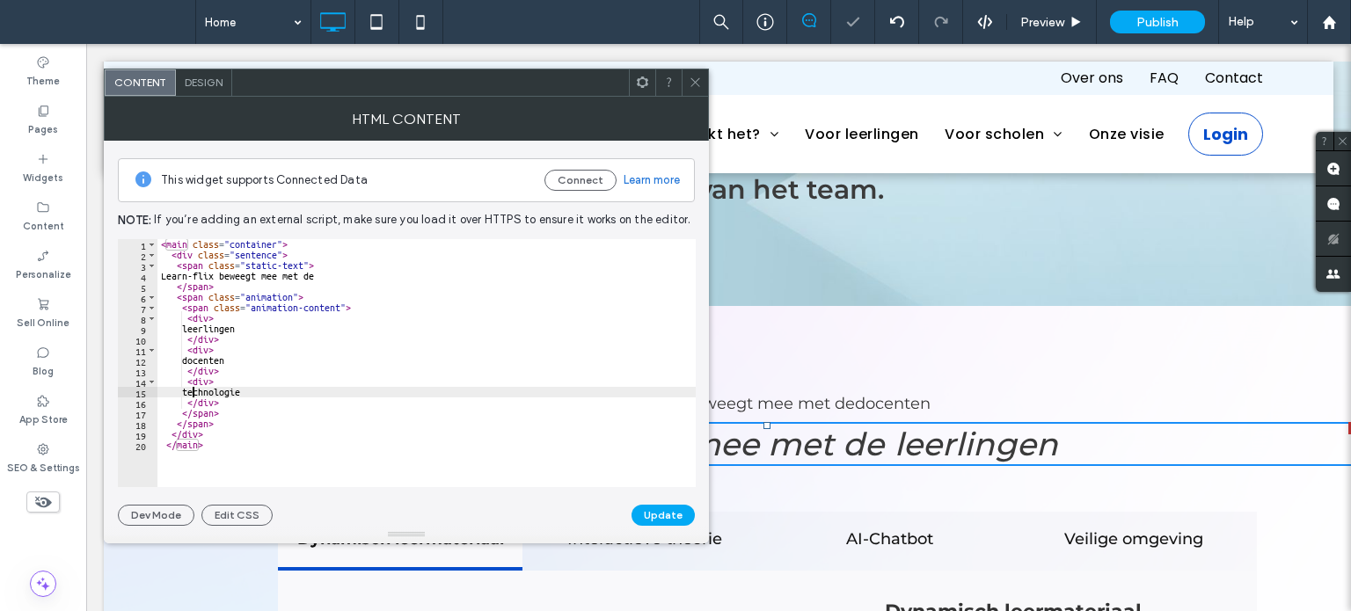
drag, startPoint x: 191, startPoint y: 386, endPoint x: 288, endPoint y: 385, distance: 97.6
click at [295, 390] on div "< main class = "container" > < div class = "sentence" > < span class = "static-…" at bounding box center [426, 374] width 538 height 270
click at [693, 78] on icon at bounding box center [695, 82] width 13 height 13
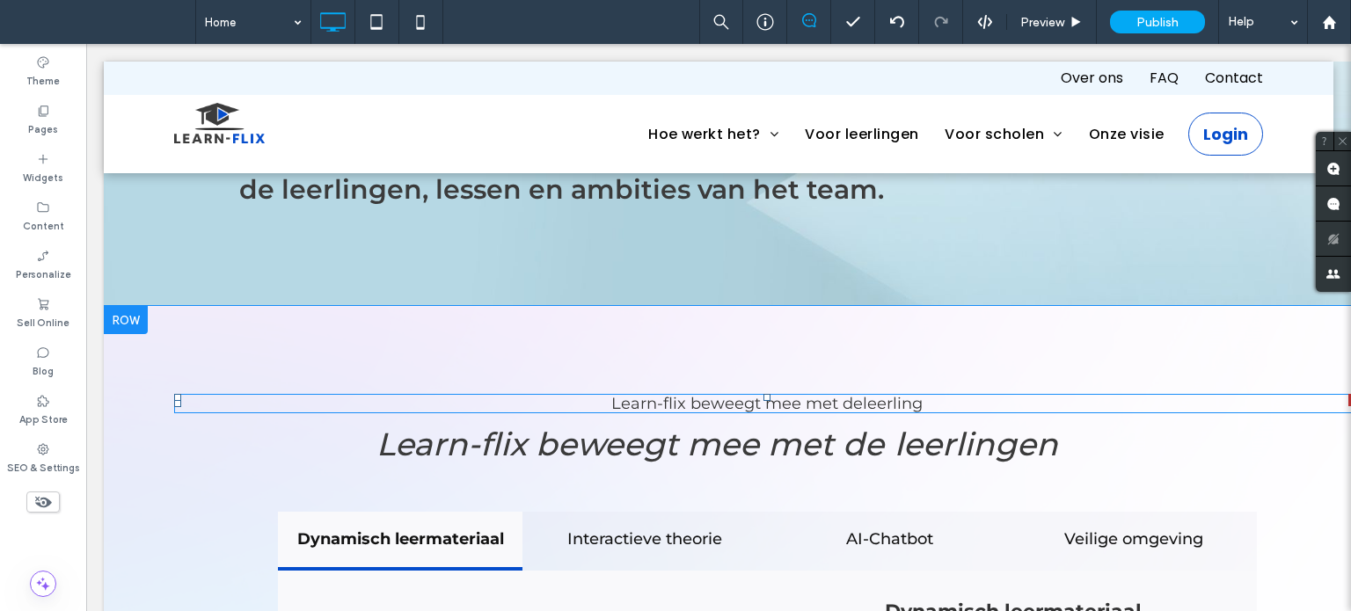
click at [765, 394] on span at bounding box center [767, 403] width 1186 height 19
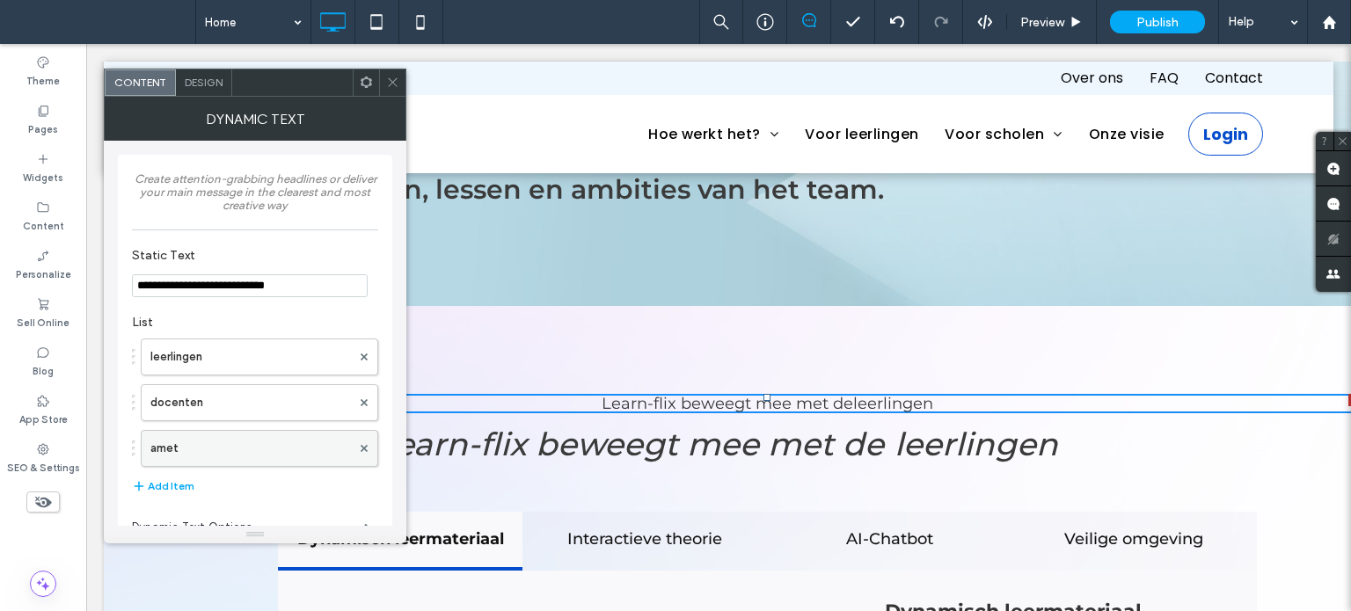
click at [191, 447] on label "amet" at bounding box center [250, 448] width 201 height 35
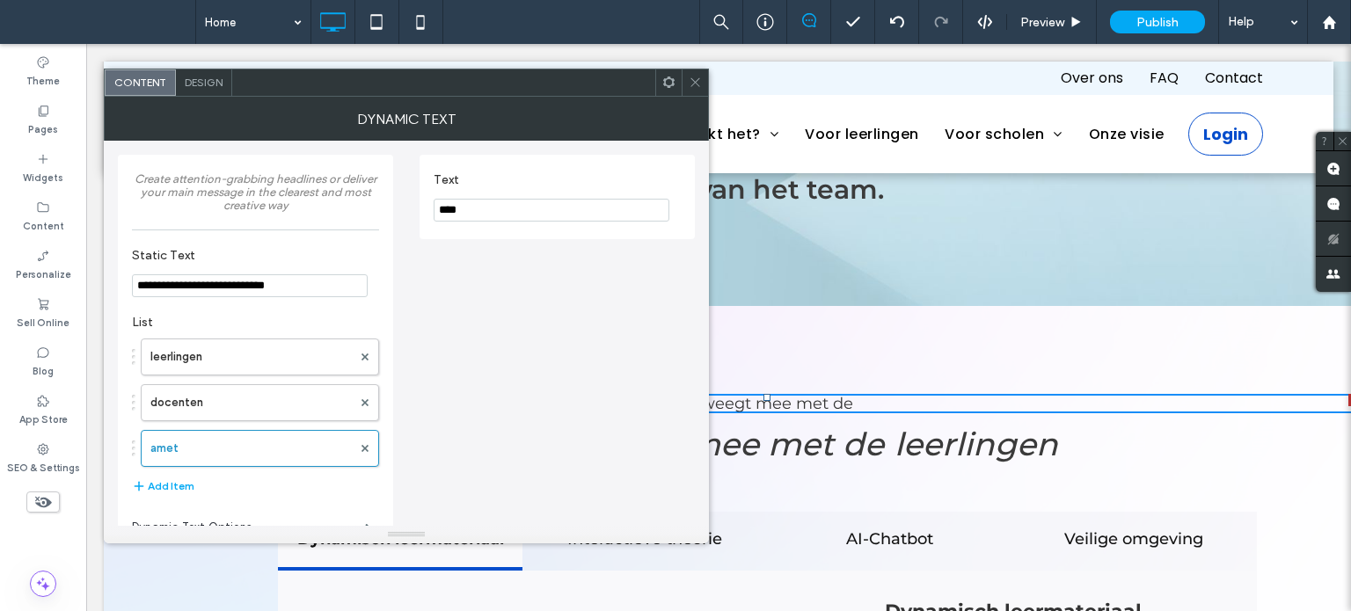
drag, startPoint x: 432, startPoint y: 206, endPoint x: 347, endPoint y: 189, distance: 86.1
click at [330, 196] on div "**********" at bounding box center [406, 354] width 577 height 427
paste input "*******"
type input "**********"
click at [195, 84] on span "Design" at bounding box center [204, 82] width 38 height 13
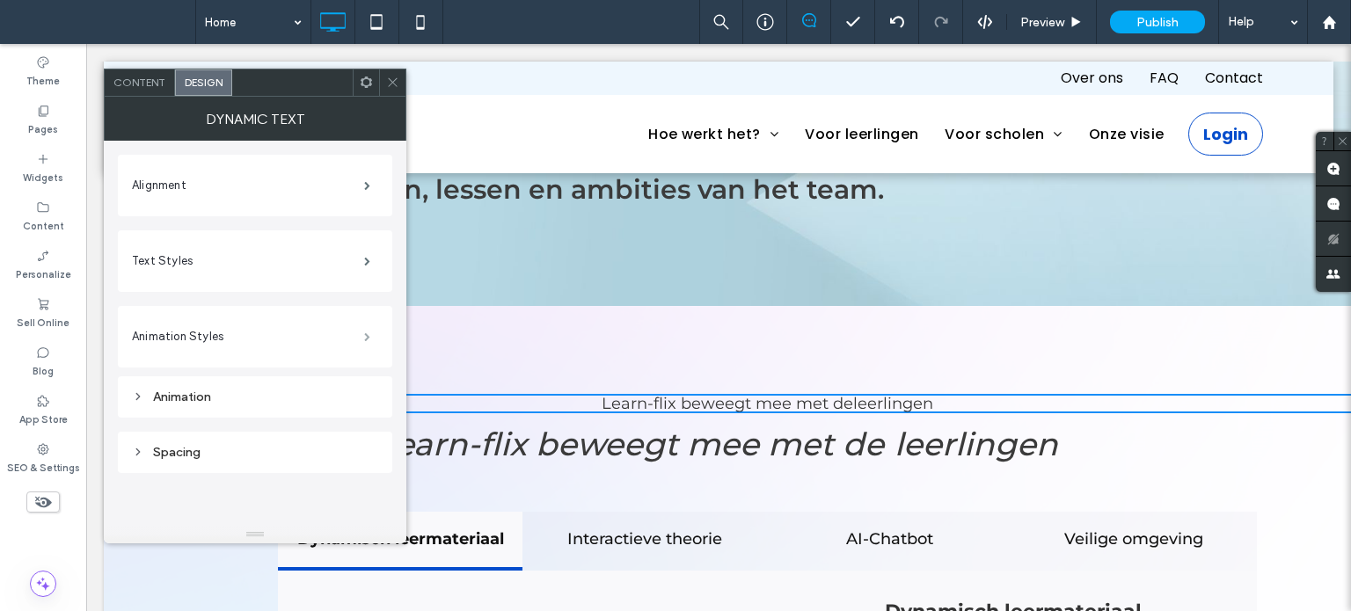
click at [364, 332] on span at bounding box center [367, 336] width 6 height 9
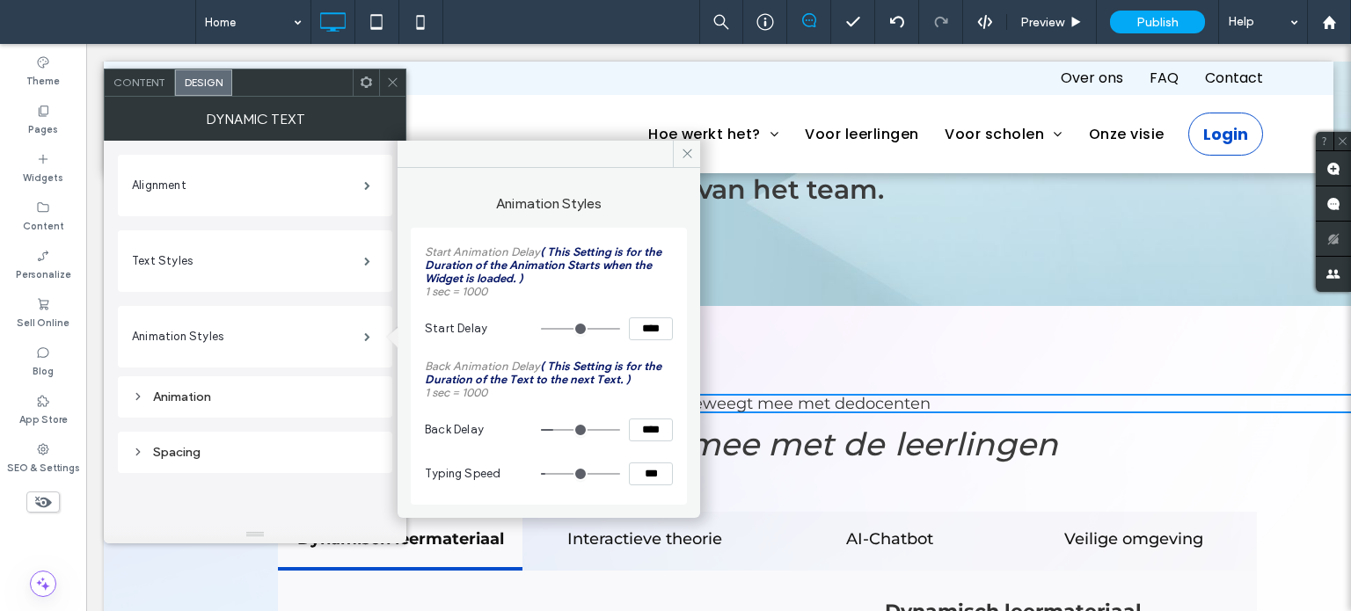
click at [319, 392] on div "Animation" at bounding box center [255, 397] width 246 height 15
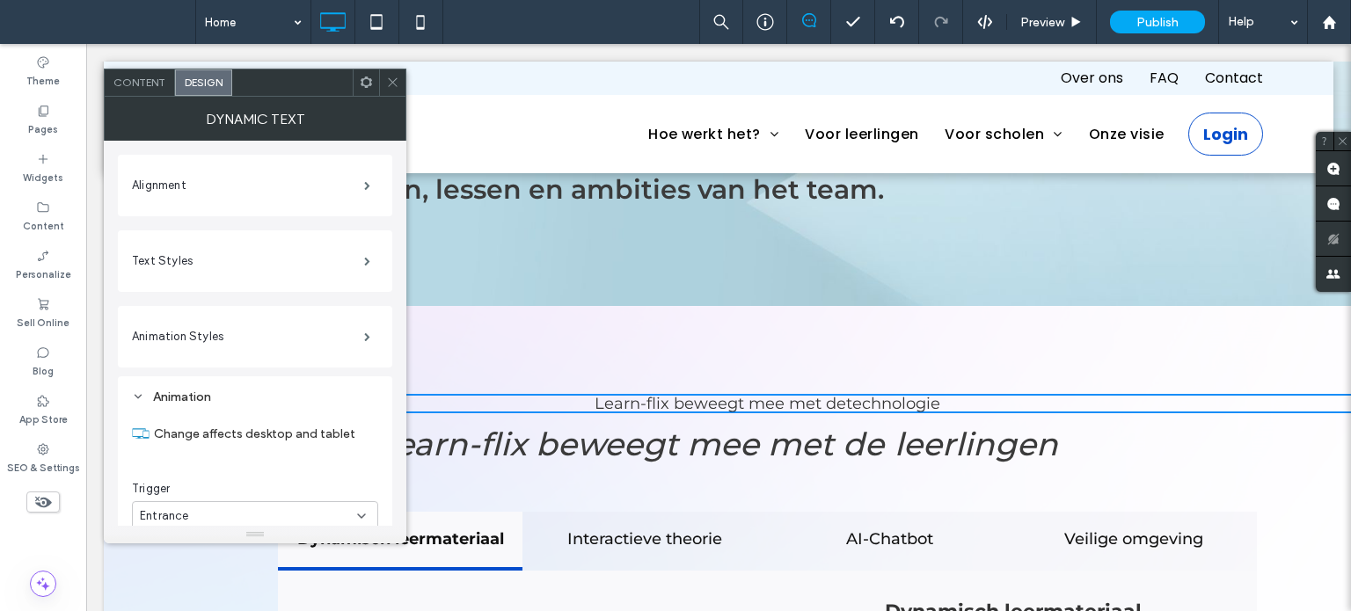
scroll to position [0, 0]
click at [222, 251] on label "Text Styles" at bounding box center [248, 261] width 232 height 35
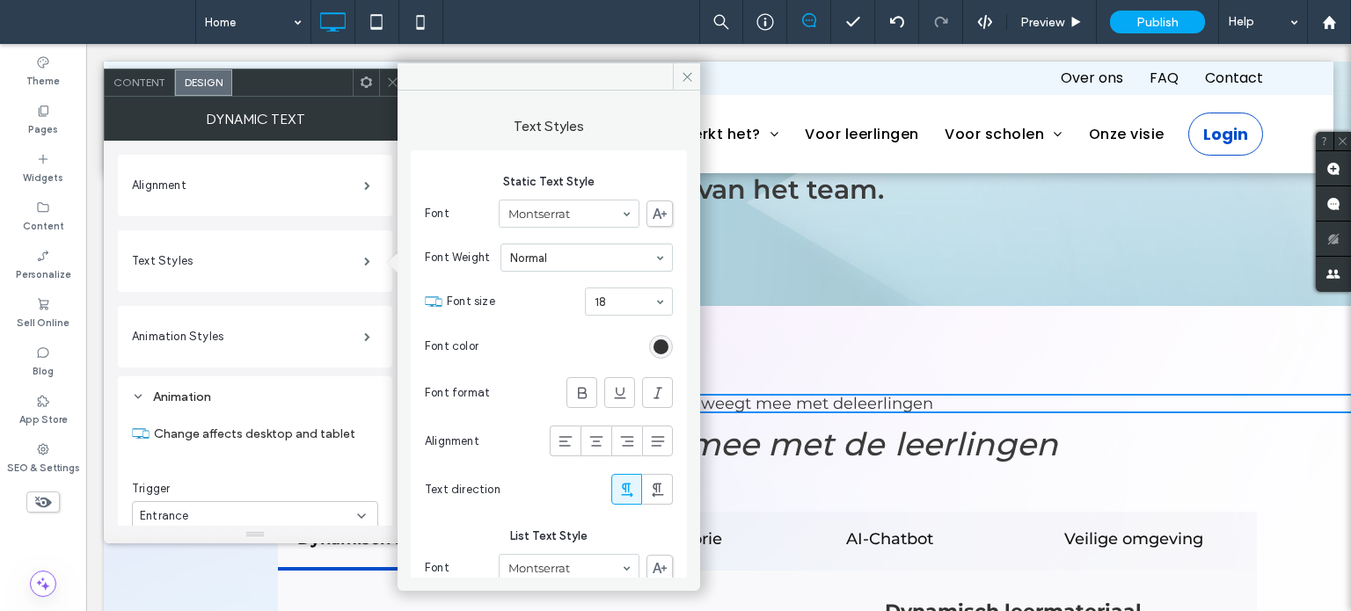
click at [388, 77] on icon at bounding box center [392, 82] width 13 height 13
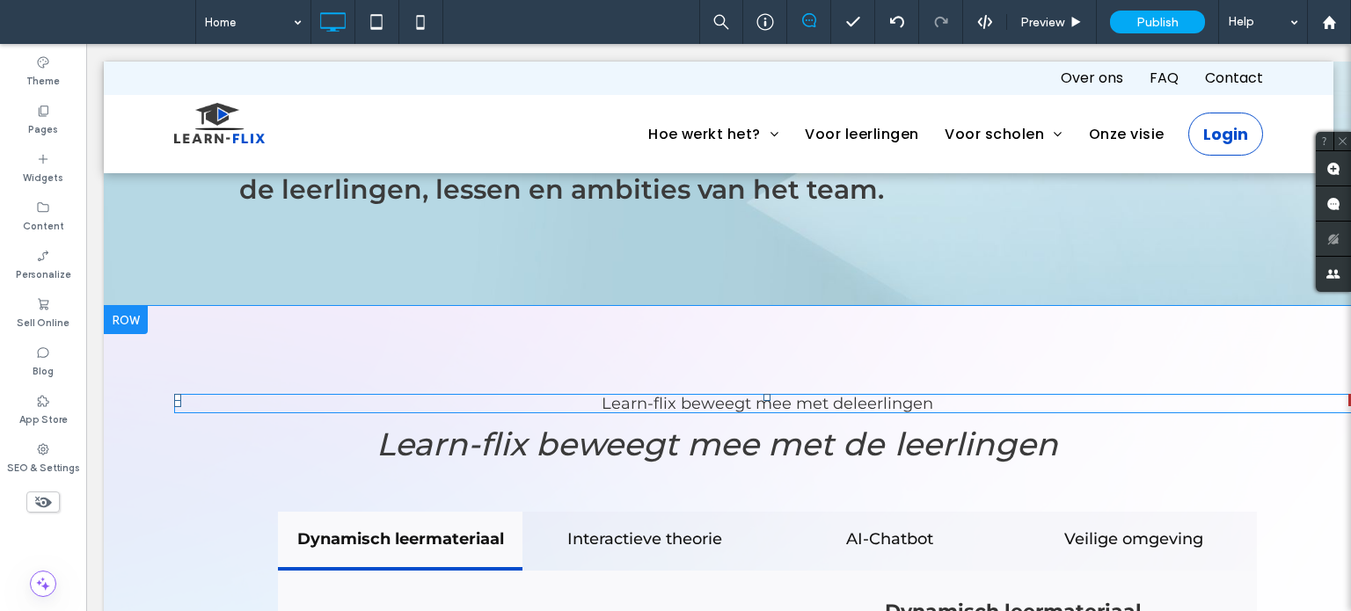
click at [702, 394] on span at bounding box center [767, 403] width 1186 height 19
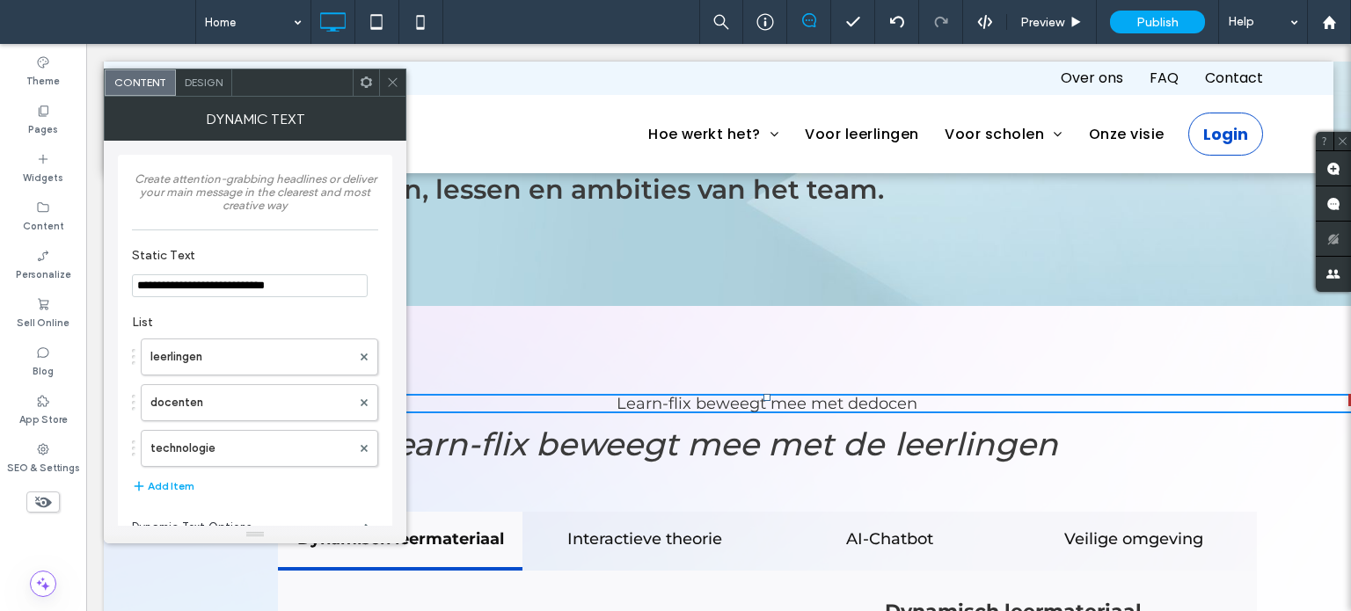
click at [209, 87] on span "Design" at bounding box center [204, 82] width 38 height 13
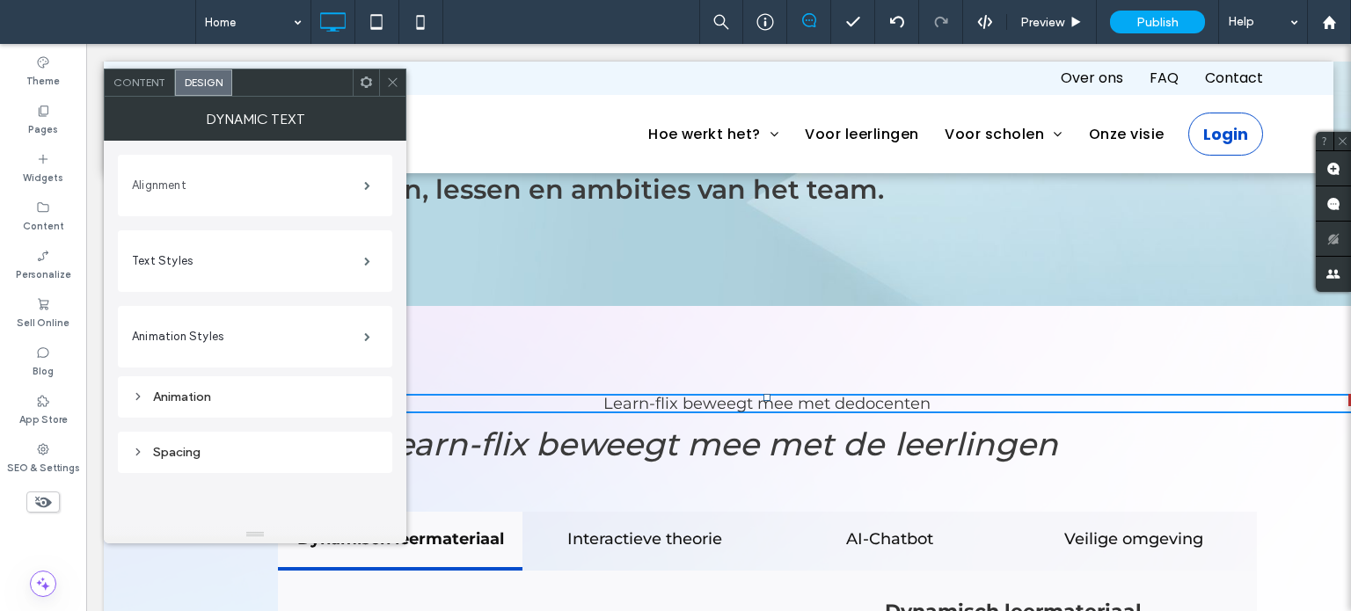
click at [350, 186] on label "Alignment" at bounding box center [248, 185] width 232 height 35
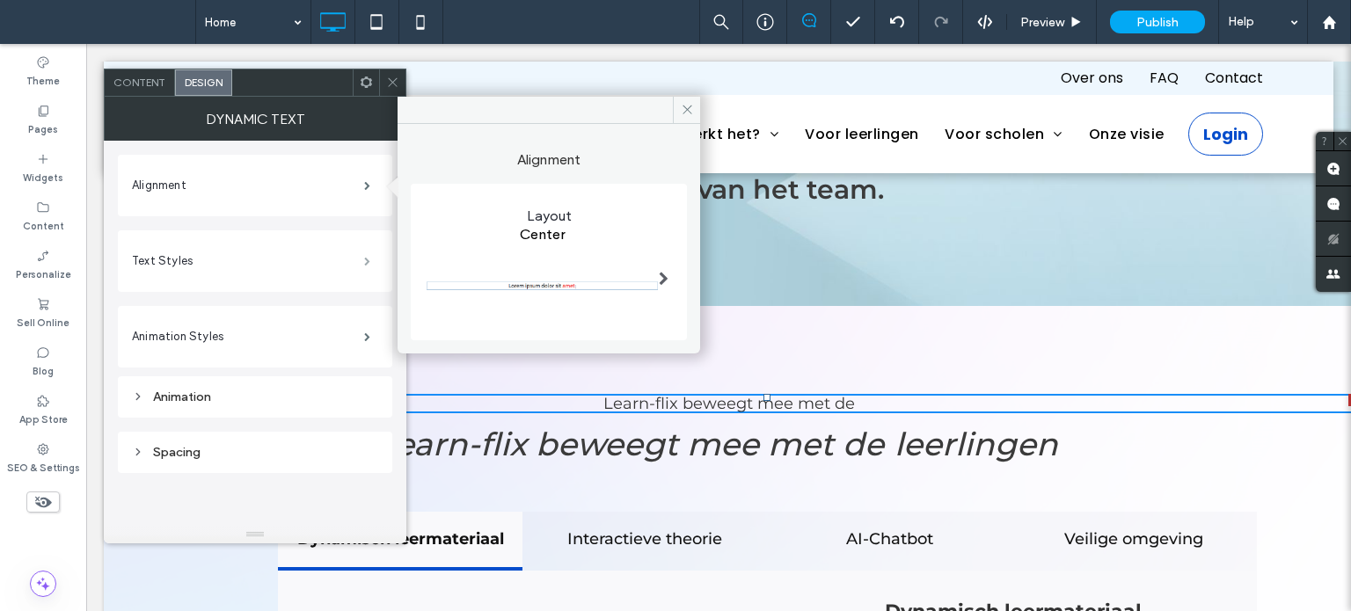
click at [368, 259] on span at bounding box center [367, 261] width 6 height 9
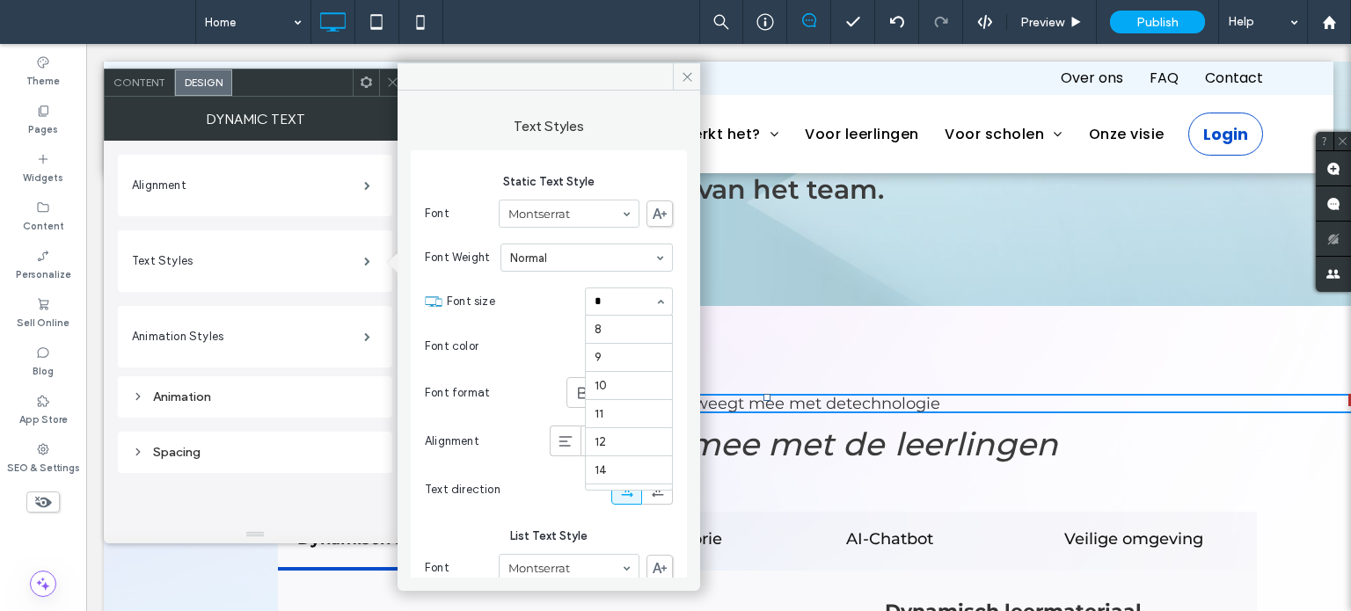
type input "**"
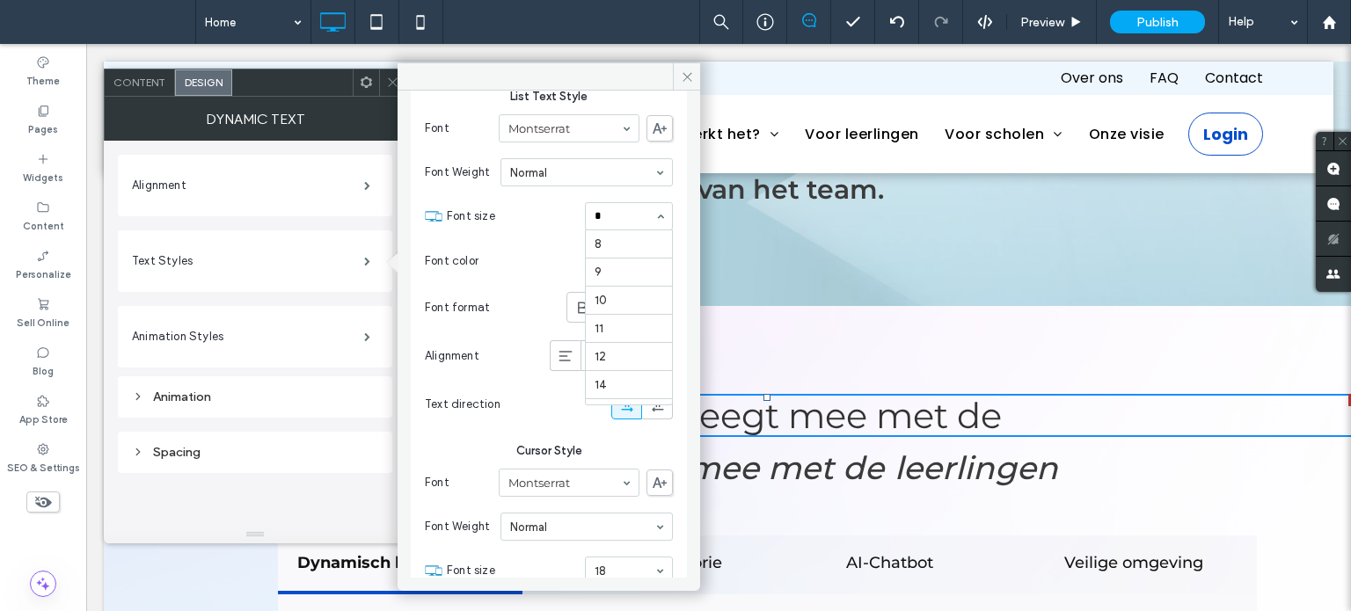
type input "**"
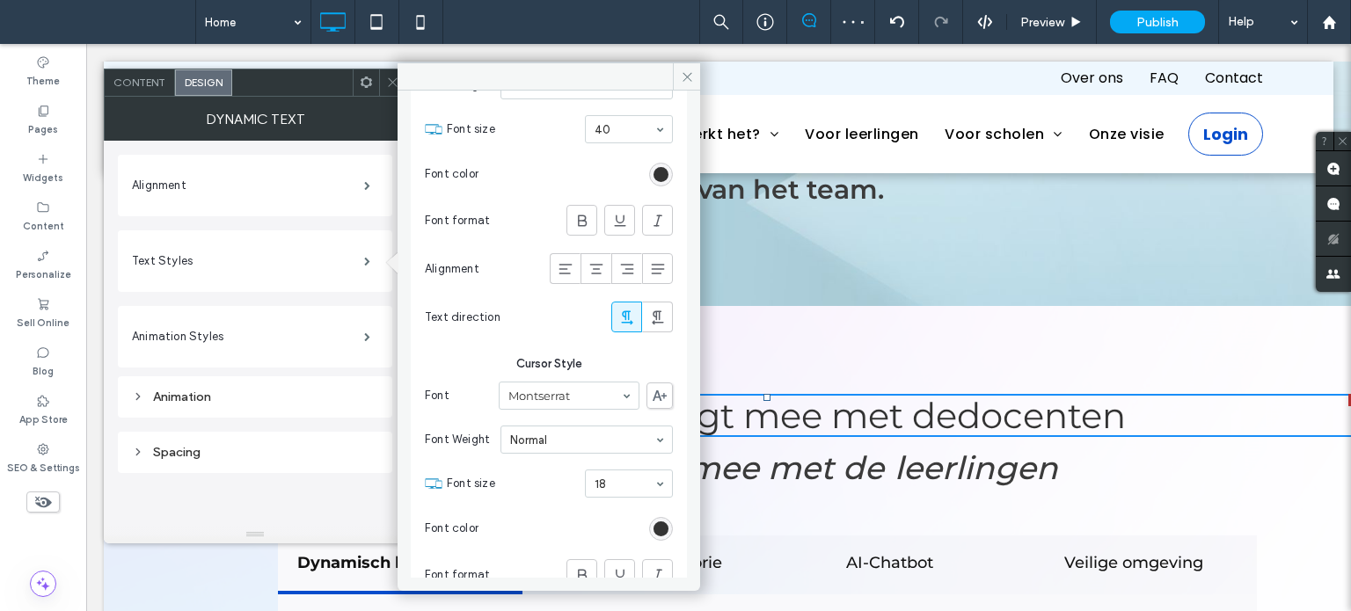
scroll to position [528, 0]
drag, startPoint x: 573, startPoint y: 210, endPoint x: 507, endPoint y: 217, distance: 66.3
click at [573, 211] on icon at bounding box center [582, 220] width 18 height 18
click at [573, 217] on icon at bounding box center [582, 220] width 18 height 18
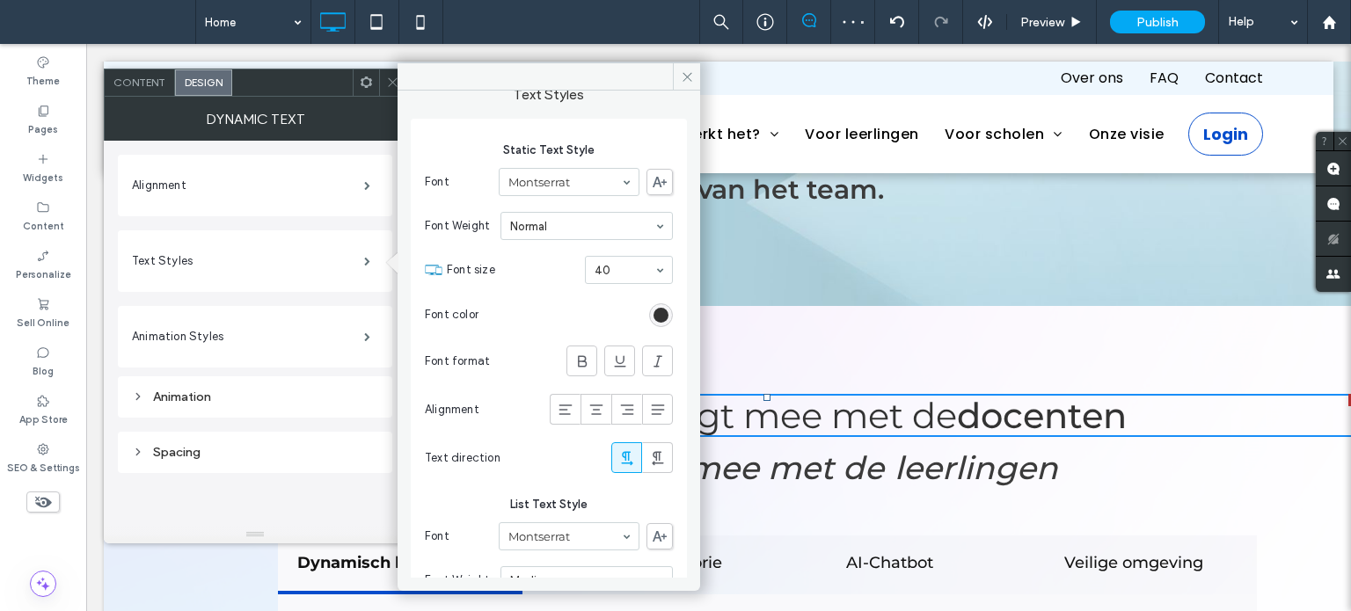
scroll to position [0, 0]
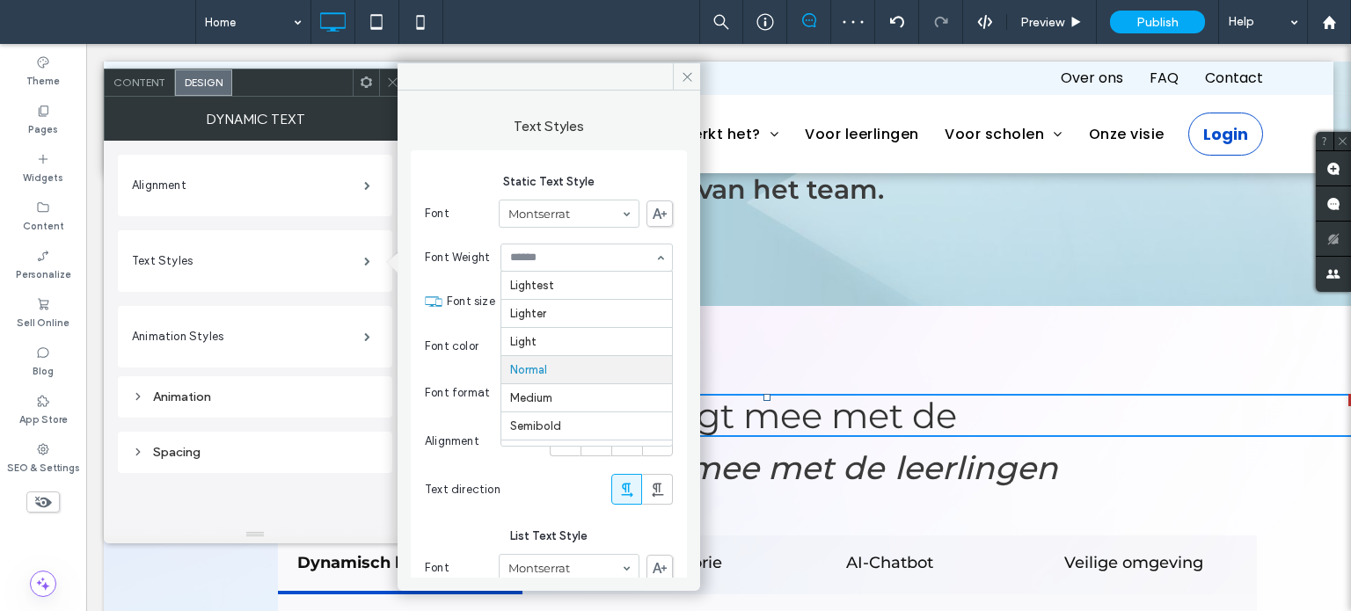
drag, startPoint x: 551, startPoint y: 255, endPoint x: 552, endPoint y: 287, distance: 31.7
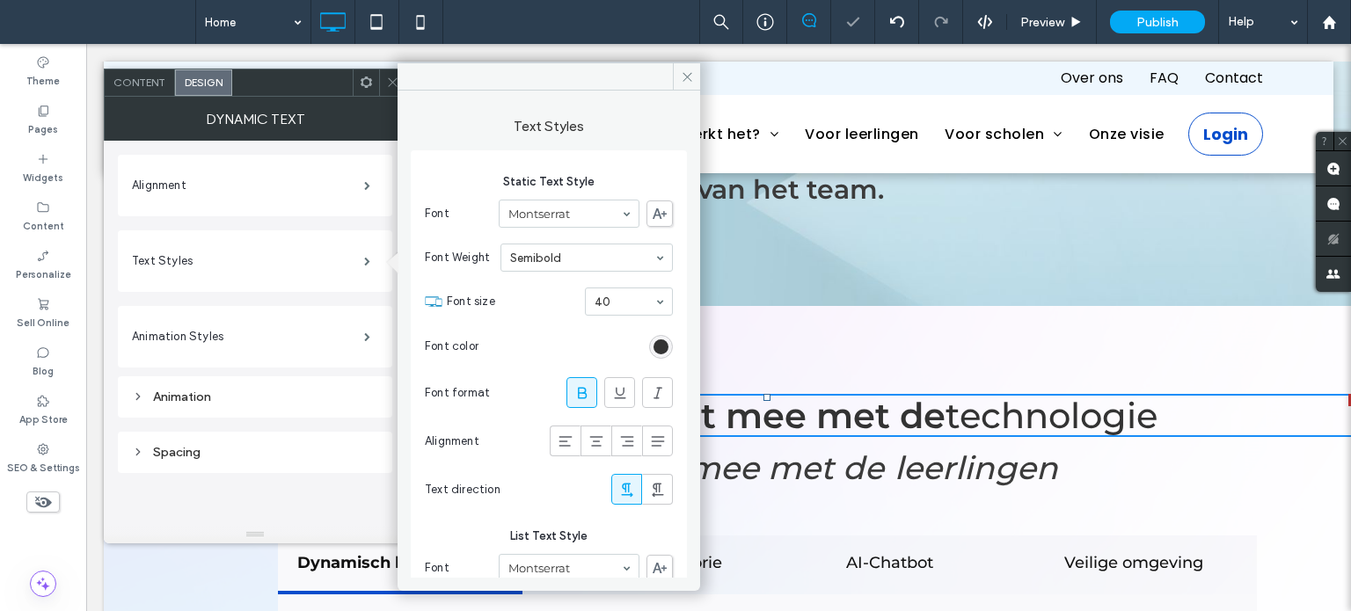
click at [558, 252] on input at bounding box center [582, 258] width 144 height 12
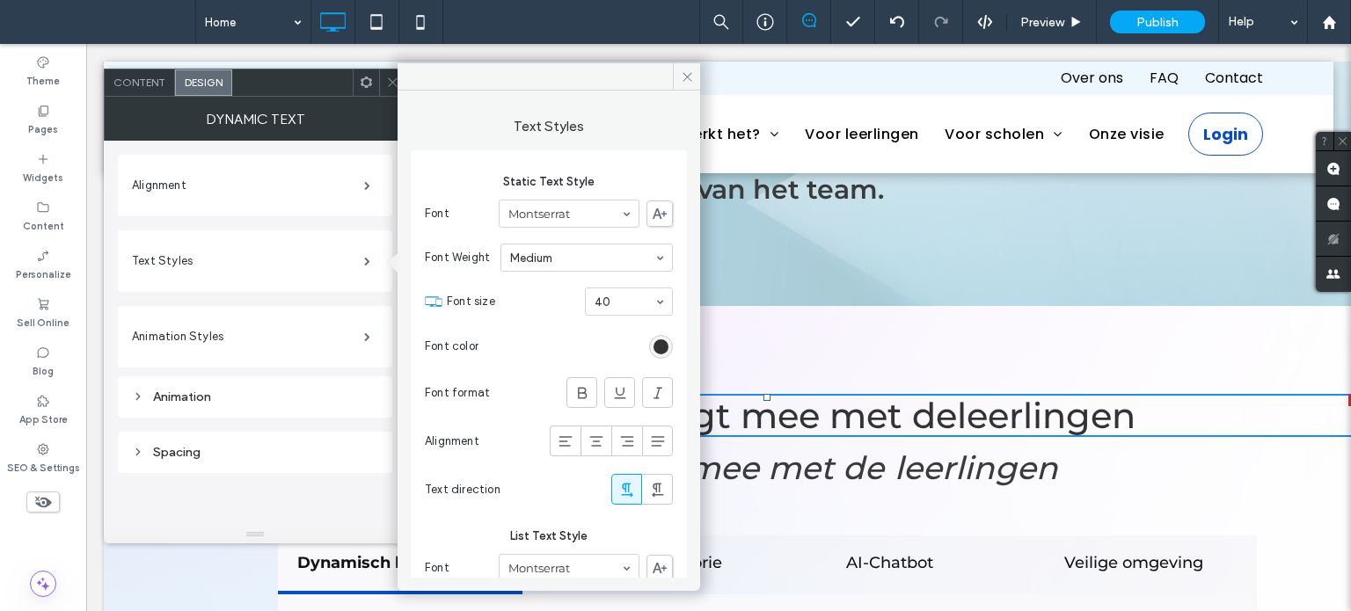
click at [657, 337] on div "rgb(51, 51, 51)" at bounding box center [661, 347] width 24 height 24
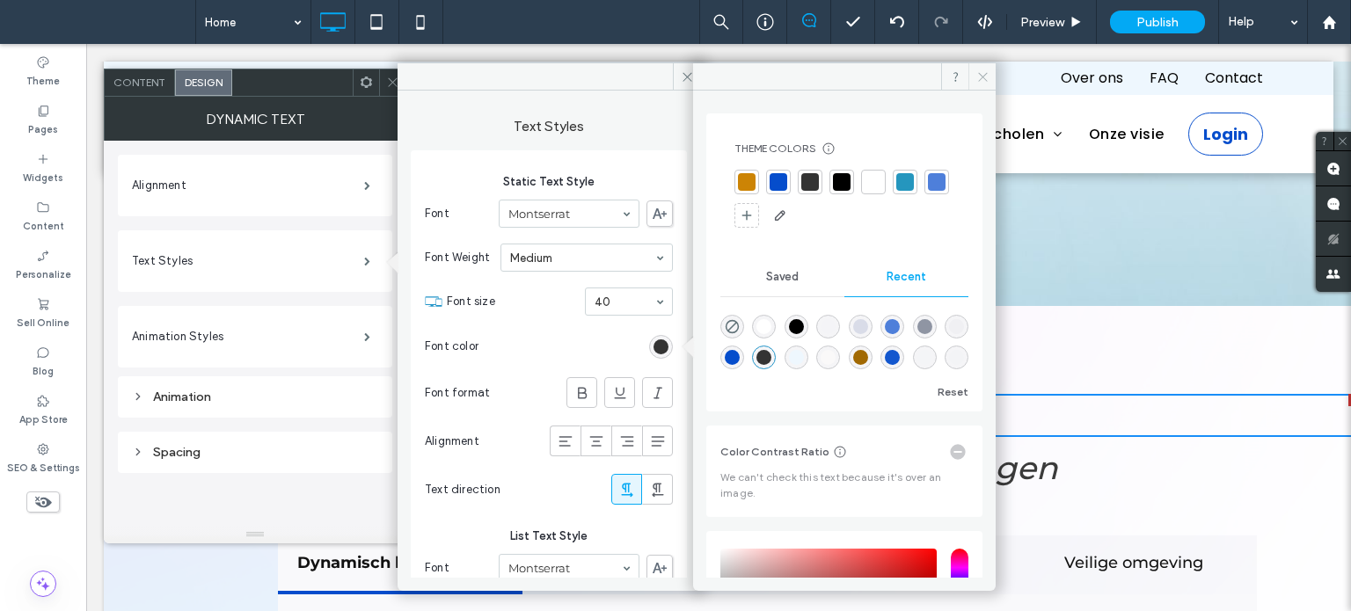
drag, startPoint x: 984, startPoint y: 73, endPoint x: 614, endPoint y: 111, distance: 372.2
click at [983, 73] on icon at bounding box center [982, 76] width 13 height 13
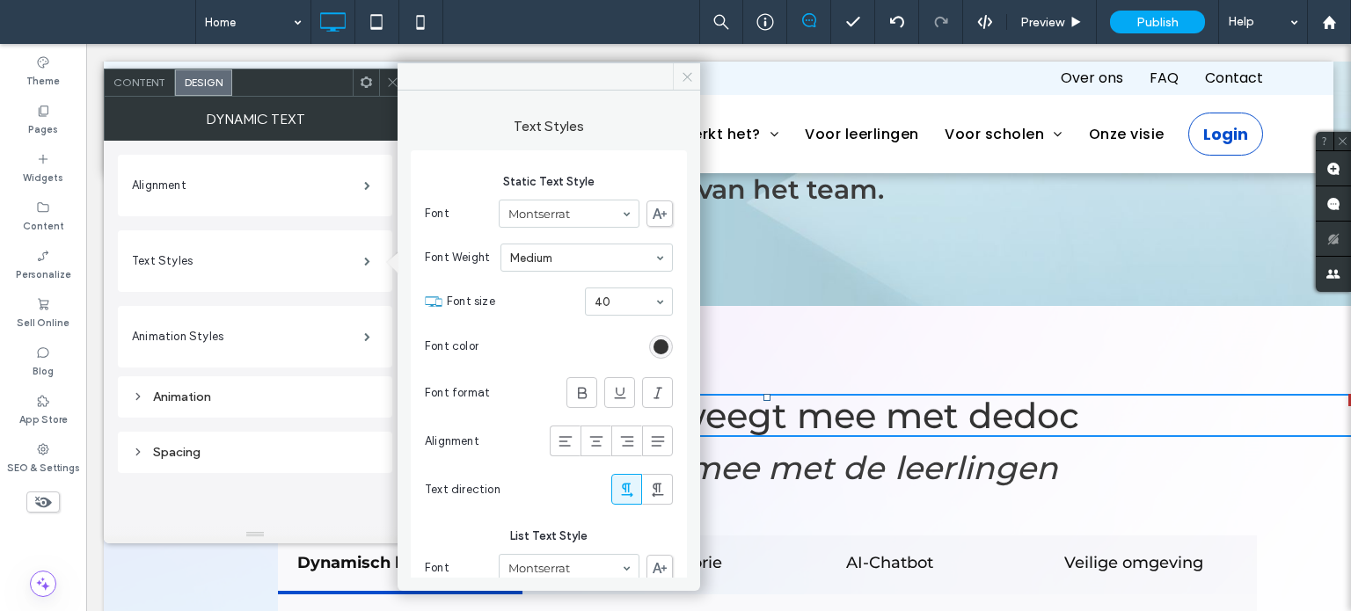
click at [675, 77] on span at bounding box center [686, 76] width 27 height 26
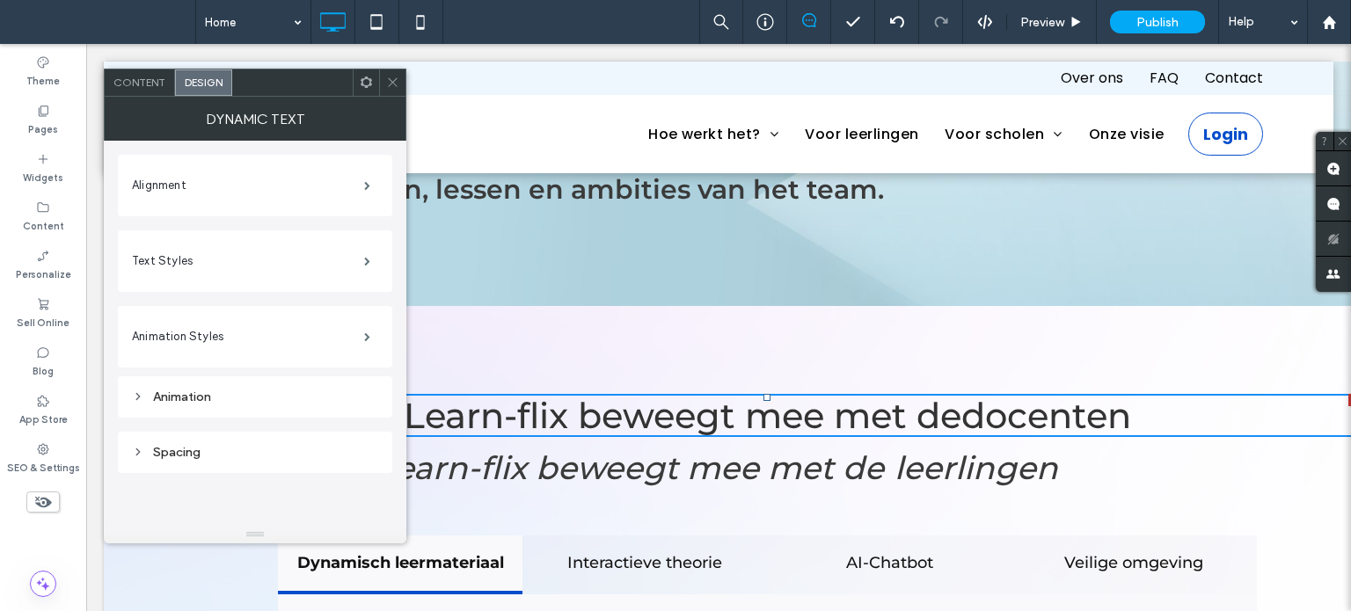
click at [398, 80] on icon at bounding box center [392, 82] width 13 height 13
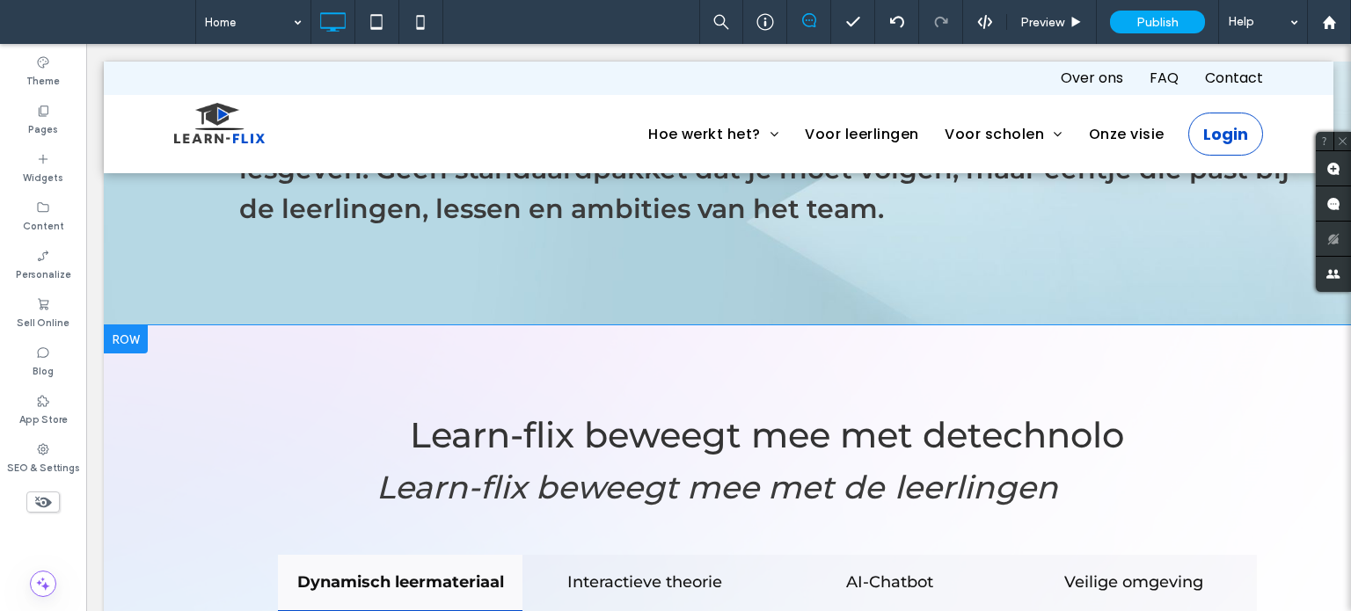
scroll to position [2111, 0]
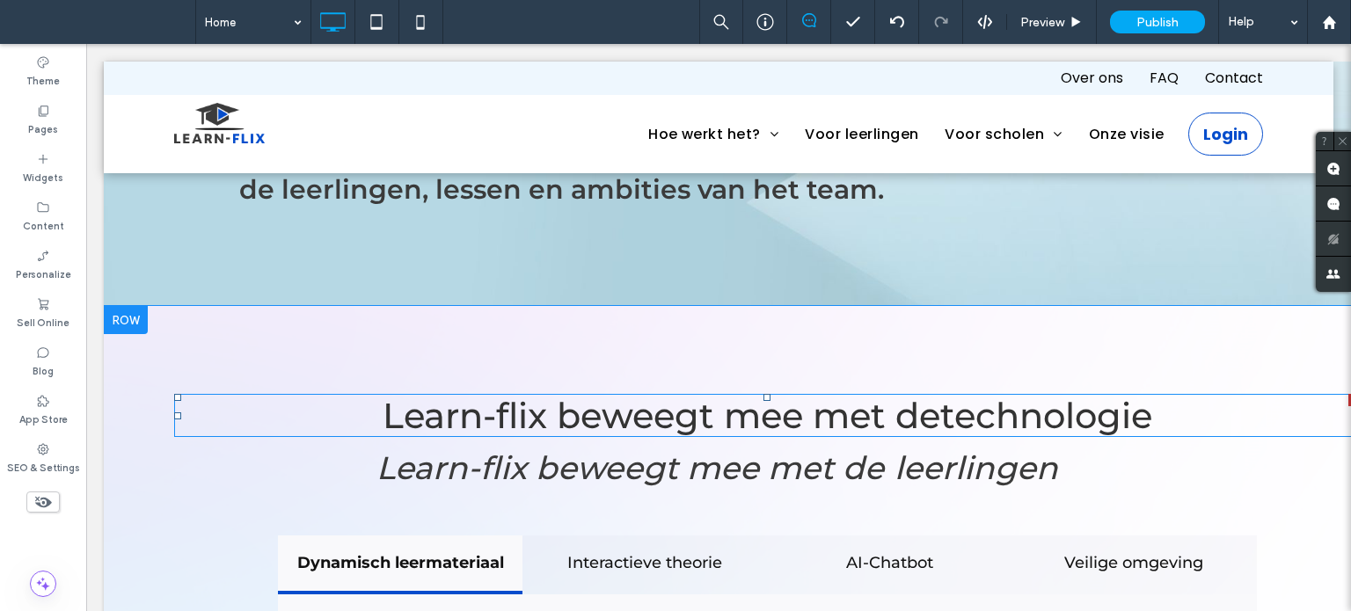
click at [450, 394] on span at bounding box center [767, 415] width 1186 height 43
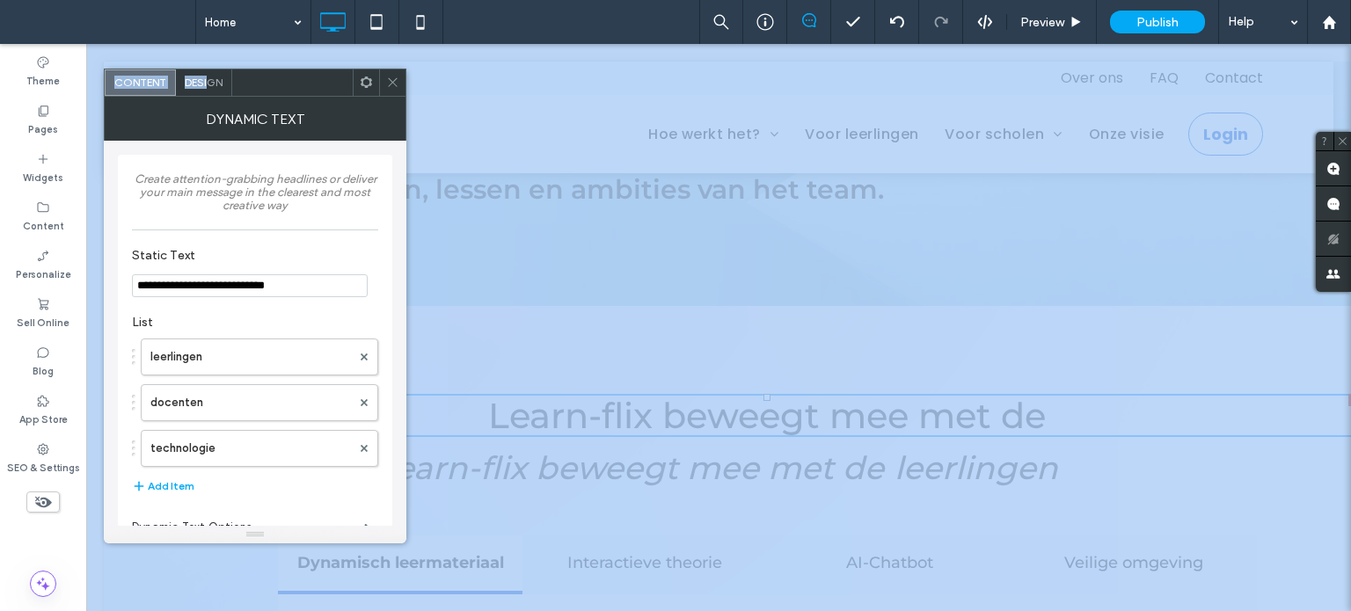
click at [208, 81] on span "Design" at bounding box center [204, 82] width 38 height 13
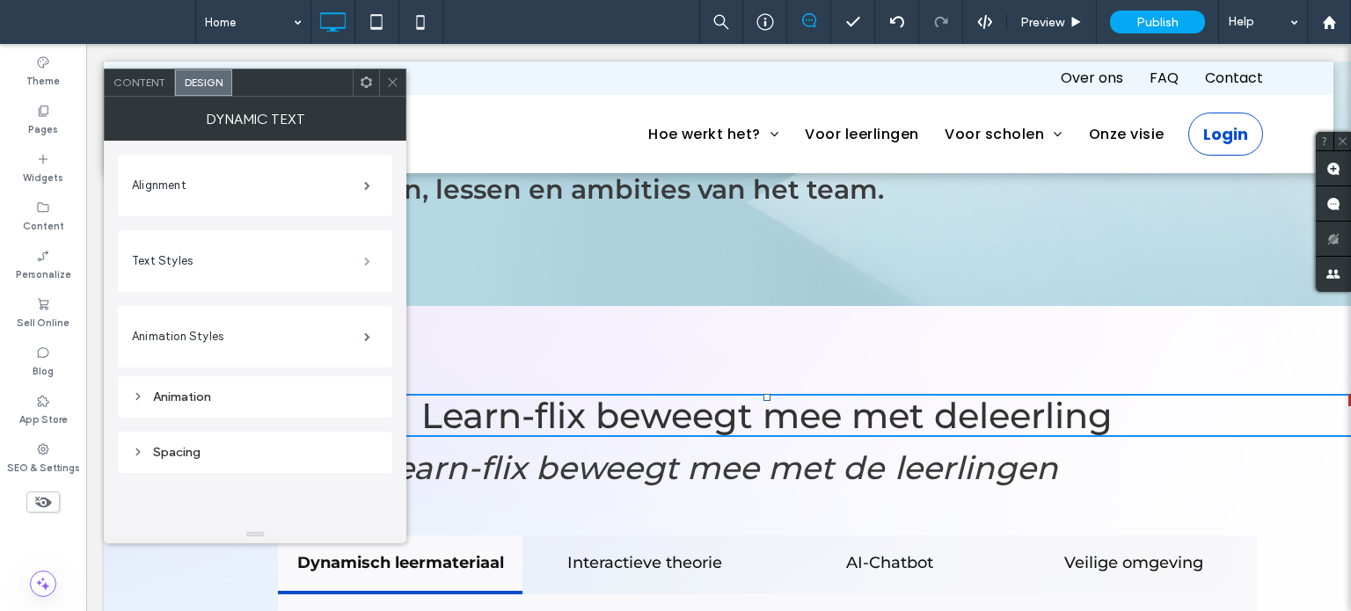
drag, startPoint x: 376, startPoint y: 263, endPoint x: 392, endPoint y: 274, distance: 19.0
click at [370, 262] on span at bounding box center [367, 261] width 6 height 9
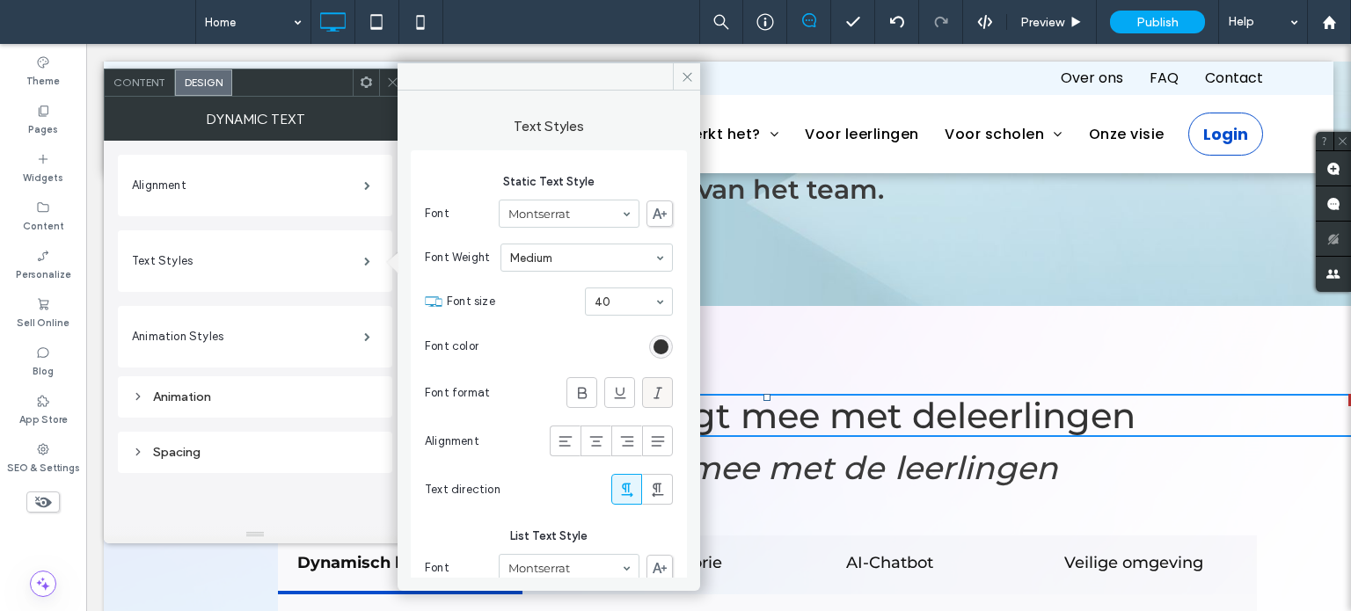
click at [651, 390] on icon at bounding box center [658, 393] width 18 height 18
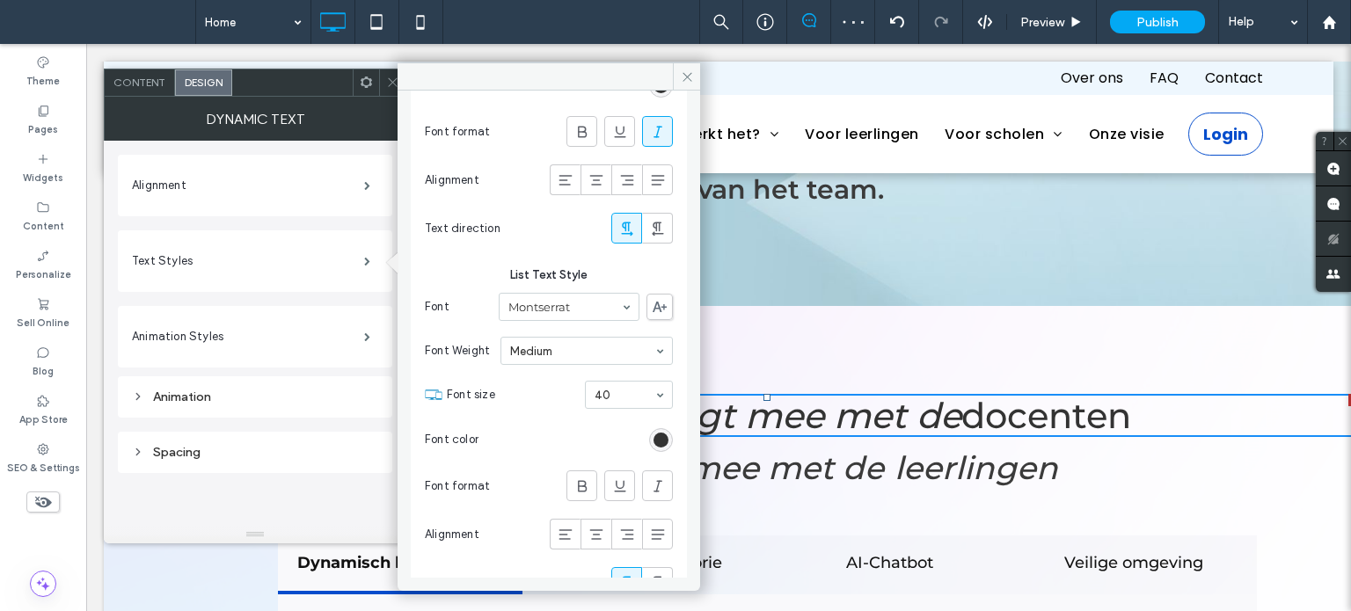
scroll to position [264, 0]
click at [649, 469] on span at bounding box center [658, 483] width 18 height 29
click at [386, 77] on icon at bounding box center [392, 82] width 13 height 13
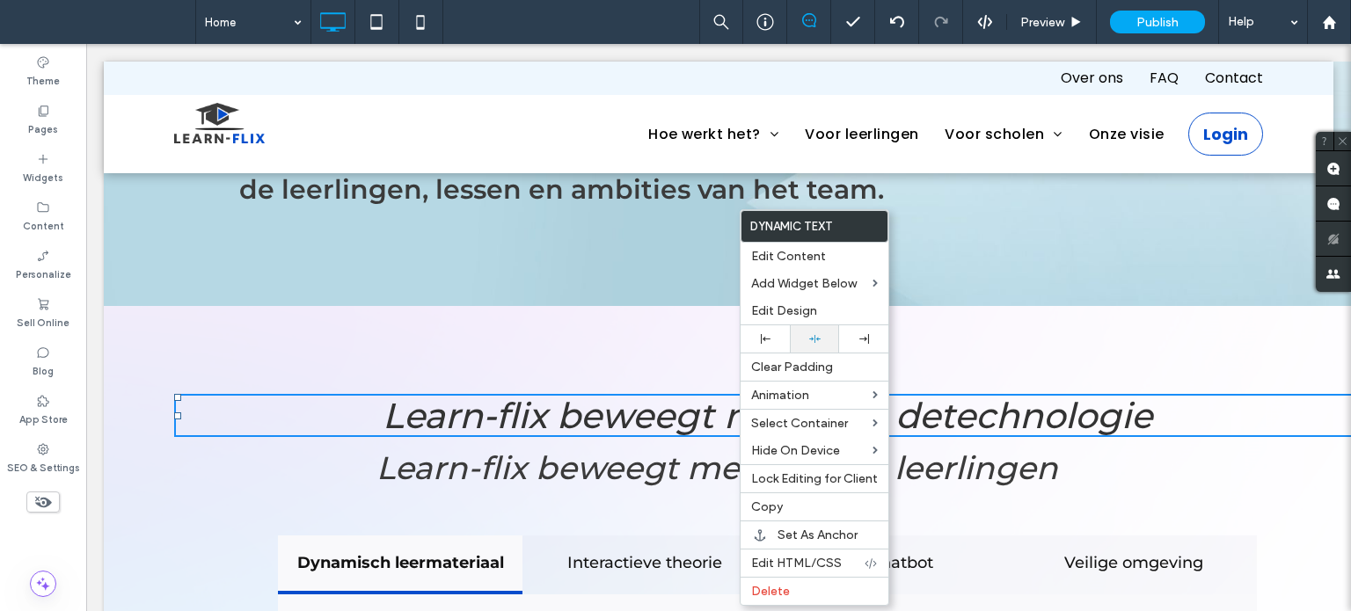
click at [813, 341] on icon at bounding box center [814, 338] width 11 height 11
drag, startPoint x: 889, startPoint y: 393, endPoint x: 643, endPoint y: 439, distance: 250.5
click at [643, 444] on span "Learn-flix beweegt mee met de" at bounding box center [629, 467] width 507 height 47
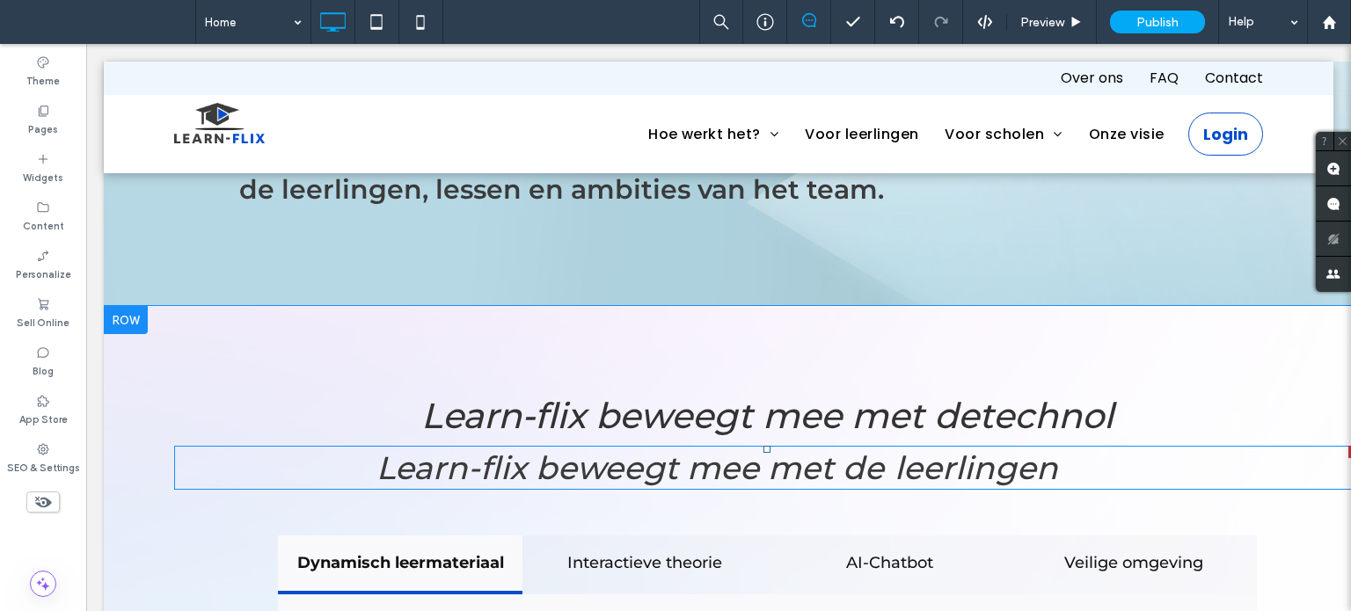
click at [640, 446] on span at bounding box center [767, 468] width 1186 height 44
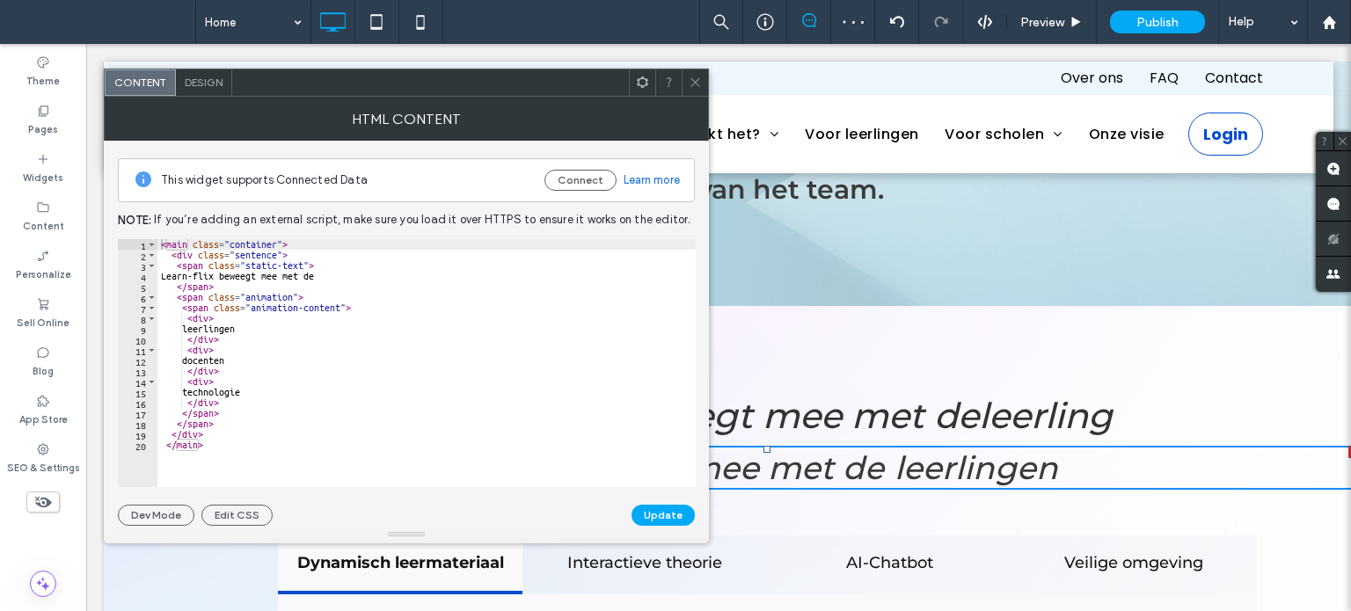
drag, startPoint x: 698, startPoint y: 87, endPoint x: 962, endPoint y: 430, distance: 432.7
click at [698, 87] on icon at bounding box center [695, 82] width 13 height 13
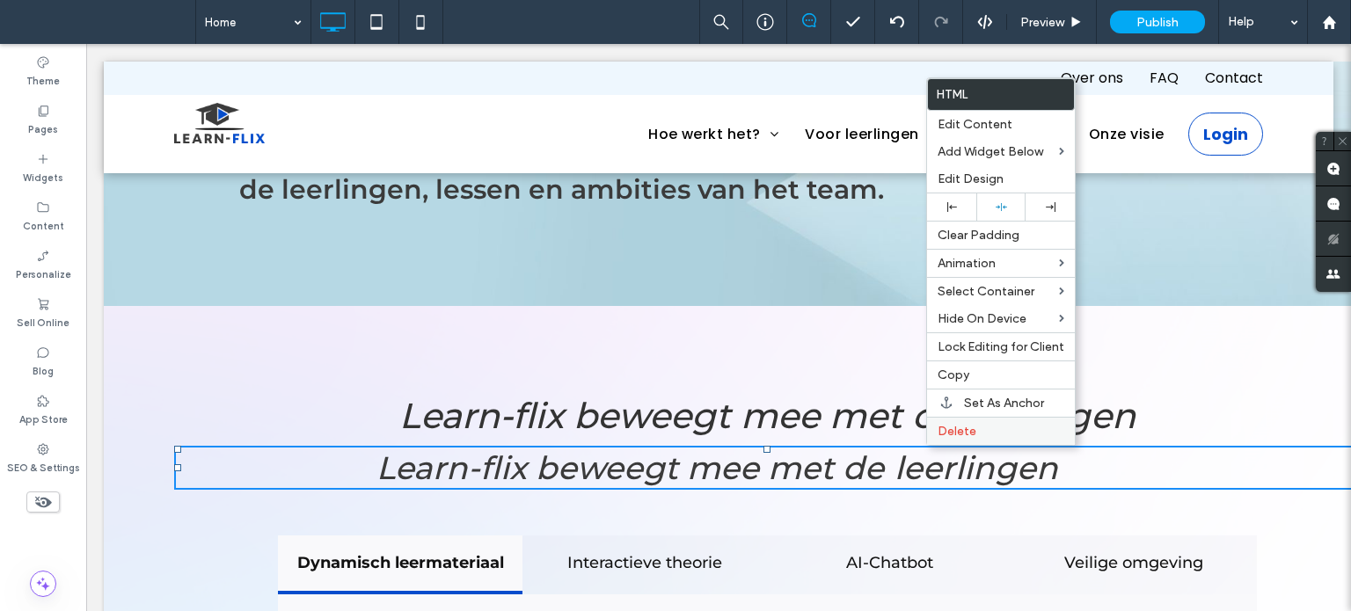
drag, startPoint x: 964, startPoint y: 423, endPoint x: 947, endPoint y: 422, distance: 16.7
click at [965, 424] on span "Delete" at bounding box center [957, 431] width 39 height 15
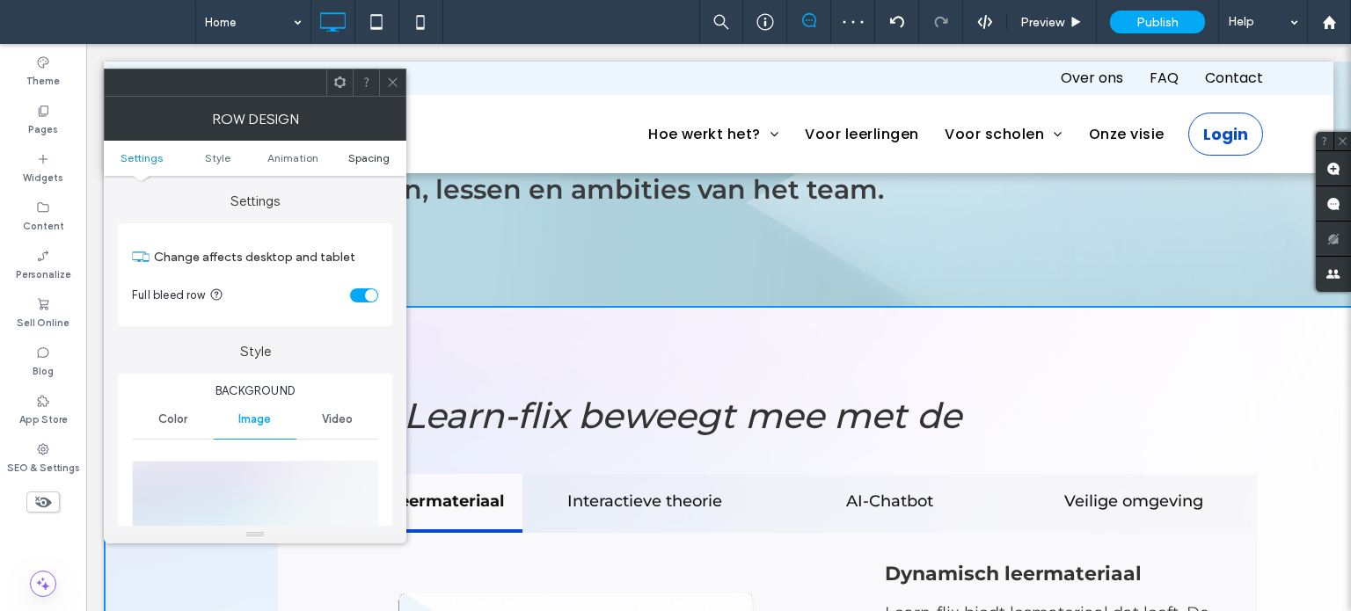
click at [376, 157] on span "Spacing" at bounding box center [368, 157] width 41 height 13
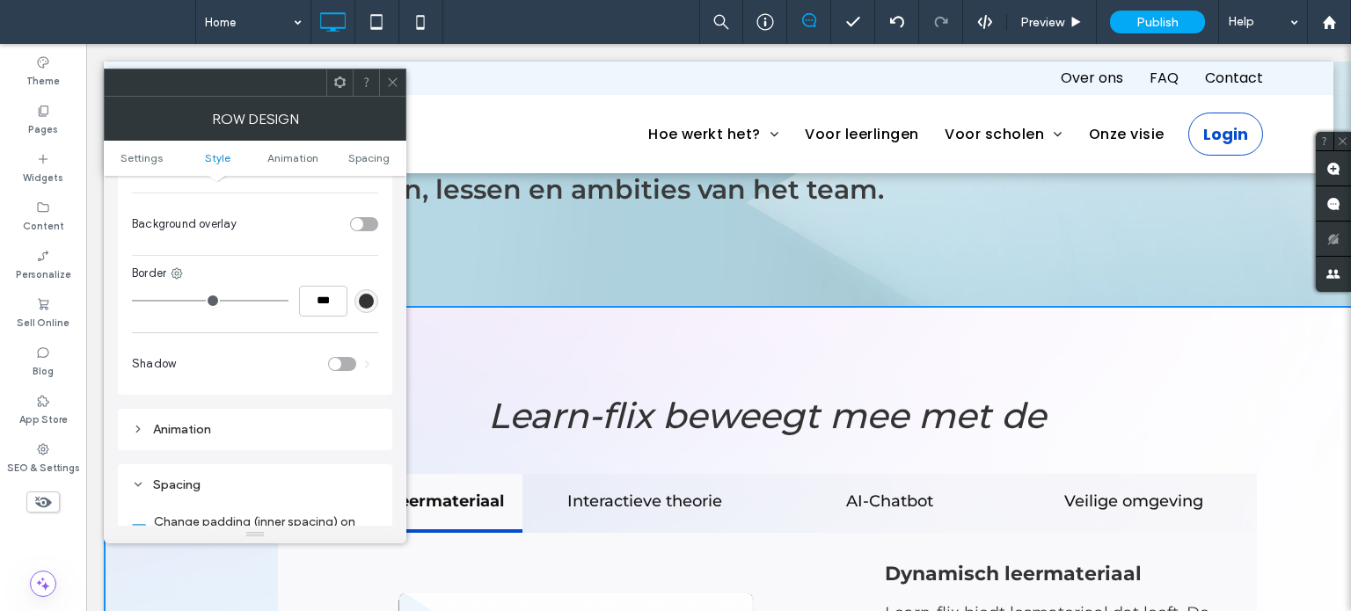
scroll to position [1057, 0]
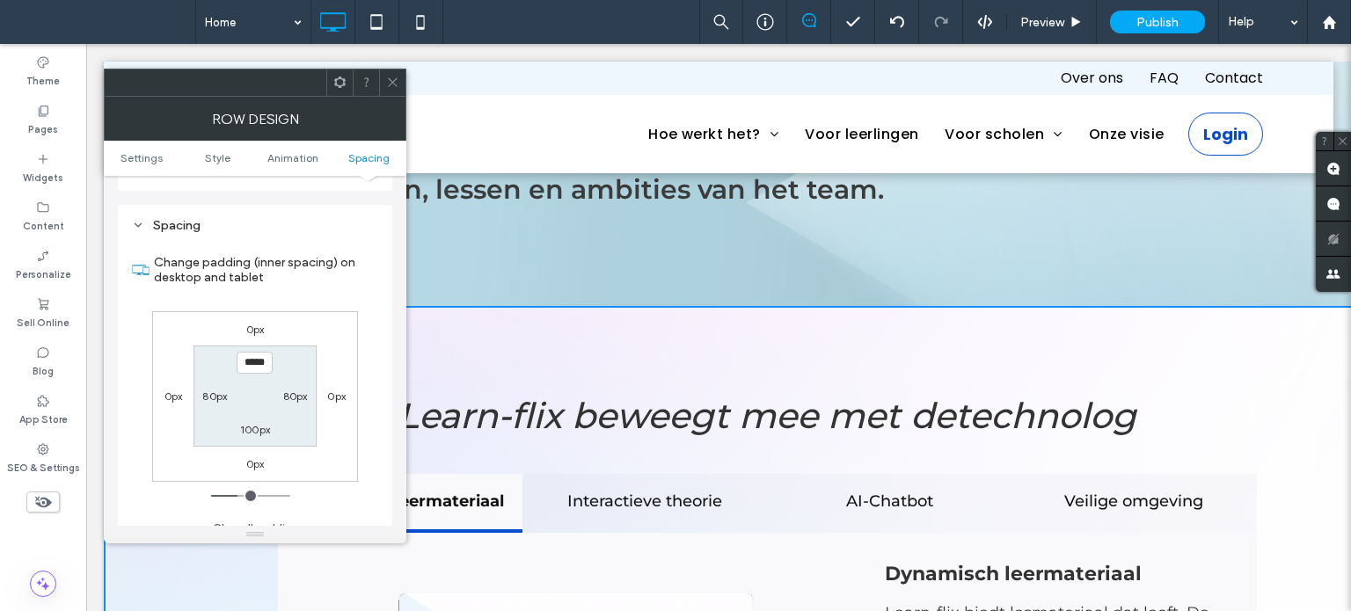
click at [384, 83] on div at bounding box center [392, 82] width 26 height 26
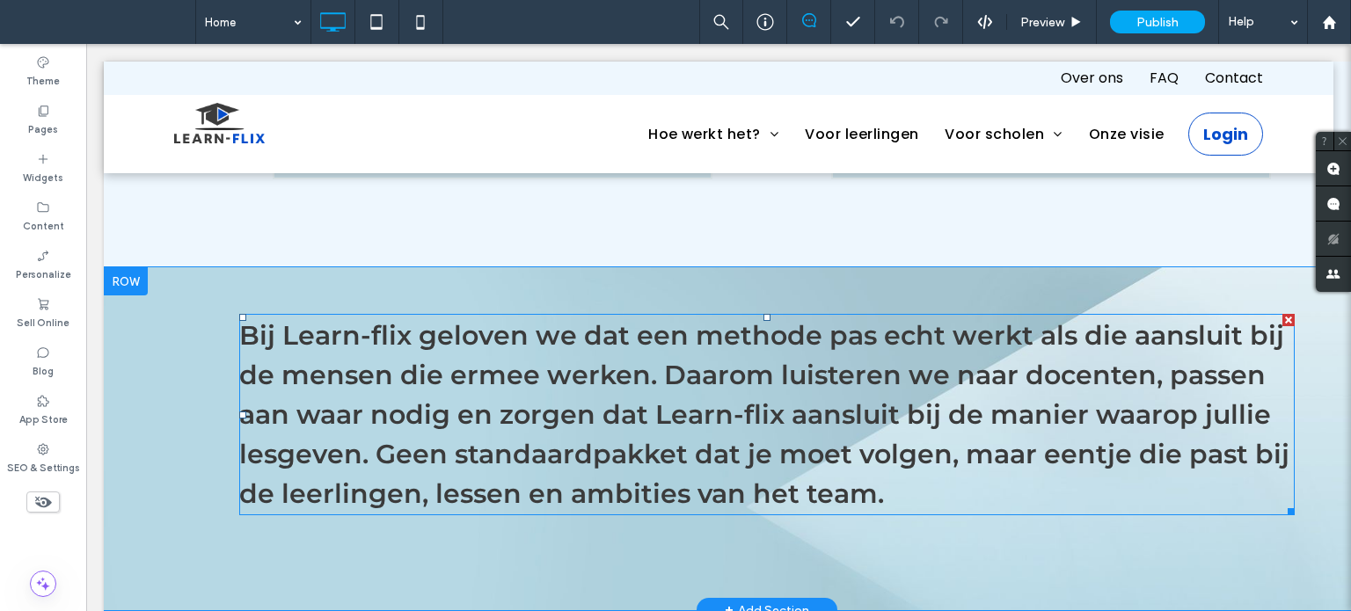
scroll to position [1759, 0]
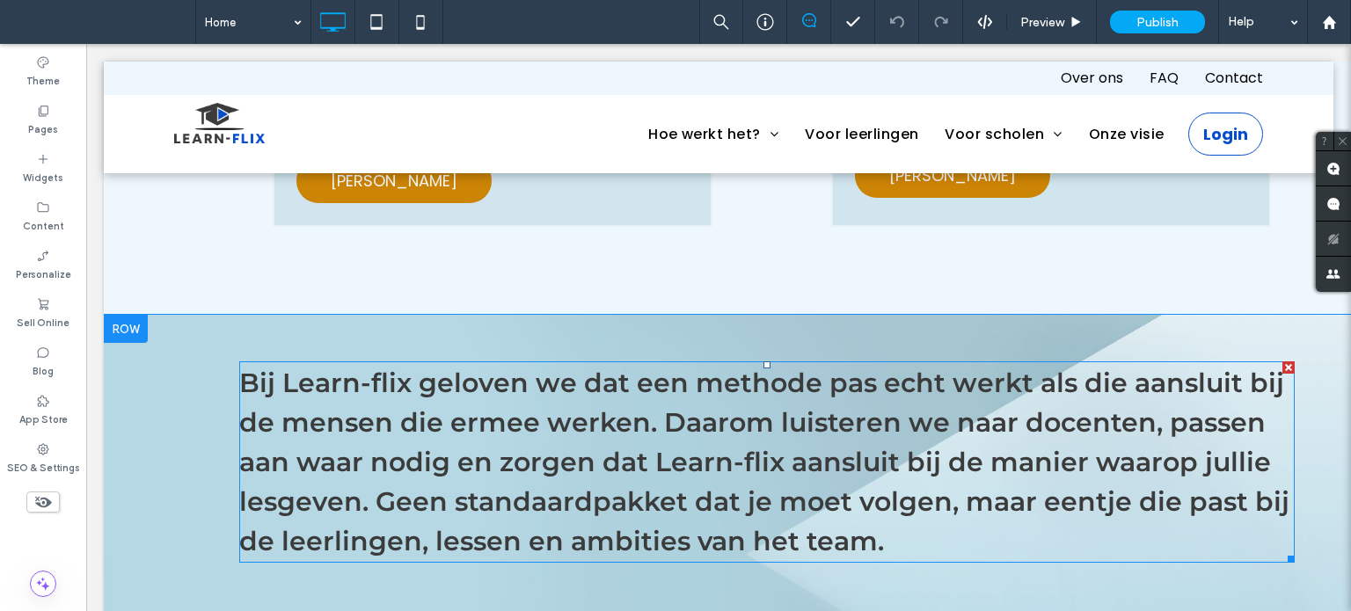
click at [816, 400] on span "Bij Learn-flix geloven we dat een methode pas echt werkt als die aansluit bij d…" at bounding box center [764, 462] width 1050 height 191
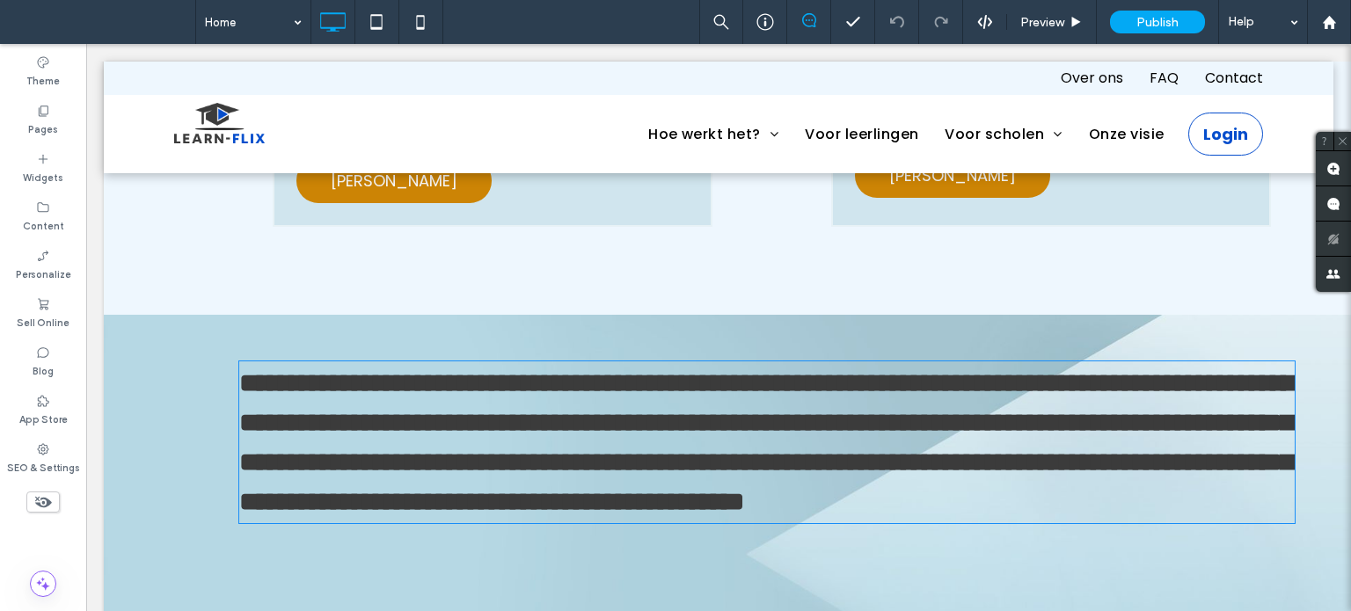
type input "**********"
type input "**"
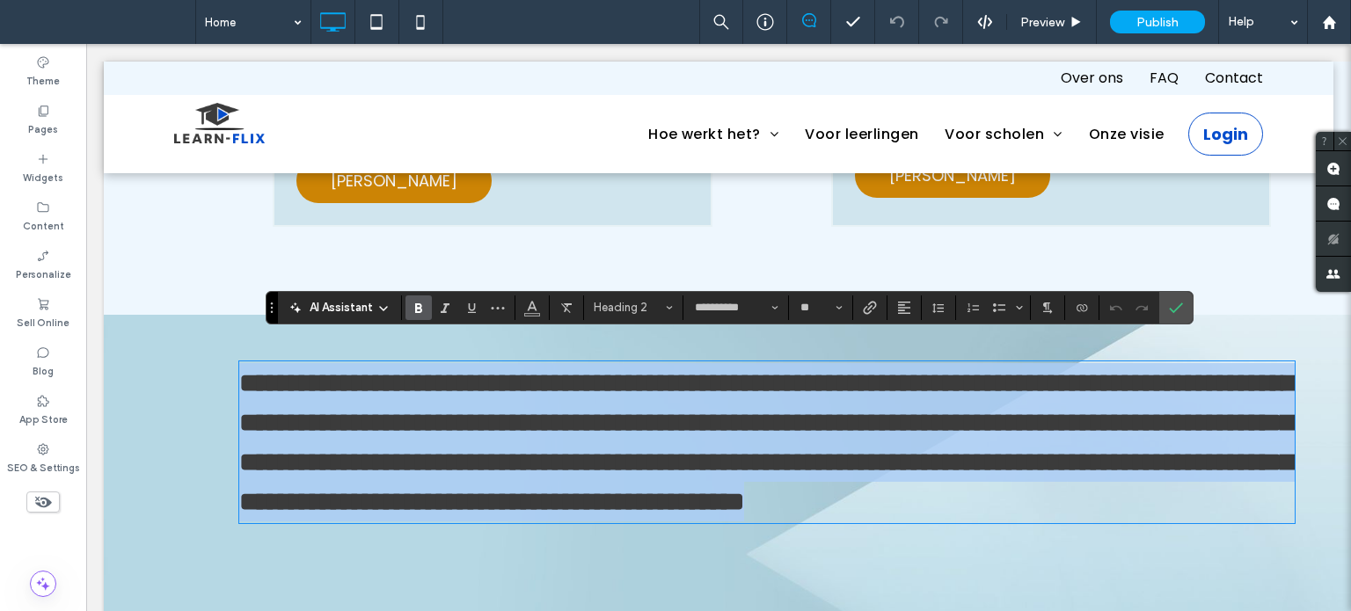
click at [630, 435] on span "**********" at bounding box center [766, 442] width 1054 height 144
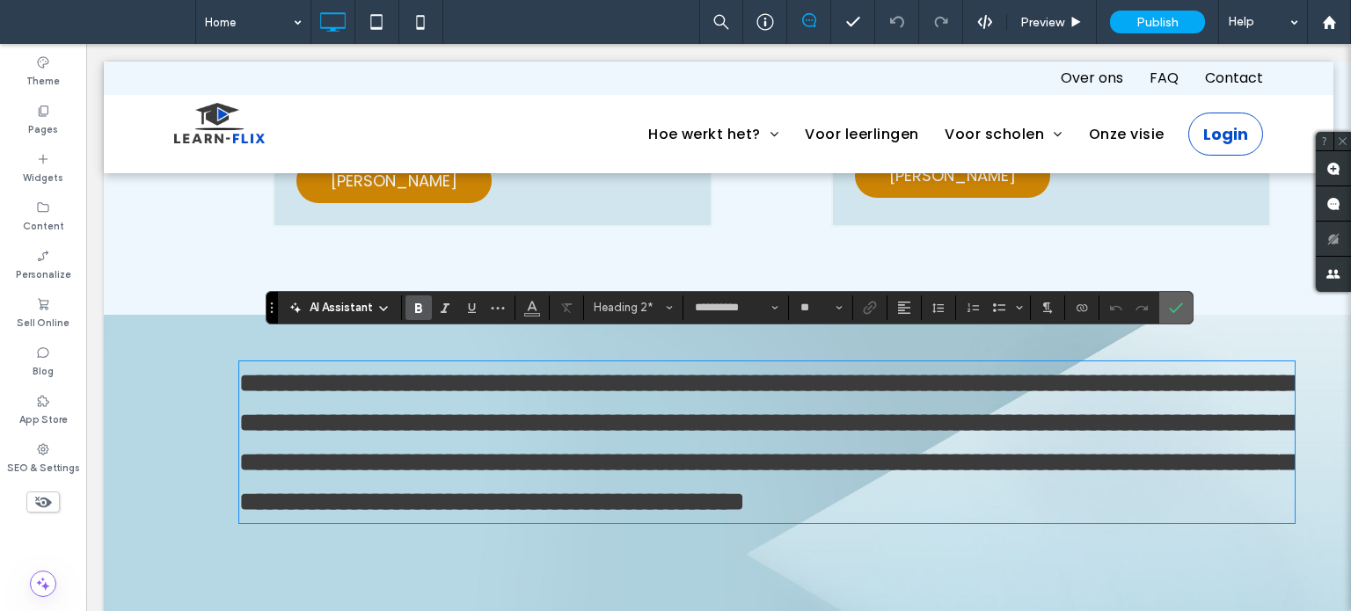
click at [1171, 312] on icon "Confirm" at bounding box center [1176, 308] width 14 height 14
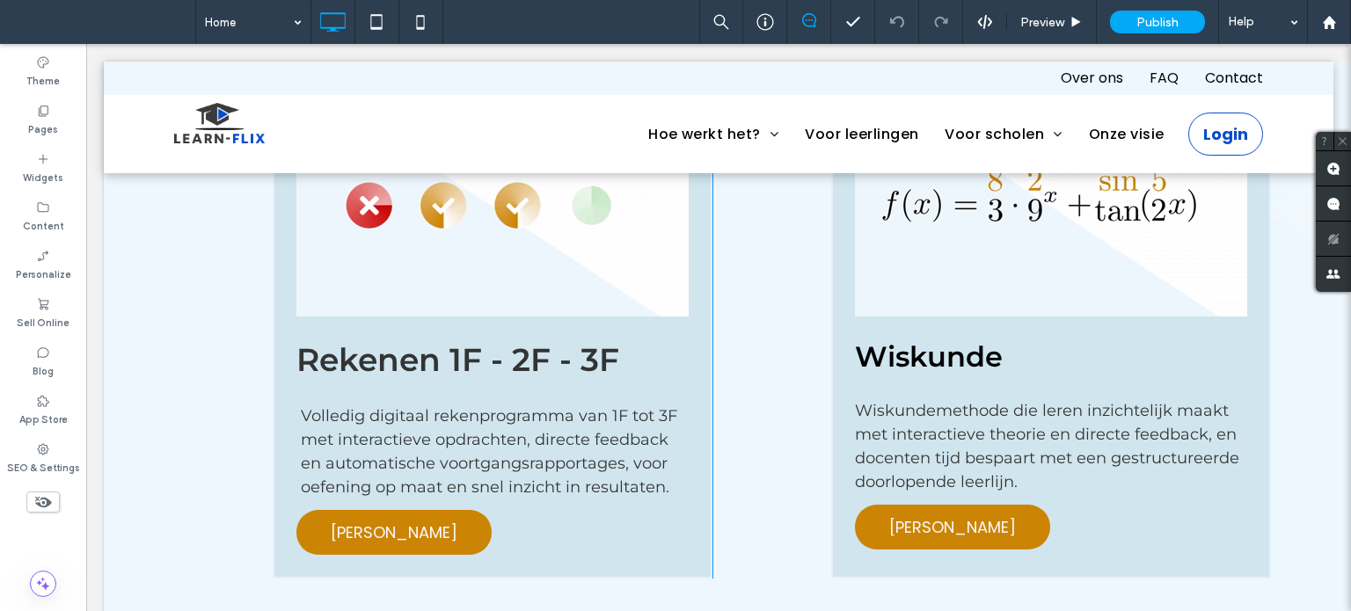
scroll to position [1055, 0]
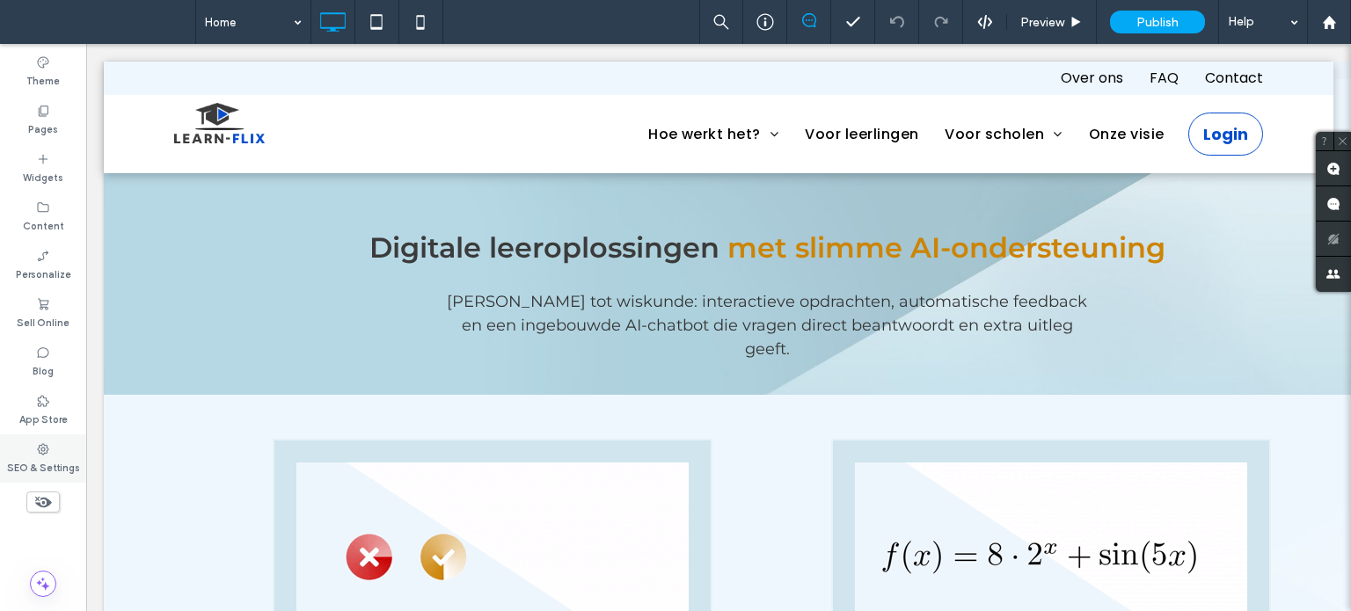
drag, startPoint x: 67, startPoint y: 463, endPoint x: 77, endPoint y: 447, distance: 19.0
click at [67, 462] on label "SEO & Settings" at bounding box center [43, 465] width 73 height 19
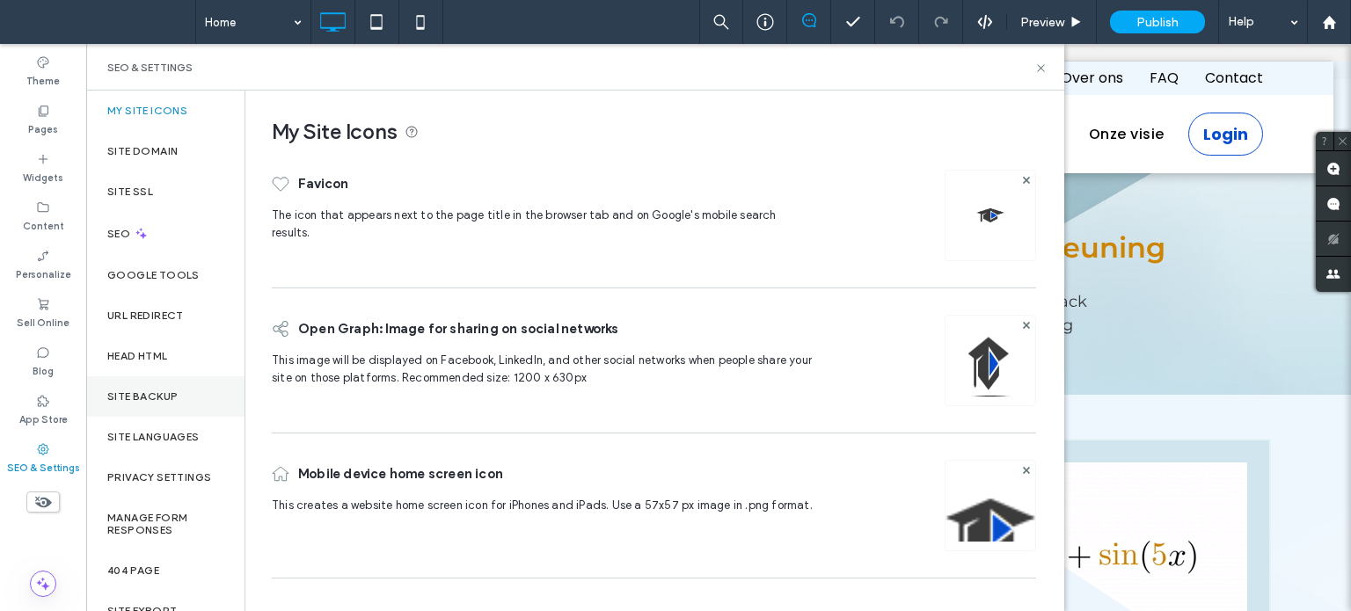
click at [155, 393] on label "Site Backup" at bounding box center [142, 396] width 70 height 12
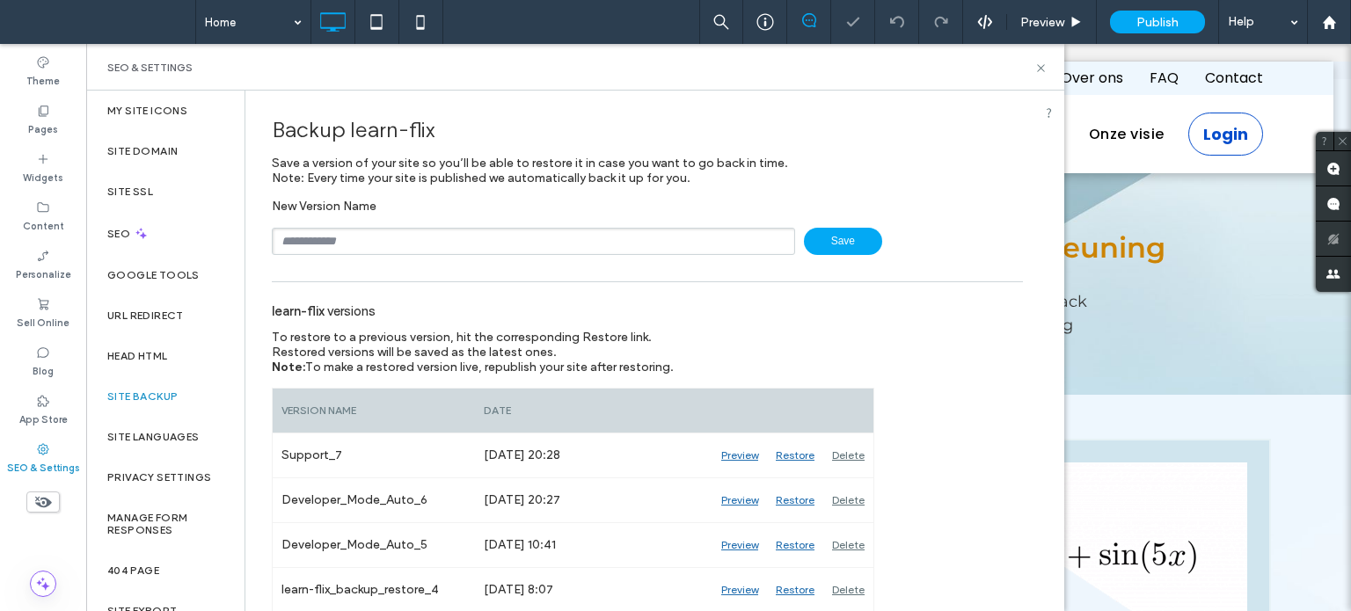
scroll to position [176, 0]
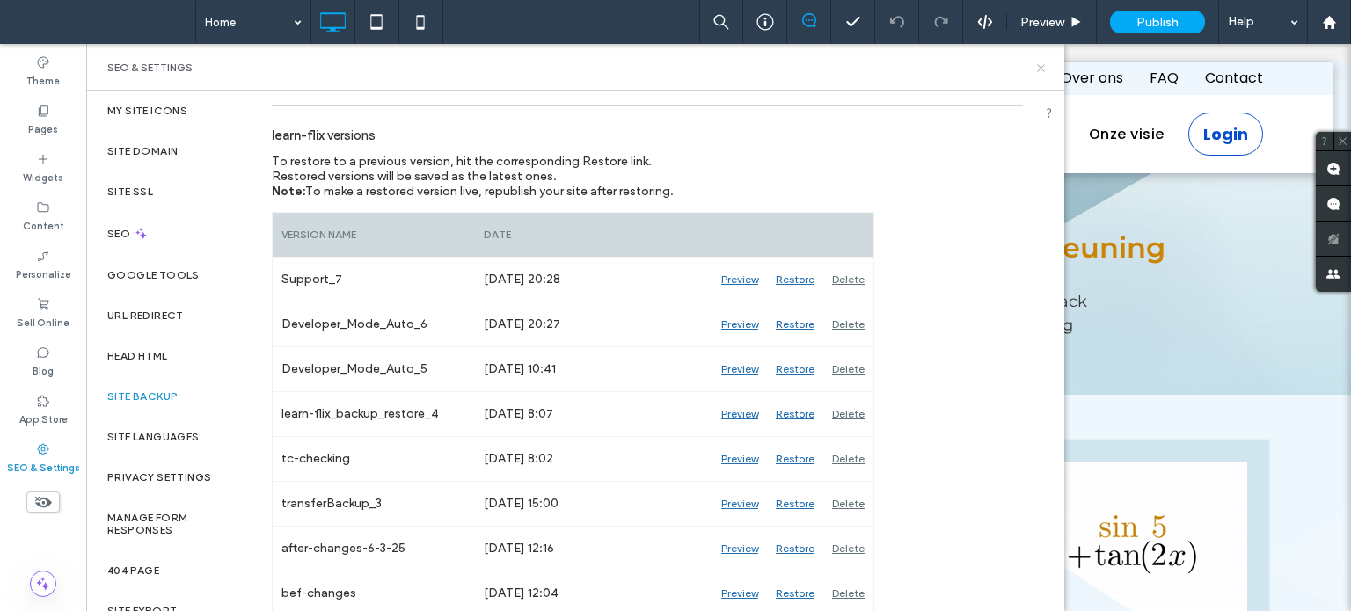
click at [1043, 69] on icon at bounding box center [1040, 68] width 13 height 13
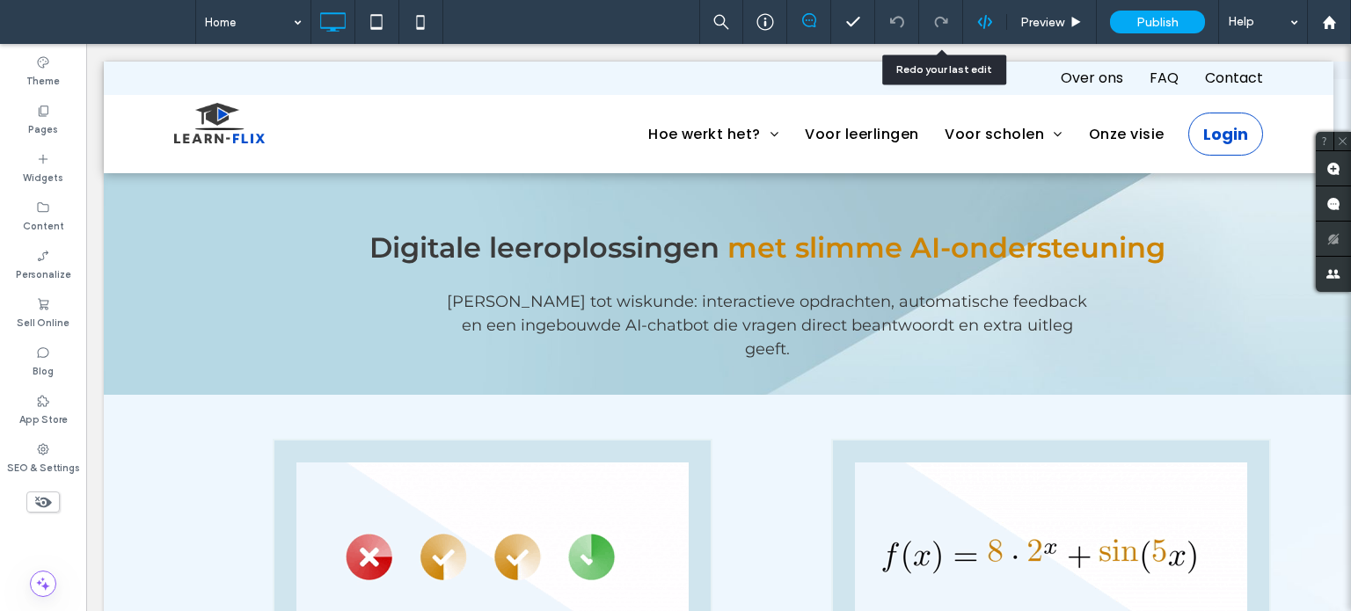
click at [979, 20] on use at bounding box center [984, 22] width 14 height 14
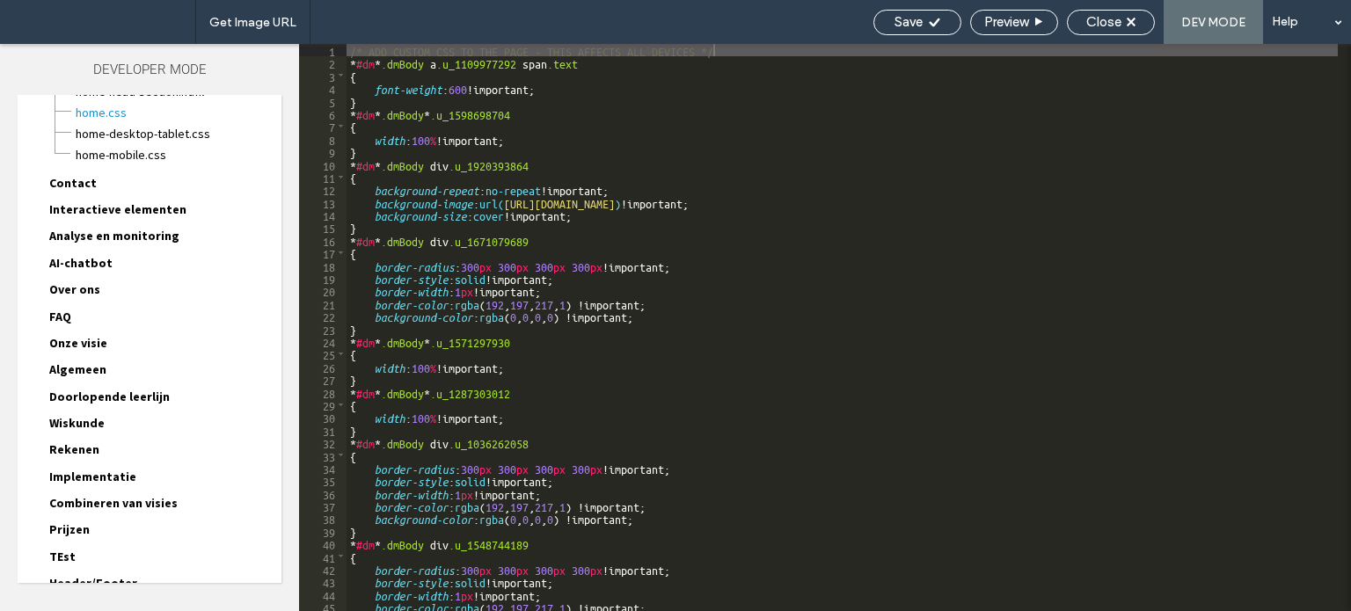
scroll to position [157, 0]
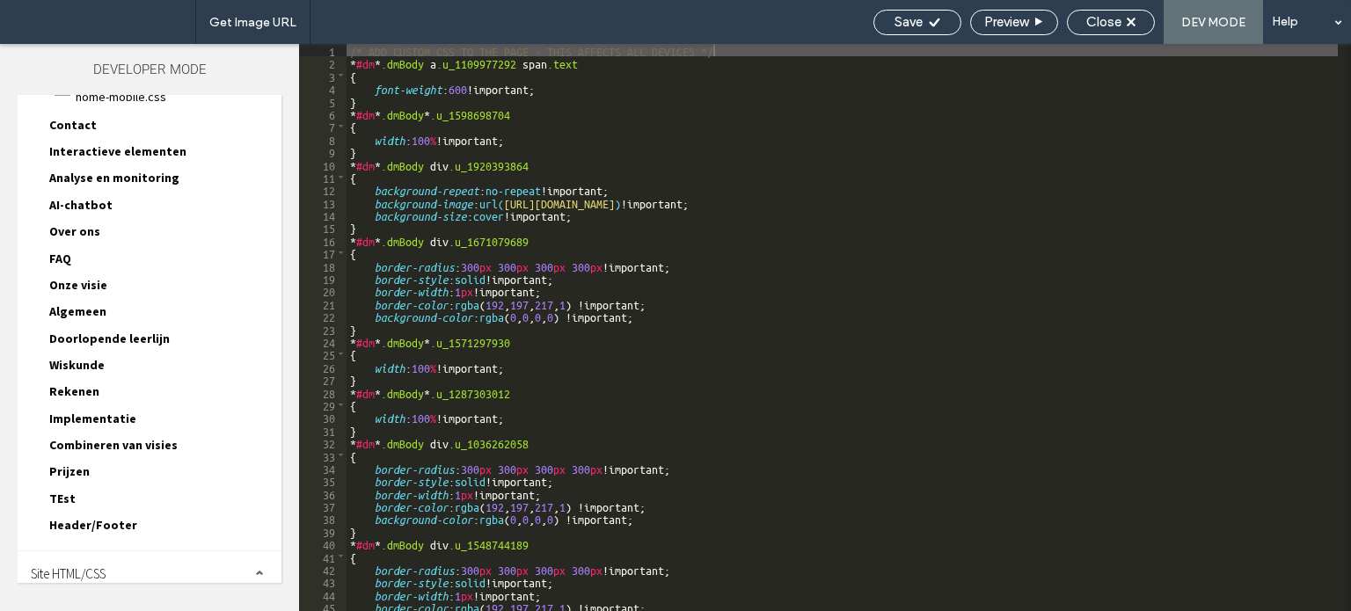
click at [91, 565] on span "Site HTML/CSS" at bounding box center [68, 573] width 75 height 17
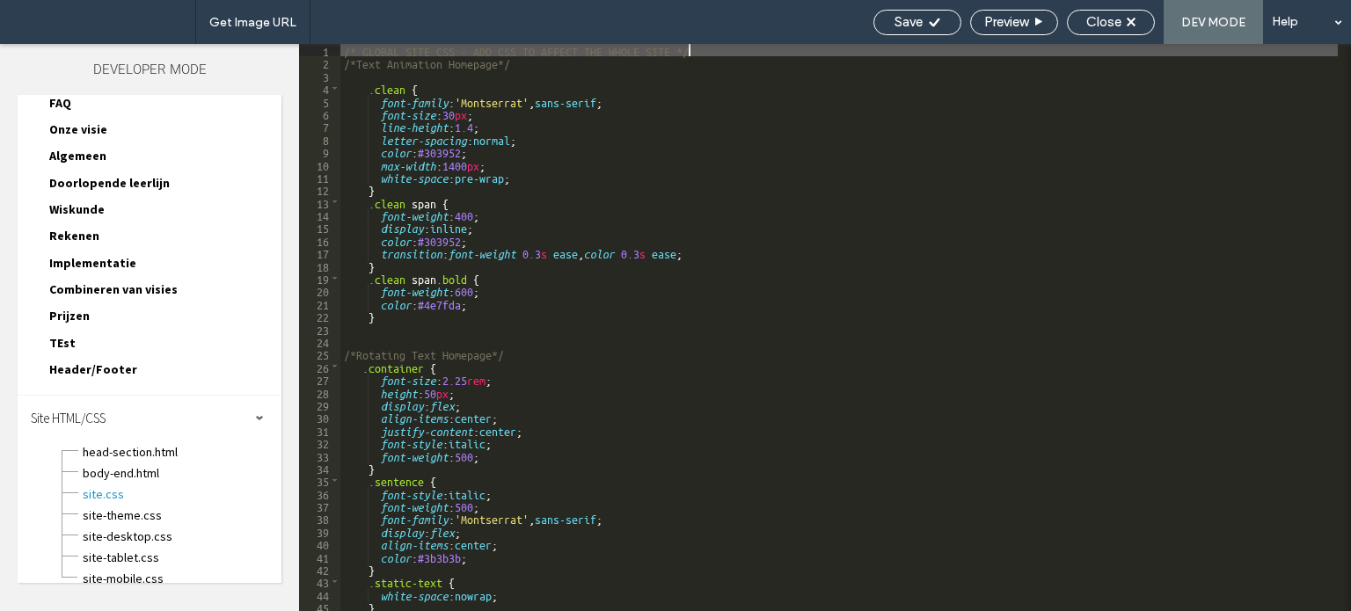
scroll to position [0, 0]
click at [523, 224] on div "/* GLOBAL SITE CSS - ADD CSS TO AFFECT THE WHOLE SITE */ /*Text Animation Homep…" at bounding box center [838, 340] width 997 height 593
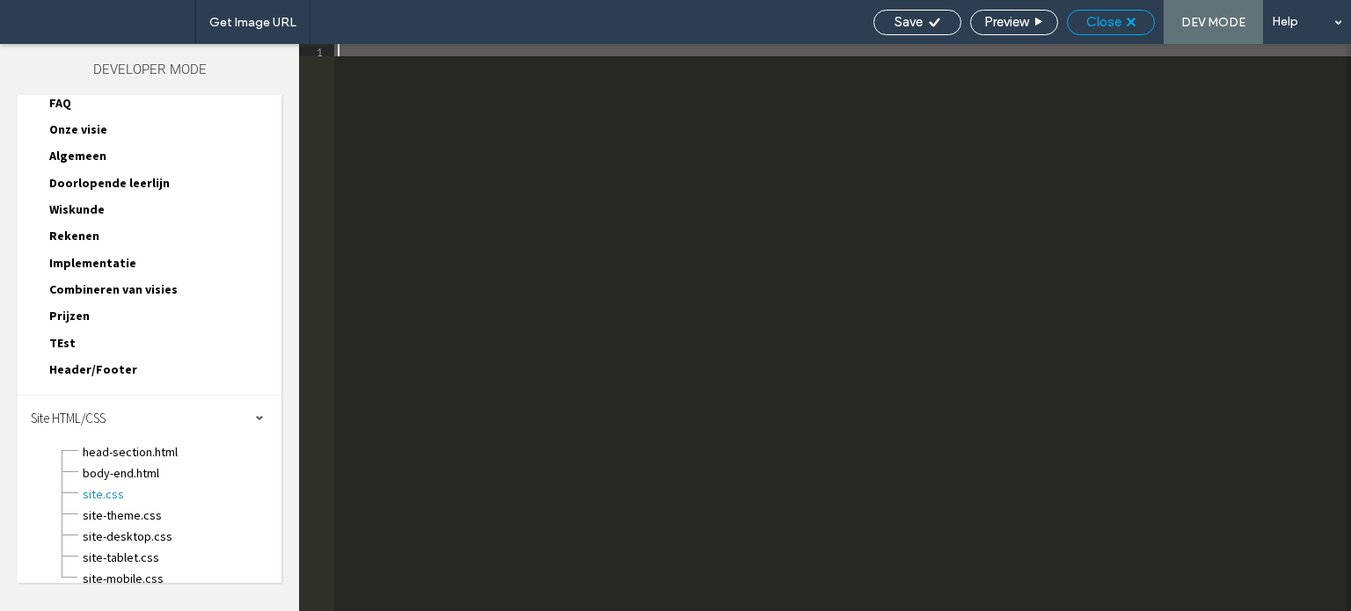
click at [1097, 21] on span "Close" at bounding box center [1103, 22] width 35 height 16
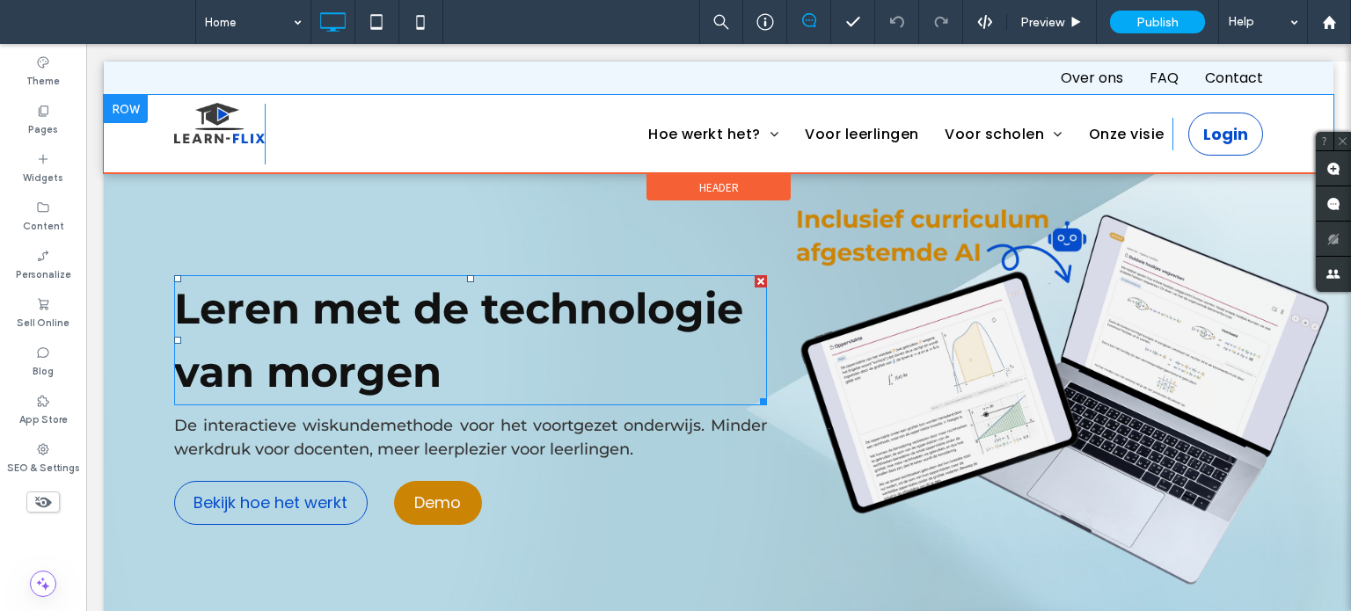
scroll to position [440, 0]
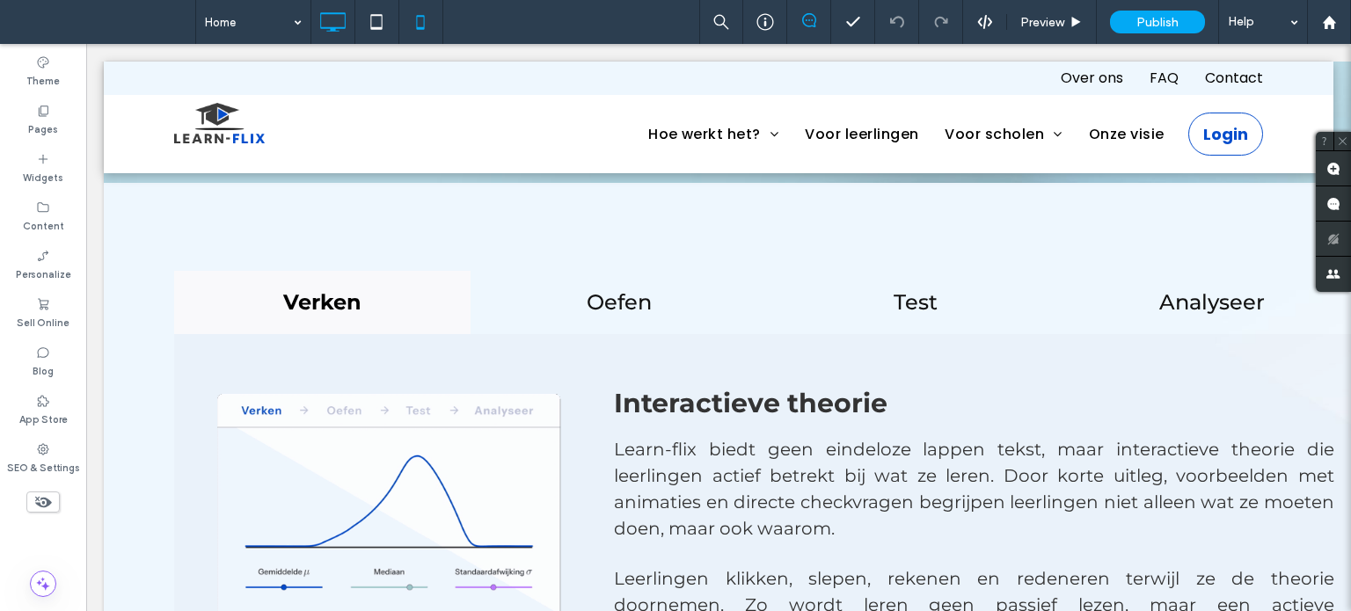
click at [418, 18] on icon at bounding box center [420, 21] width 35 height 35
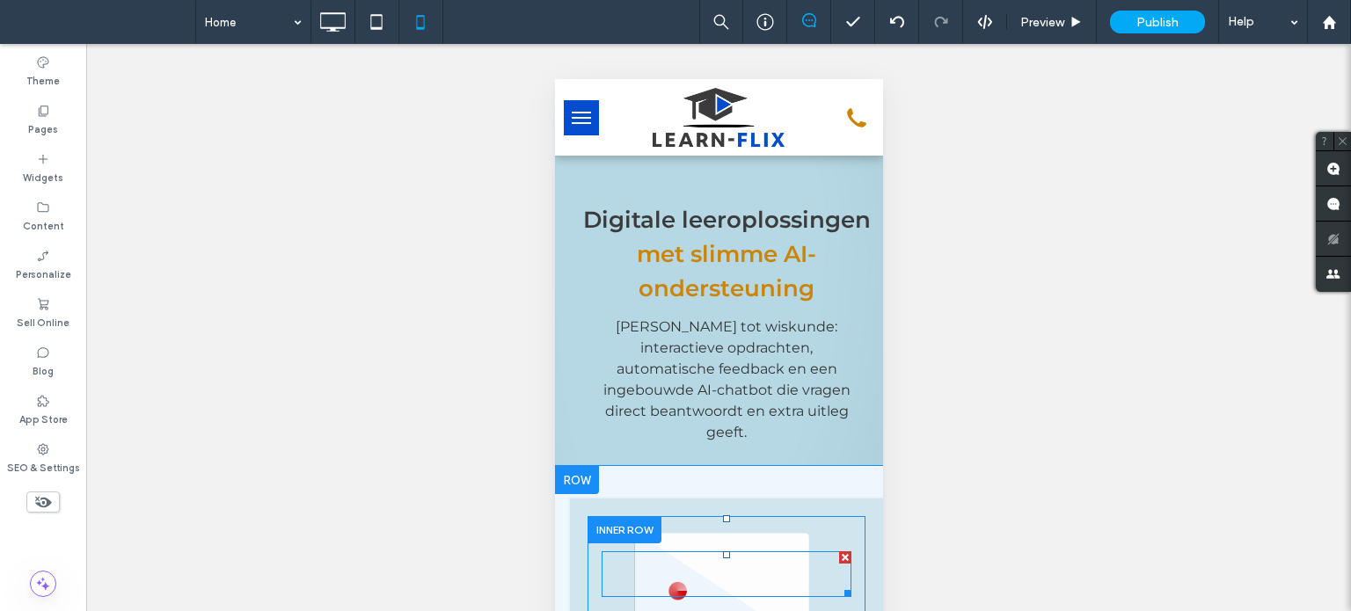
scroll to position [1143, 0]
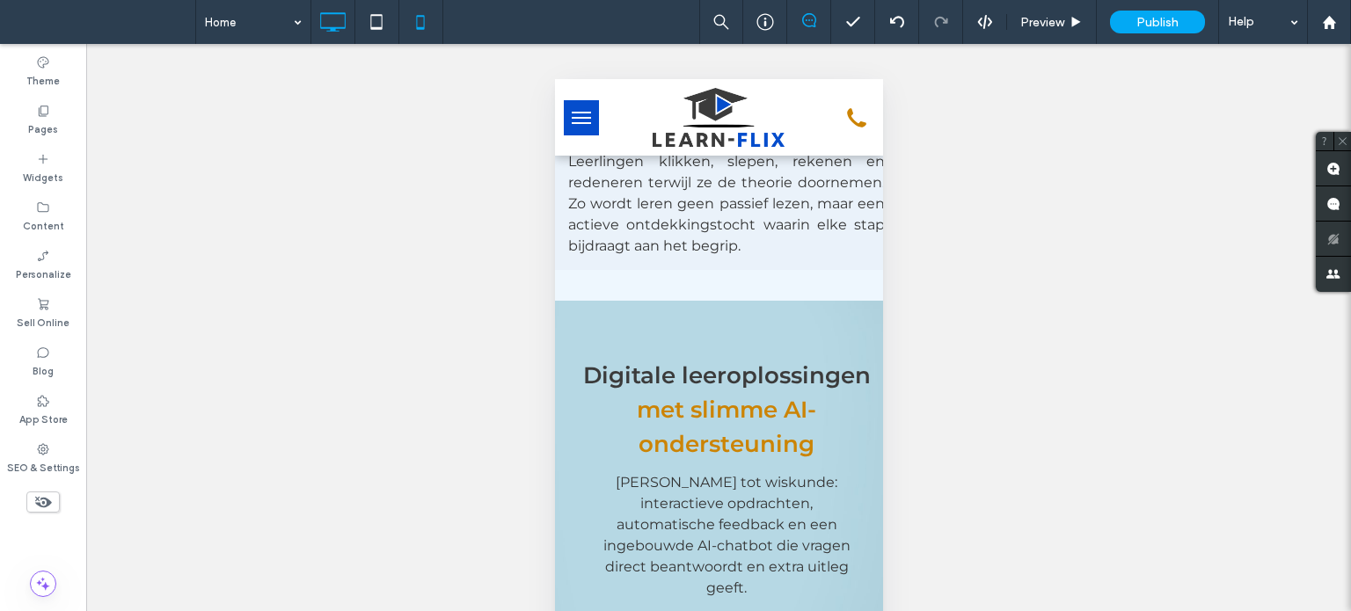
click at [332, 24] on icon at bounding box center [332, 21] width 35 height 35
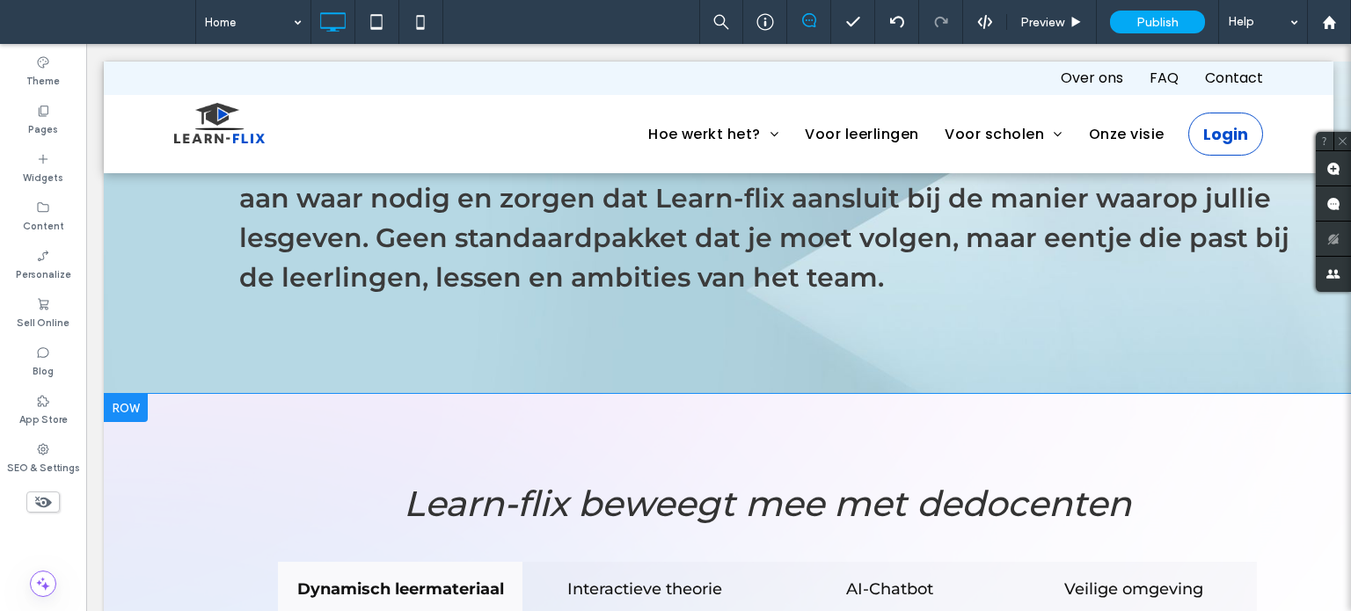
scroll to position [2199, 0]
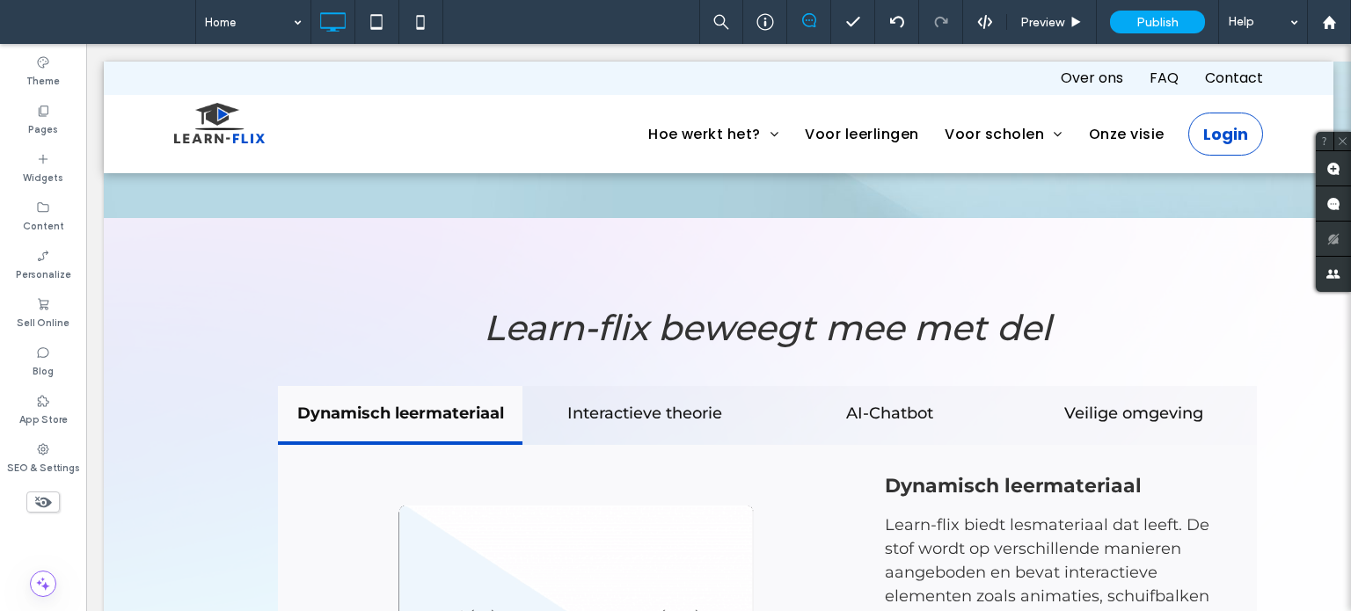
click at [981, 17] on icon at bounding box center [985, 22] width 16 height 16
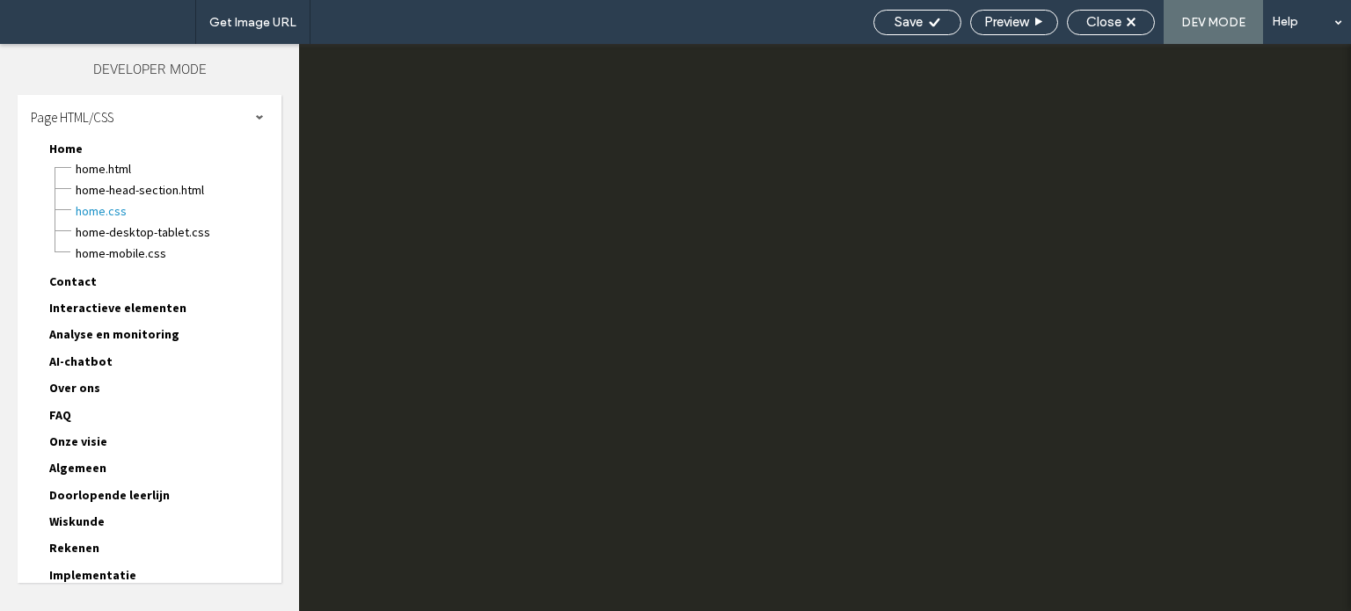
scroll to position [157, 0]
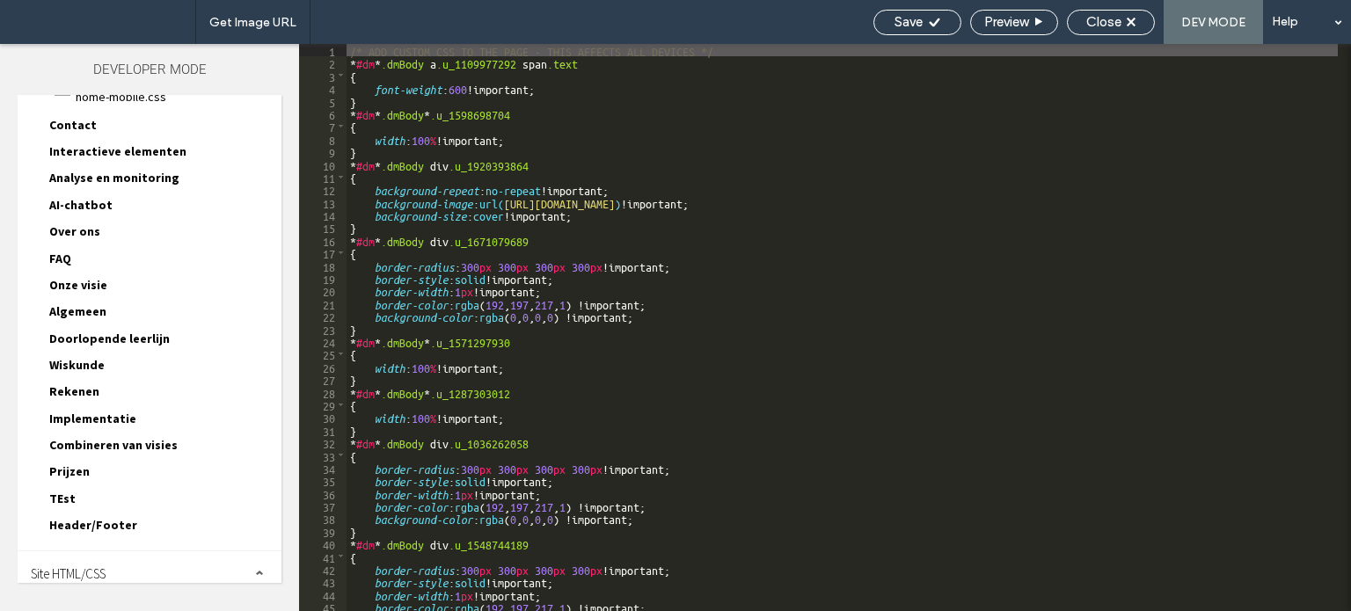
drag, startPoint x: 81, startPoint y: 563, endPoint x: 112, endPoint y: 521, distance: 52.2
click at [81, 565] on span "Site HTML/CSS" at bounding box center [68, 573] width 75 height 17
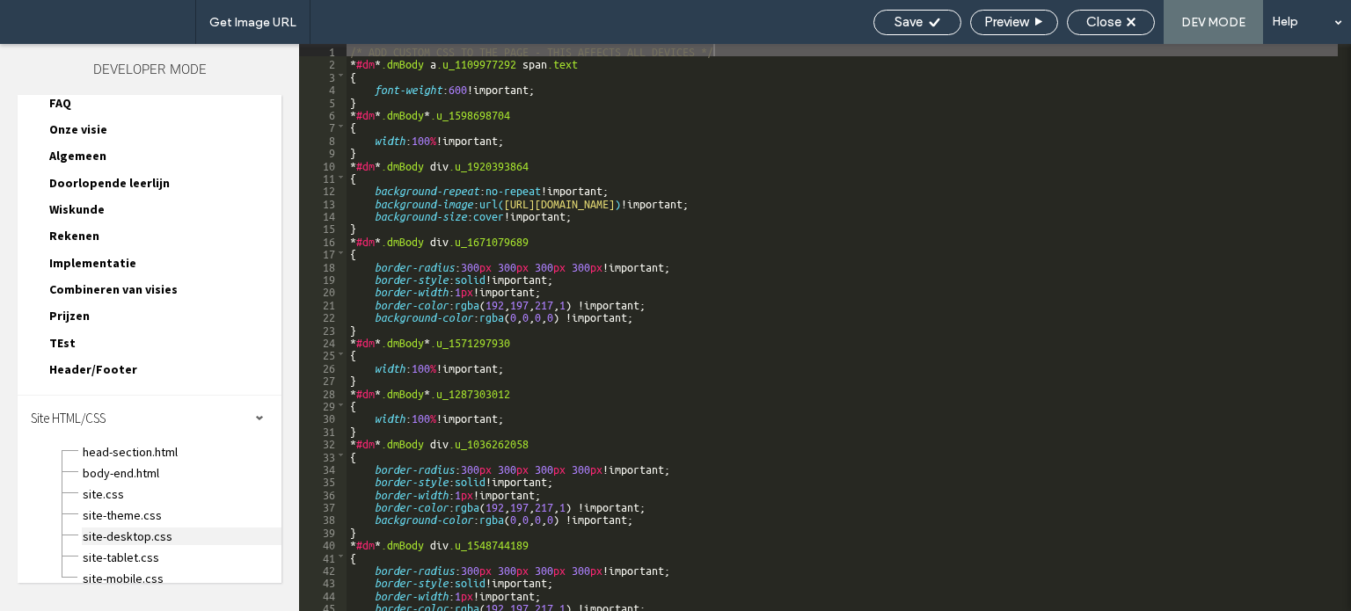
click at [136, 528] on span "site-desktop.css" at bounding box center [182, 537] width 200 height 18
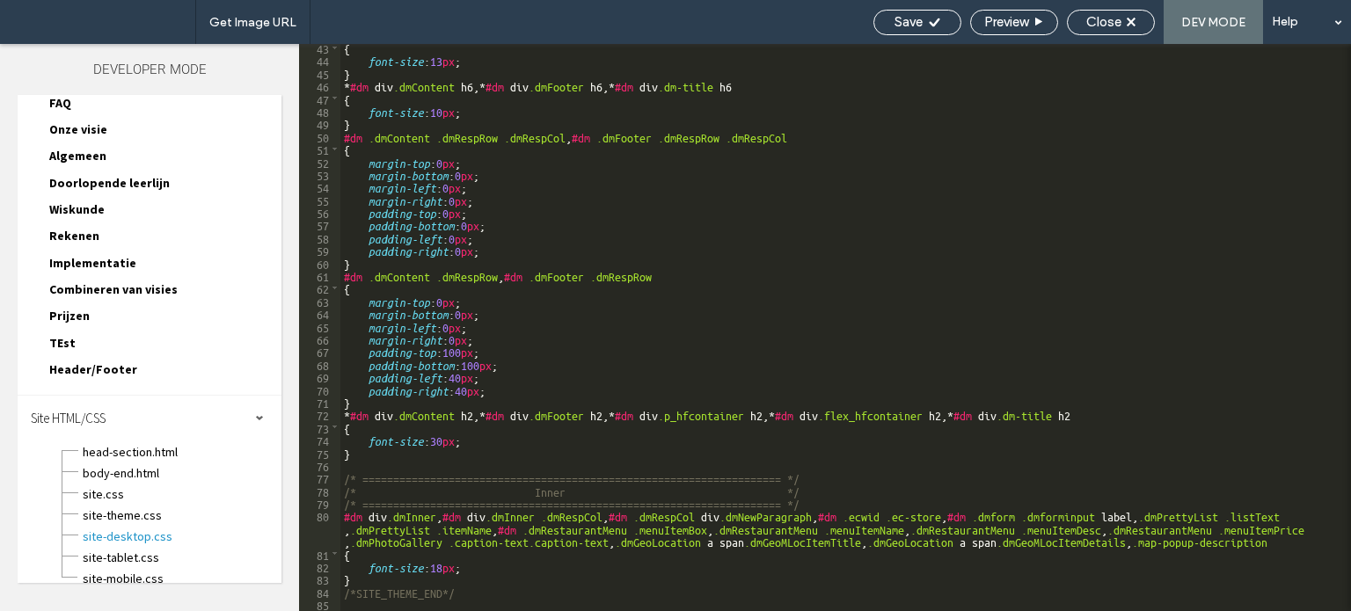
scroll to position [559, 0]
click at [133, 549] on span "site-tablet.css" at bounding box center [182, 558] width 200 height 18
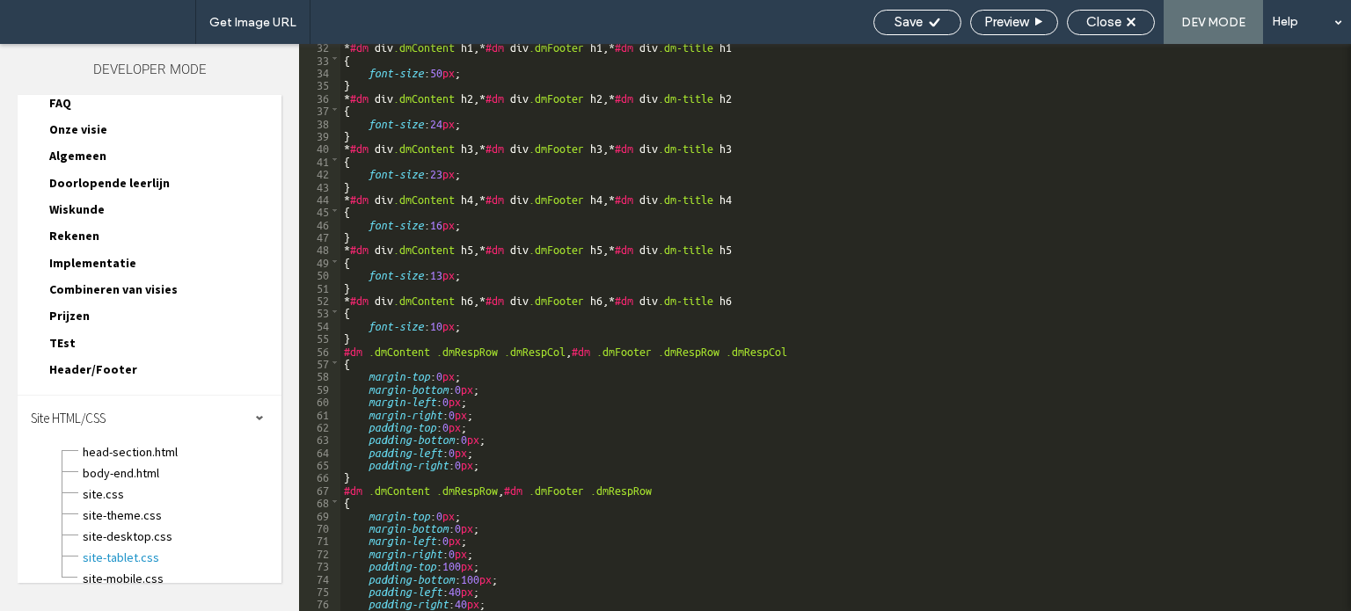
scroll to position [635, 0]
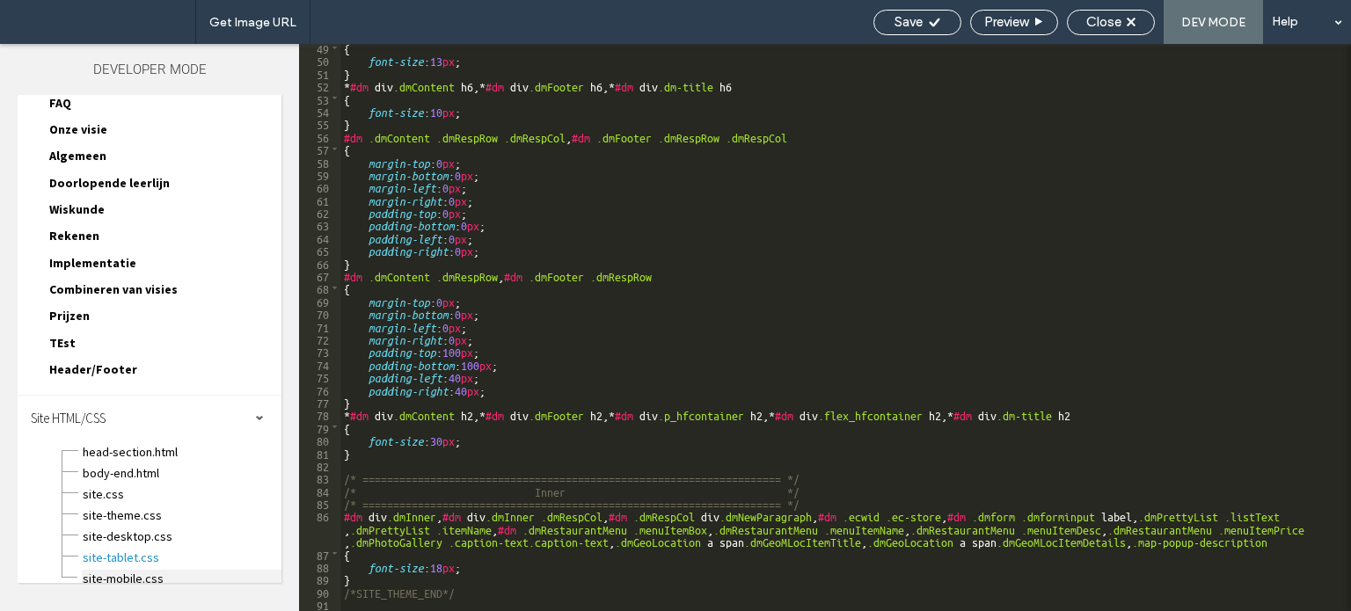
click at [120, 571] on span "site-mobile.css" at bounding box center [182, 579] width 200 height 18
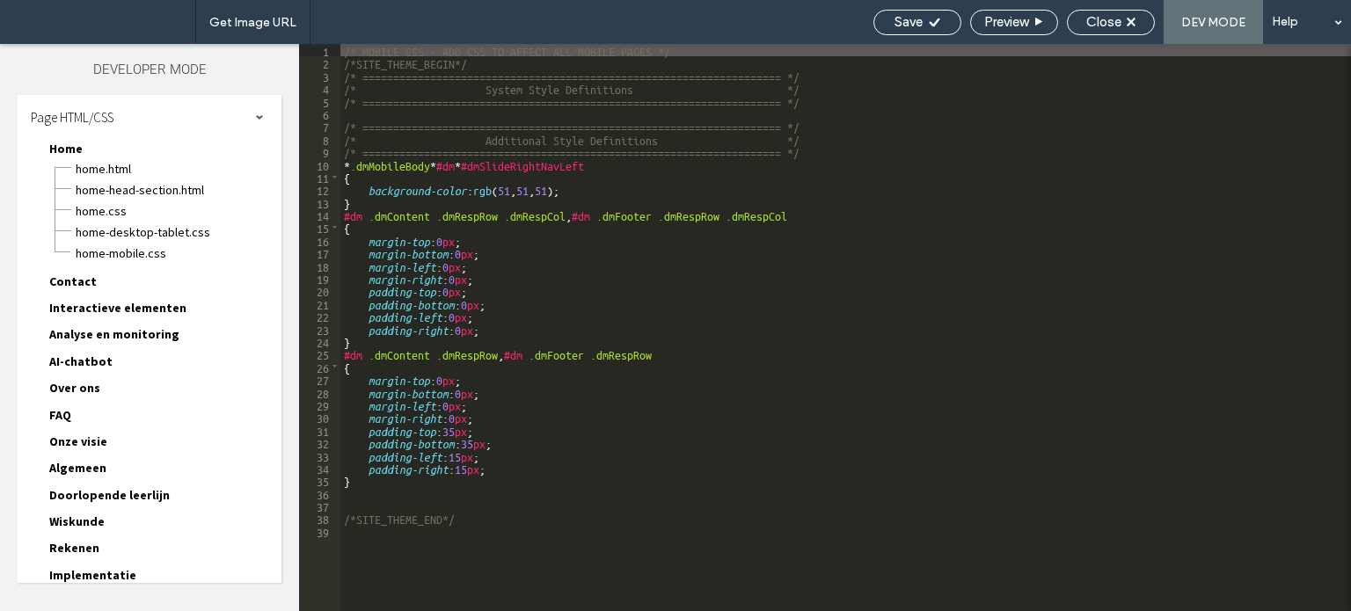
scroll to position [0, 0]
click at [120, 229] on span "Home-desktop-tablet.css" at bounding box center [178, 232] width 207 height 18
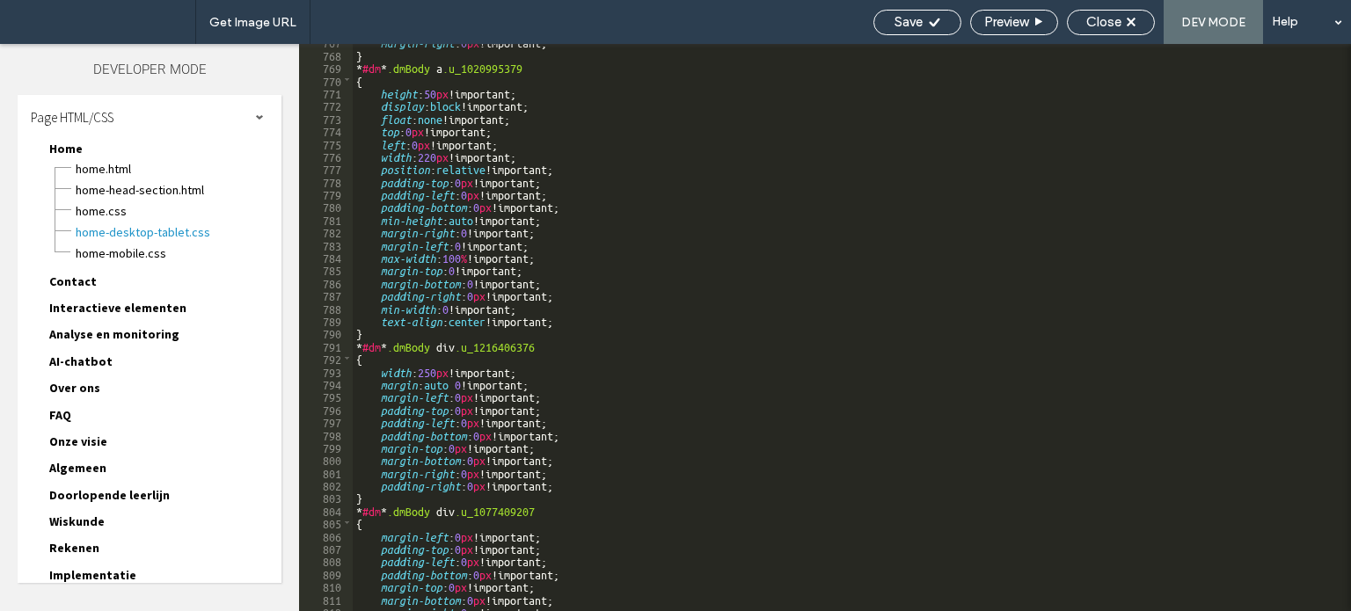
scroll to position [9709, 0]
click at [1109, 26] on span "Close" at bounding box center [1103, 22] width 35 height 16
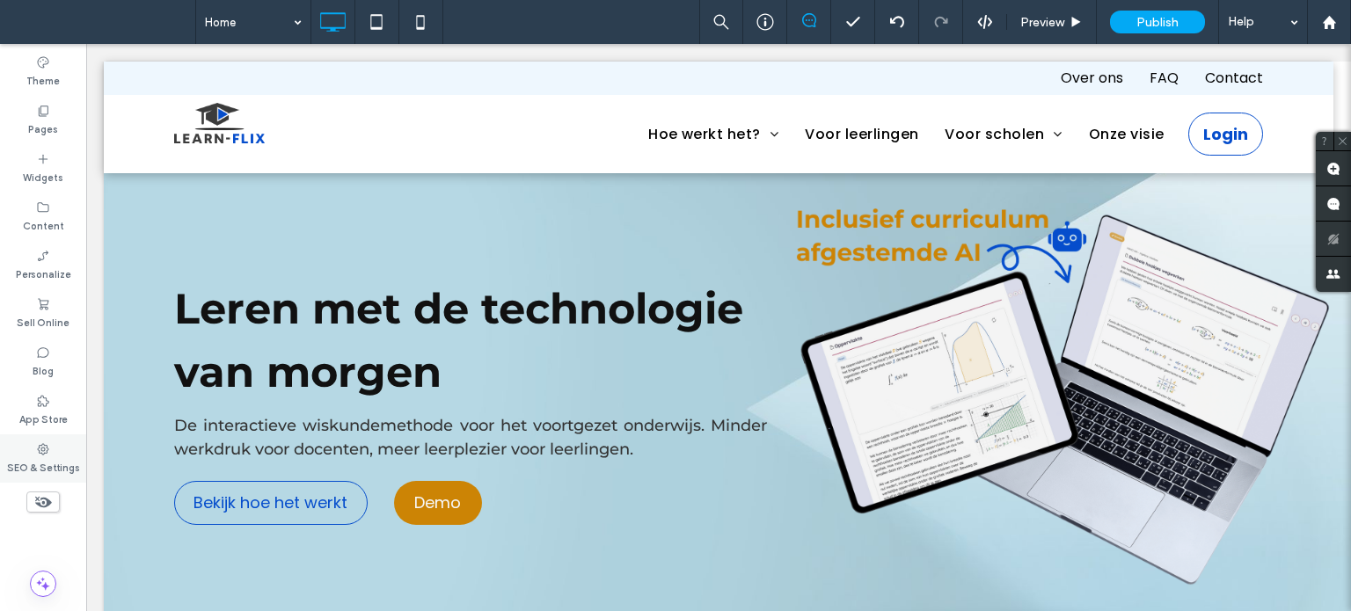
click at [43, 464] on label "SEO & Settings" at bounding box center [43, 465] width 73 height 19
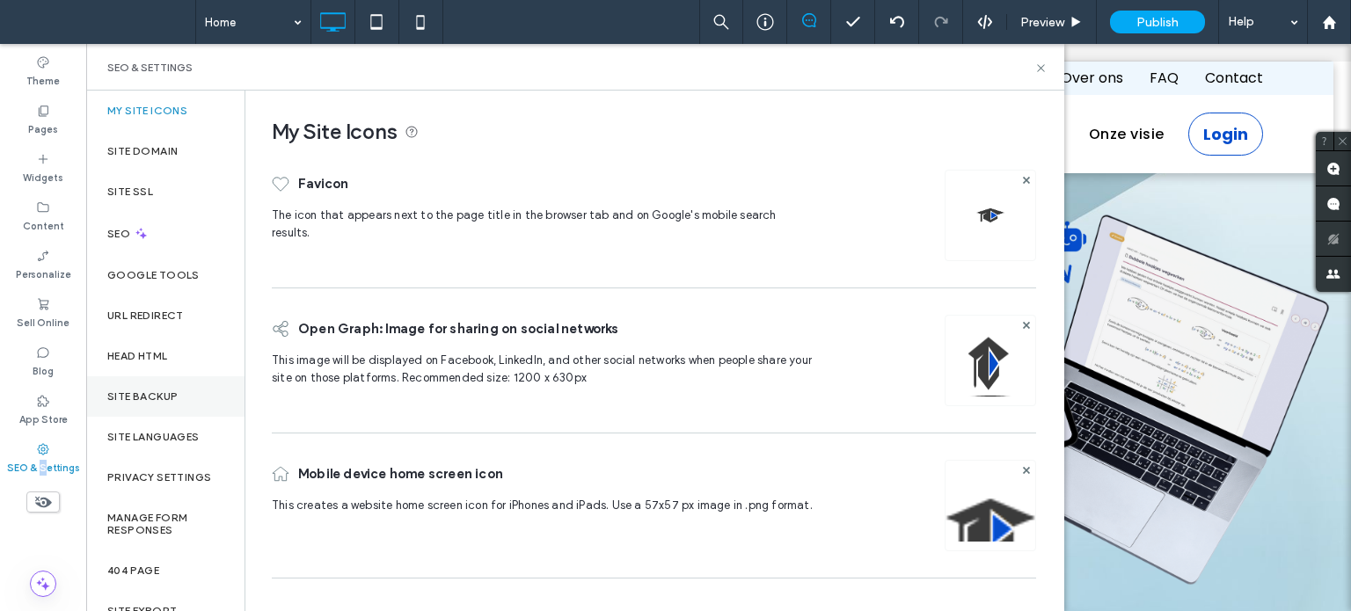
click at [152, 393] on label "Site Backup" at bounding box center [142, 396] width 70 height 12
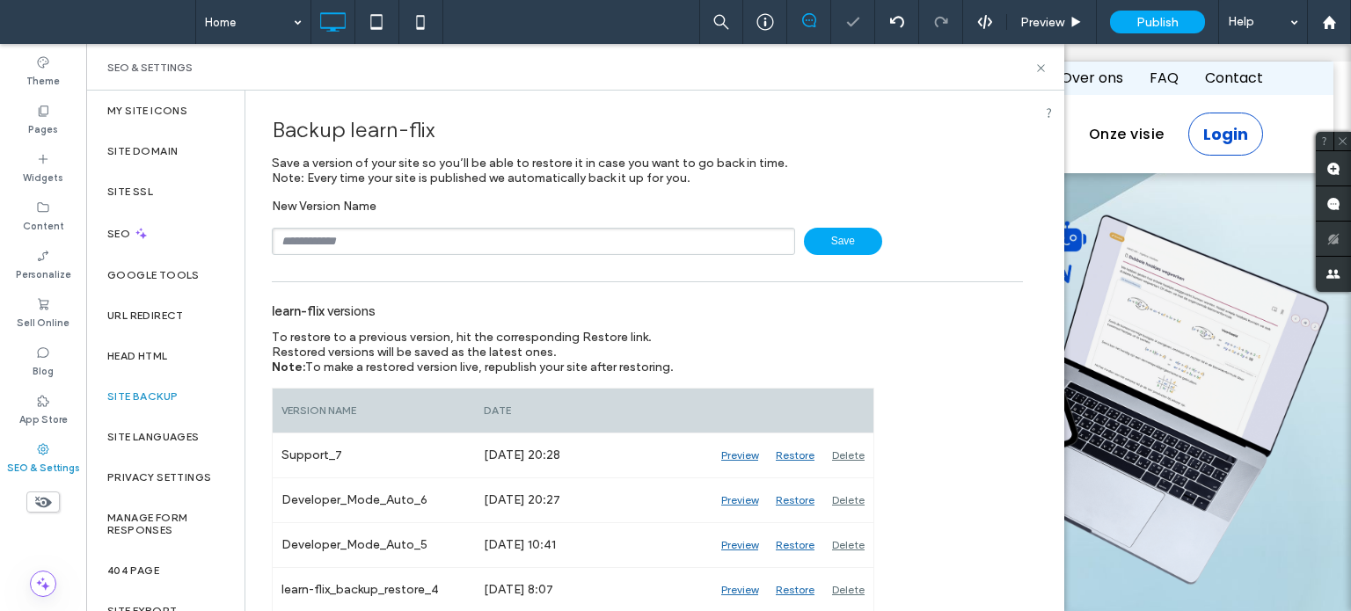
scroll to position [352, 0]
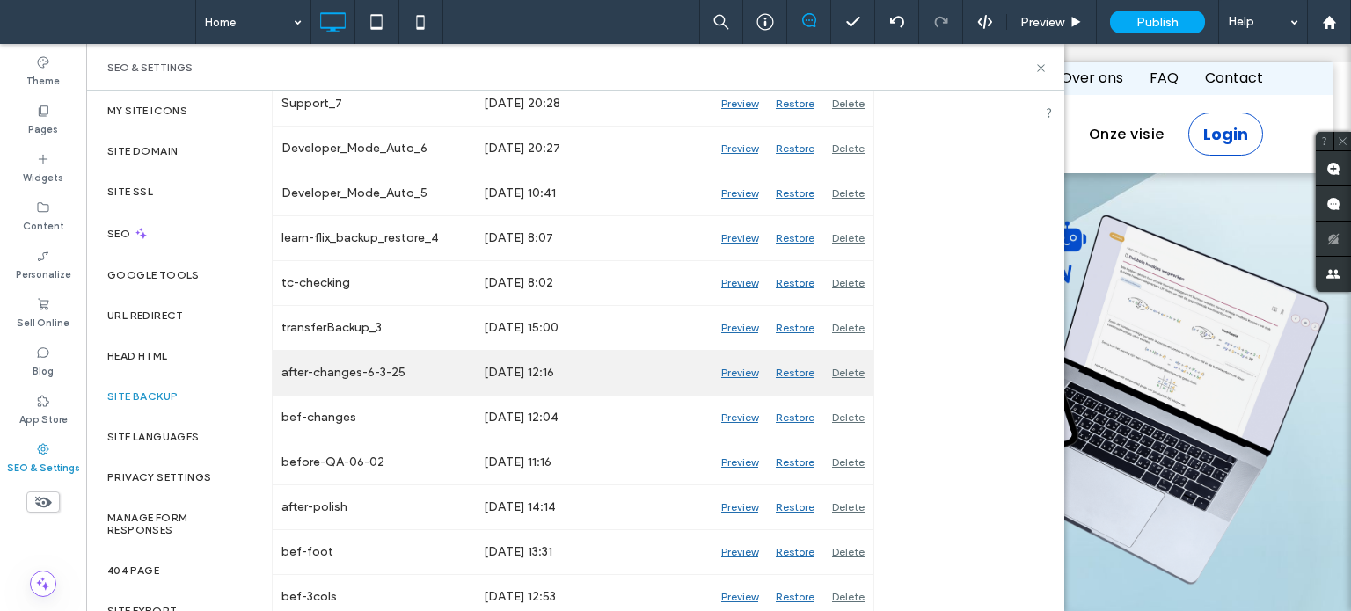
click at [746, 371] on div "Preview" at bounding box center [739, 373] width 55 height 44
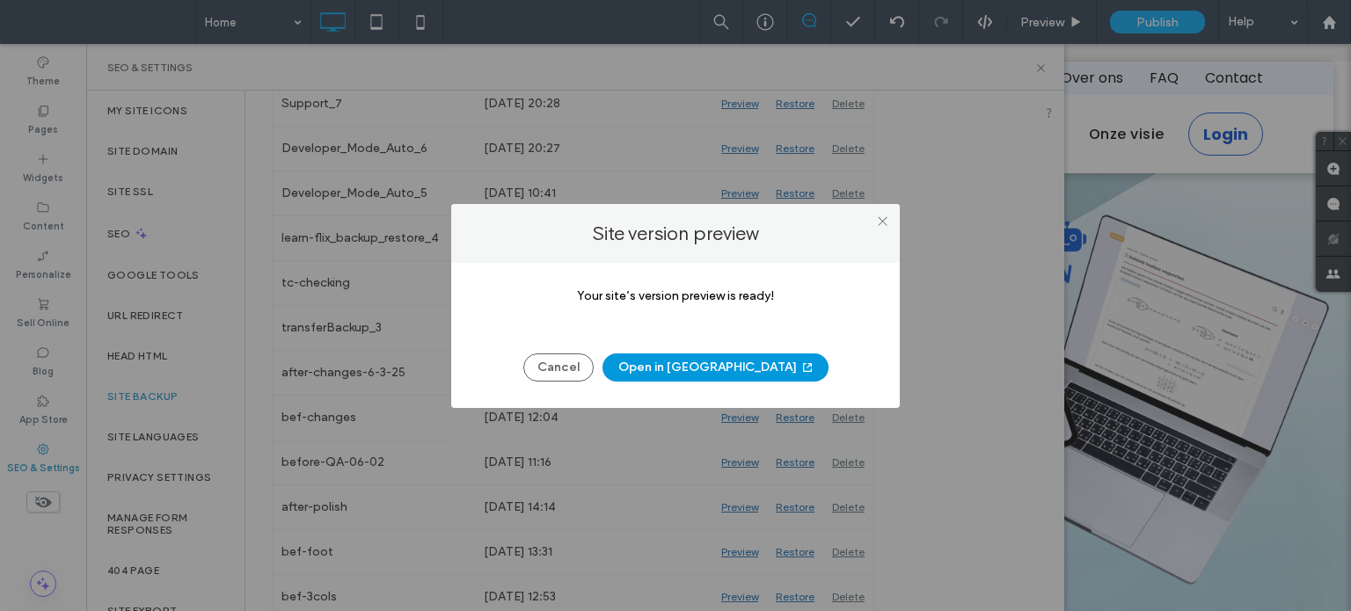
click at [704, 373] on button "Open in New Tab" at bounding box center [715, 368] width 226 height 28
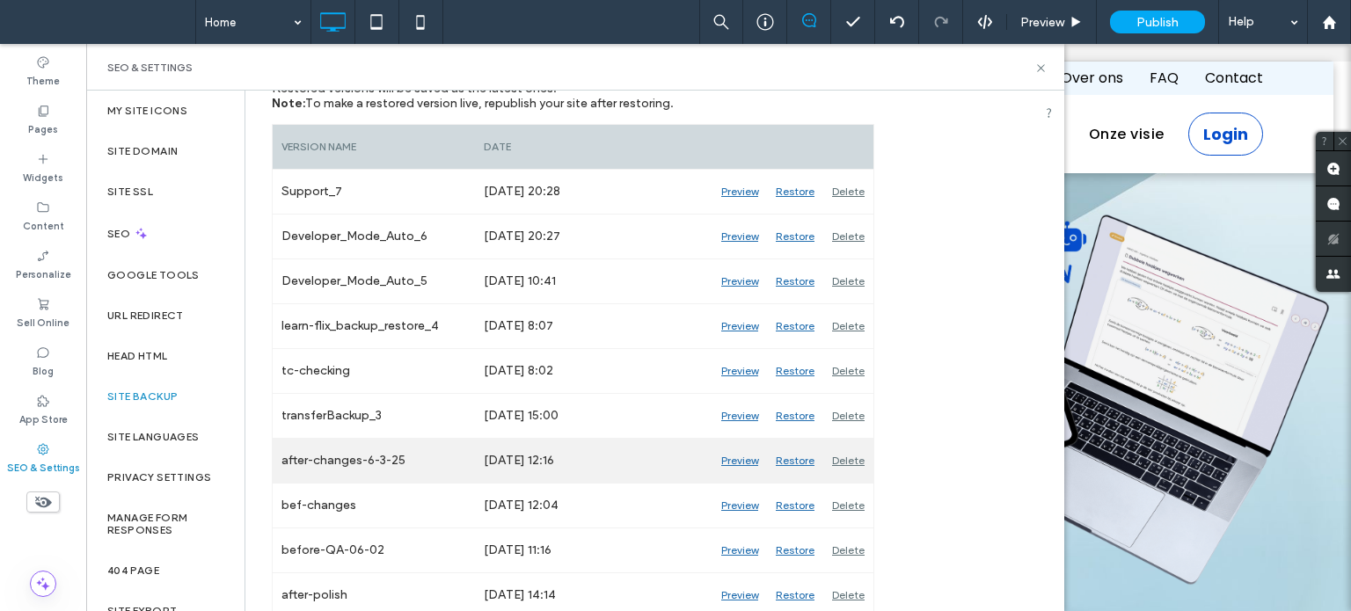
scroll to position [264, 0]
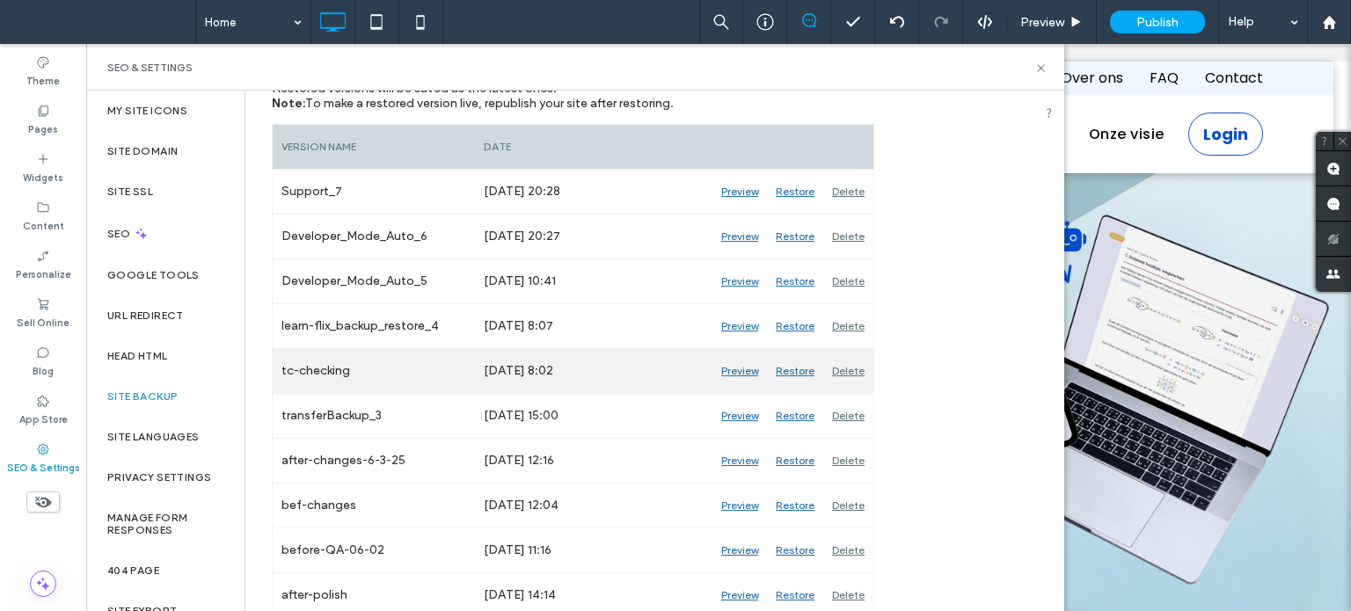
click at [796, 371] on div "Restore" at bounding box center [795, 371] width 56 height 44
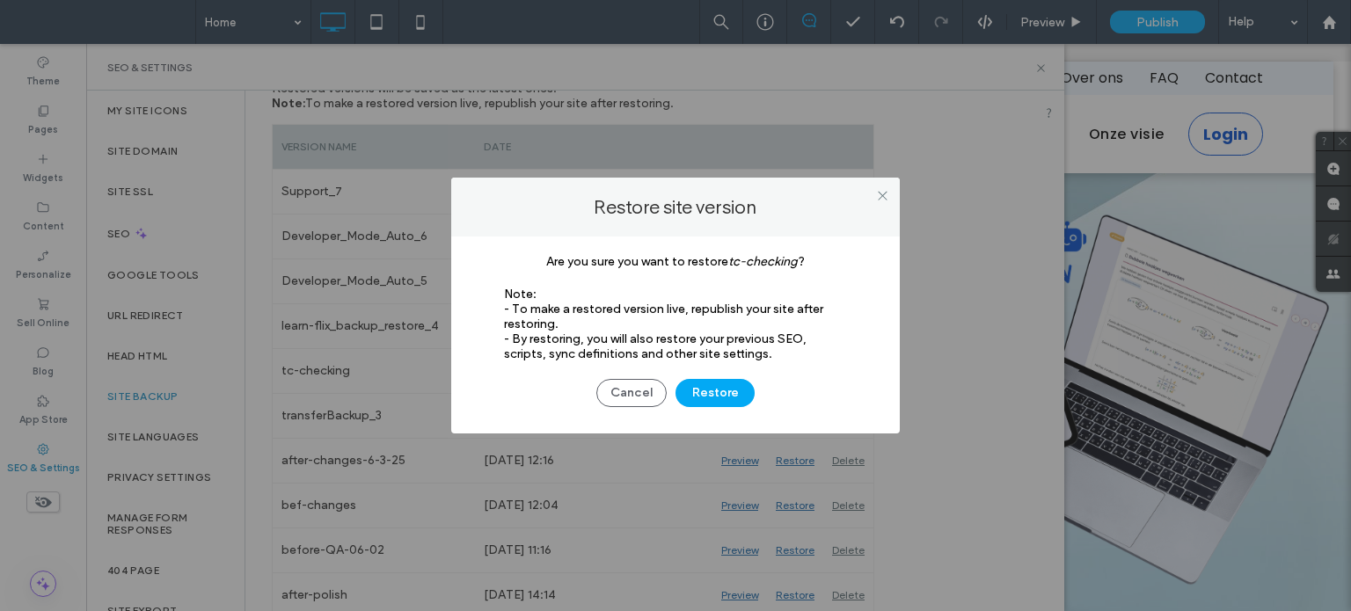
click at [714, 392] on button "Restore" at bounding box center [714, 393] width 79 height 28
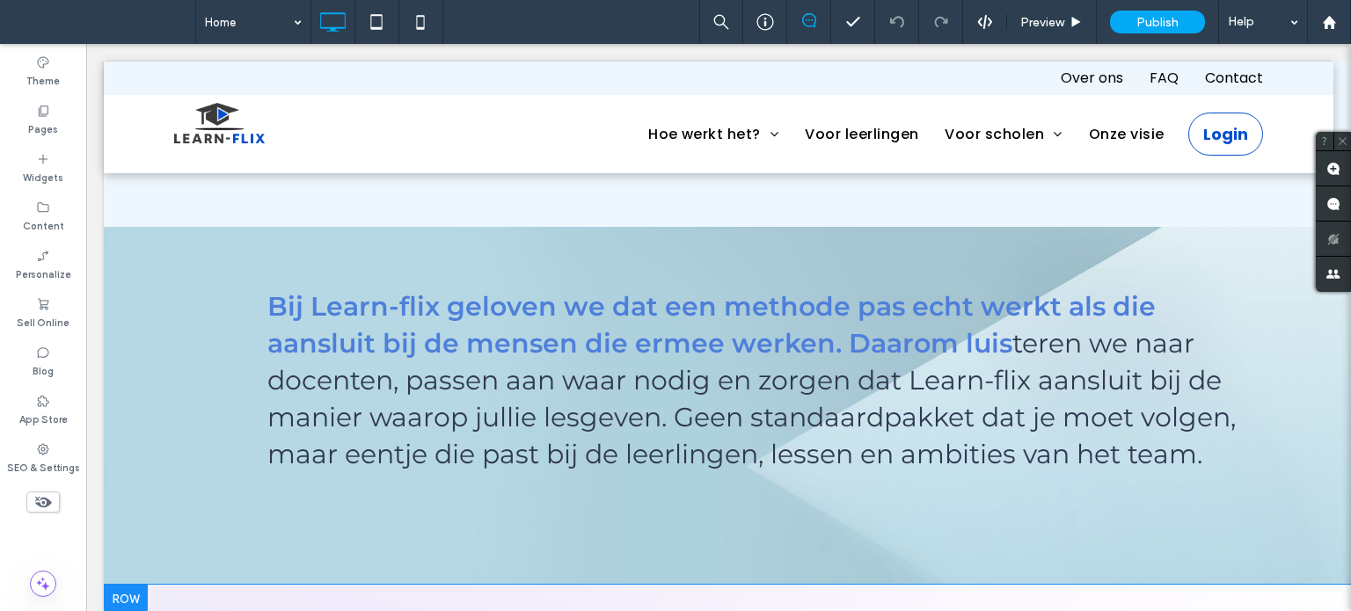
scroll to position [2375, 0]
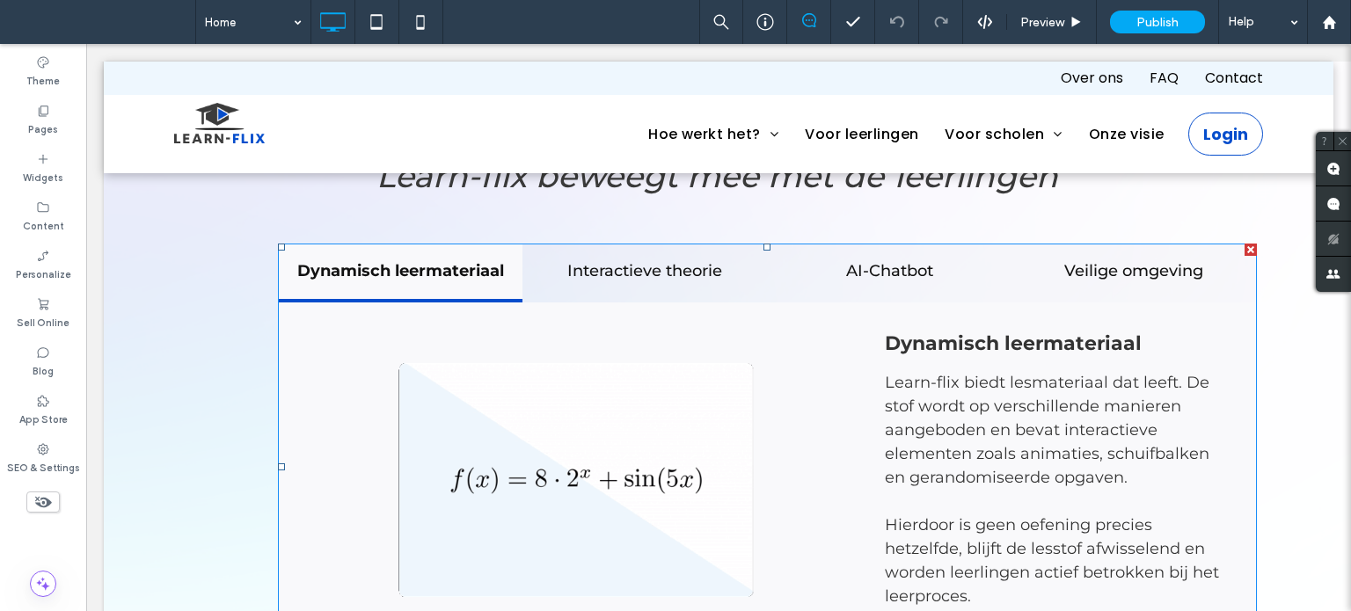
click at [633, 456] on span at bounding box center [767, 467] width 979 height 447
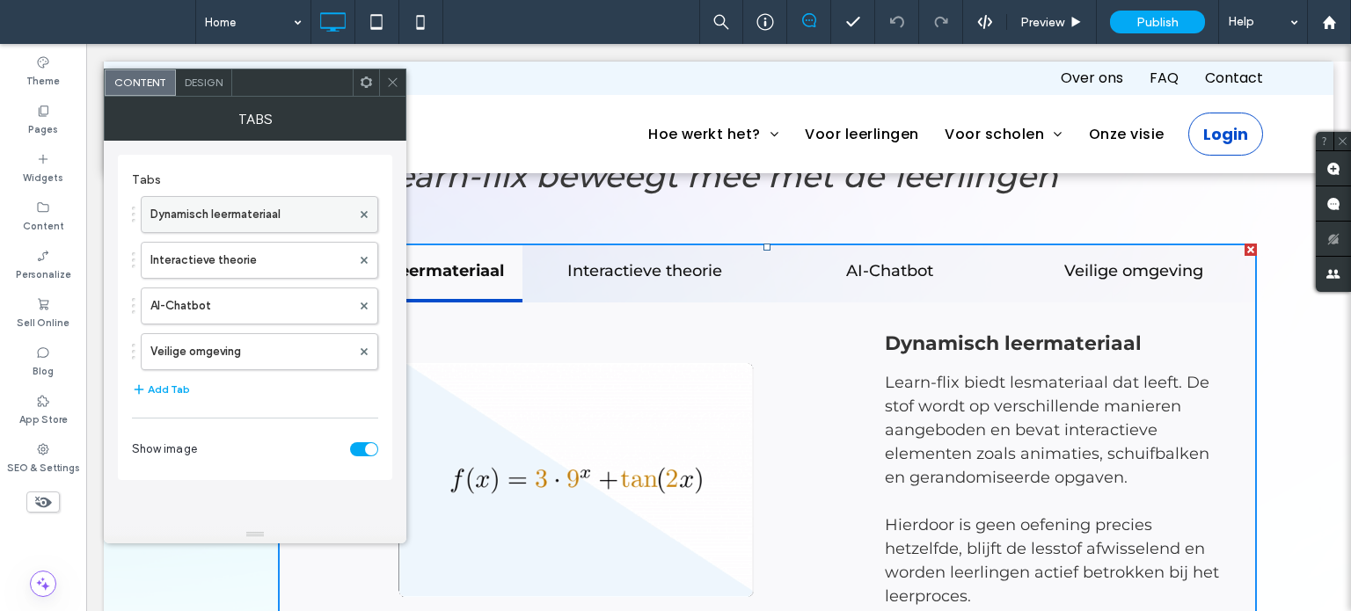
click at [276, 216] on label "Dynamisch leermateriaal" at bounding box center [250, 214] width 201 height 35
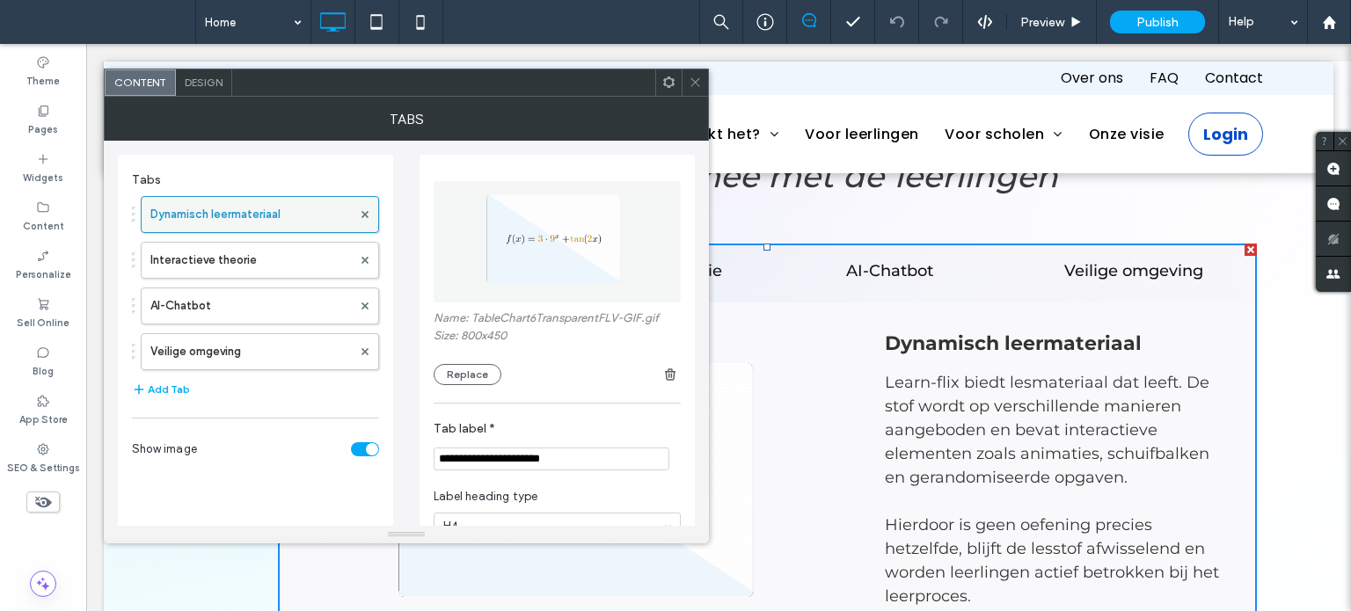
drag, startPoint x: 700, startPoint y: 84, endPoint x: 229, endPoint y: 225, distance: 492.2
click at [699, 84] on icon at bounding box center [695, 82] width 13 height 13
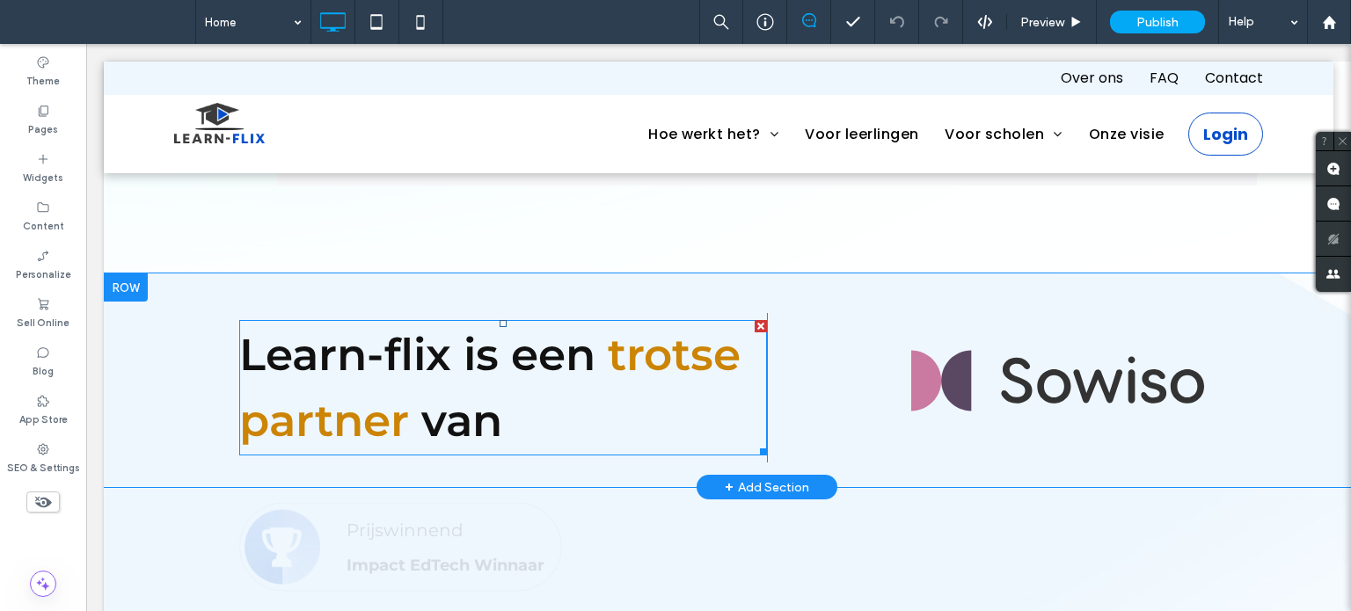
scroll to position [2902, 0]
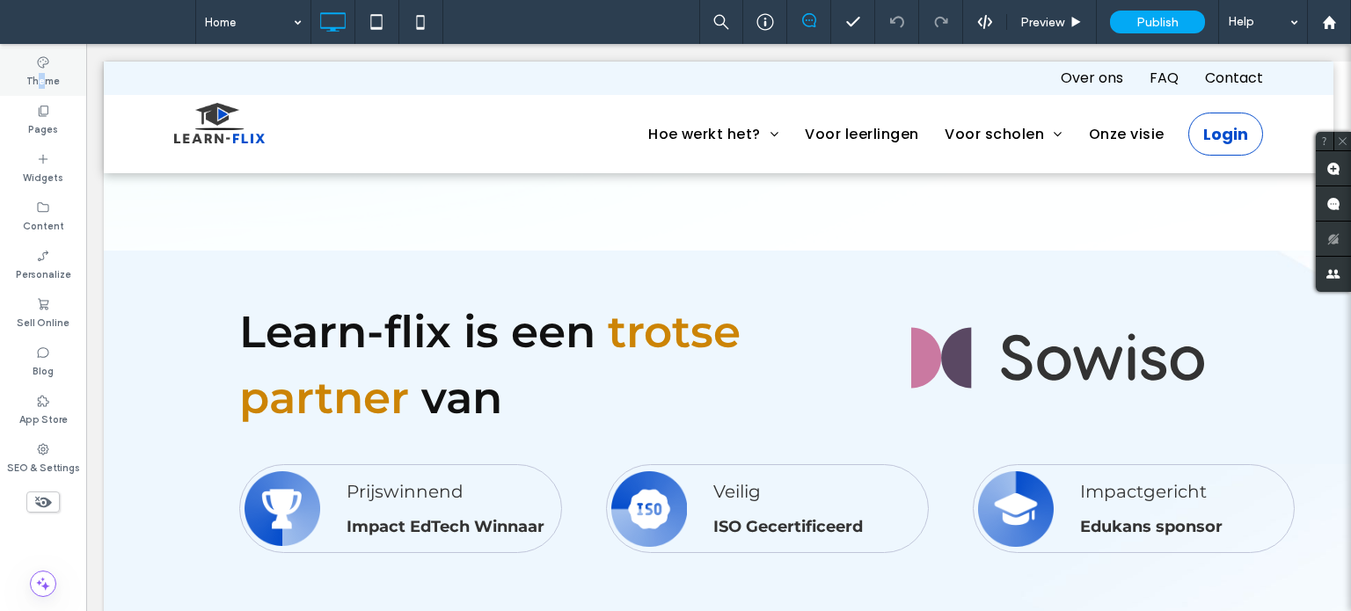
drag, startPoint x: 40, startPoint y: 85, endPoint x: 45, endPoint y: 68, distance: 18.4
click at [43, 77] on label "Theme" at bounding box center [42, 78] width 33 height 19
click at [46, 68] on icon at bounding box center [43, 62] width 14 height 14
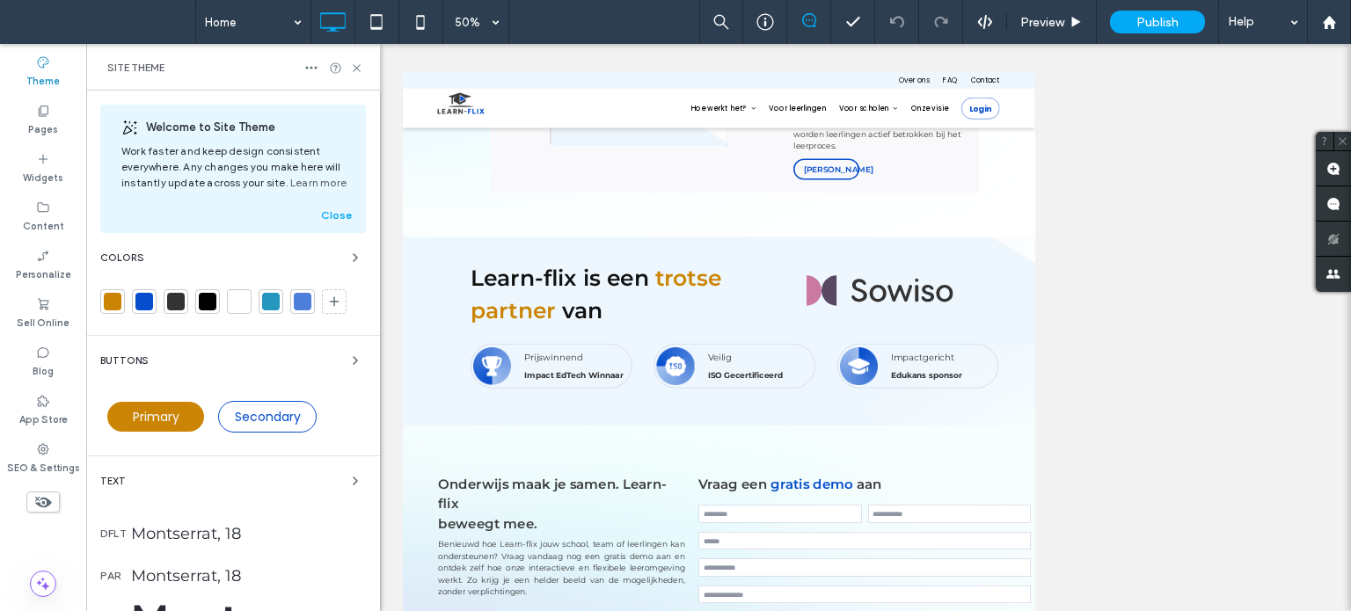
scroll to position [452, 0]
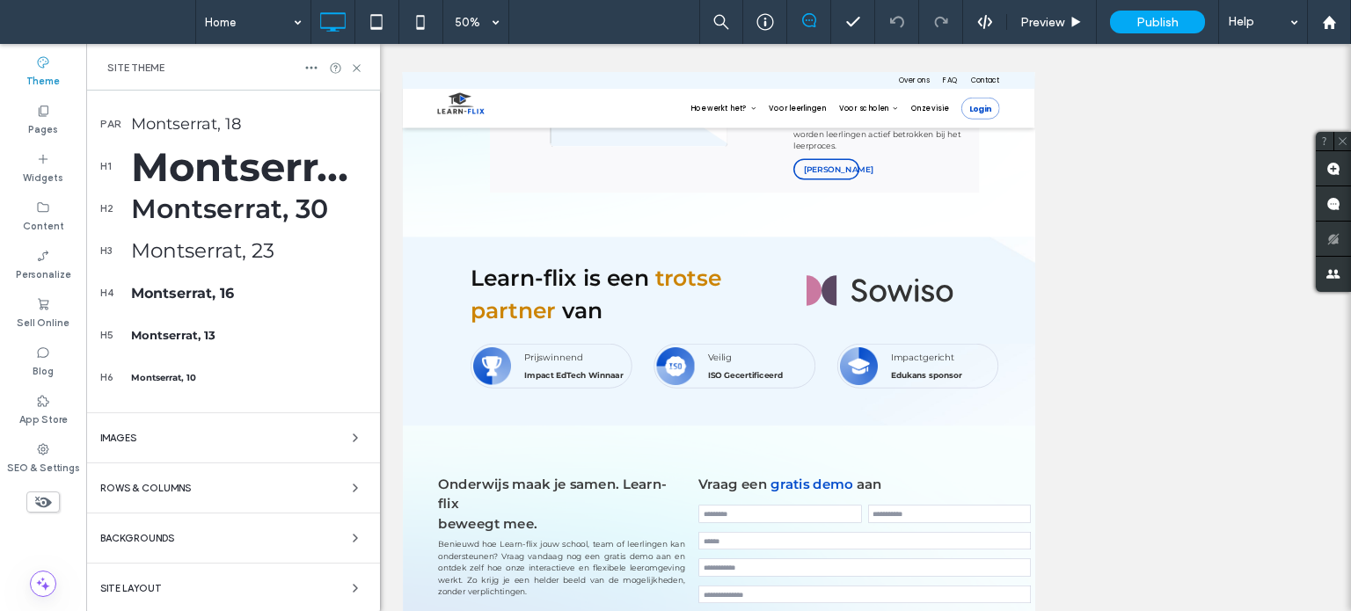
click at [149, 591] on div "Site Layout" at bounding box center [233, 588] width 266 height 21
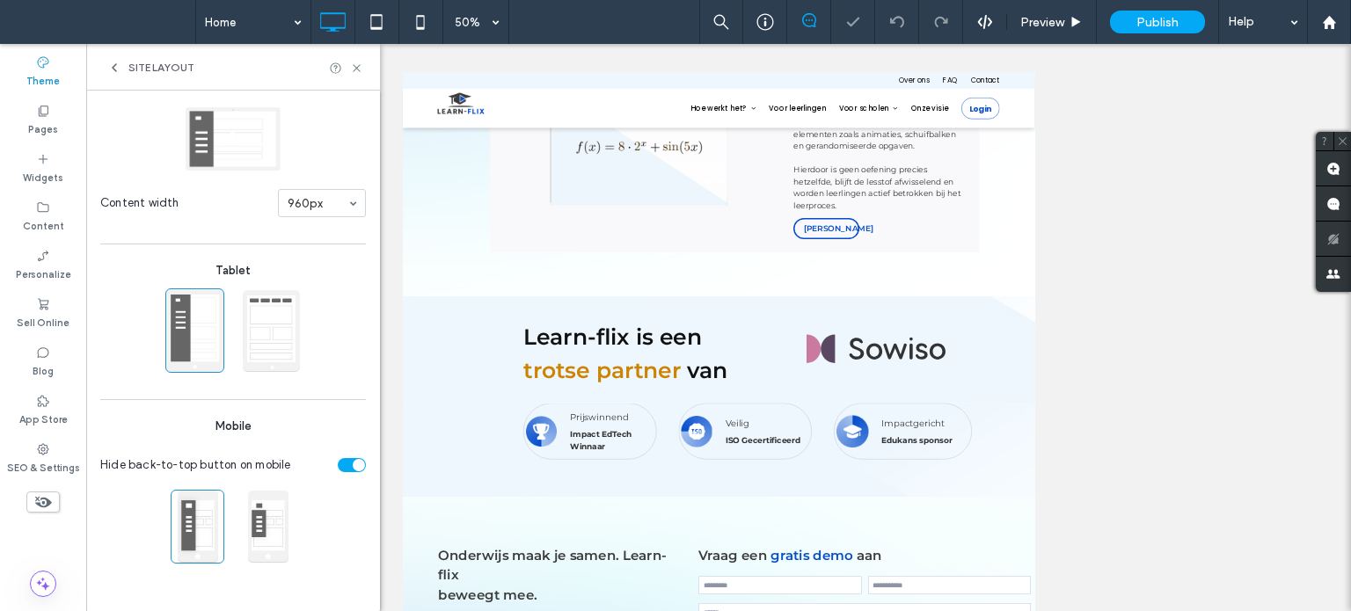
scroll to position [2880, 0]
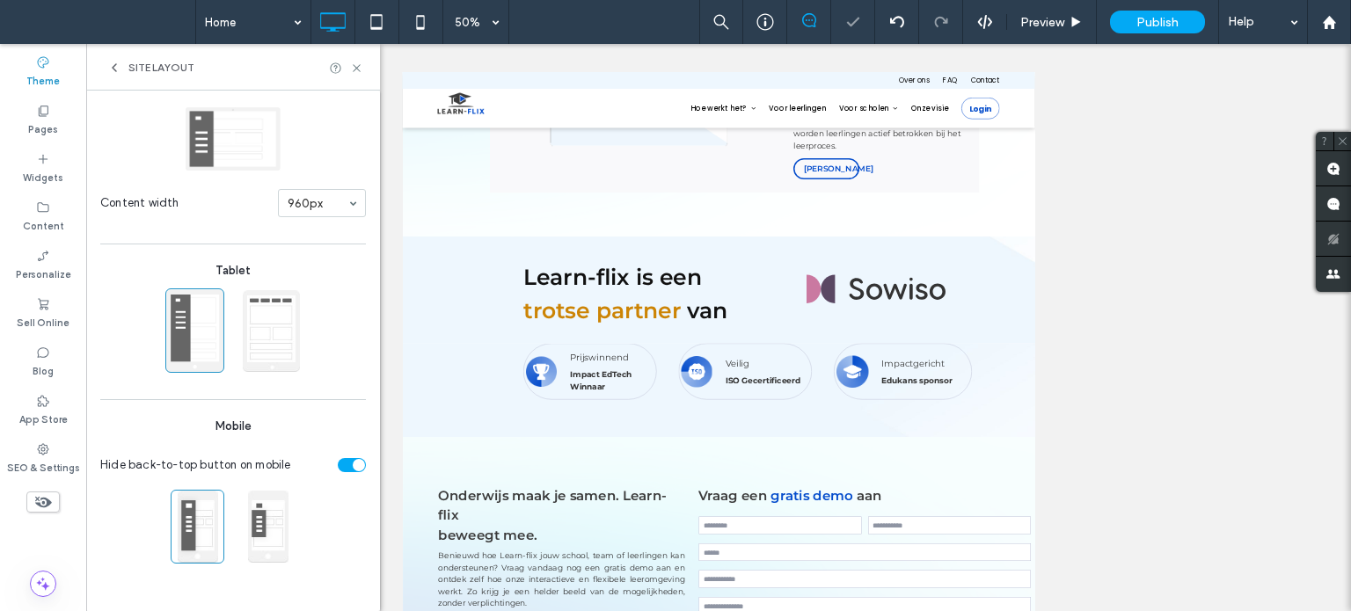
click at [314, 204] on input at bounding box center [318, 203] width 60 height 12
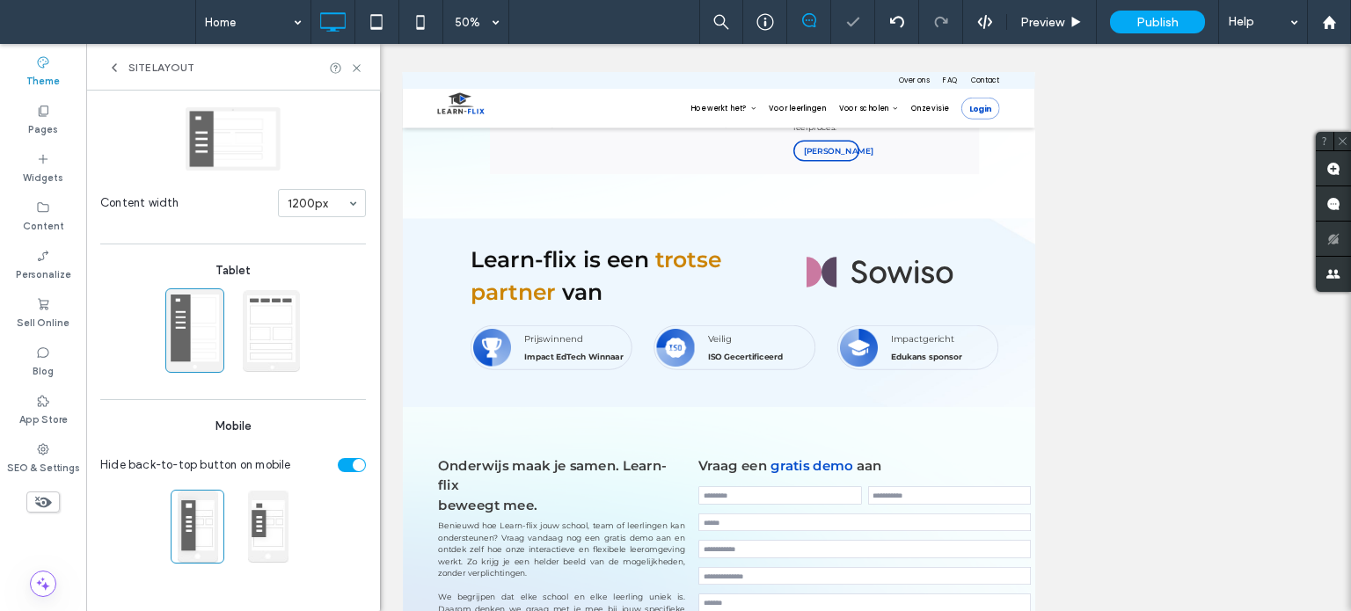
scroll to position [2761, 0]
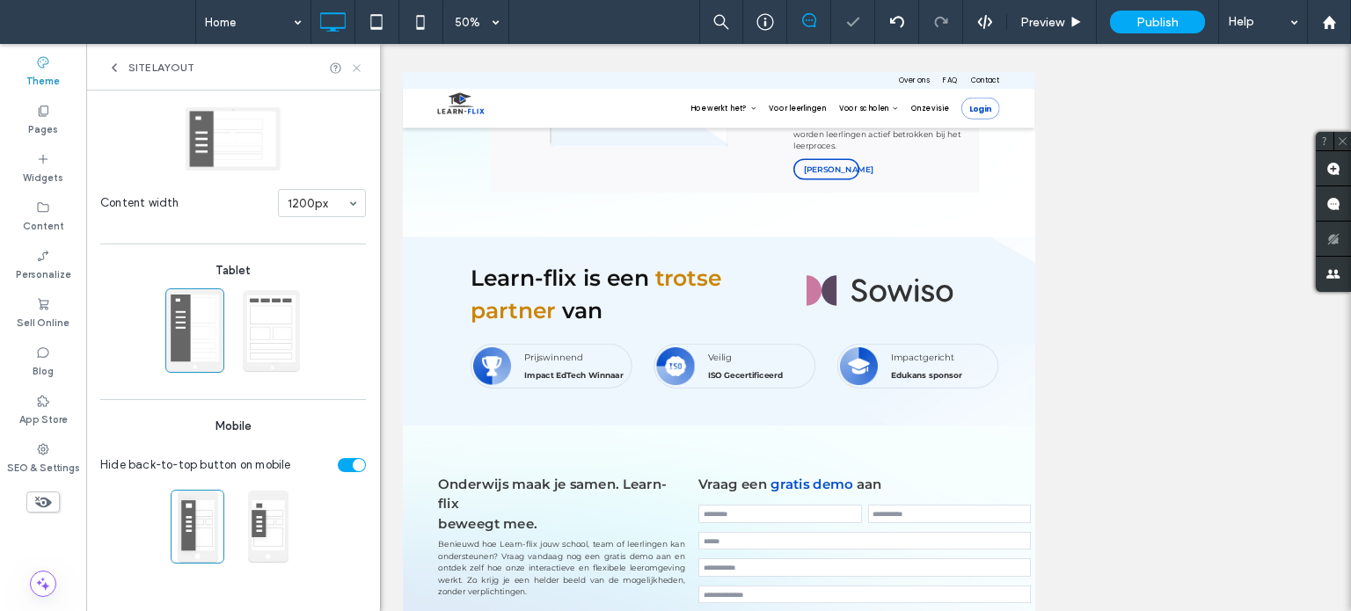
click at [359, 73] on icon at bounding box center [356, 68] width 13 height 13
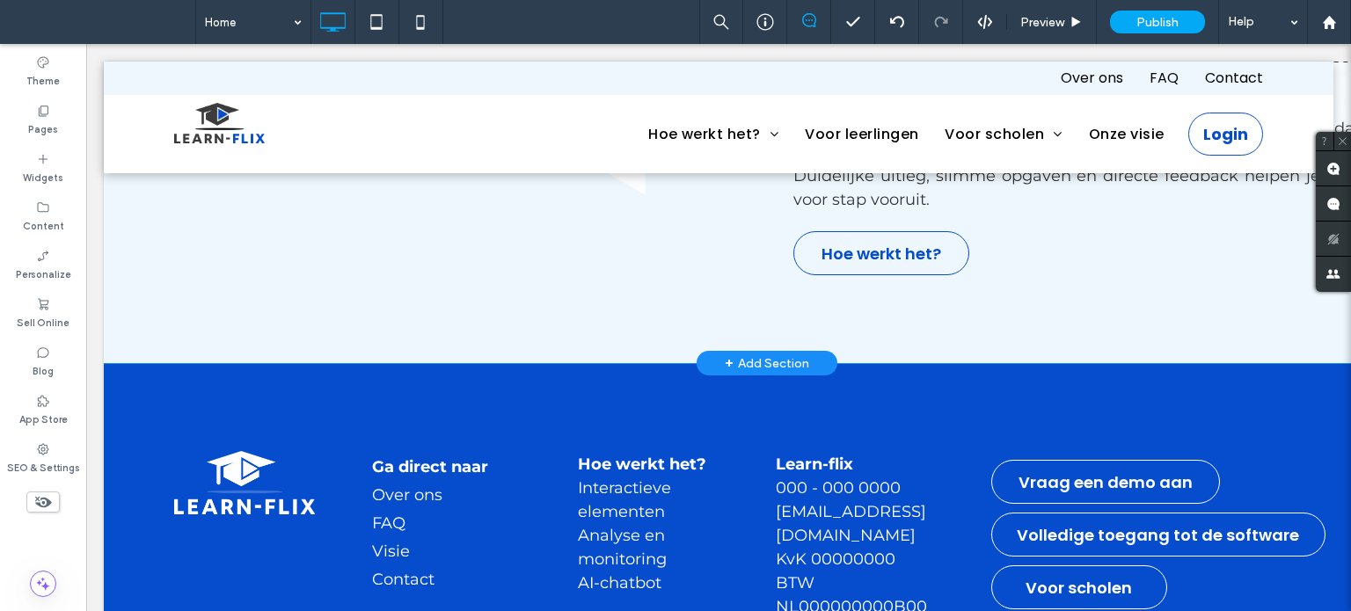
scroll to position [3809, 0]
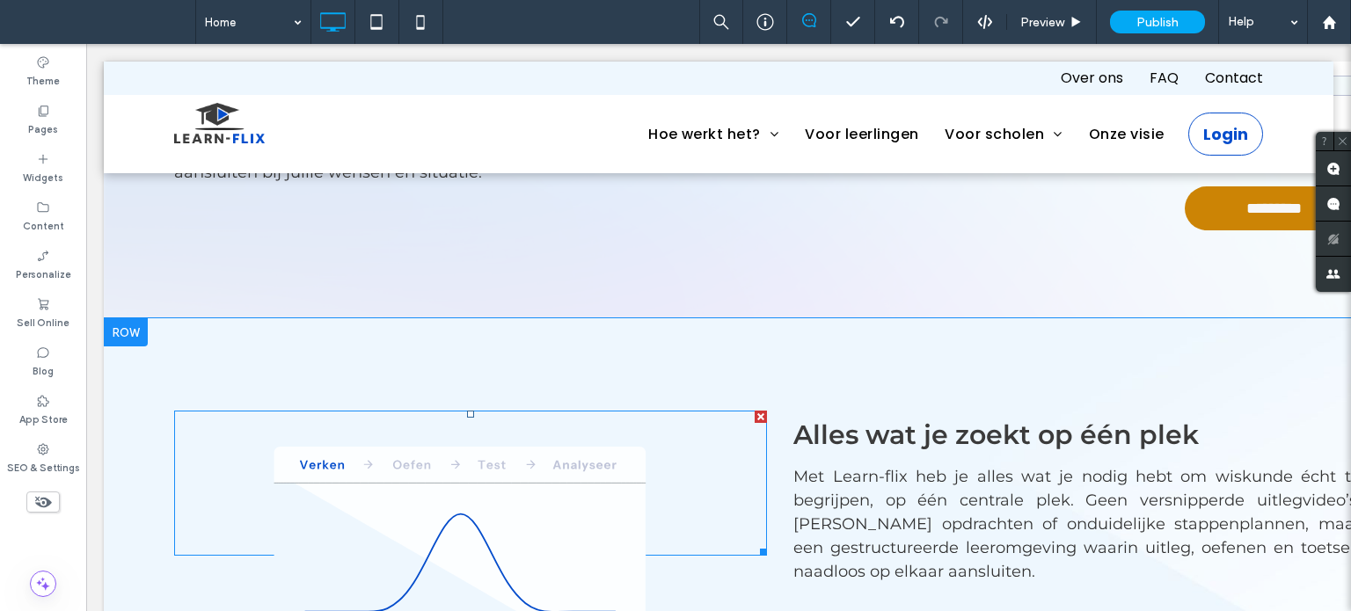
click at [433, 457] on span at bounding box center [470, 483] width 593 height 145
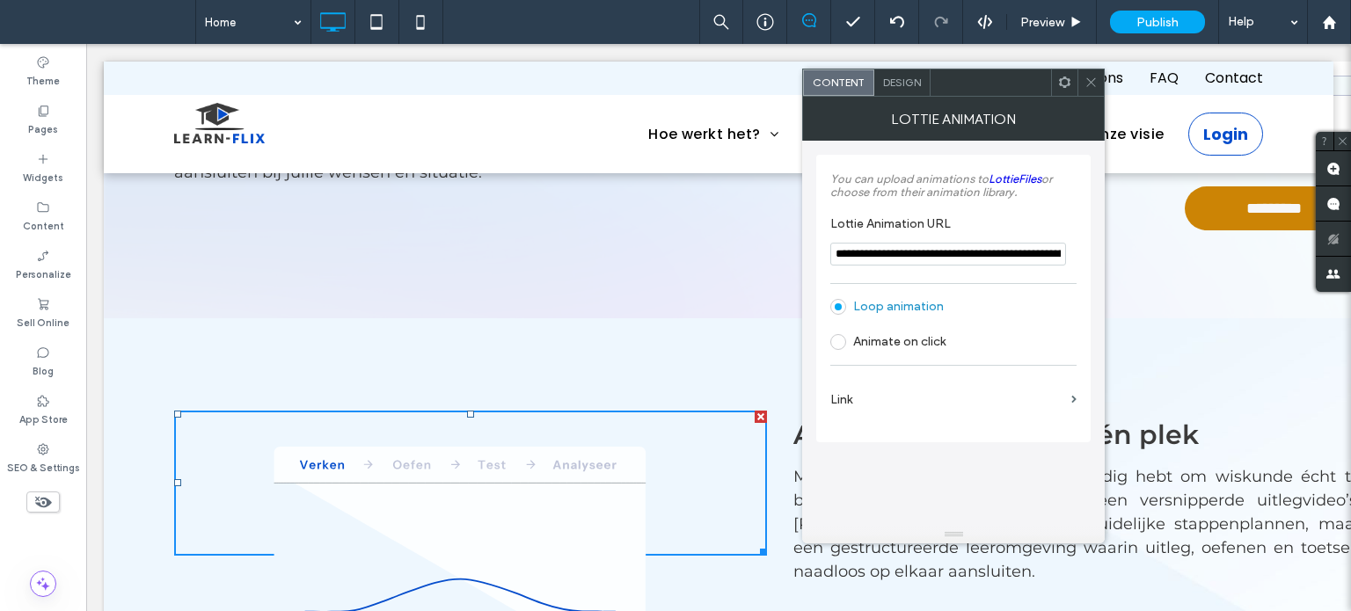
click at [1088, 77] on icon at bounding box center [1090, 82] width 13 height 13
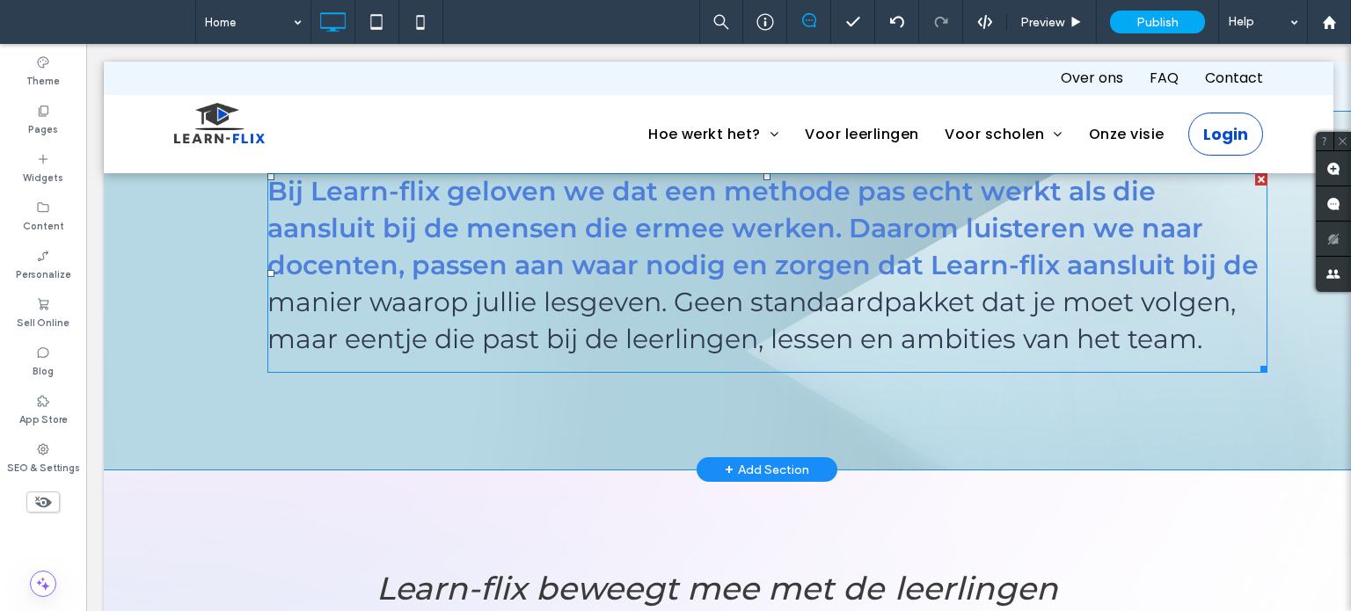
scroll to position [1698, 0]
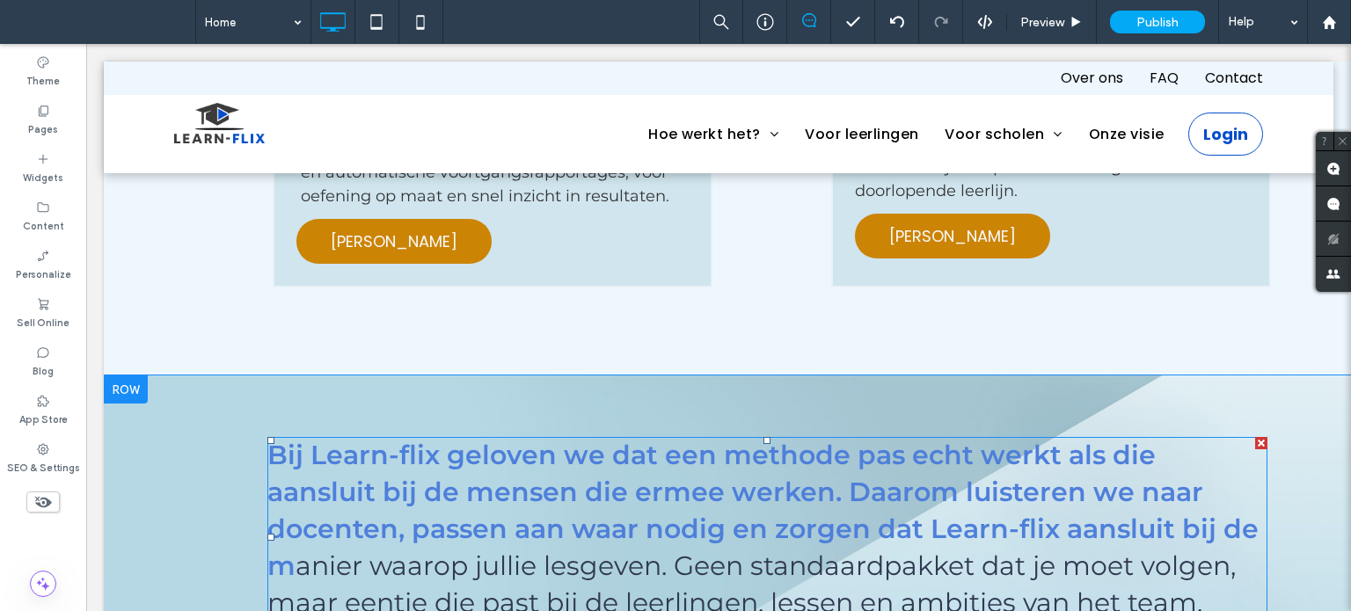
click at [267, 437] on span at bounding box center [267, 437] width 0 height 0
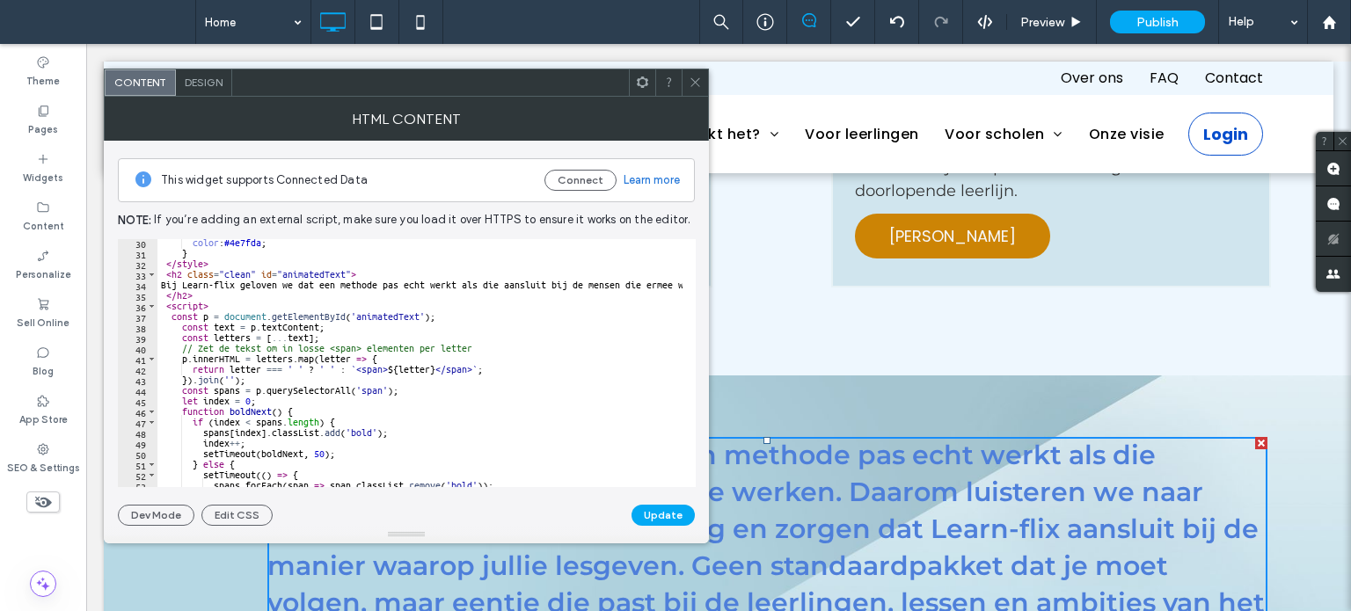
scroll to position [308, 0]
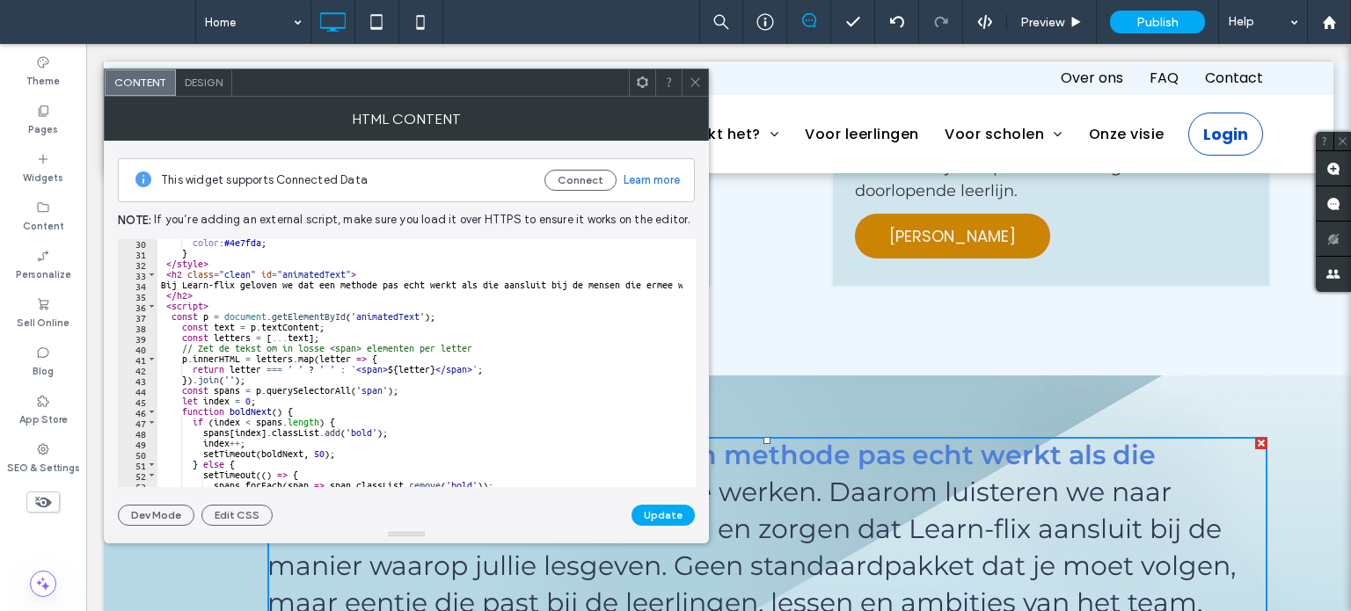
type textarea "**********"
drag, startPoint x: 179, startPoint y: 346, endPoint x: 471, endPoint y: 349, distance: 292.0
click at [471, 349] on div "color : #4e7fda ; } </ style > < h2 class = "clean" id = "animatedText" > Bij L…" at bounding box center [1084, 365] width 1854 height 257
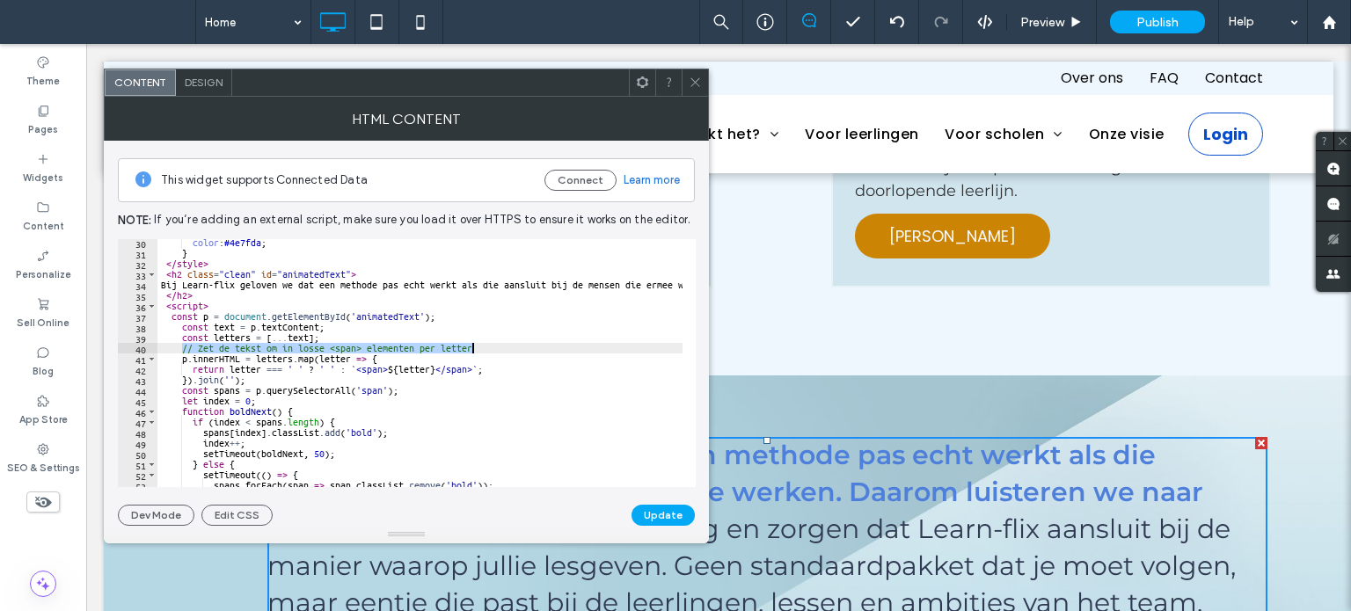
click at [485, 416] on div "color : #4e7fda ; } </ style > < h2 class = "clean" id = "animatedText" > Bij L…" at bounding box center [1084, 365] width 1854 height 257
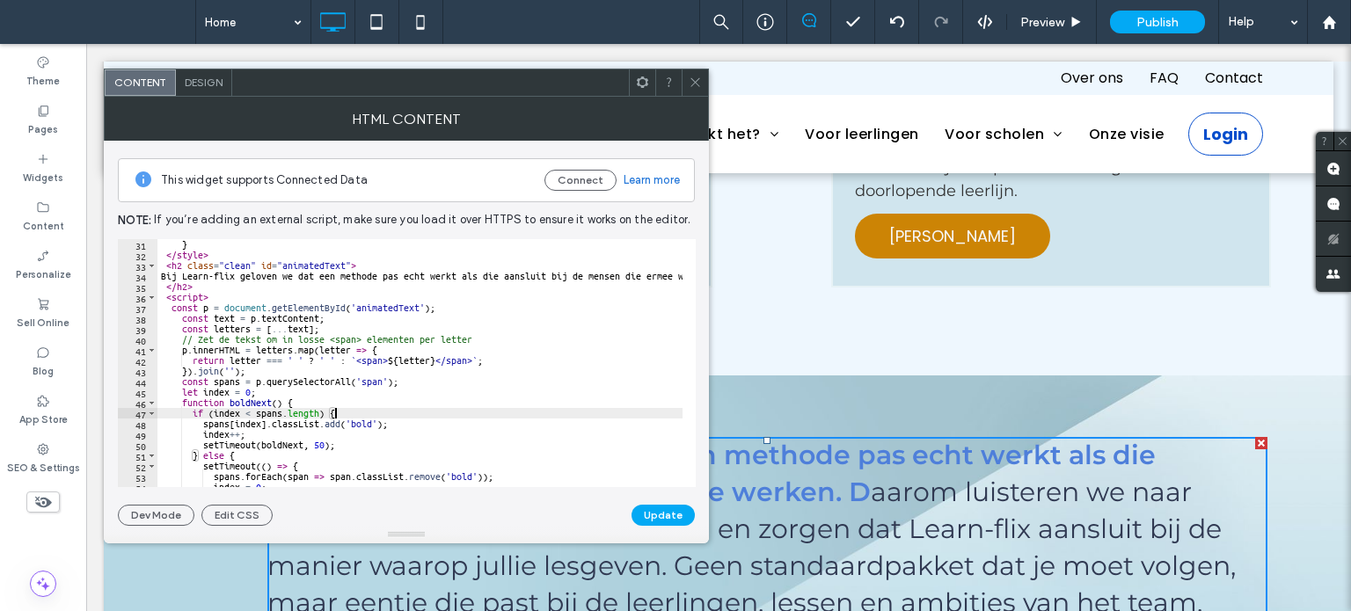
scroll to position [317, 0]
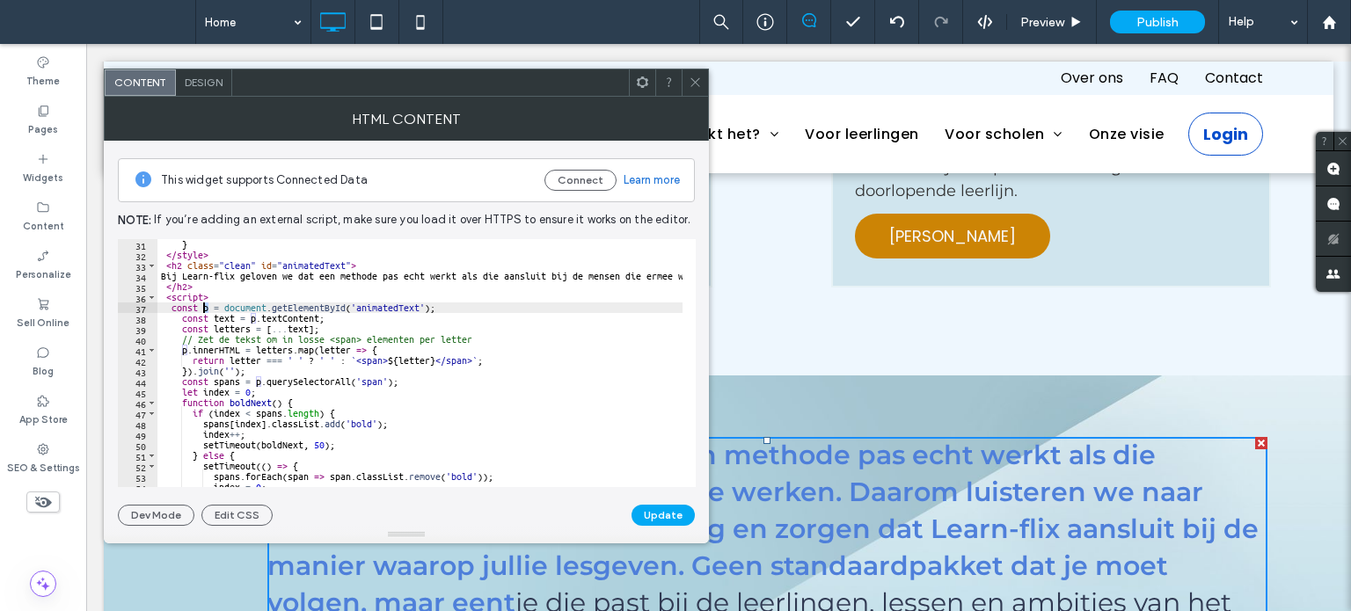
click at [201, 305] on div "} </ style > < h2 class = "clean" id = "animatedText" > Bij Learn-flix geloven …" at bounding box center [1084, 367] width 1854 height 257
click at [255, 316] on div "} </ style > < h2 class = "clean" id = "animatedText" > Bij Learn-flix geloven …" at bounding box center [1084, 367] width 1854 height 257
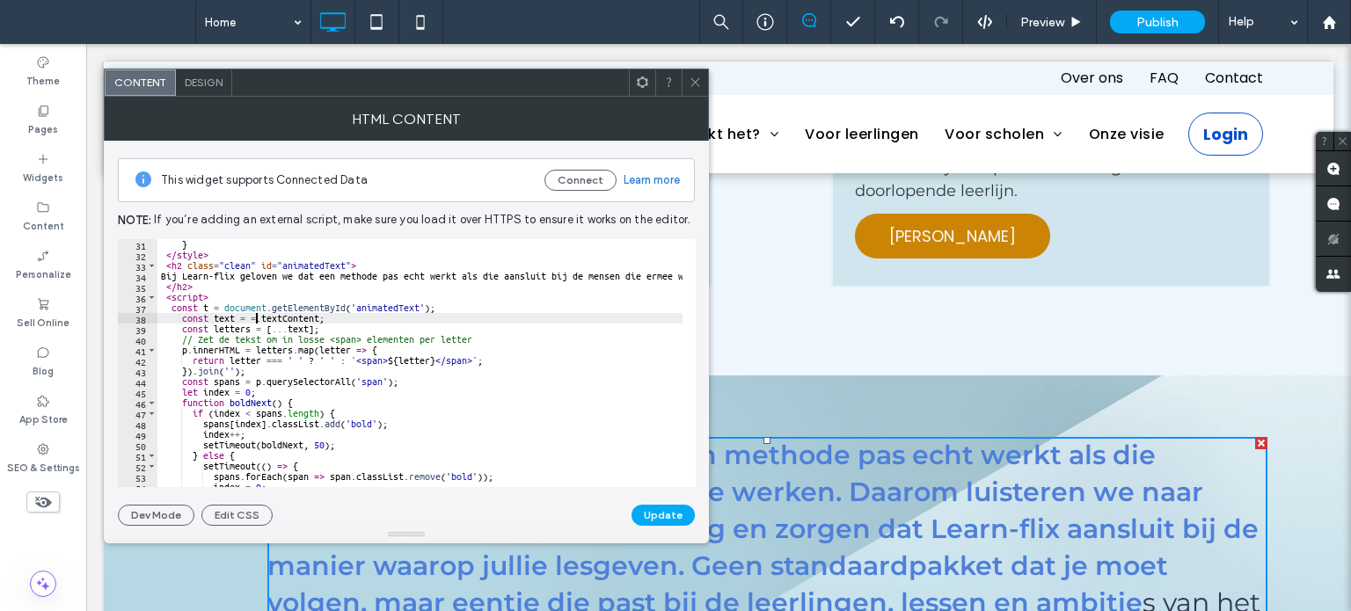
scroll to position [0, 8]
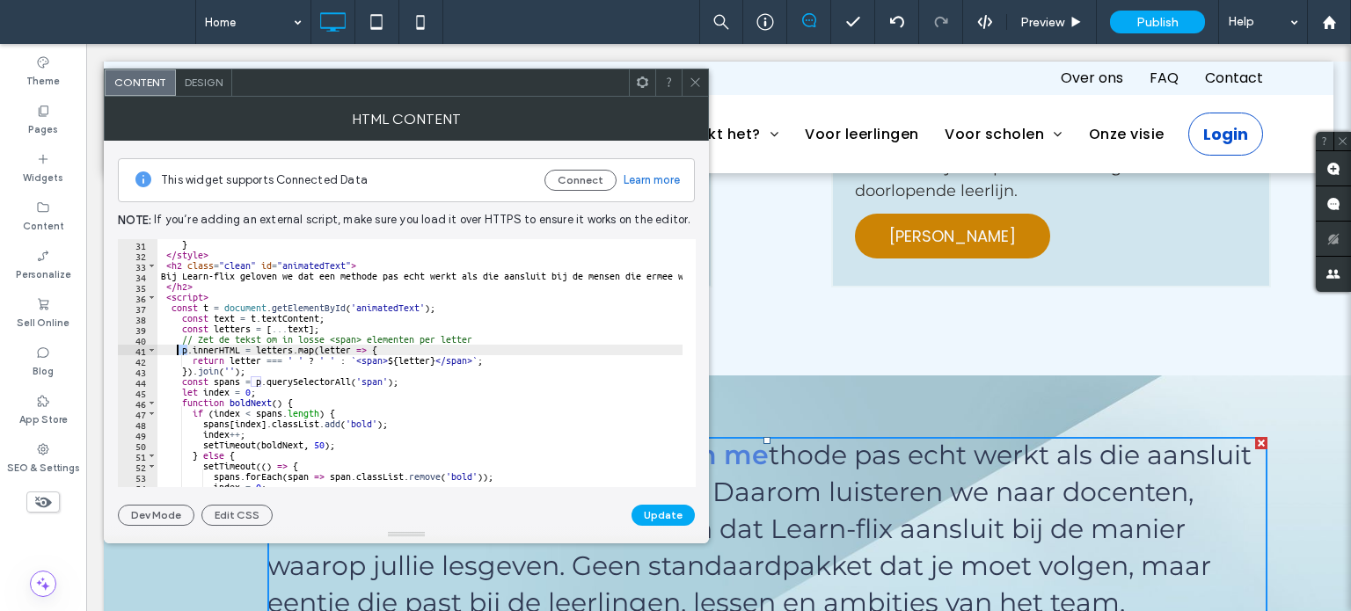
click at [176, 349] on div "} </ style > < h2 class = "clean" id = "animatedText" > Bij Learn-flix geloven …" at bounding box center [1084, 367] width 1854 height 257
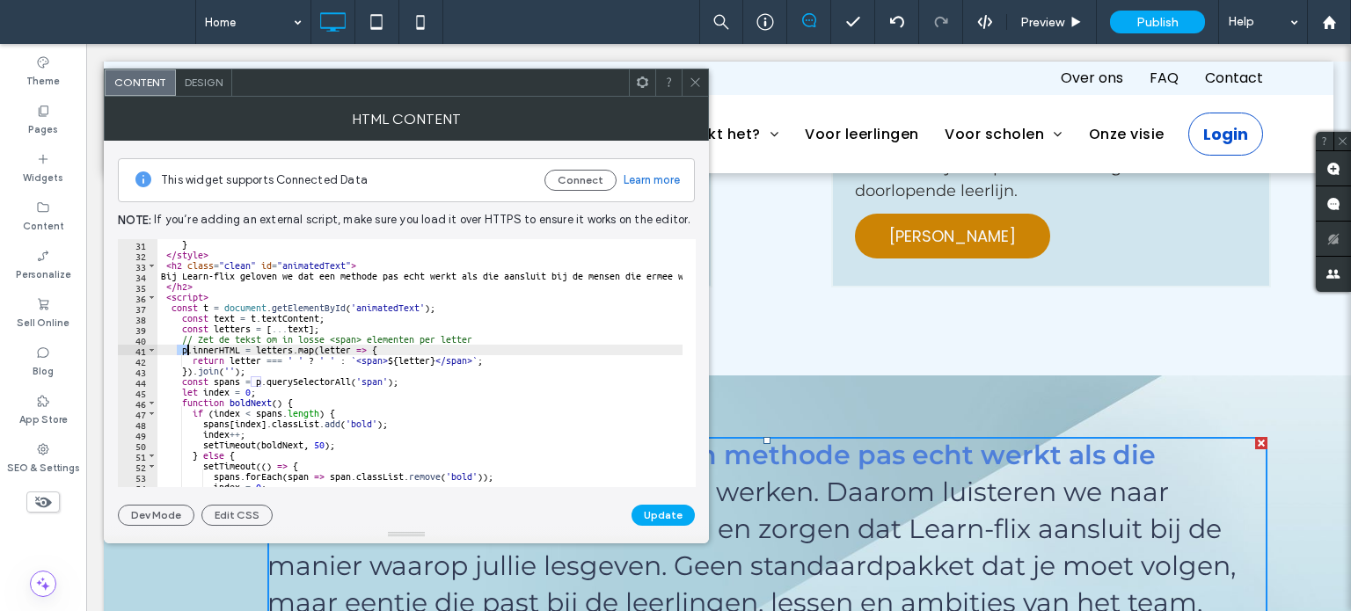
click at [197, 351] on div "} </ style > < h2 class = "clean" id = "animatedText" > Bij Learn-flix geloven …" at bounding box center [1084, 367] width 1854 height 257
click at [181, 347] on div "} </ style > < h2 class = "clean" id = "animatedText" > Bij Learn-flix geloven …" at bounding box center [1084, 367] width 1854 height 257
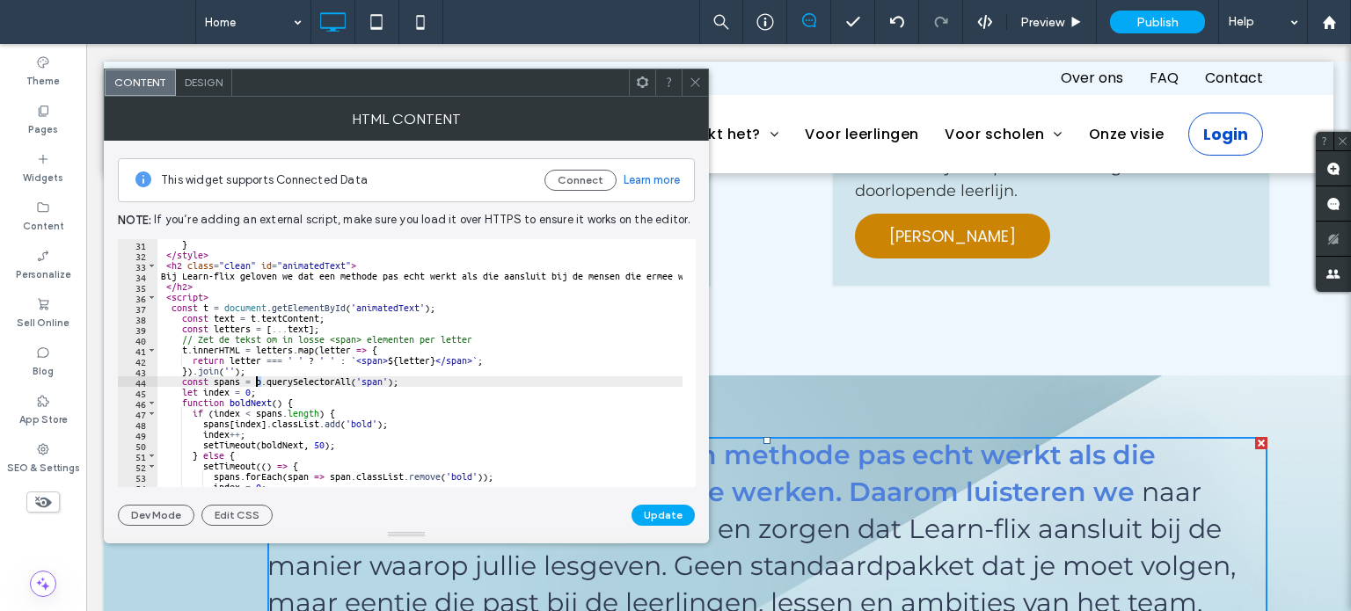
click at [255, 380] on div "} </ style > < h2 class = "clean" id = "animatedText" > Bij Learn-flix geloven …" at bounding box center [1084, 367] width 1854 height 257
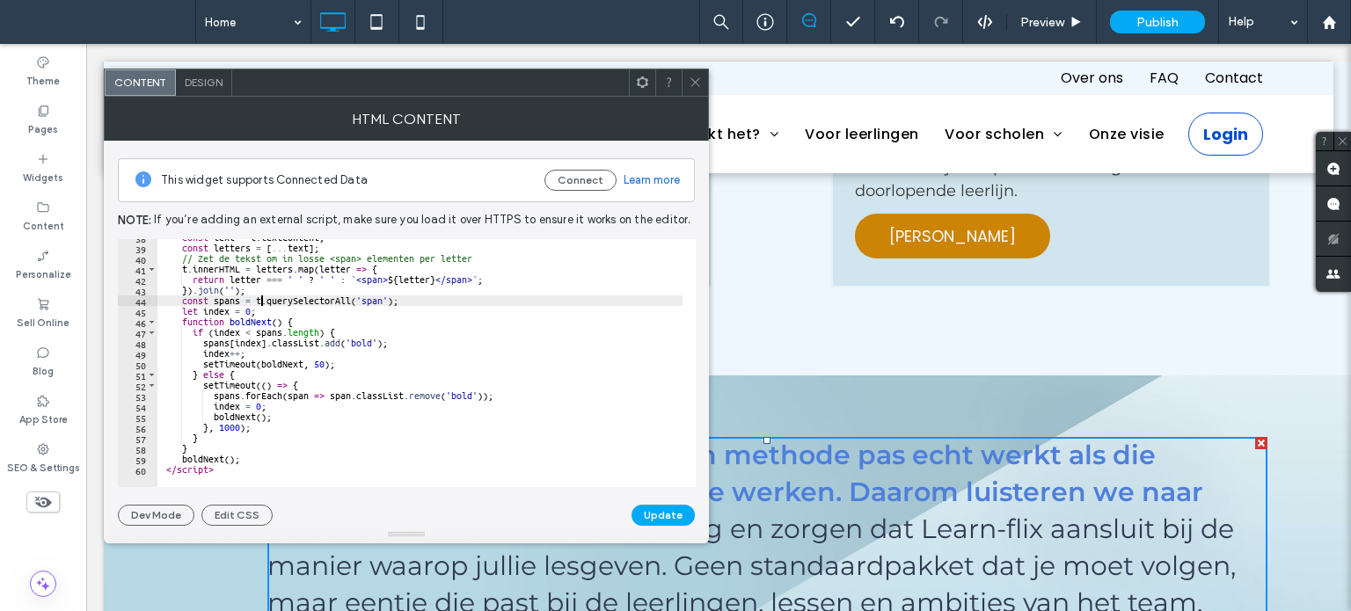
scroll to position [398, 0]
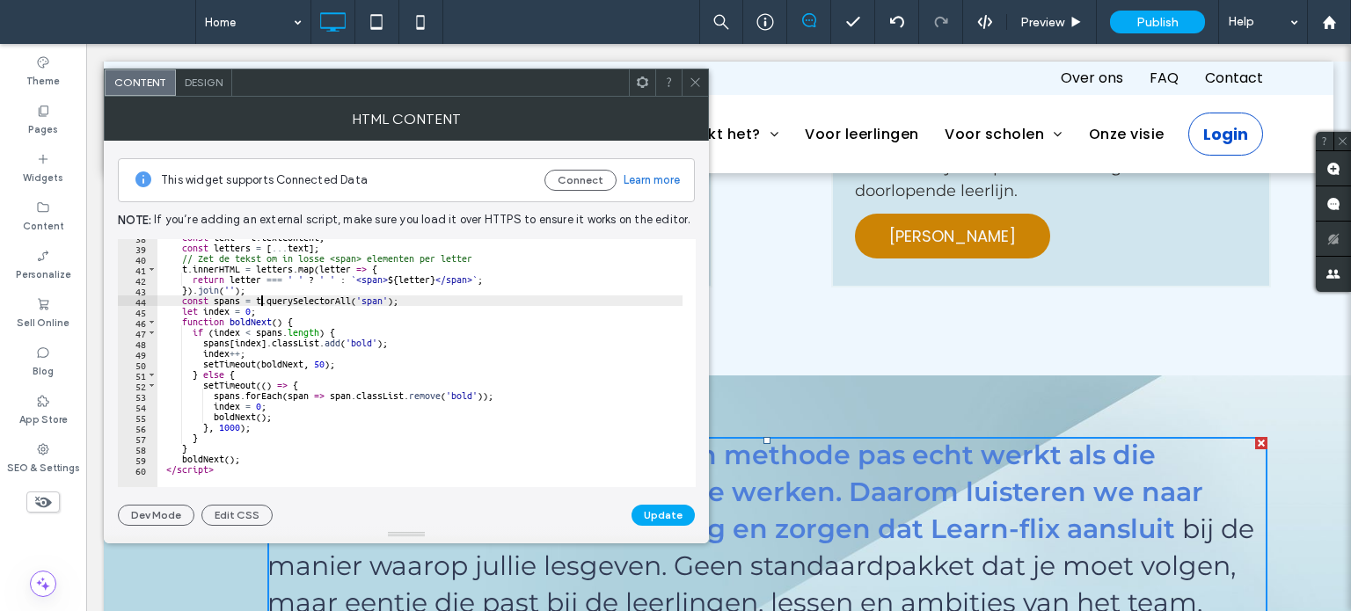
type textarea "**********"
click at [663, 521] on button "Update" at bounding box center [662, 515] width 63 height 21
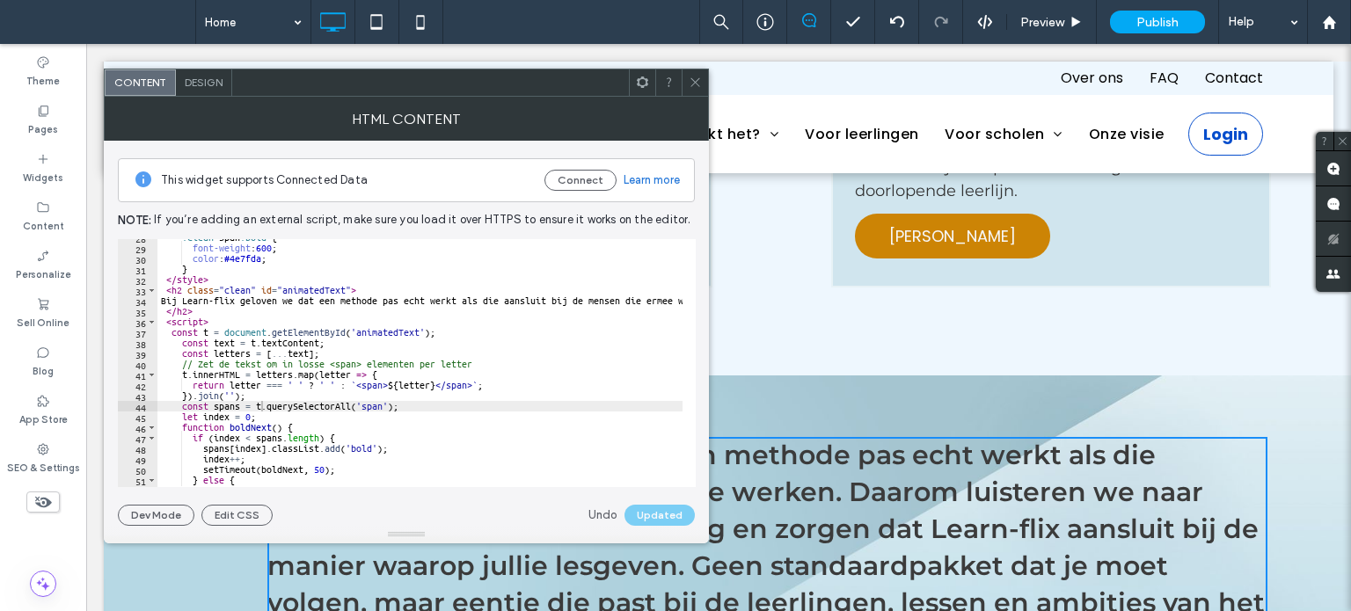
scroll to position [292, 0]
click at [697, 84] on icon at bounding box center [695, 82] width 13 height 13
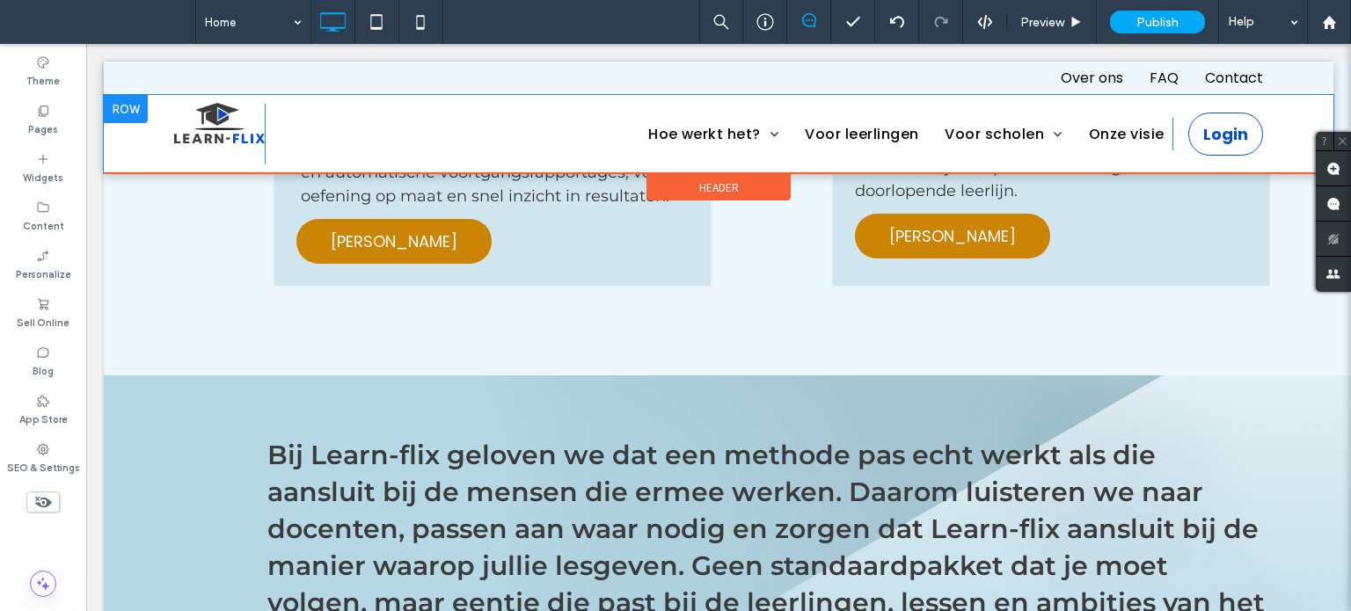
scroll to position [2138, 0]
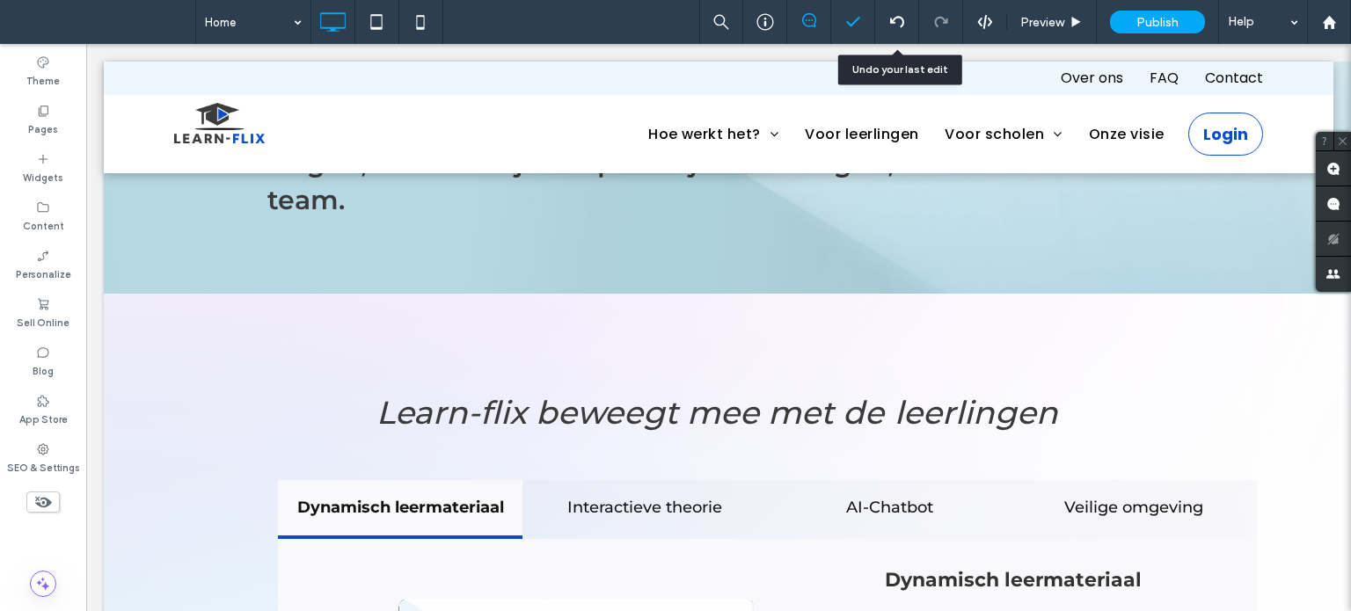
click at [882, 10] on div at bounding box center [897, 22] width 44 height 44
click at [904, 29] on div at bounding box center [897, 22] width 44 height 44
click at [899, 8] on div at bounding box center [897, 22] width 44 height 44
click at [901, 18] on icon at bounding box center [897, 22] width 14 height 14
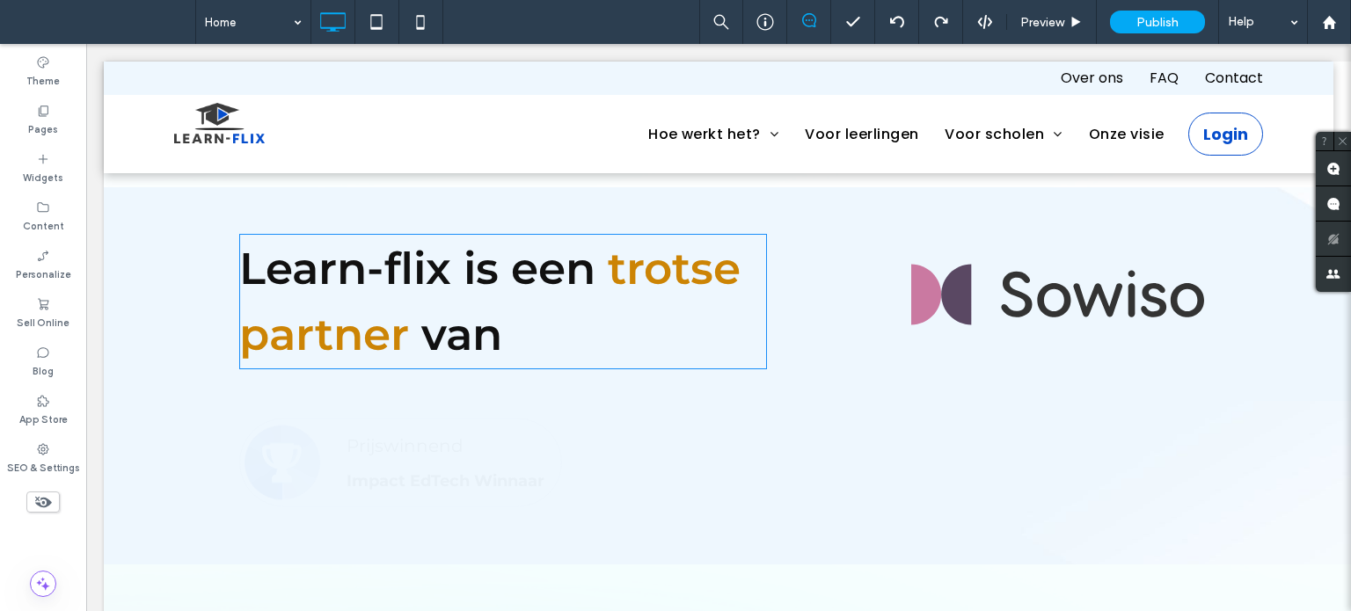
scroll to position [2990, 0]
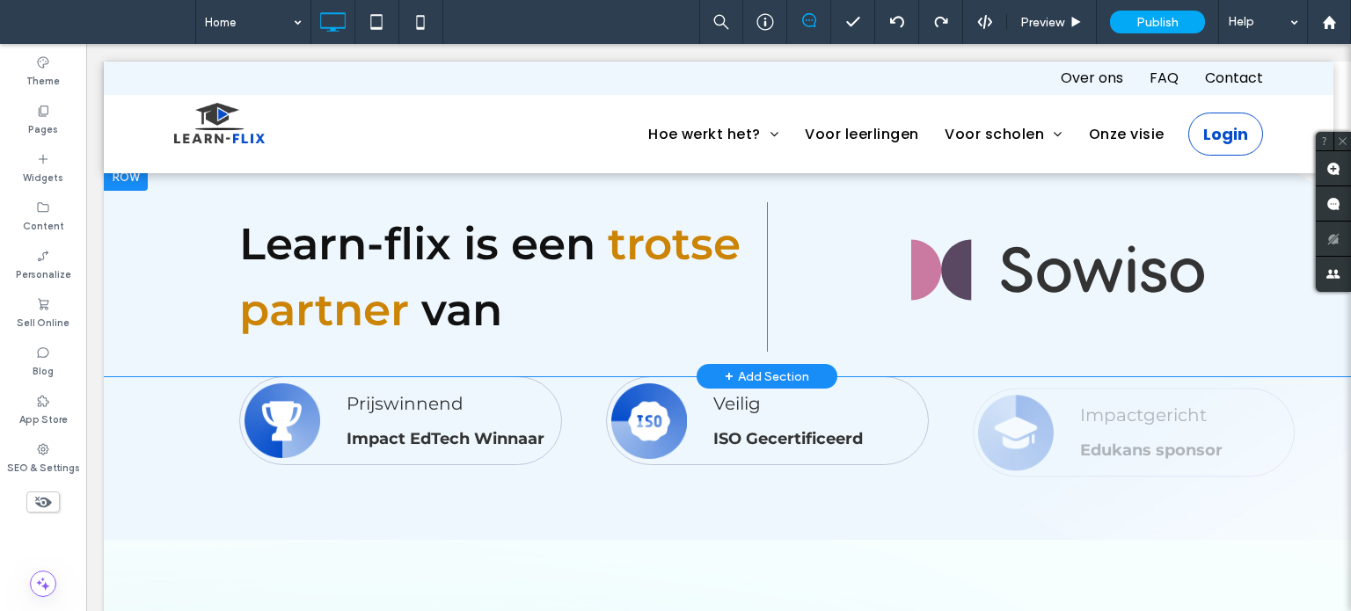
click at [164, 249] on div "Learn-flix is een trotse partner van Click To Paste Click To Paste Row + Add Se…" at bounding box center [767, 270] width 1327 height 214
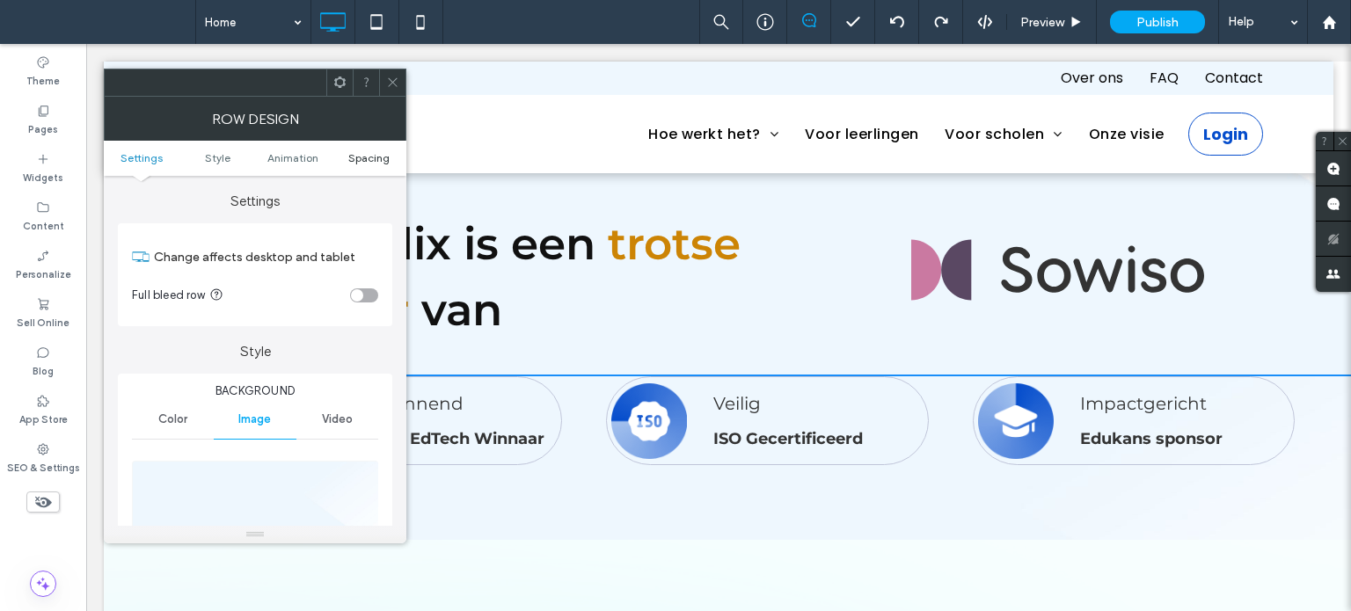
click at [362, 151] on span "Spacing" at bounding box center [368, 157] width 41 height 13
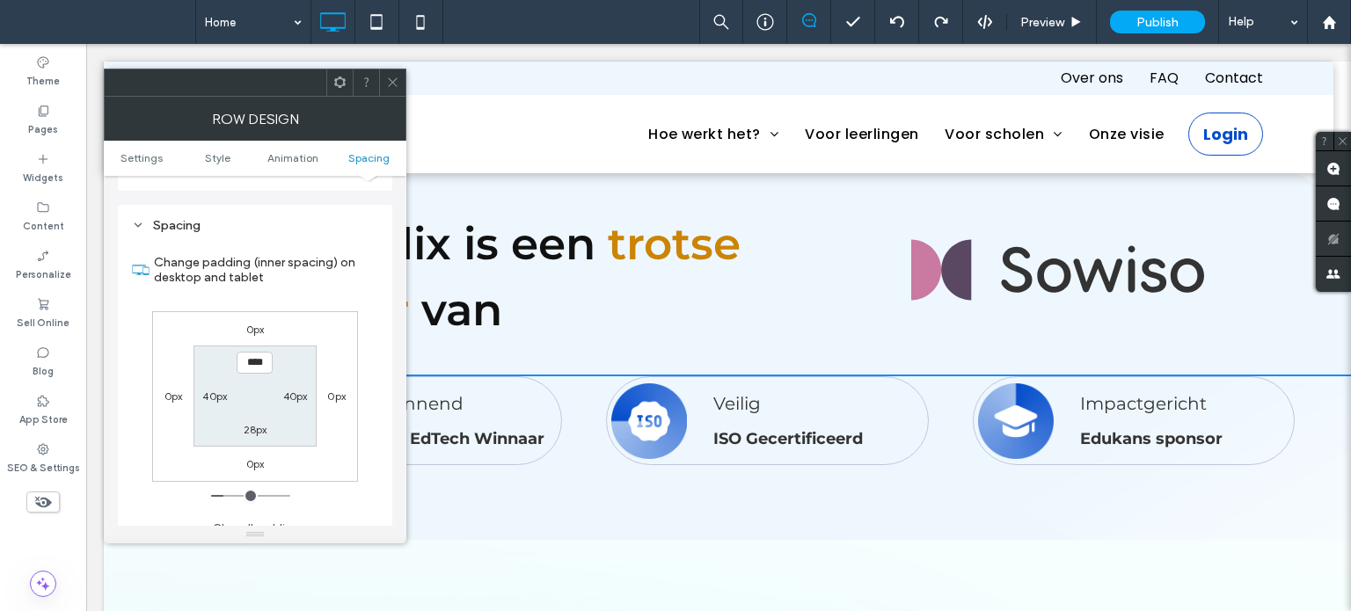
scroll to position [1057, 0]
click at [394, 81] on use at bounding box center [392, 82] width 9 height 9
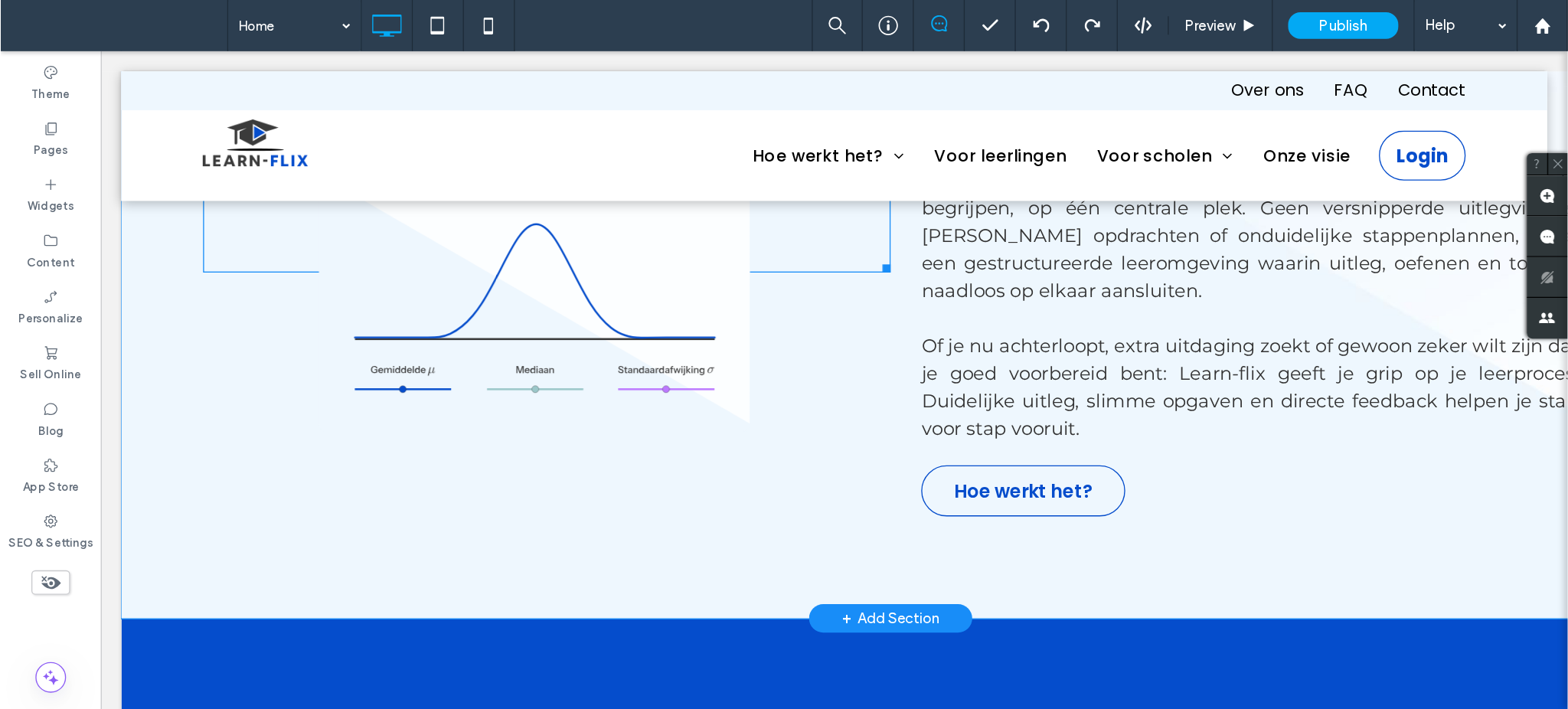
scroll to position [3600, 0]
